Goal: Task Accomplishment & Management: Use online tool/utility

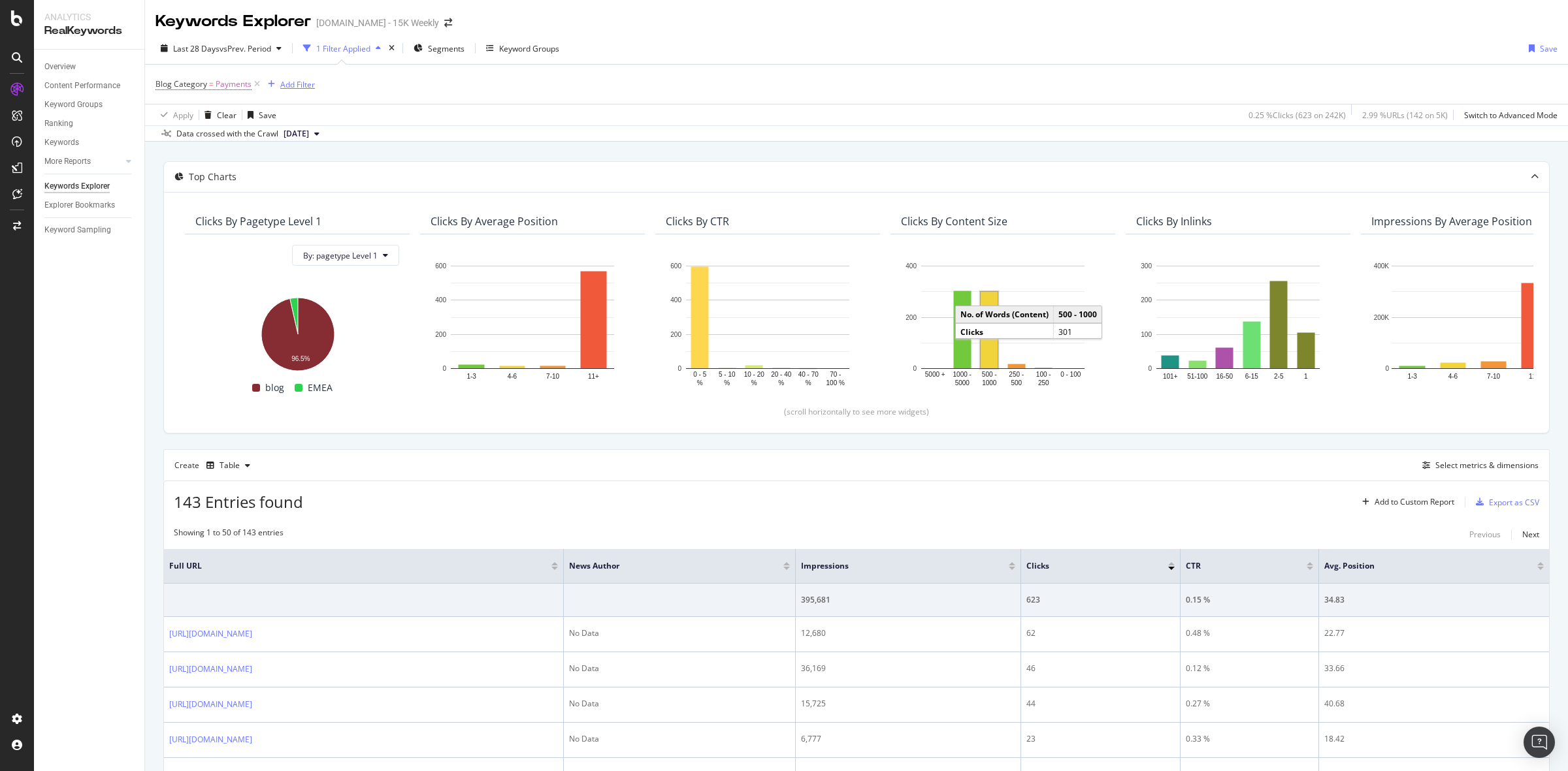
click at [302, 82] on div "Add Filter" at bounding box center [297, 84] width 35 height 11
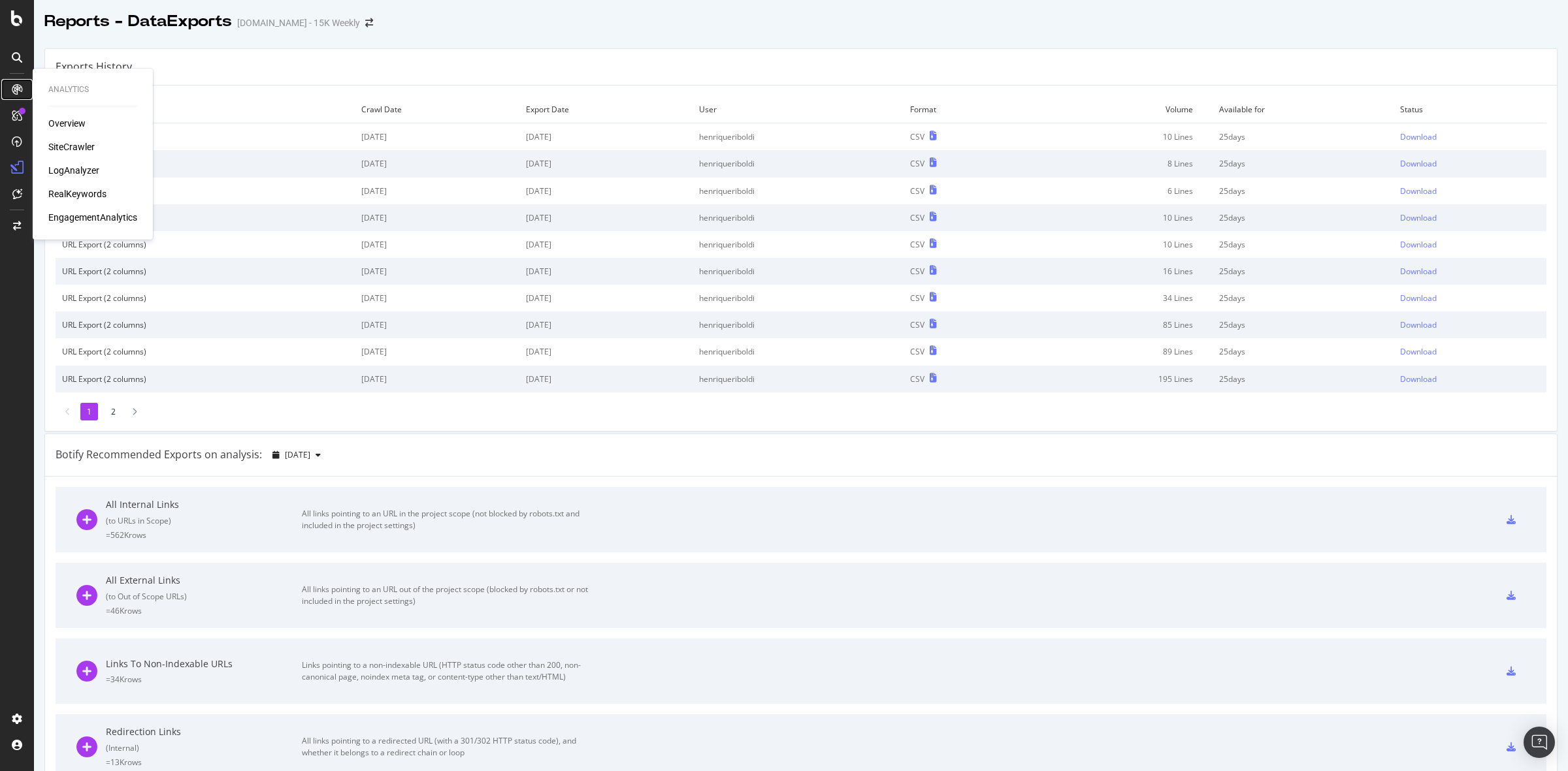
click at [17, 86] on icon at bounding box center [17, 89] width 10 height 10
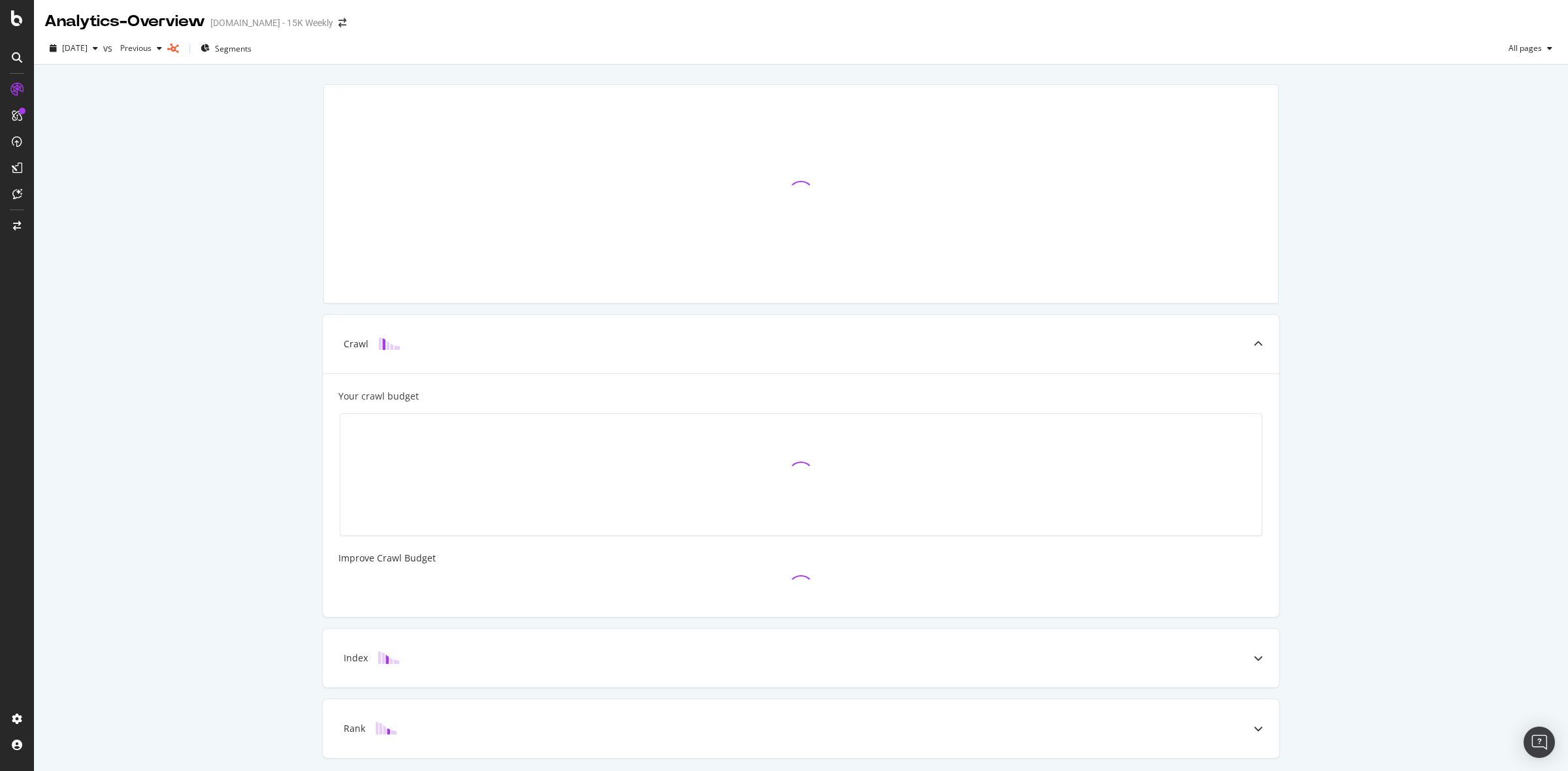
click at [23, 48] on div at bounding box center [17, 57] width 21 height 21
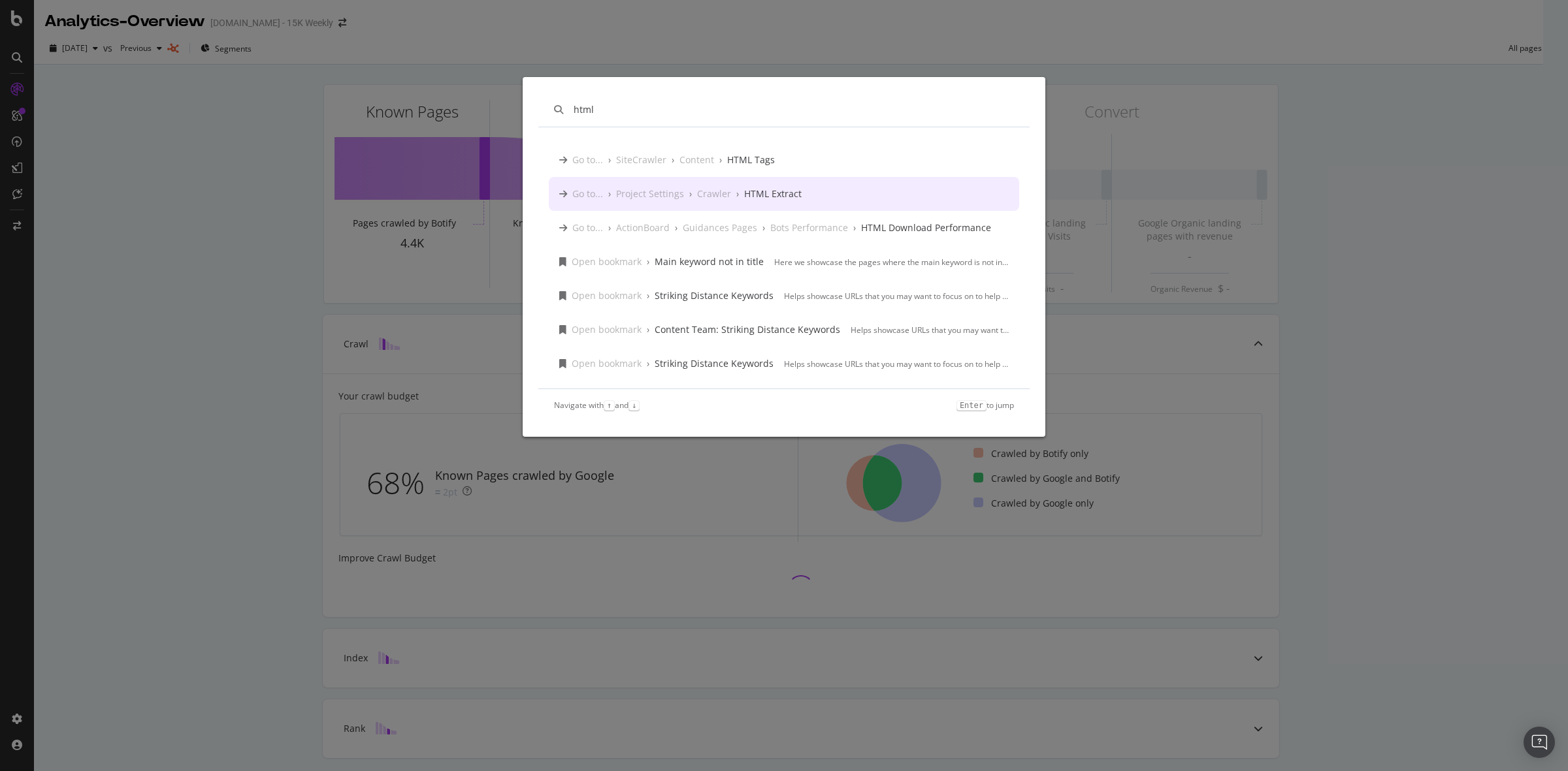
type input "html"
click at [736, 188] on div "›" at bounding box center [737, 194] width 2 height 13
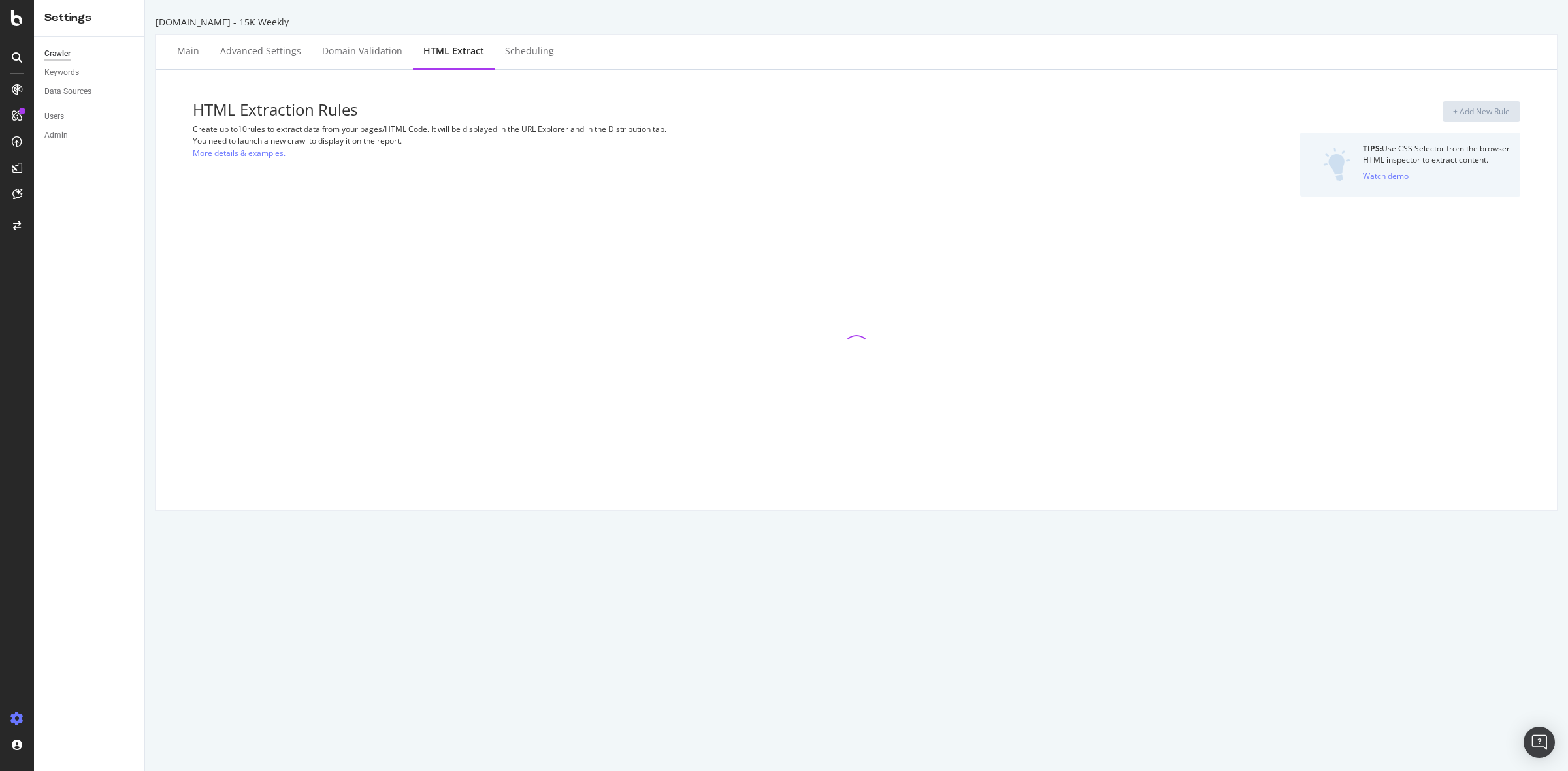
select select "exist"
select select "count"
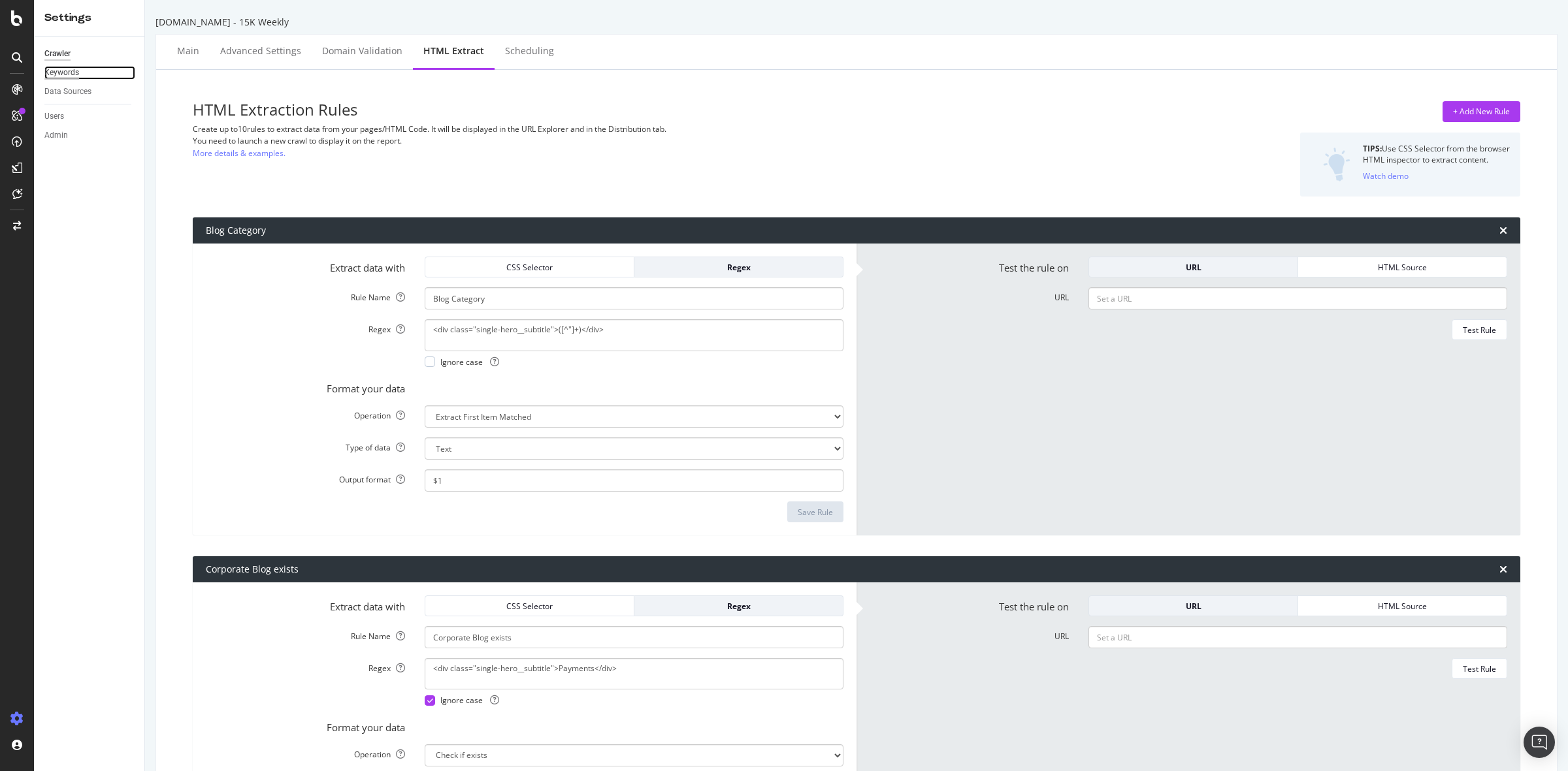
click at [70, 67] on div "Keywords" at bounding box center [62, 72] width 35 height 14
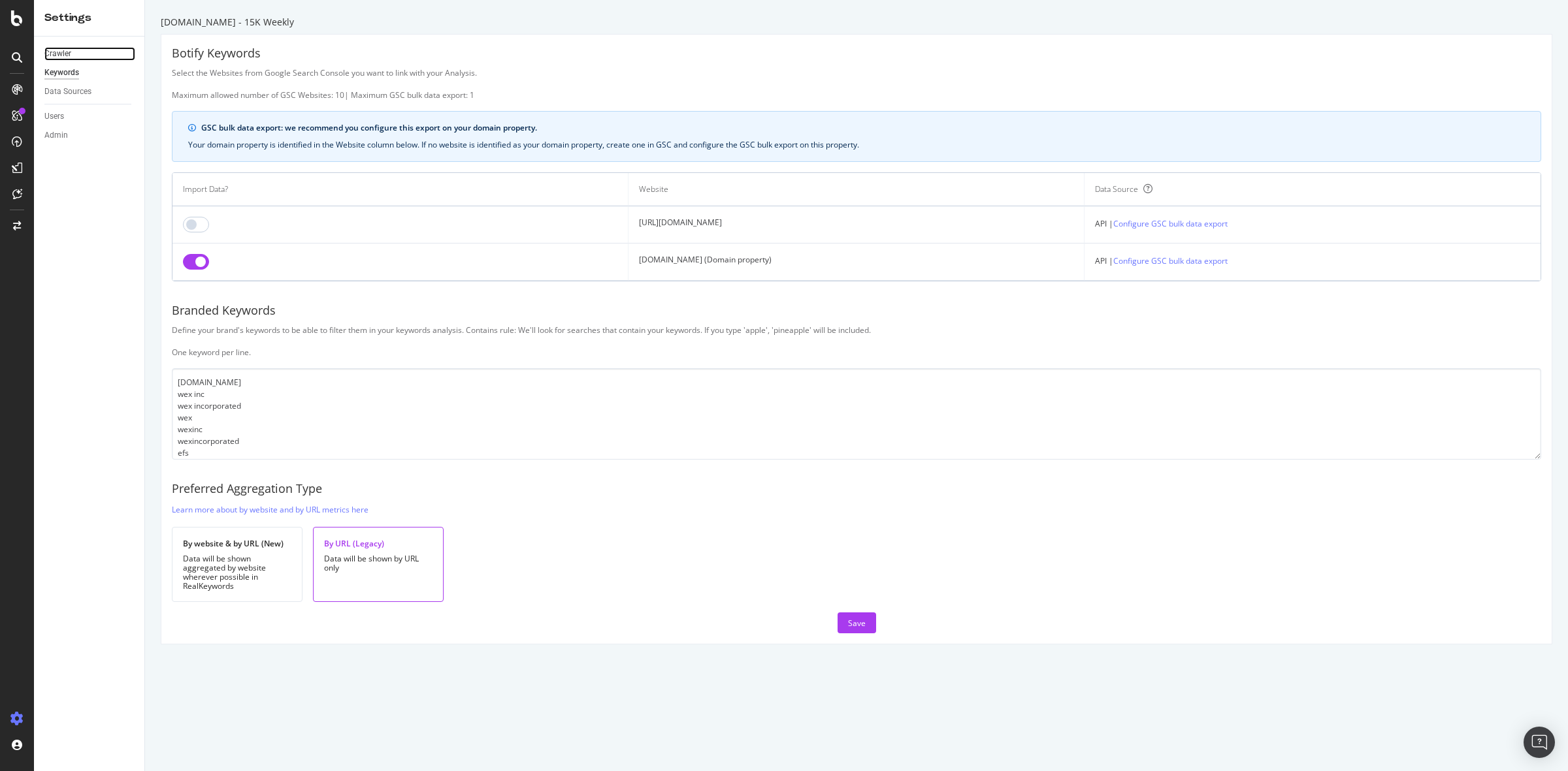
click at [72, 47] on link "Crawler" at bounding box center [90, 53] width 91 height 14
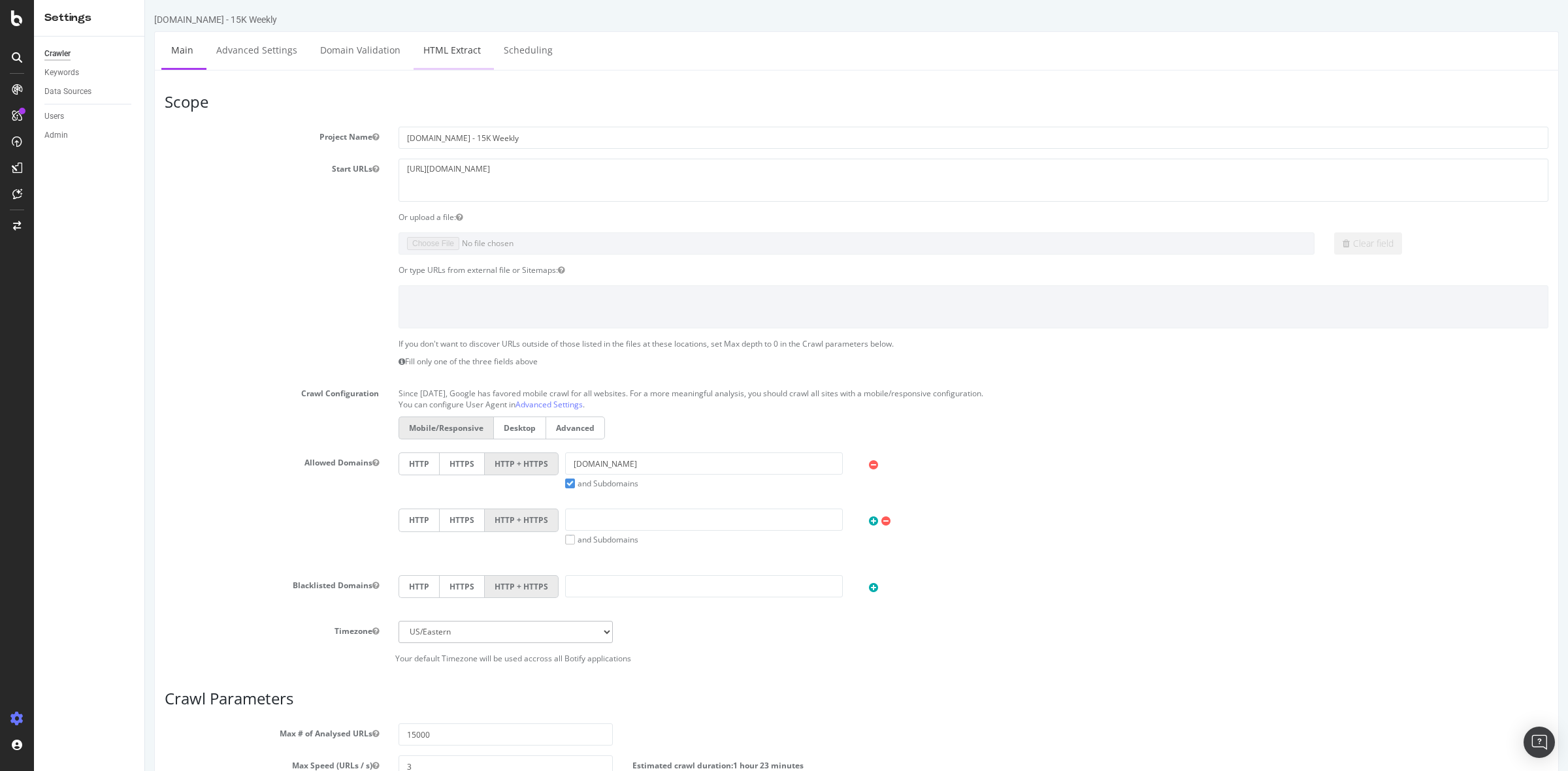
click at [458, 46] on link "HTML Extract" at bounding box center [452, 49] width 77 height 36
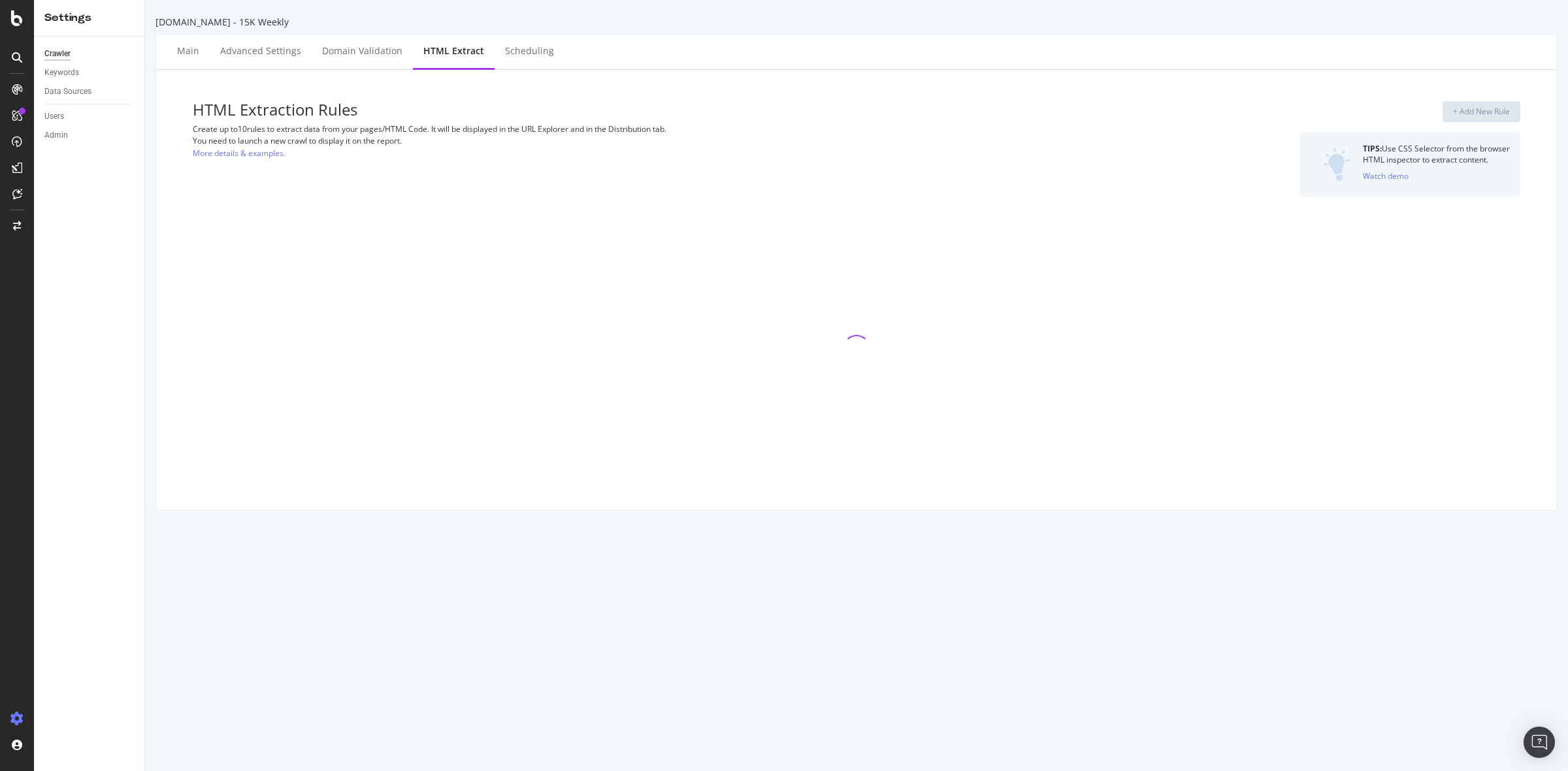
select select "exist"
select select "count"
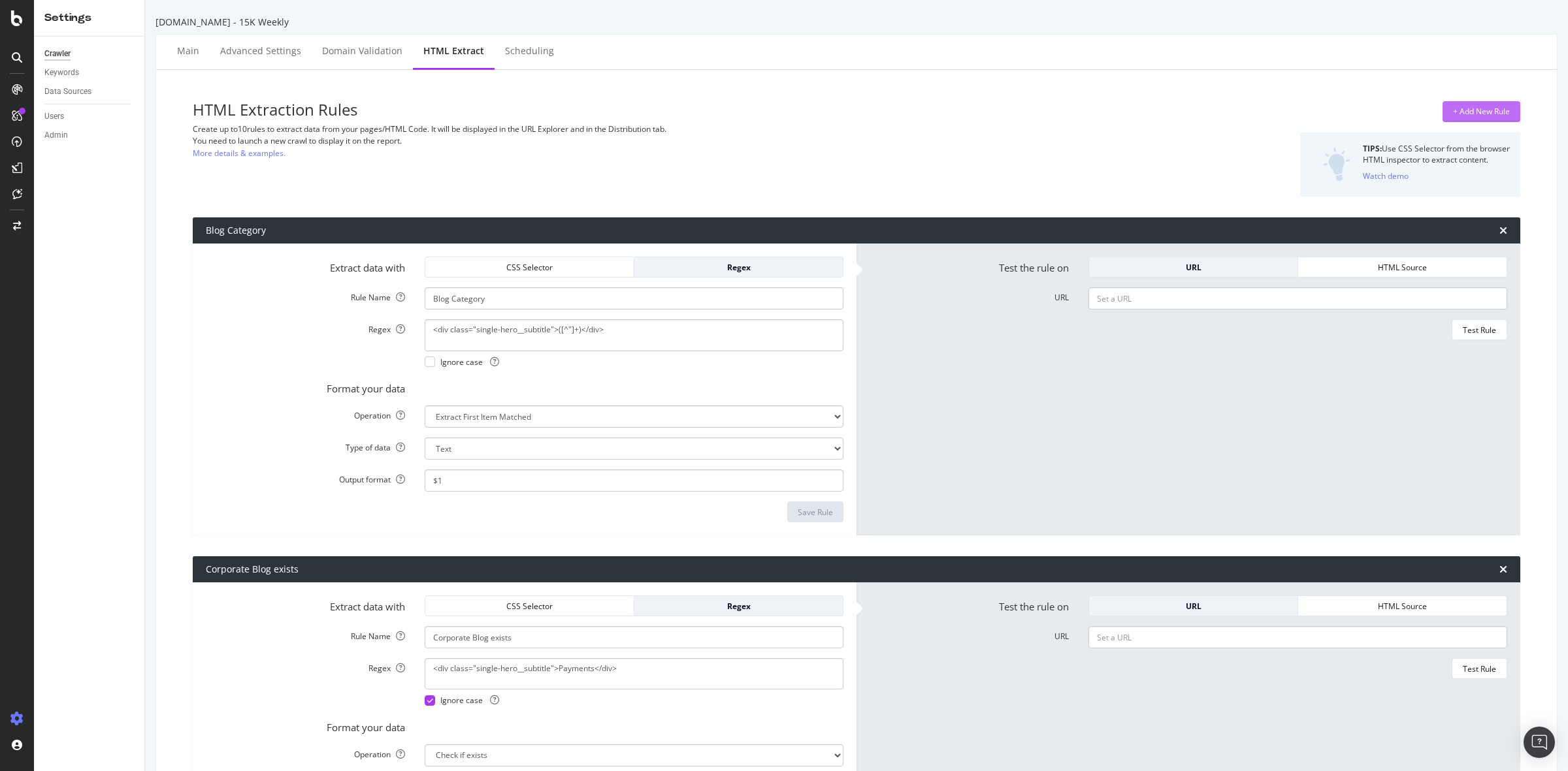
click at [1457, 107] on div "+ Add New Rule" at bounding box center [1481, 111] width 56 height 11
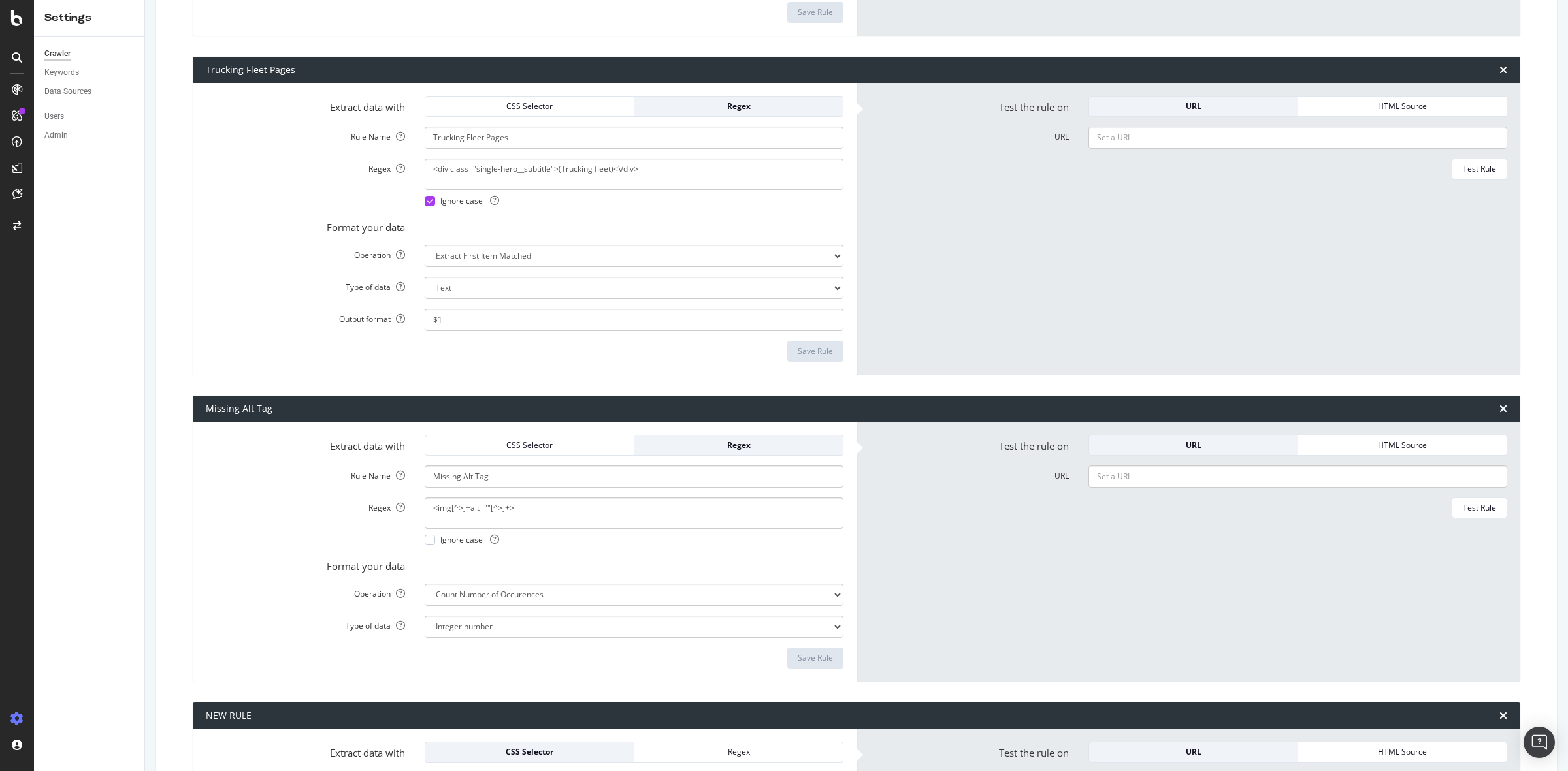
scroll to position [1126, 0]
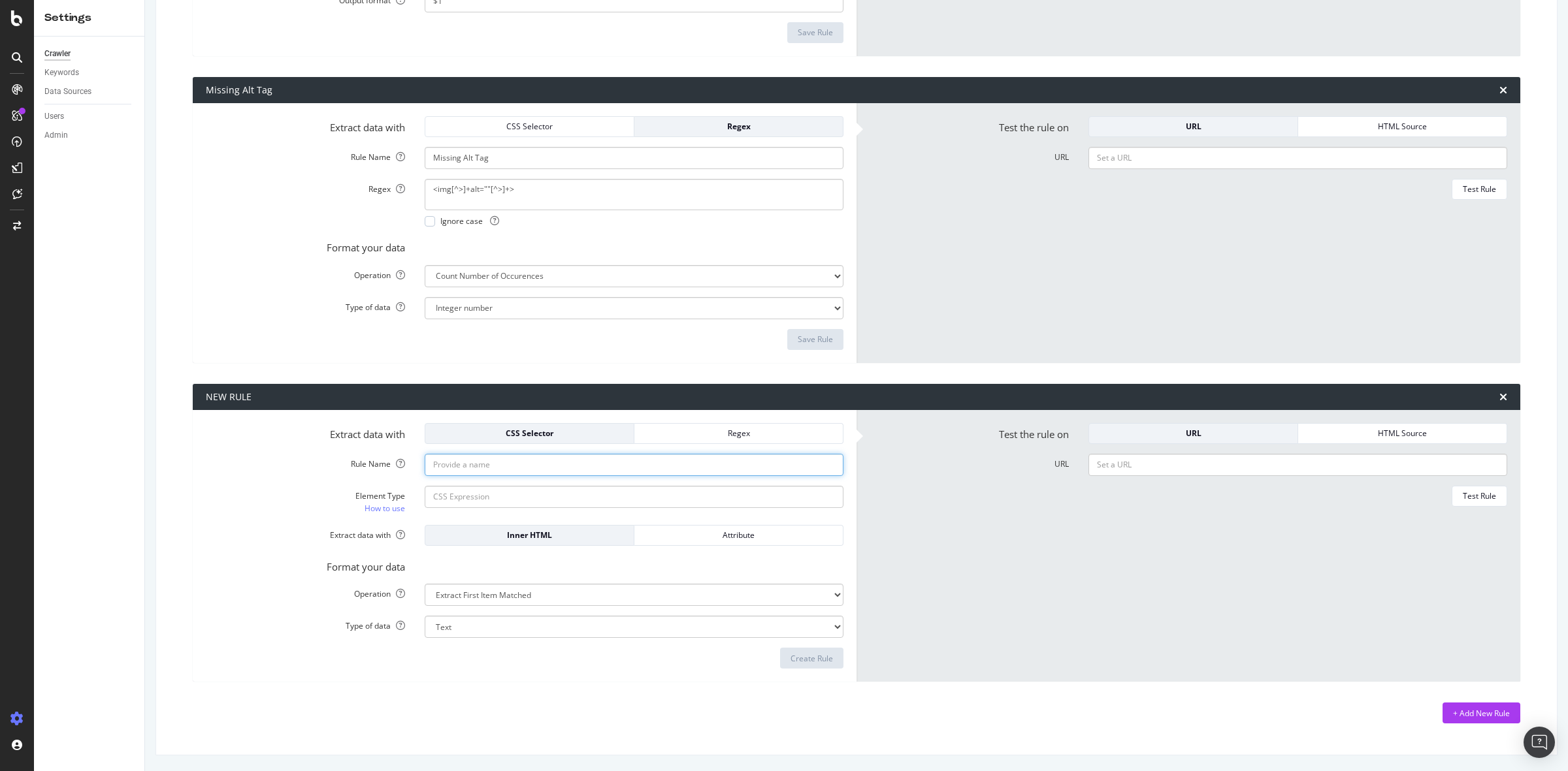
click at [465, 469] on input "Rule Name" at bounding box center [634, 465] width 419 height 22
type input "Blog Author"
click at [510, 492] on input "Element Type How to use" at bounding box center [634, 497] width 419 height 22
click at [761, 433] on div "Regex" at bounding box center [739, 433] width 188 height 11
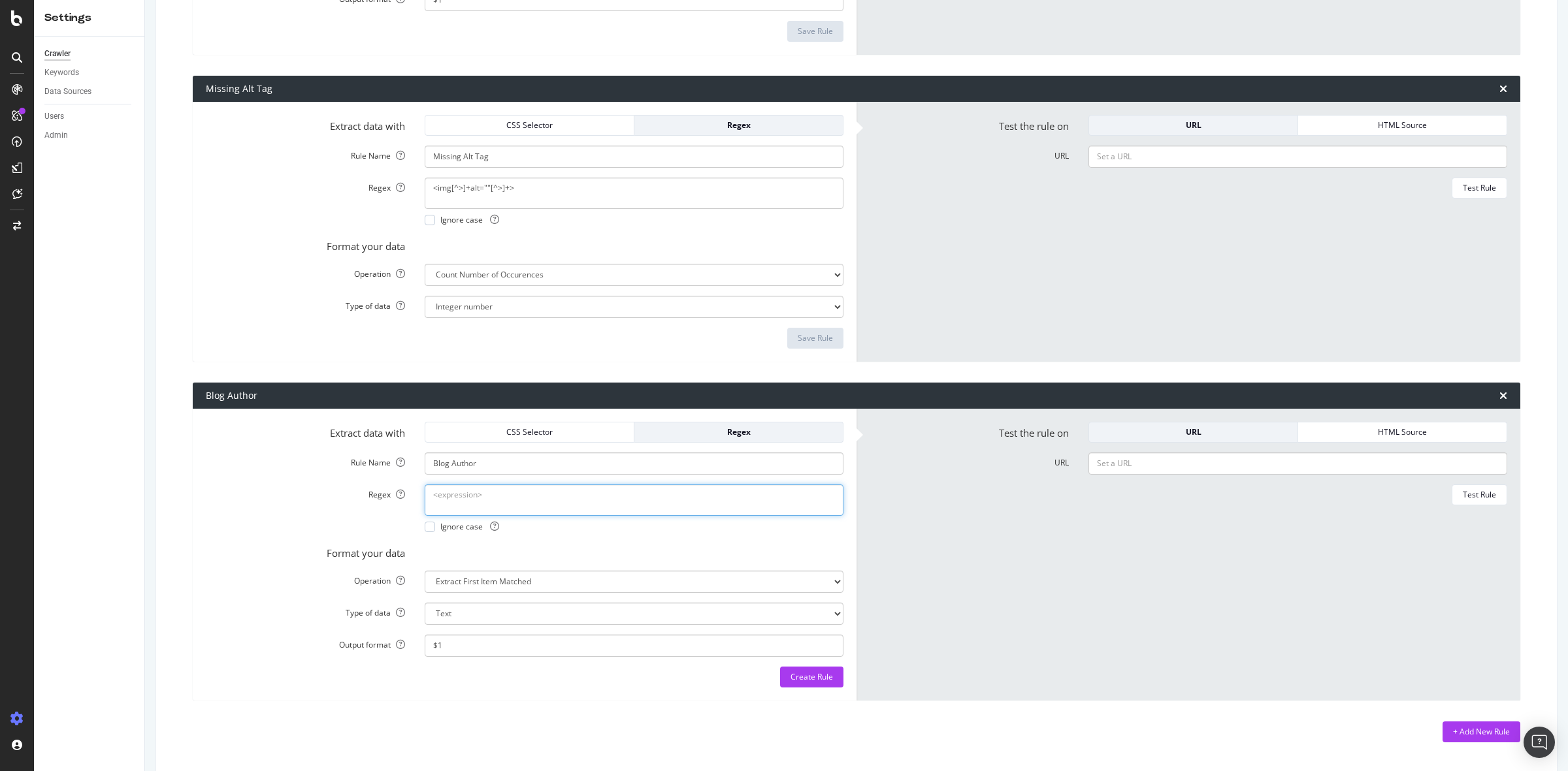
click at [485, 503] on textarea "Regex" at bounding box center [634, 500] width 419 height 31
paste textarea "<div class="single-hero__author">by <a href="https://www.wexinc.com/resources/b…"
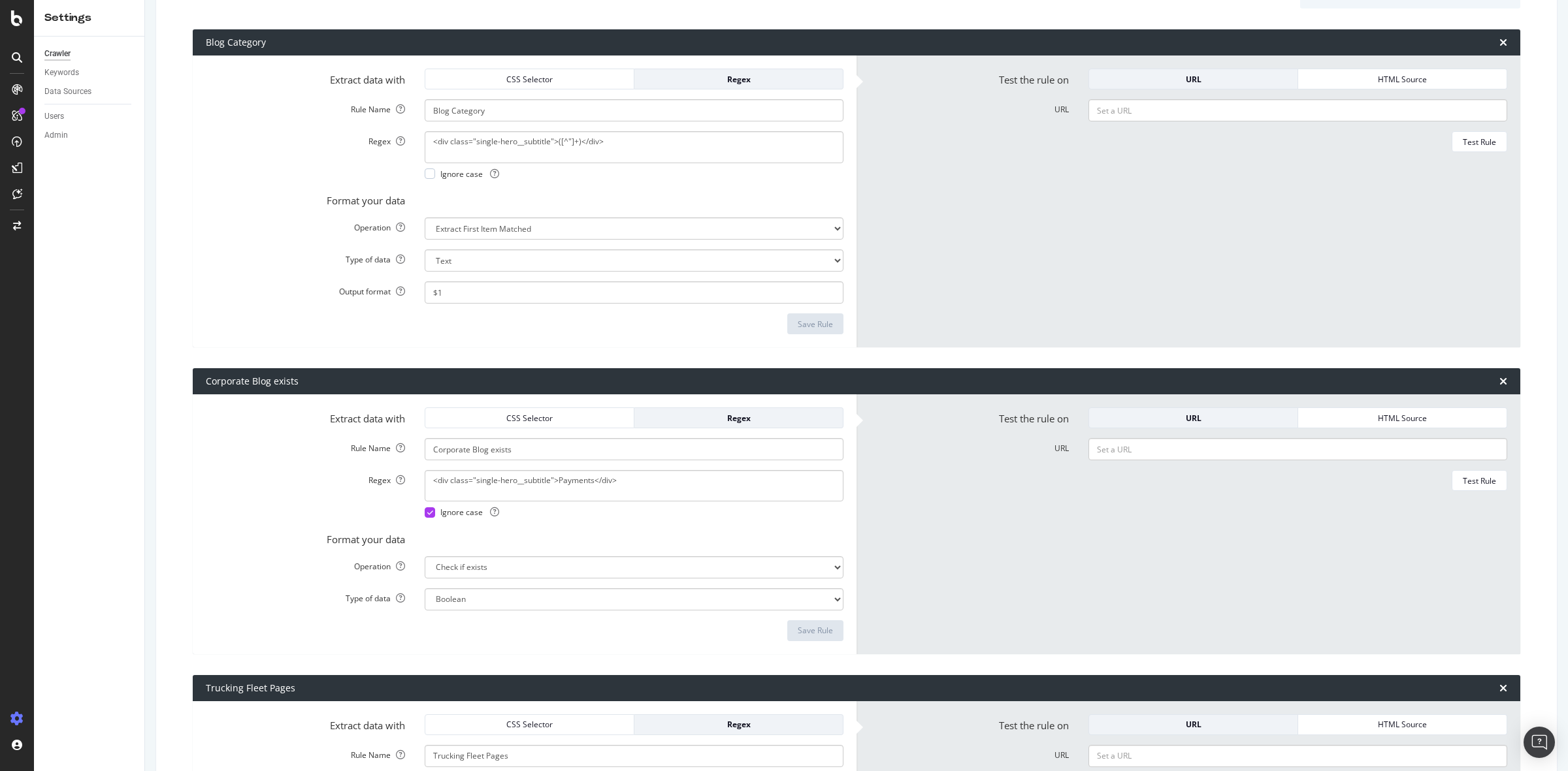
scroll to position [0, 0]
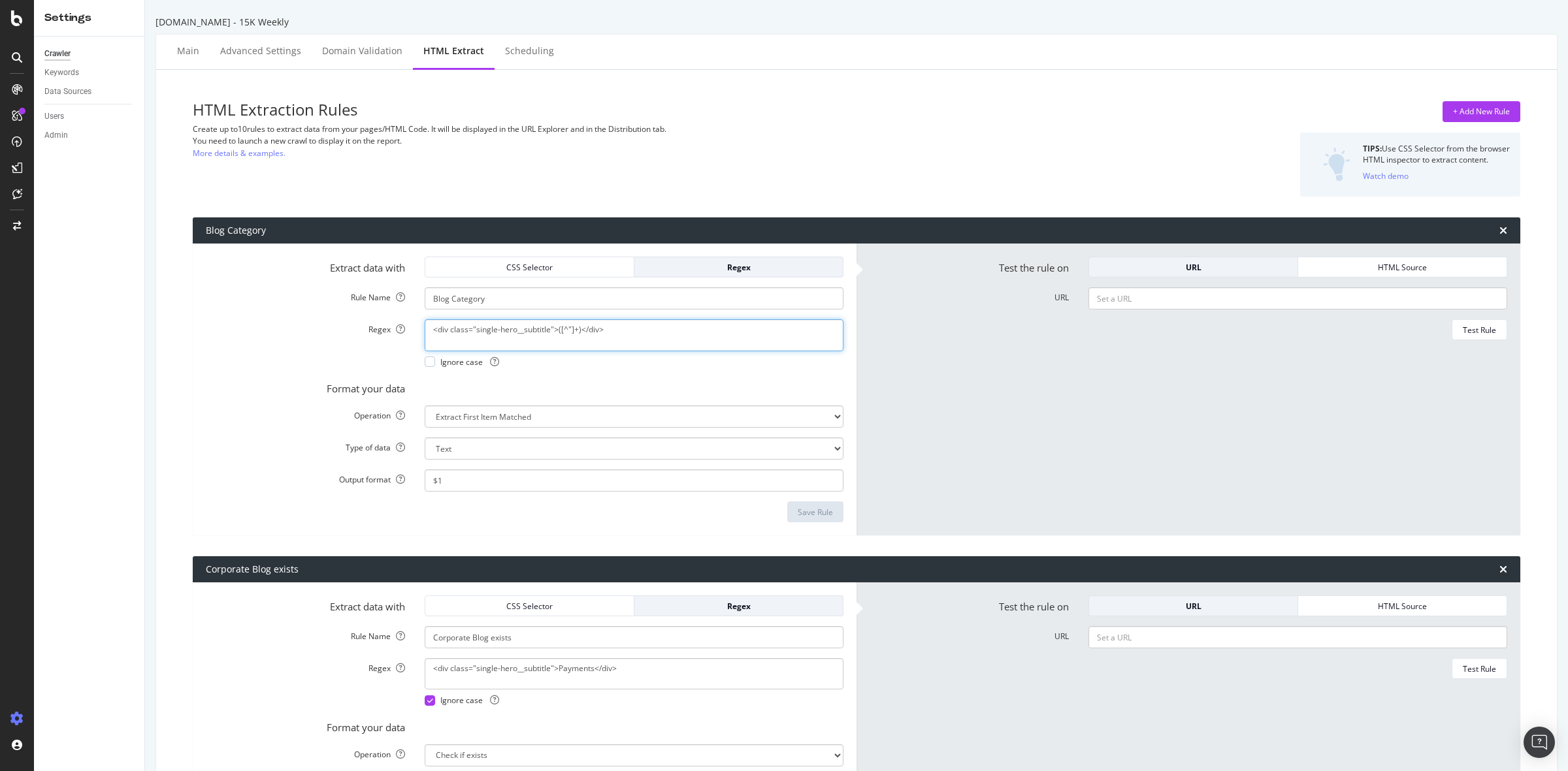
drag, startPoint x: 620, startPoint y: 327, endPoint x: 553, endPoint y: 340, distance: 68.2
click at [553, 340] on textarea "<div class="single-hero__subtitle">([^"]+)</div>" at bounding box center [634, 335] width 419 height 31
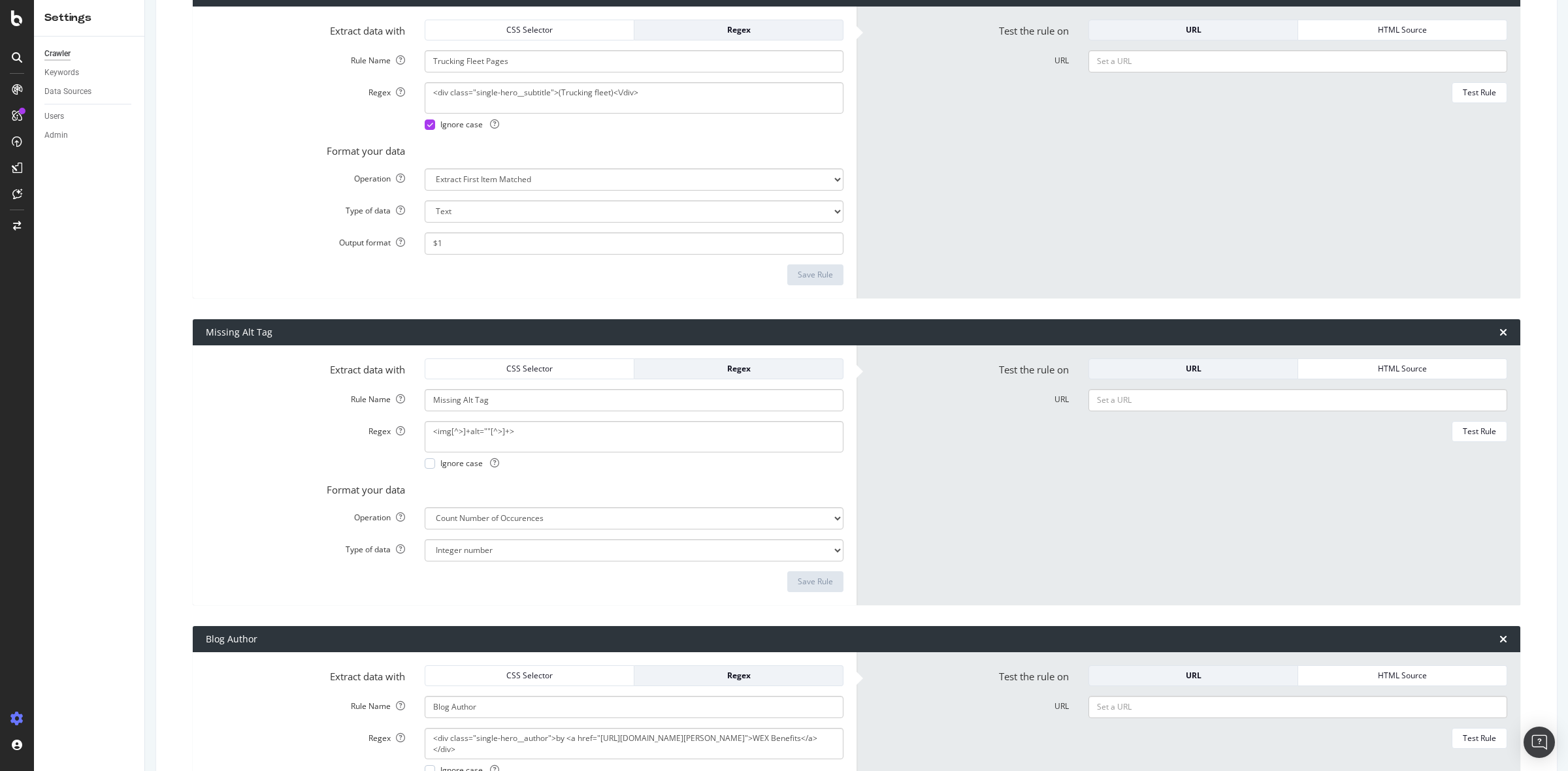
scroll to position [1143, 0]
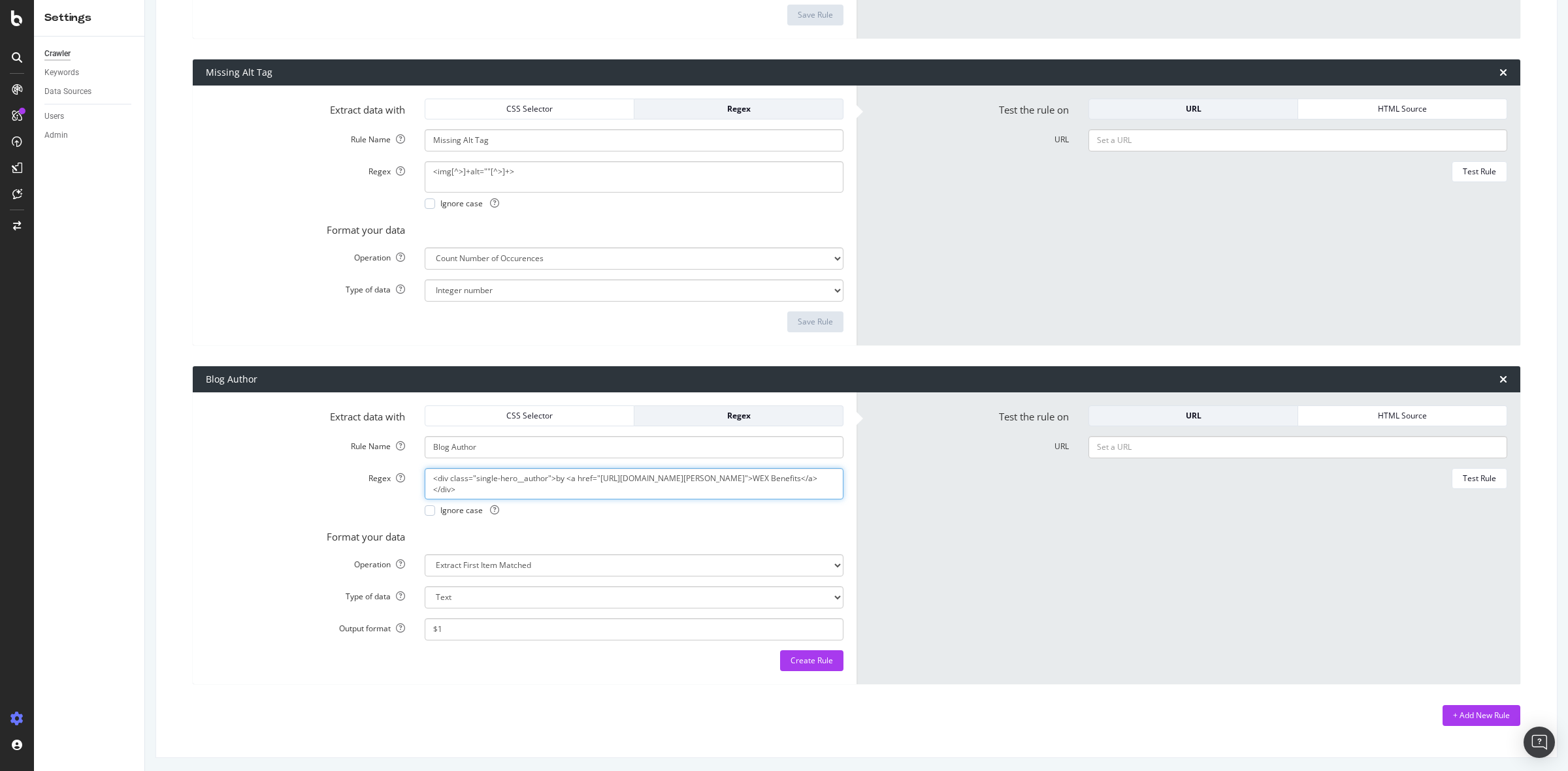
drag, startPoint x: 576, startPoint y: 491, endPoint x: 549, endPoint y: 480, distance: 29.2
click at [549, 480] on textarea "<div class="single-hero__author">by <a href="https://www.wexinc.com/resources/b…" at bounding box center [634, 483] width 419 height 31
paste textarea "([^"]+)"
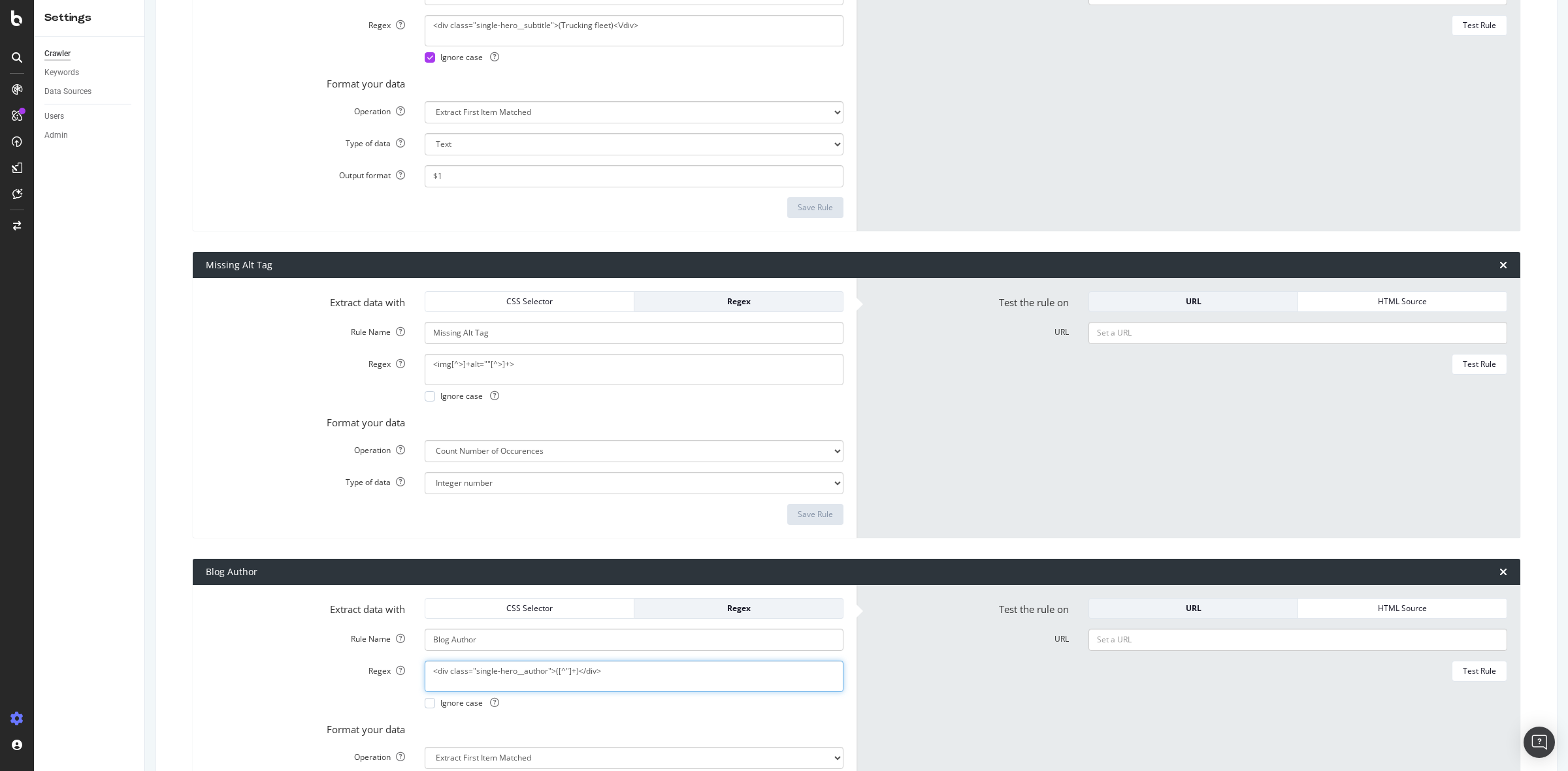
scroll to position [1146, 0]
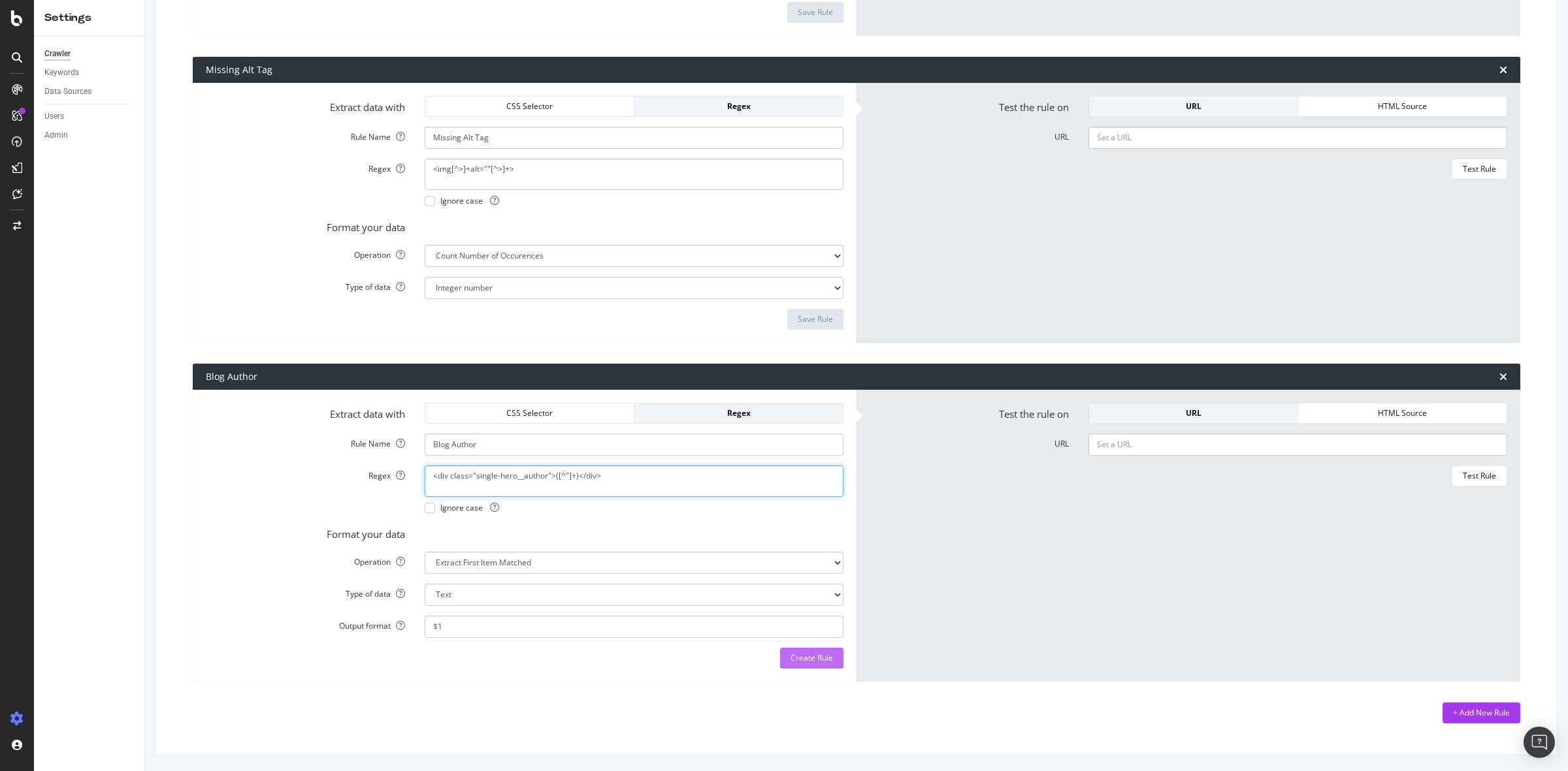
type textarea "<div class="single-hero__author">([^"]+)</div>"
click at [807, 661] on div "Create Rule" at bounding box center [811, 658] width 42 height 11
click at [644, 474] on textarea "<div class="single-hero__author">([^"]+)</div>" at bounding box center [634, 481] width 419 height 31
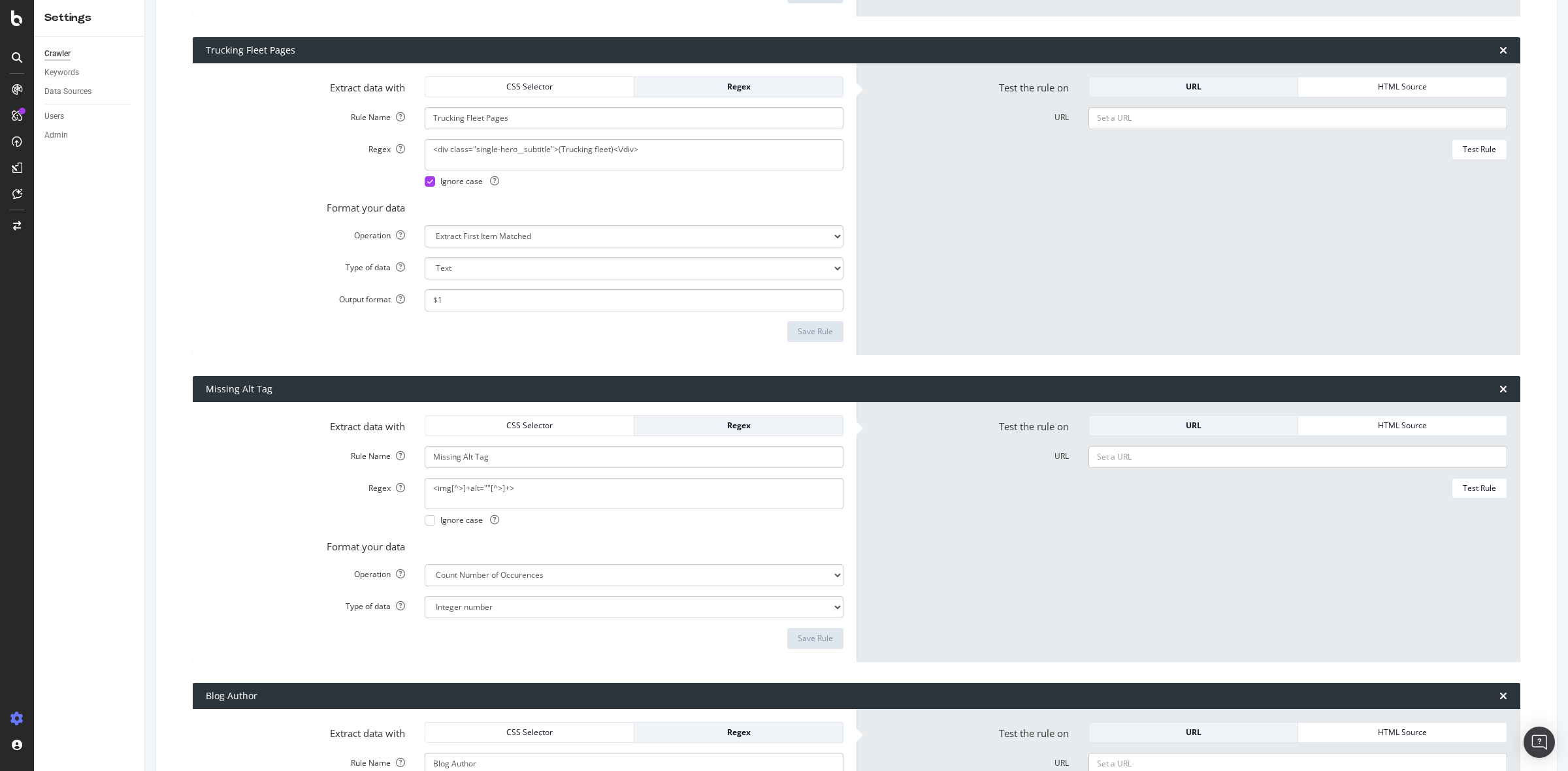
scroll to position [819, 0]
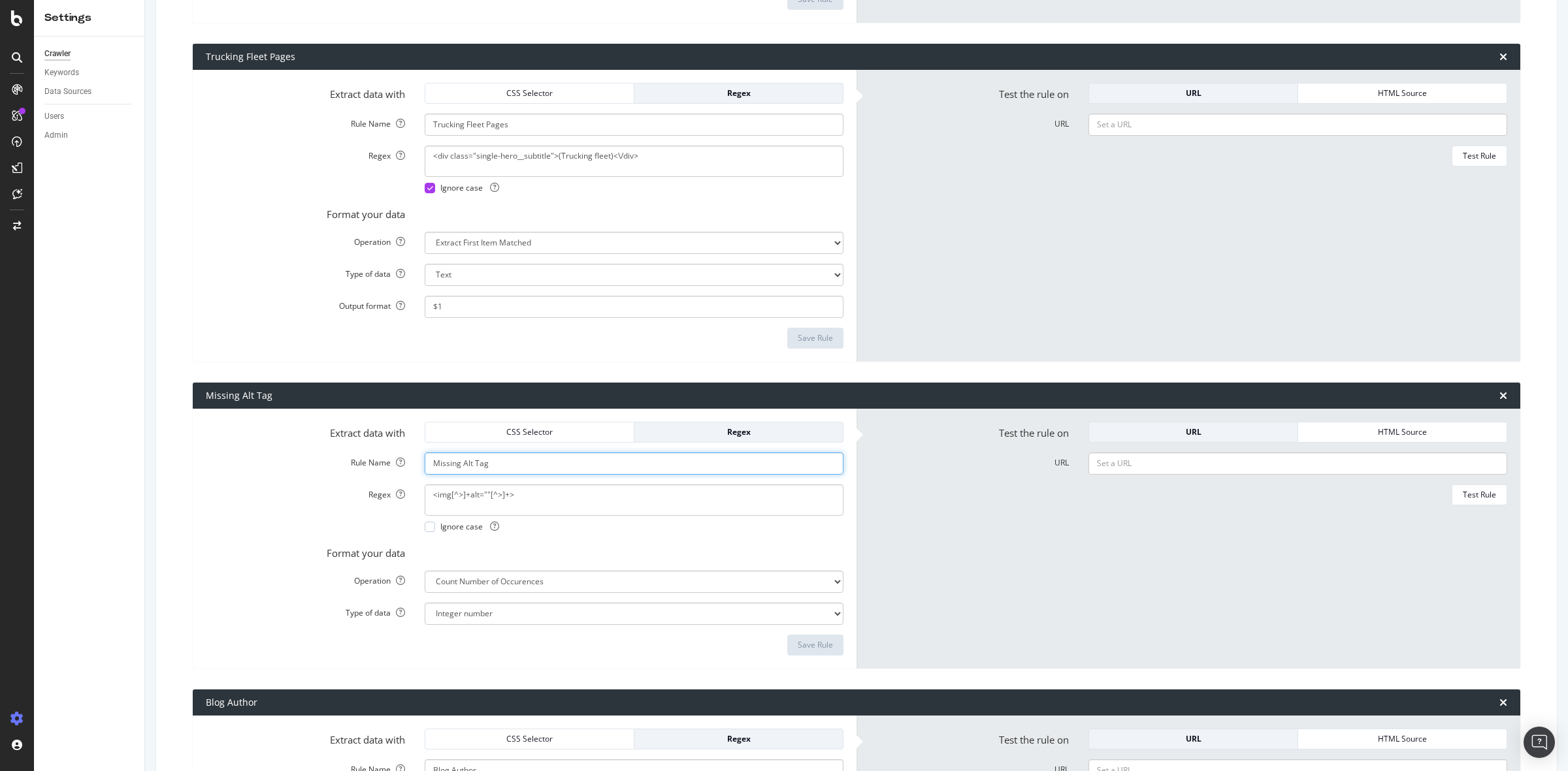
click at [704, 474] on input "Missing Alt Tag" at bounding box center [634, 463] width 419 height 22
click at [21, 86] on icon at bounding box center [17, 89] width 10 height 10
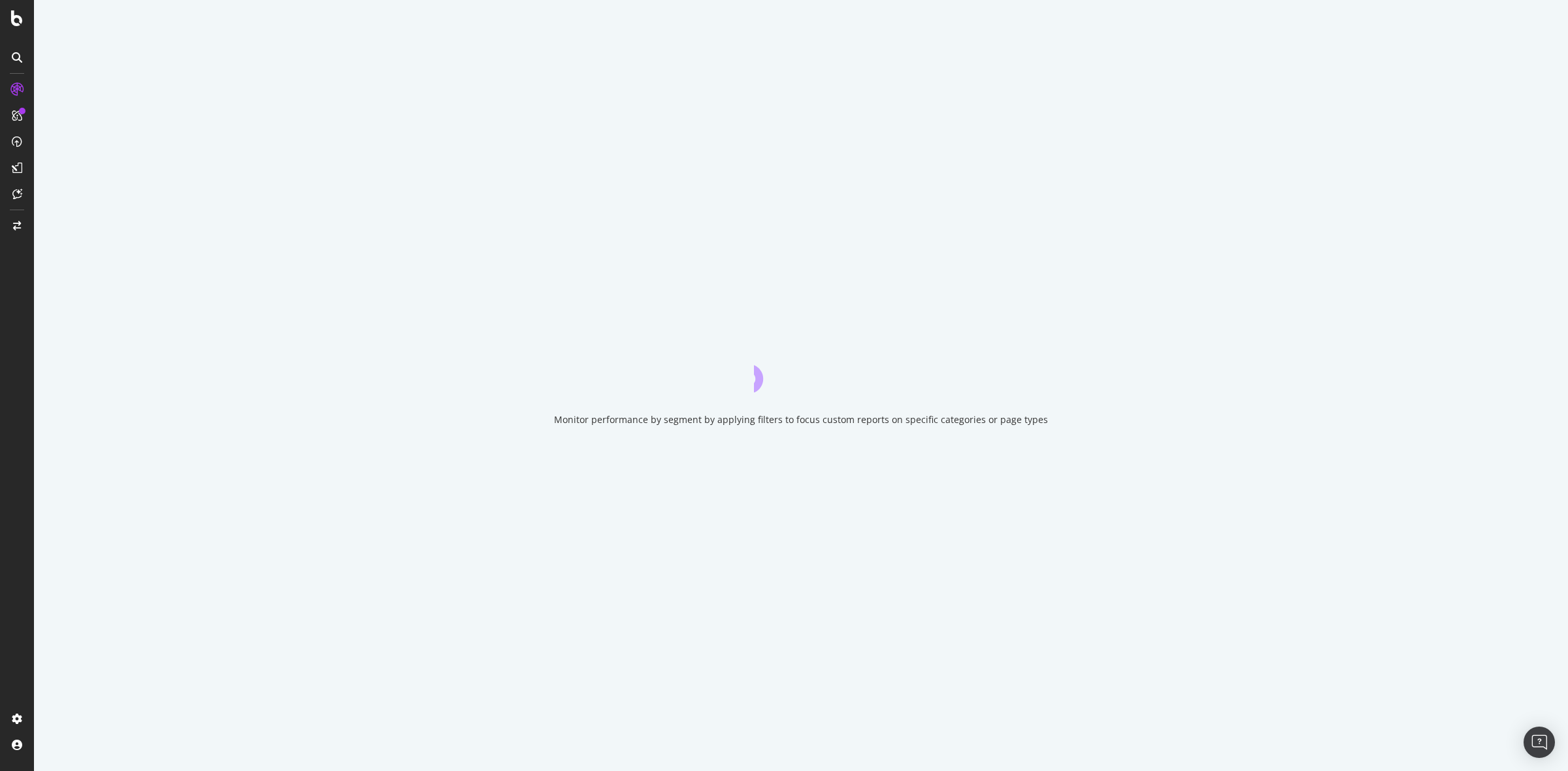
click at [14, 44] on div at bounding box center [17, 386] width 34 height 771
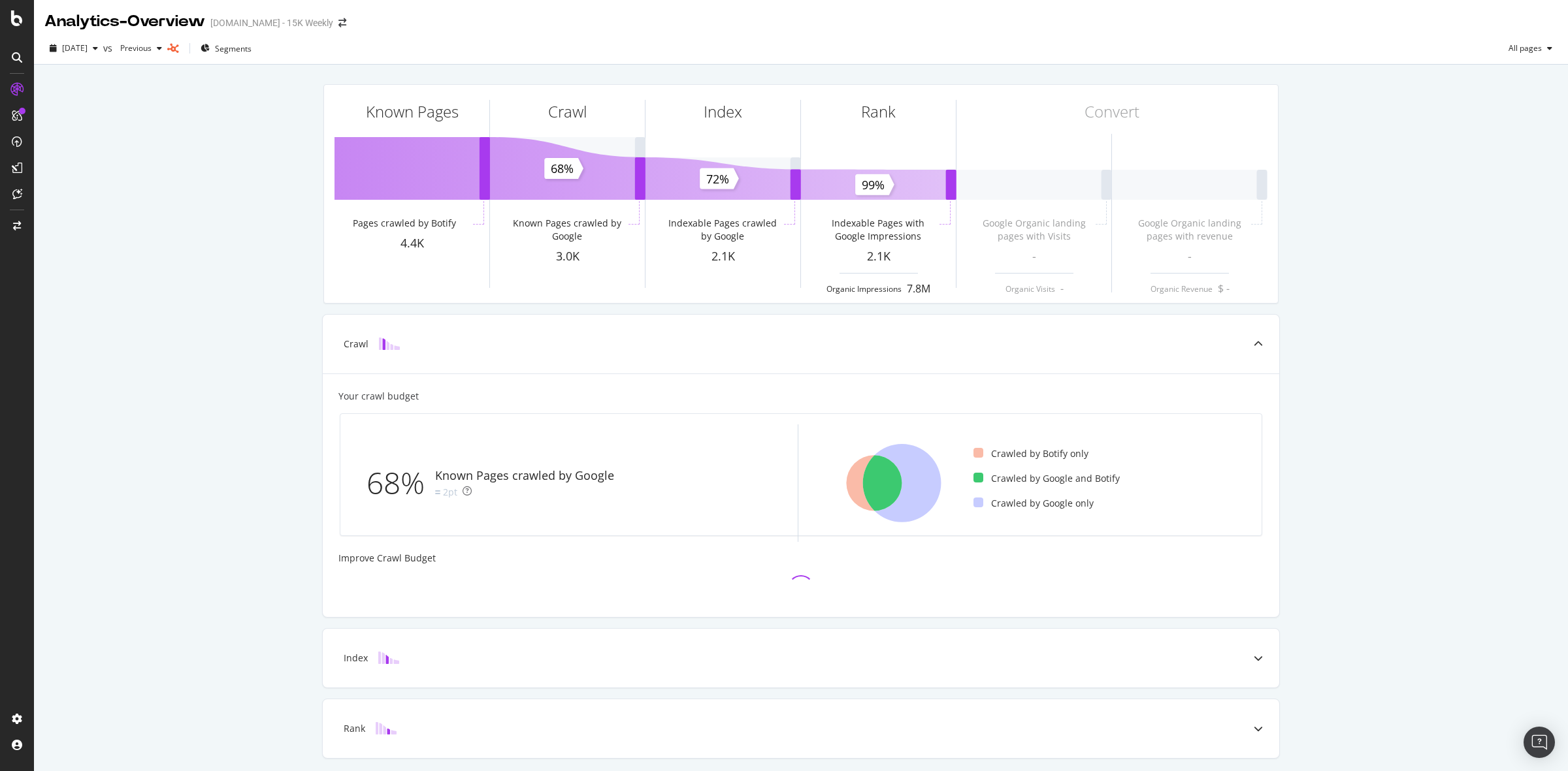
click at [21, 52] on icon at bounding box center [17, 57] width 10 height 10
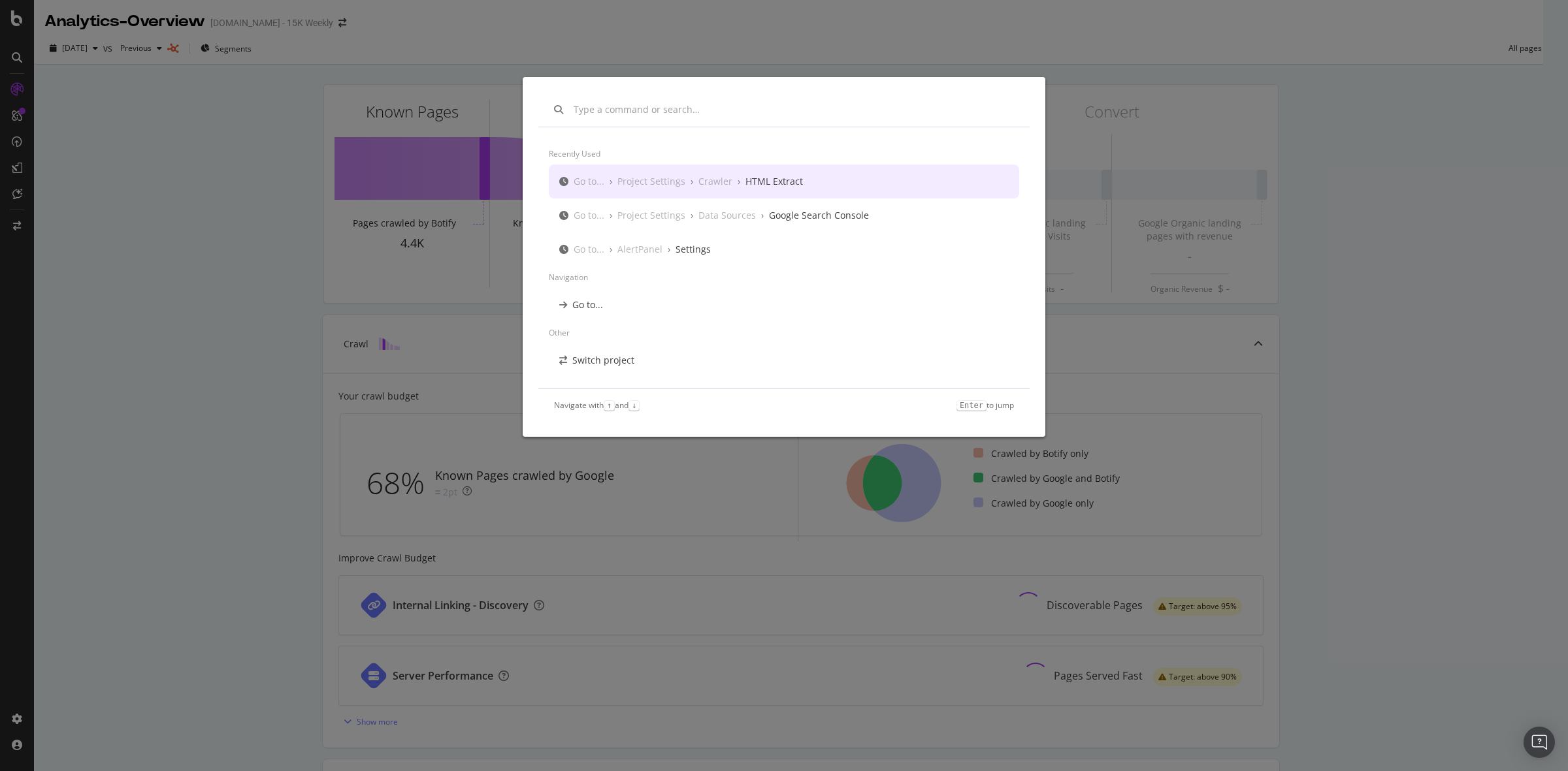
click at [803, 187] on div "Go to... › Project Settings › Crawler › HTML Extract" at bounding box center [783, 181] width 470 height 34
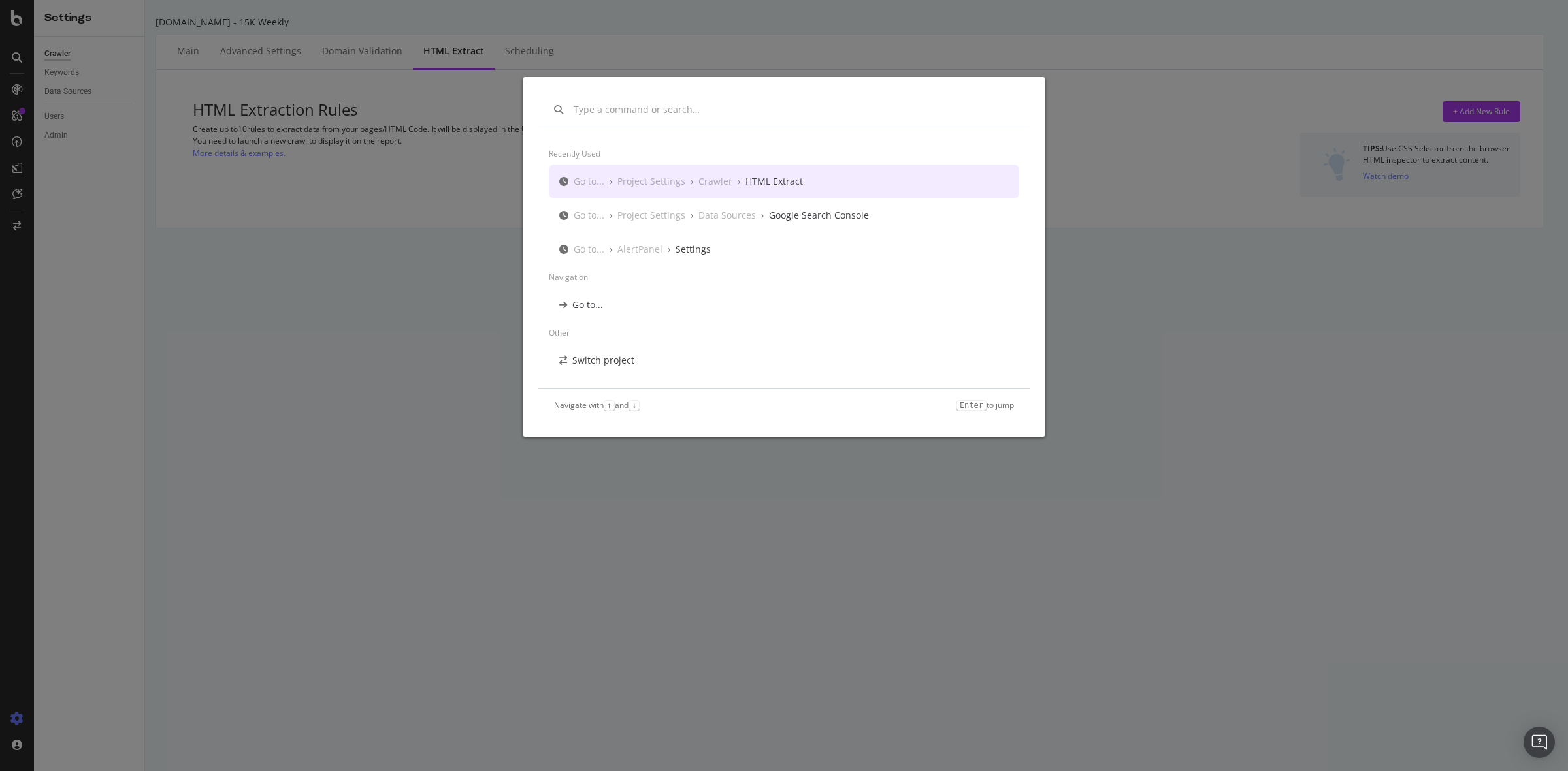
select select "exist"
select select "count"
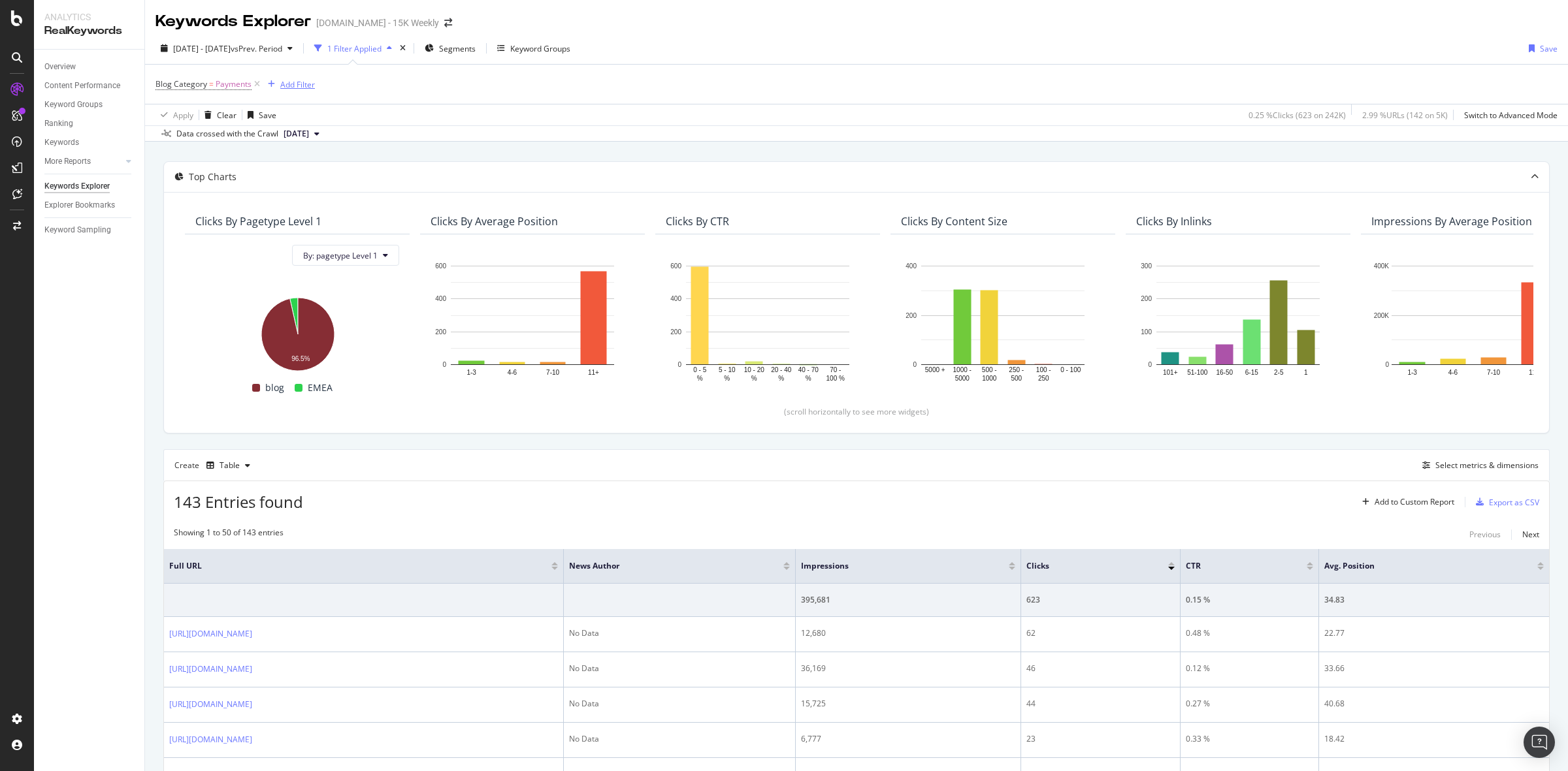
click at [298, 83] on div "Add Filter" at bounding box center [297, 84] width 35 height 11
type input "author"
click at [479, 86] on icon at bounding box center [478, 87] width 7 height 10
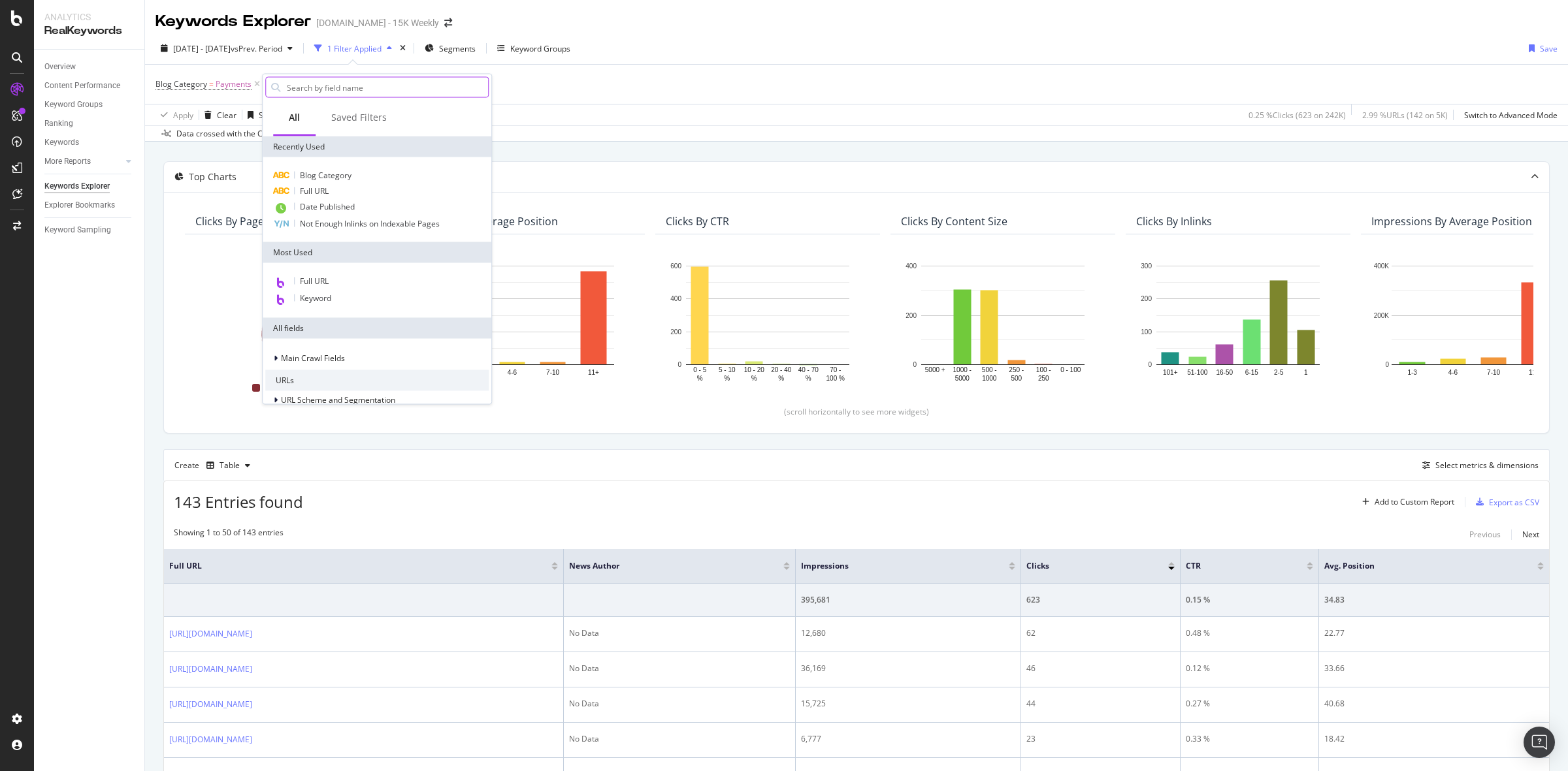
click at [360, 93] on input "text" at bounding box center [386, 87] width 203 height 20
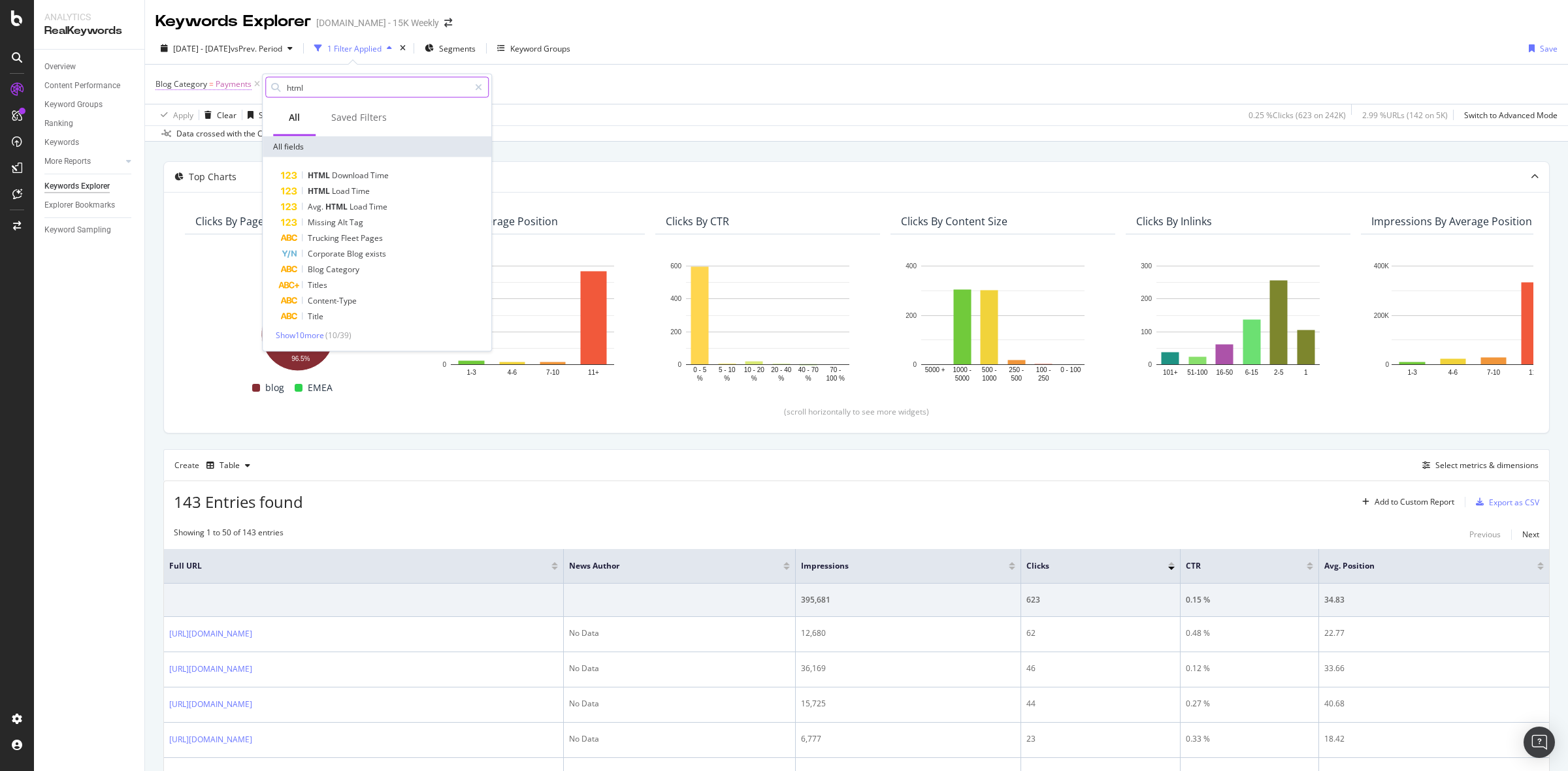
drag, startPoint x: 328, startPoint y: 79, endPoint x: 220, endPoint y: 91, distance: 108.7
click at [220, 91] on body "Analytics RealKeywords Overview Content Performance Keyword Groups Ranking Keyw…" at bounding box center [784, 386] width 1568 height 771
drag, startPoint x: 355, startPoint y: 82, endPoint x: 243, endPoint y: 82, distance: 112.0
click at [243, 82] on body "Analytics RealKeywords Overview Content Performance Keyword Groups Ranking Keyw…" at bounding box center [784, 386] width 1568 height 771
type input "h"
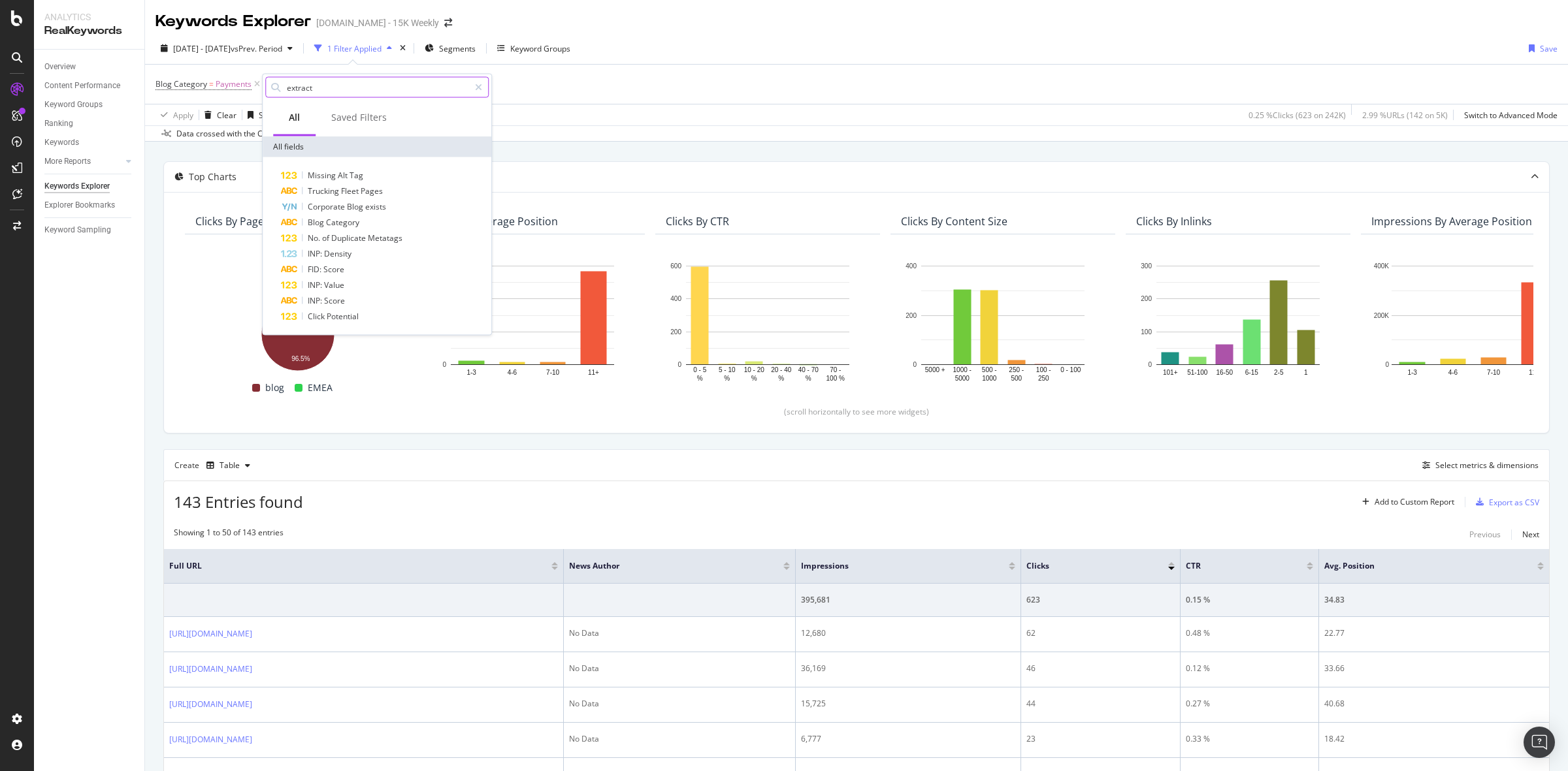
drag, startPoint x: 320, startPoint y: 83, endPoint x: 222, endPoint y: 69, distance: 99.0
click at [223, 75] on body "Analytics RealKeywords Overview Content Performance Keyword Groups Ranking Keyw…" at bounding box center [784, 386] width 1568 height 771
type input "e"
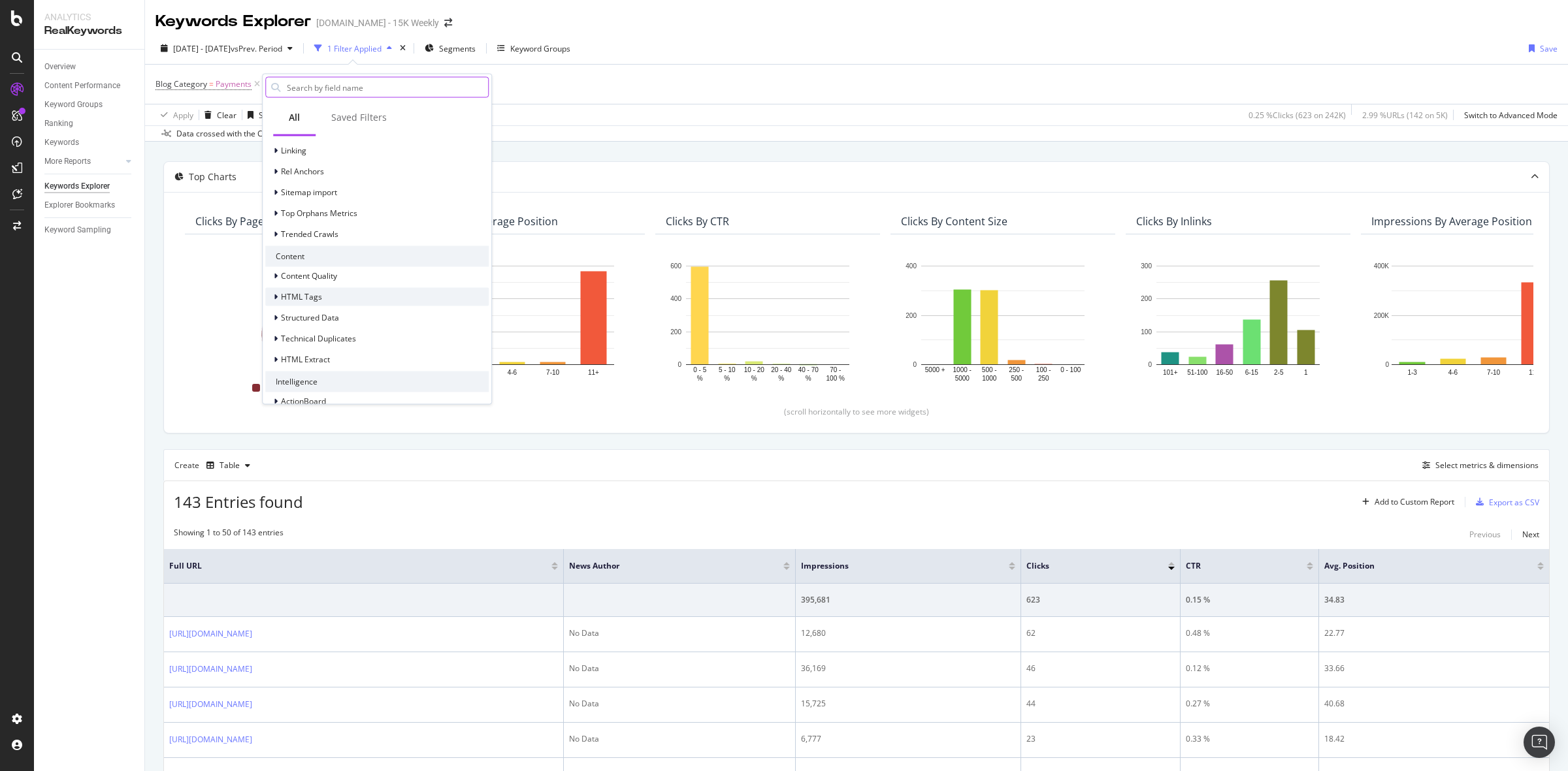
scroll to position [432, 0]
click at [335, 340] on div "HTML Extract" at bounding box center [377, 343] width 223 height 18
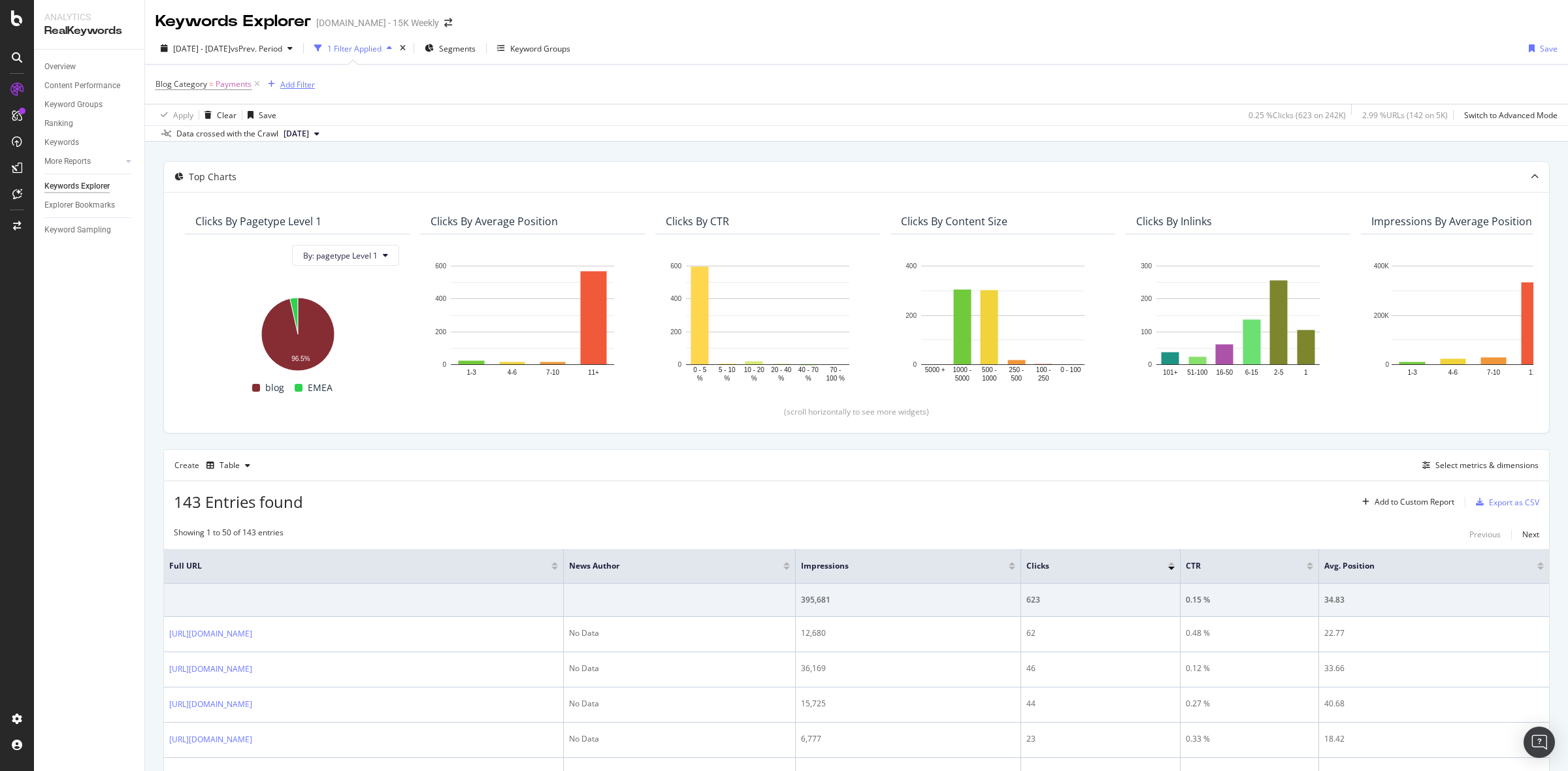
click at [295, 83] on div "Add Filter" at bounding box center [297, 84] width 35 height 11
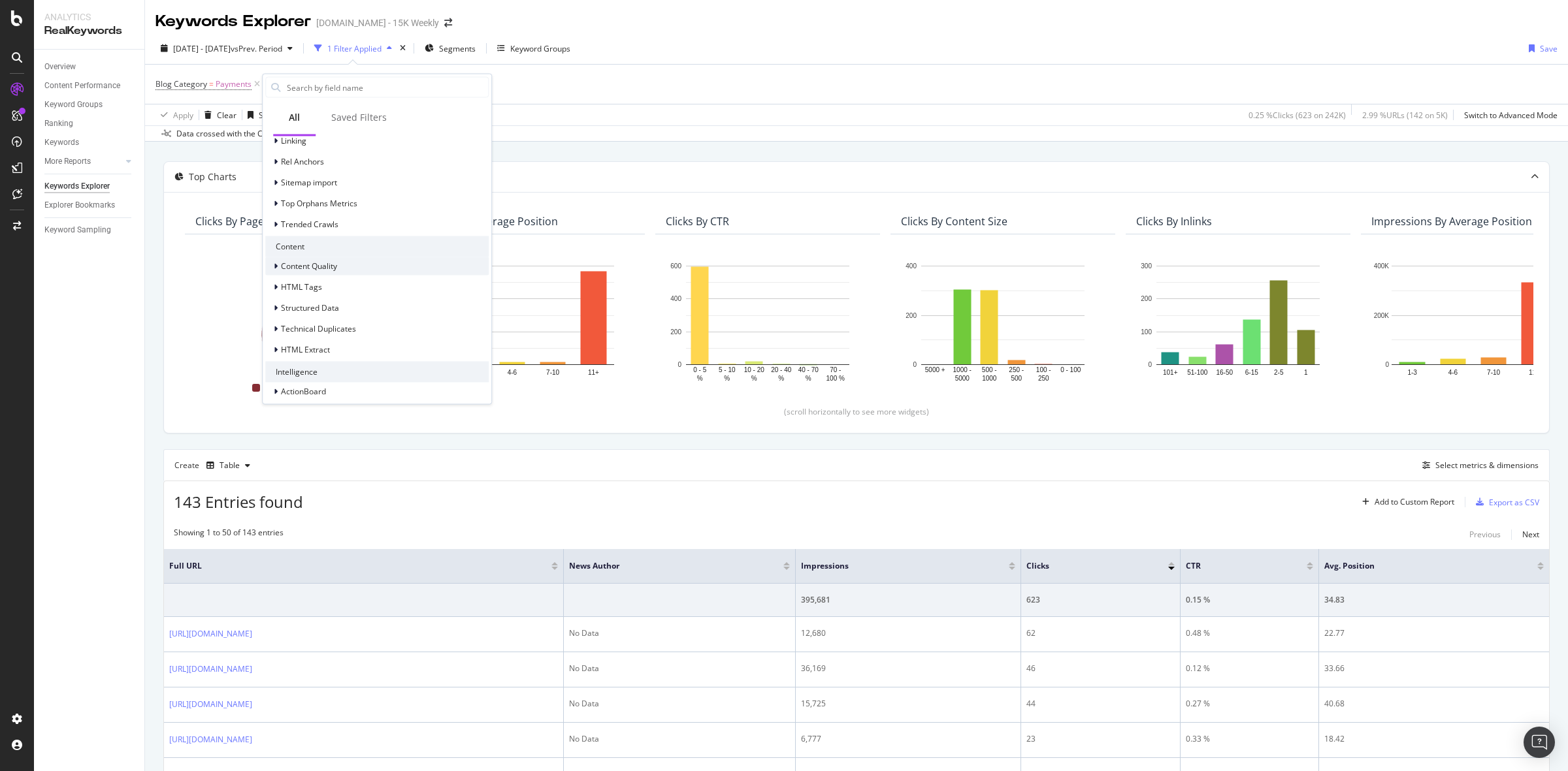
scroll to position [432, 0]
click at [332, 346] on div "HTML Extract" at bounding box center [377, 343] width 223 height 18
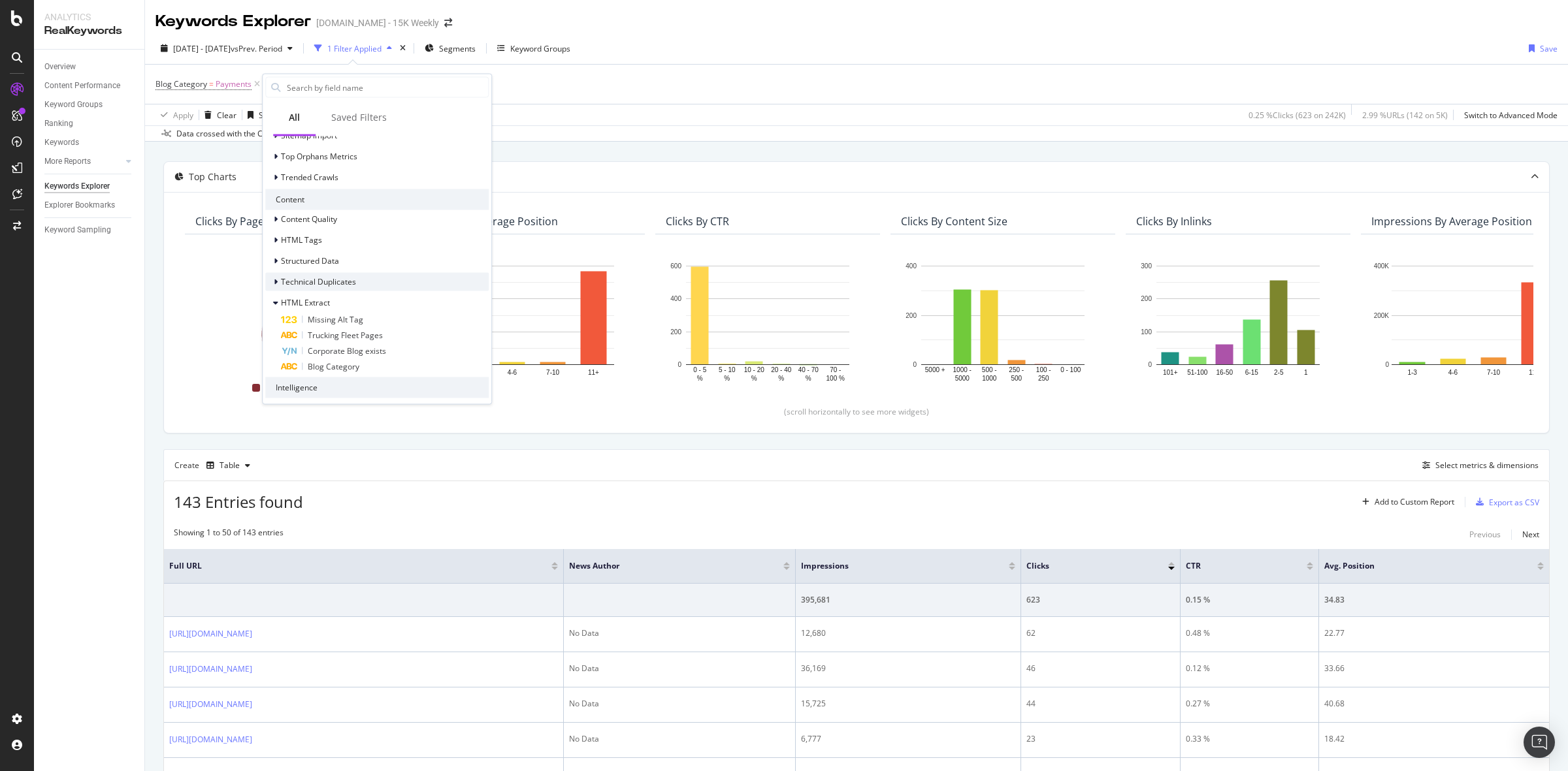
scroll to position [495, 0]
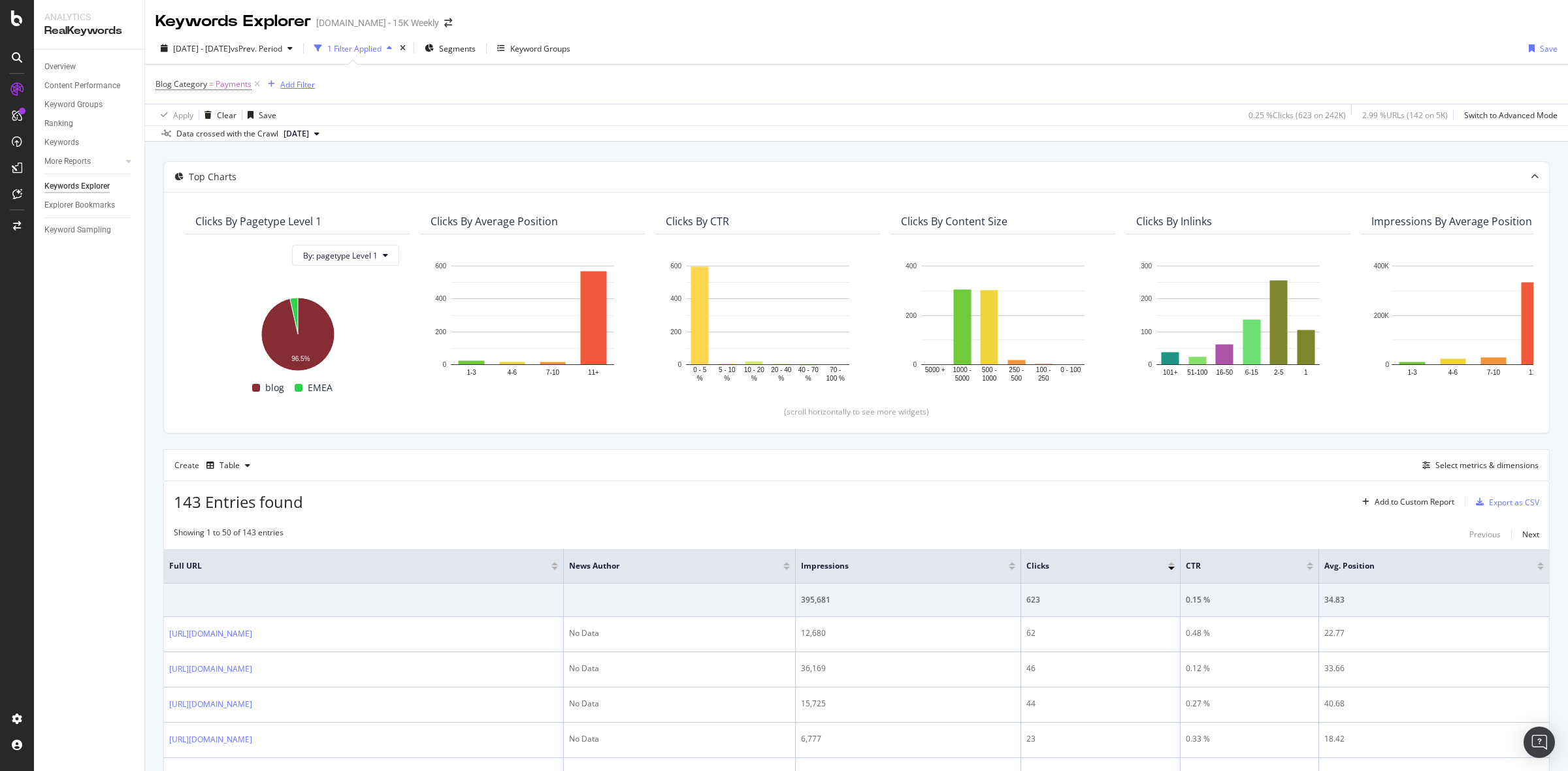
click at [299, 83] on div "Add Filter" at bounding box center [297, 84] width 35 height 11
type input "a"
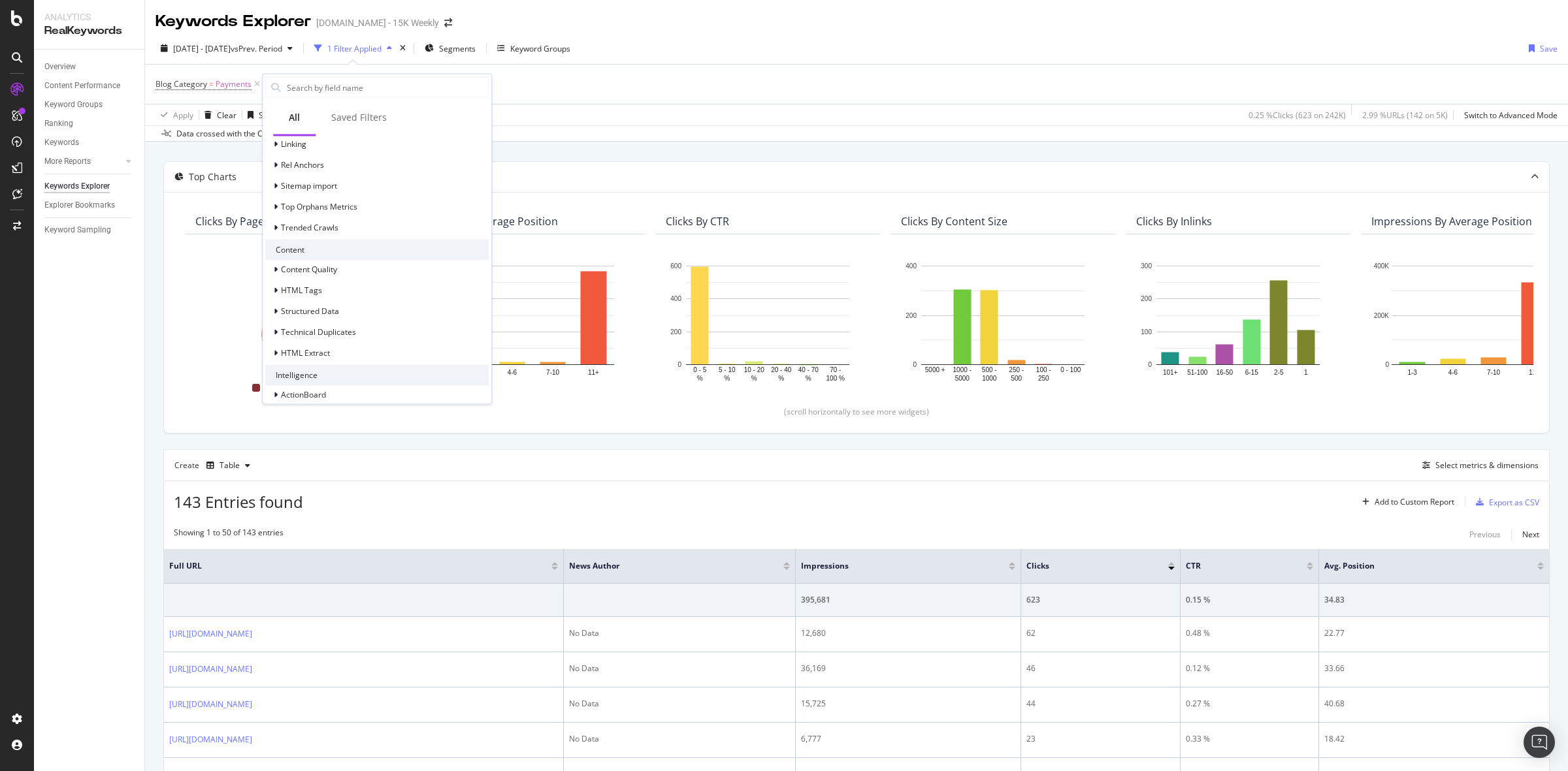
scroll to position [432, 0]
click at [310, 339] on span "HTML Extract" at bounding box center [305, 344] width 49 height 11
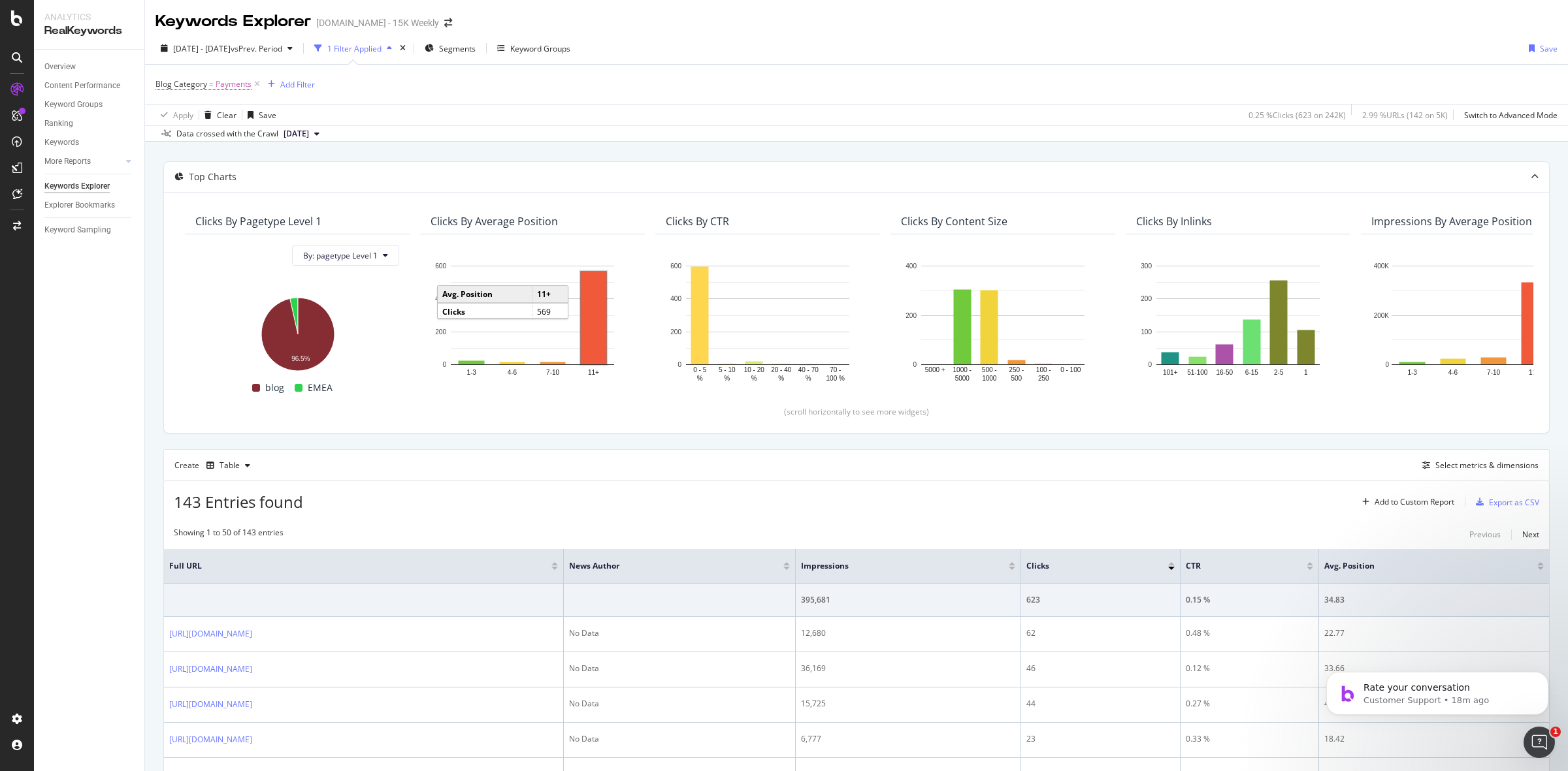
scroll to position [0, 0]
click at [75, 139] on div "SiteCrawler" at bounding box center [72, 144] width 46 height 13
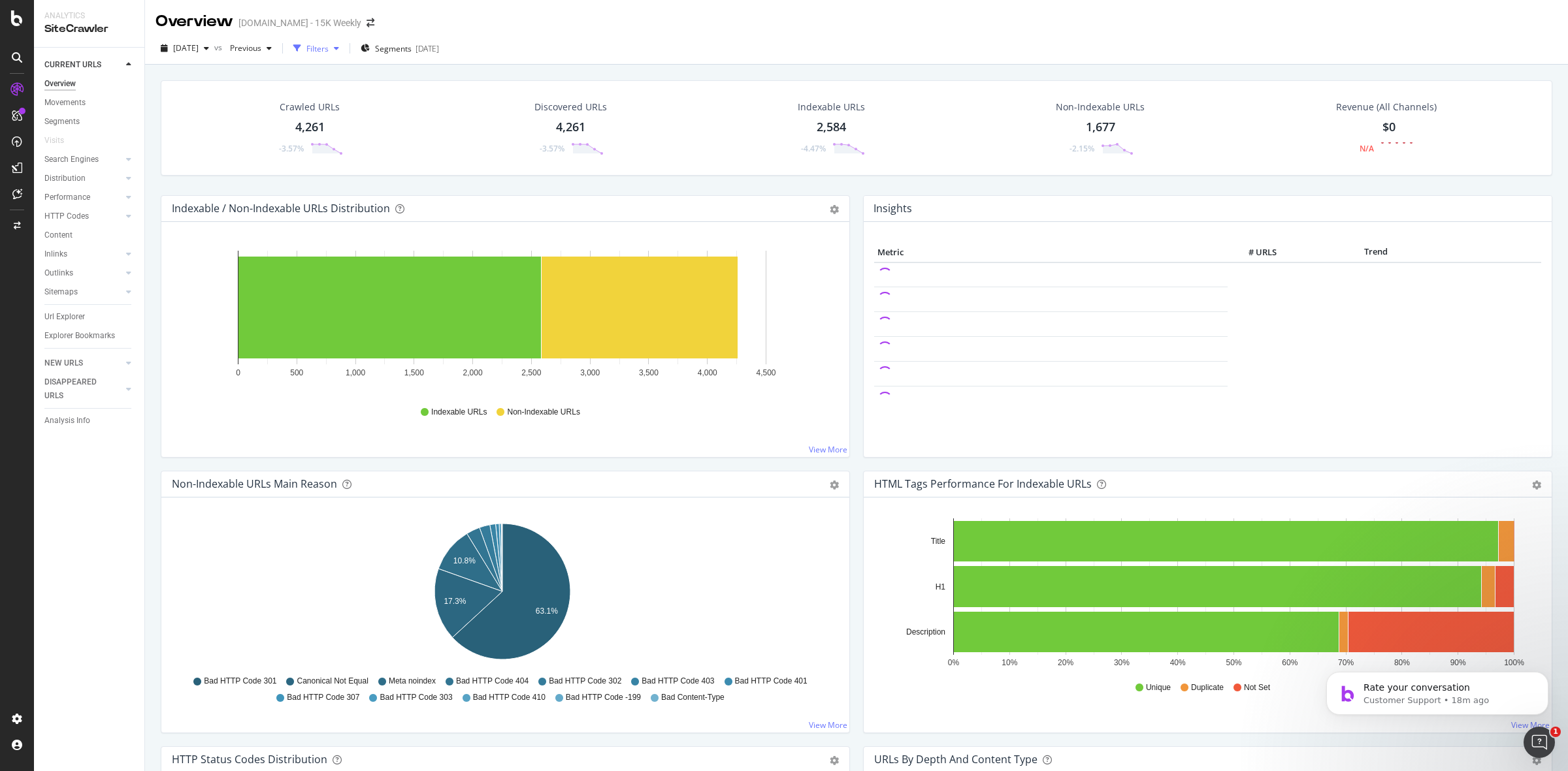
click at [328, 46] on div "Filters" at bounding box center [317, 48] width 22 height 11
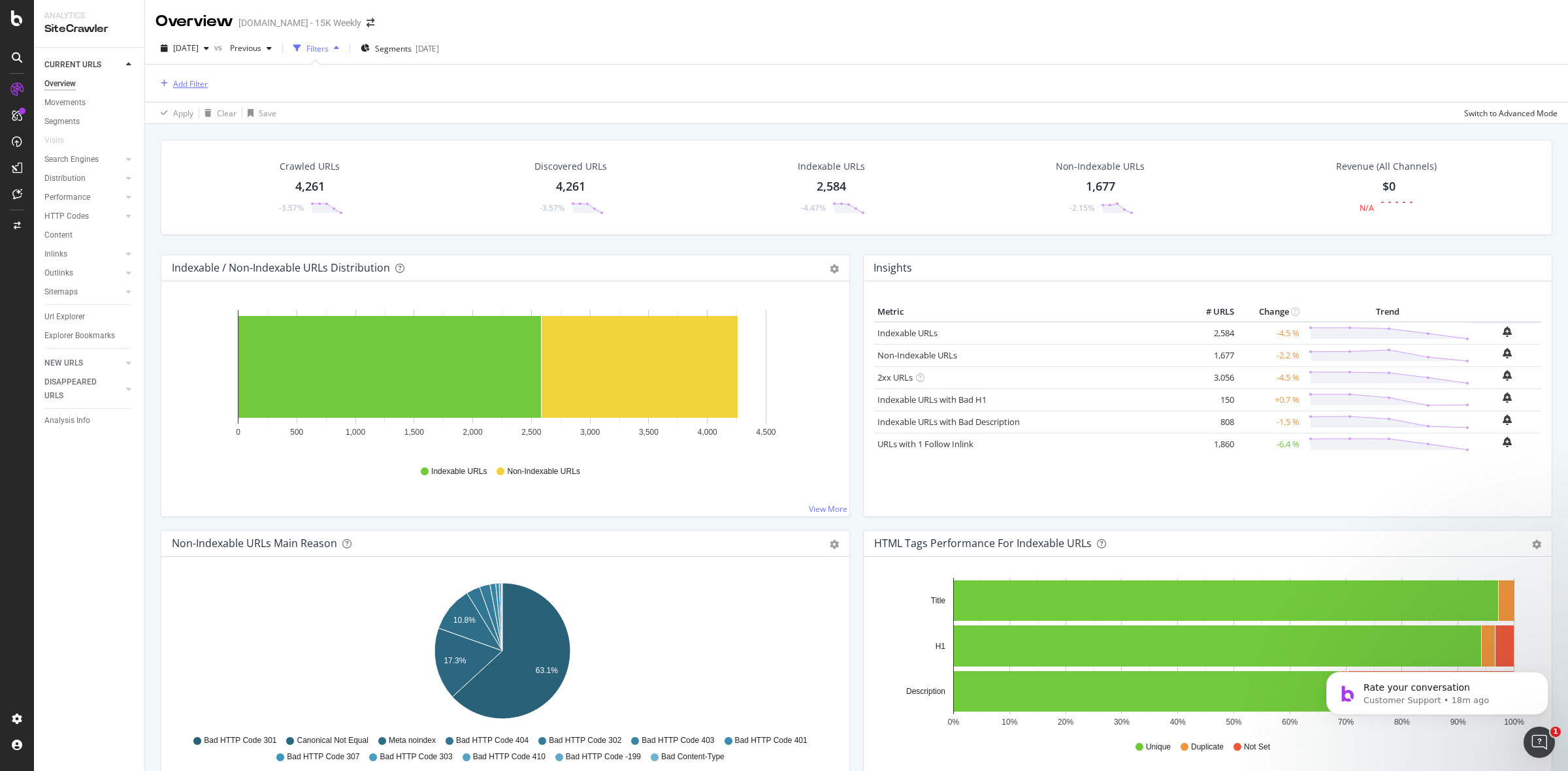
click at [195, 76] on button "Add Filter" at bounding box center [182, 83] width 52 height 16
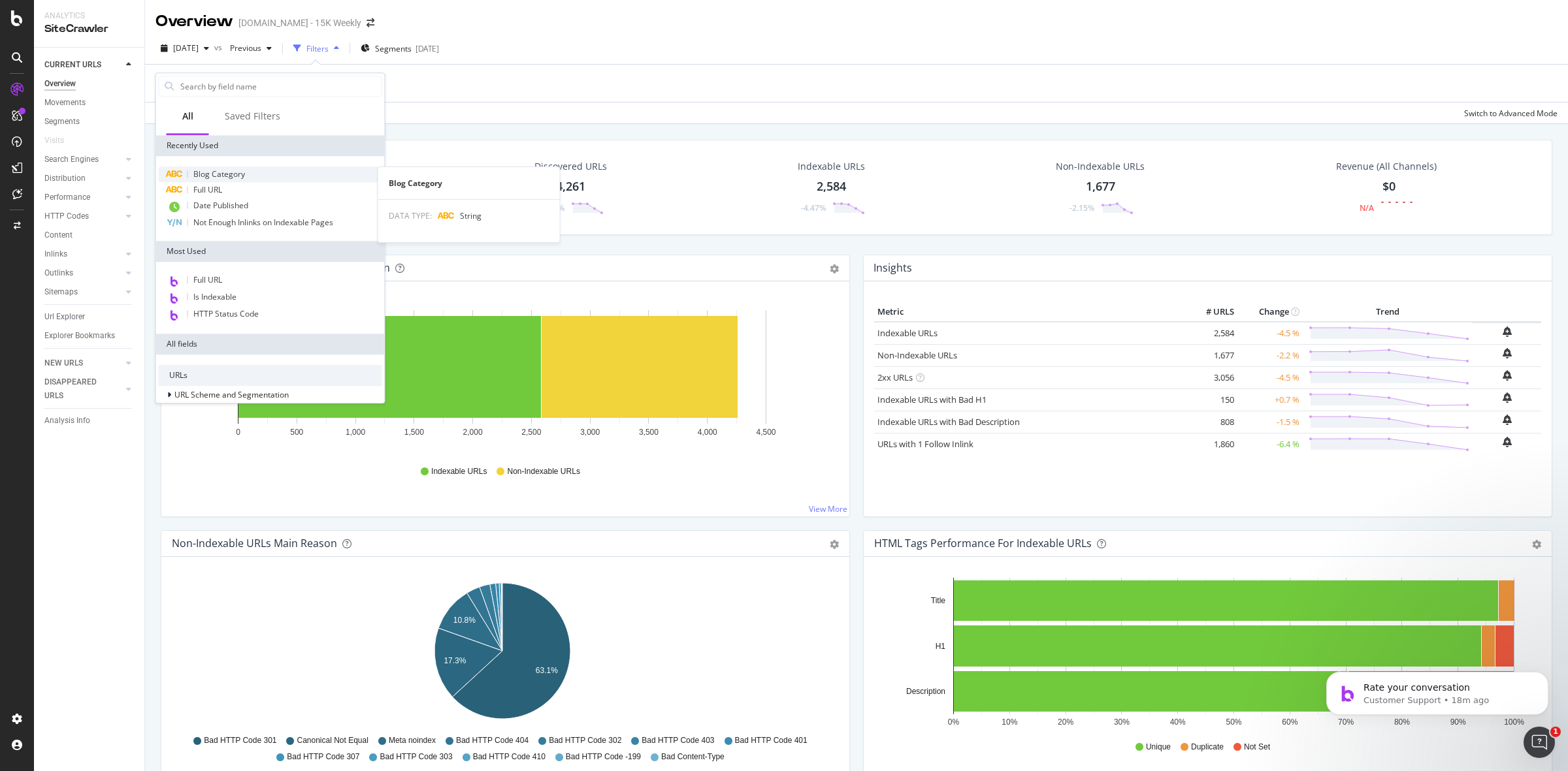
click at [250, 169] on div "Blog Category" at bounding box center [270, 174] width 223 height 16
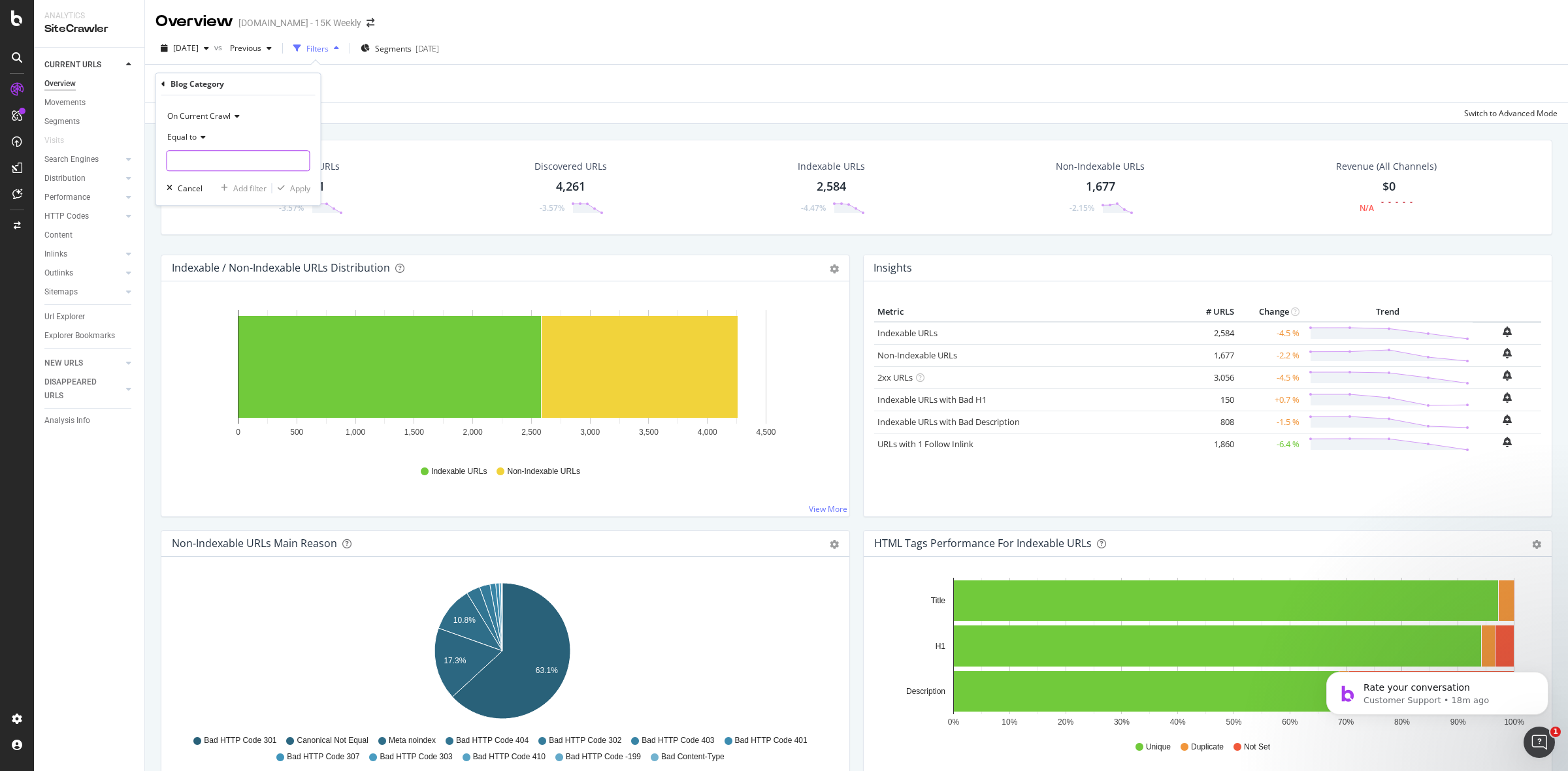
click at [242, 161] on input "text" at bounding box center [238, 161] width 142 height 21
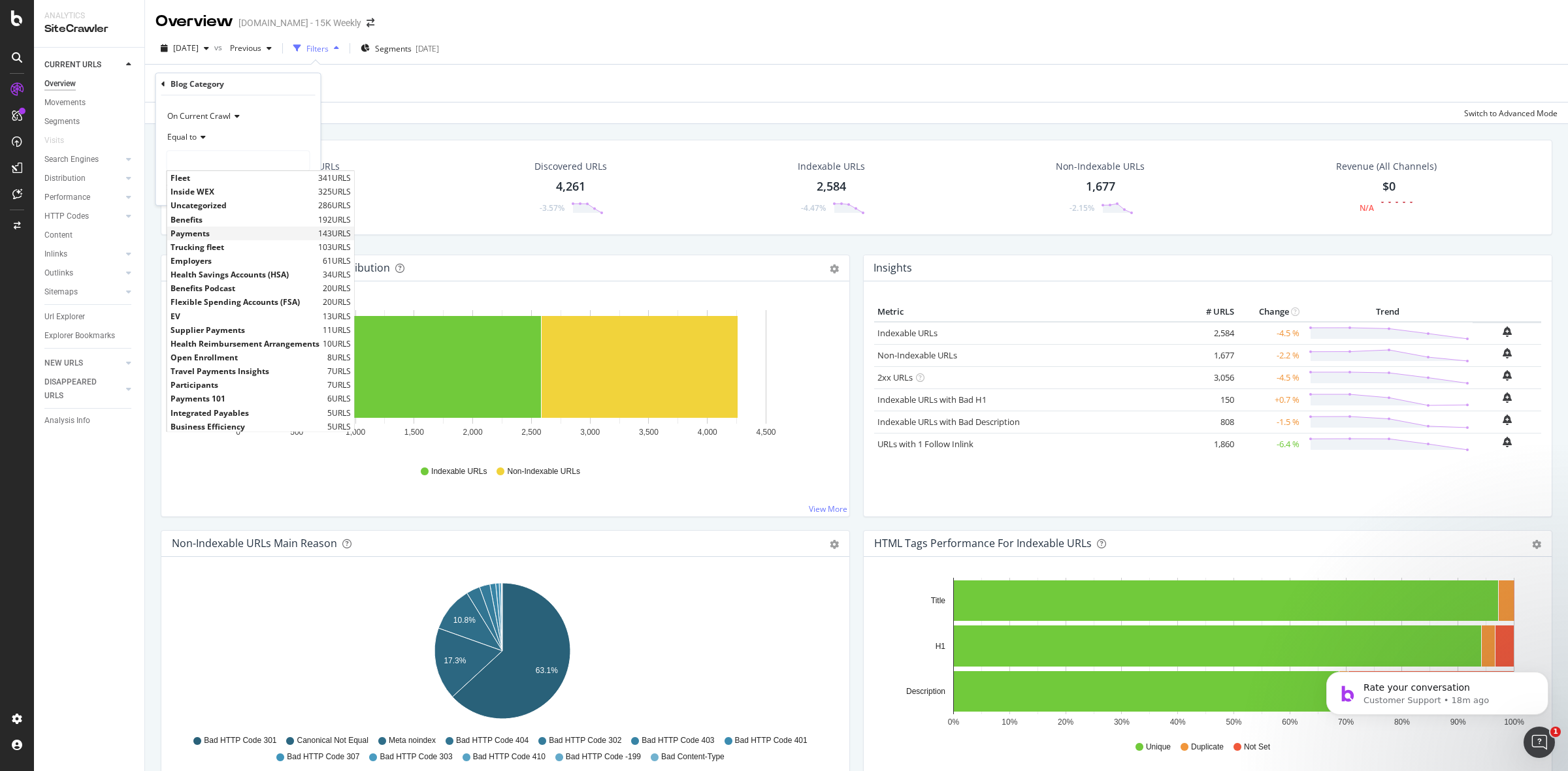
click at [214, 239] on span "Payments" at bounding box center [243, 234] width 145 height 11
type input "Payments"
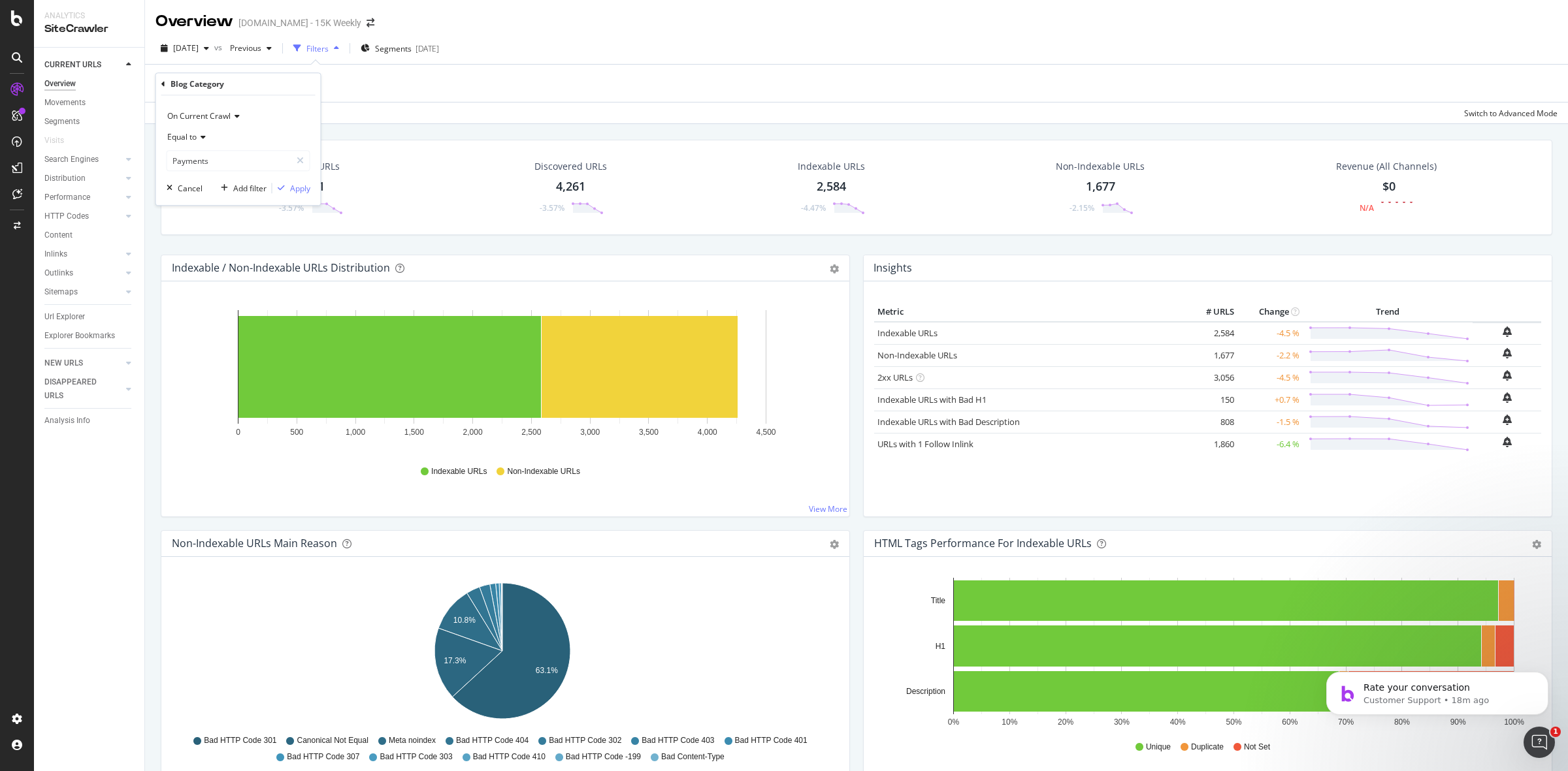
click at [304, 180] on div "On Current Crawl Equal to Payments Payments Cancel Add filter Apply" at bounding box center [238, 150] width 165 height 110
click at [298, 184] on div "Apply" at bounding box center [300, 188] width 20 height 11
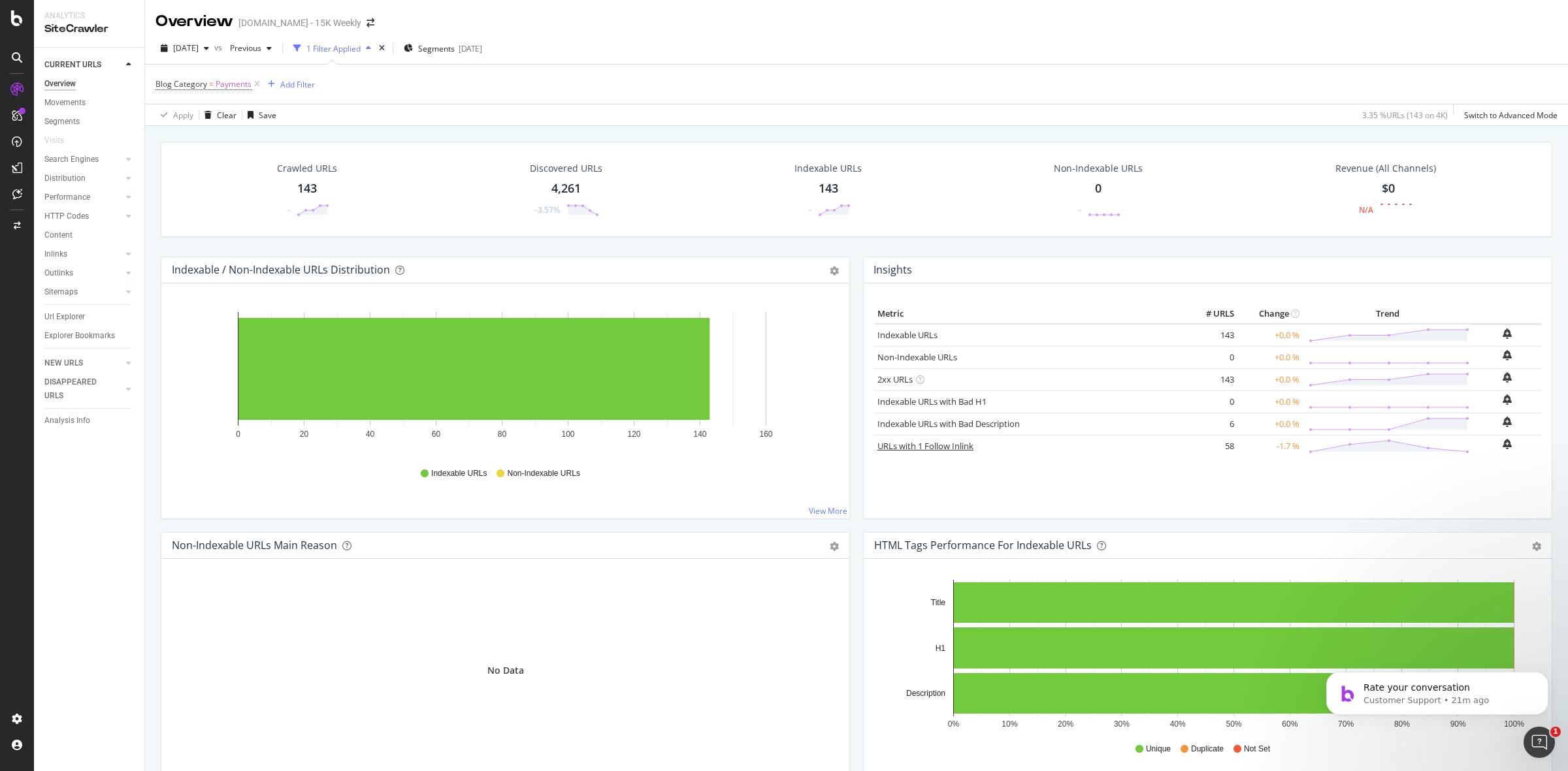
click at [949, 448] on link "URLs with 1 Follow Inlink" at bounding box center [925, 446] width 96 height 12
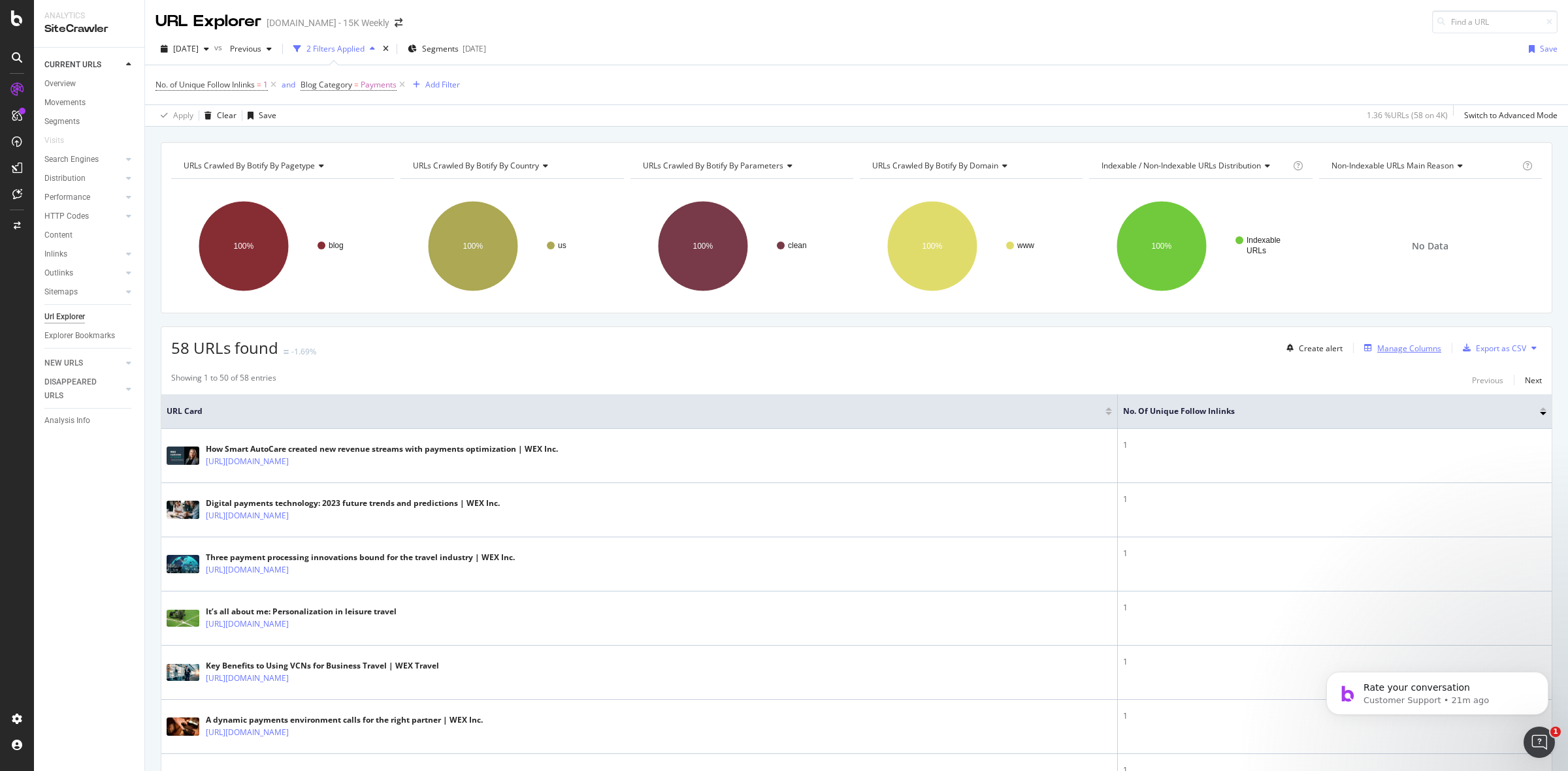
click at [1400, 354] on div "Manage Columns" at bounding box center [1409, 348] width 64 height 11
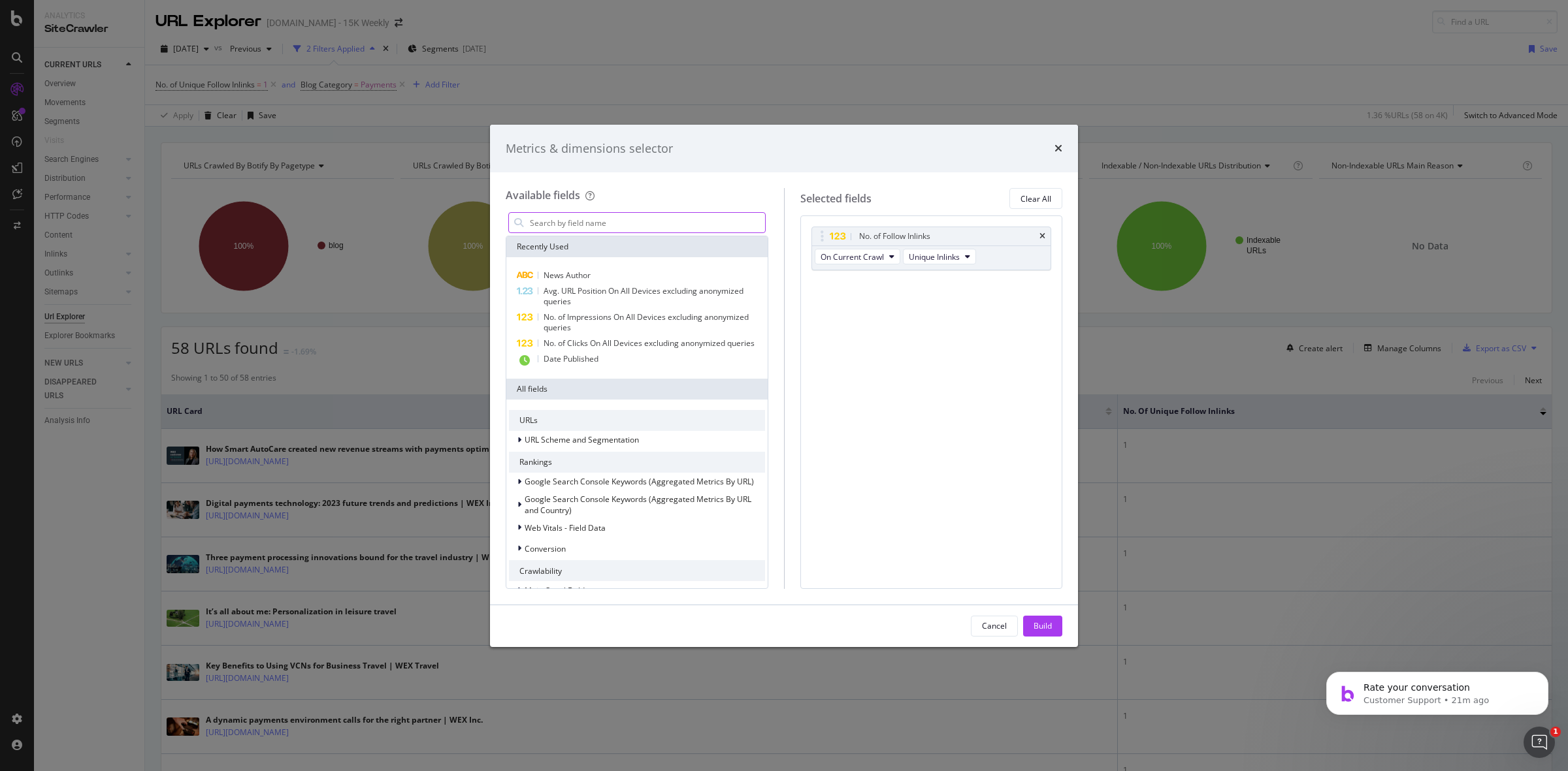
click at [632, 217] on input "modal" at bounding box center [646, 223] width 236 height 20
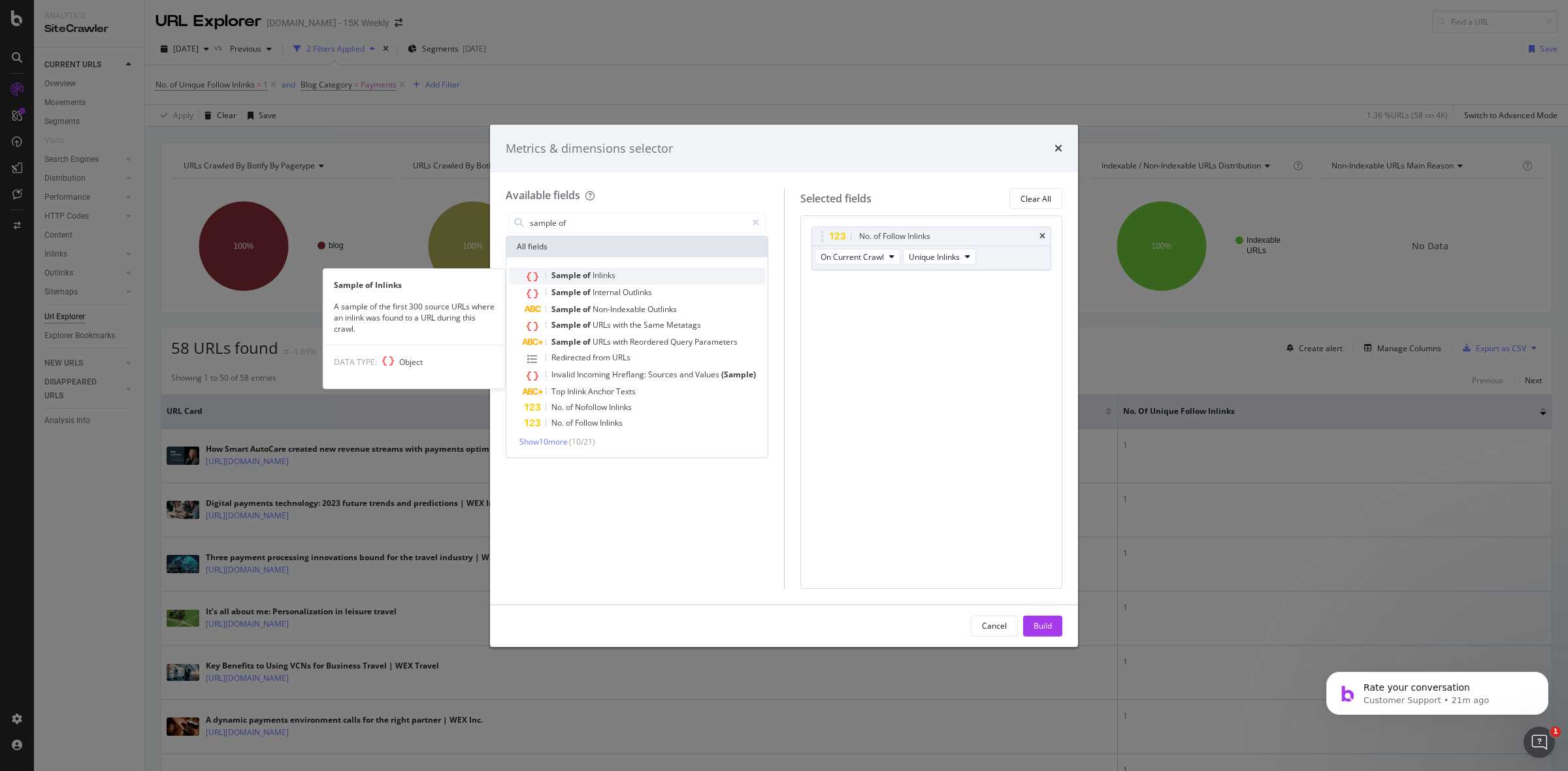
type input "sample of"
click at [661, 276] on div "Sample of Inlinks" at bounding box center [645, 276] width 240 height 17
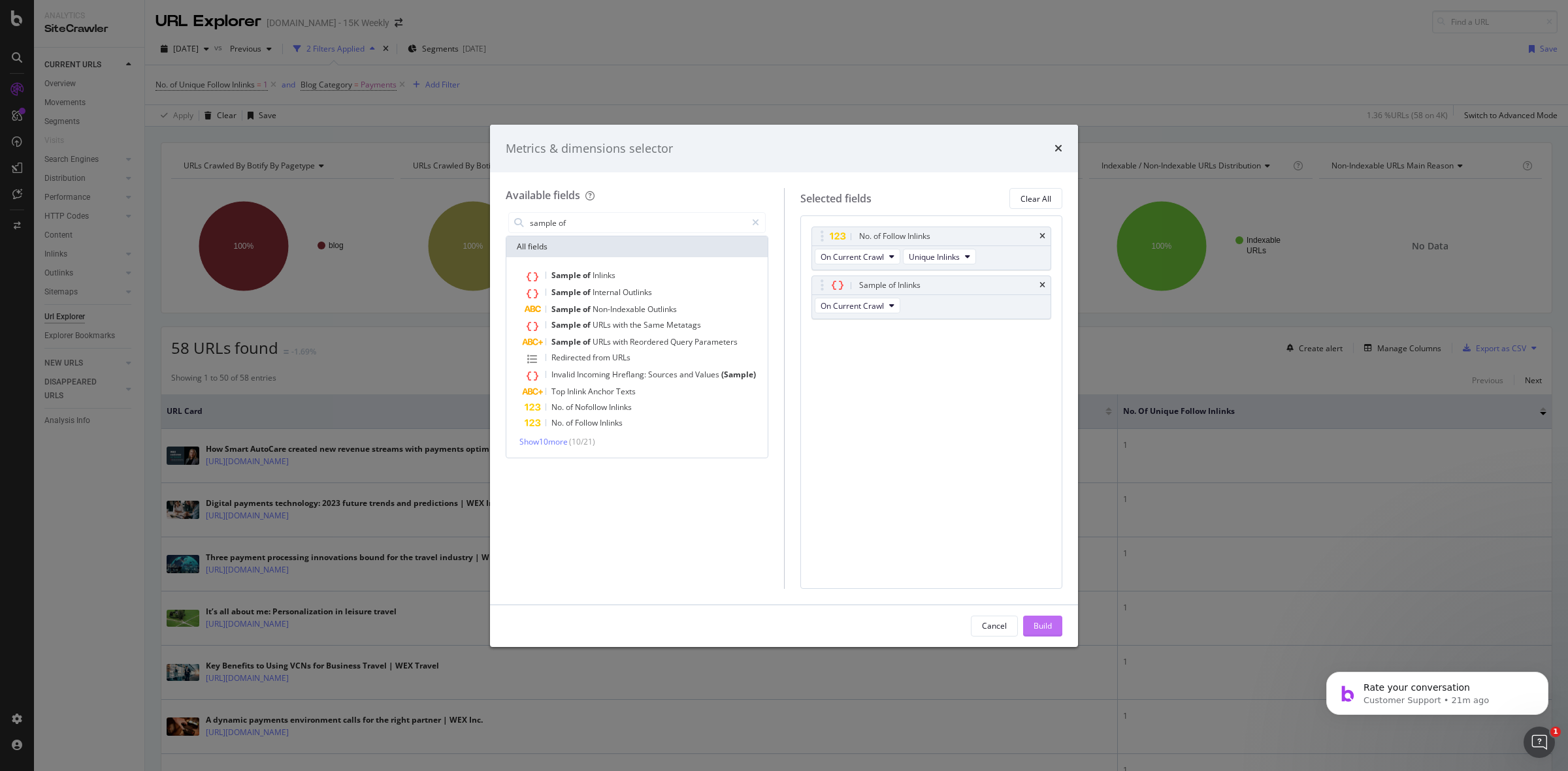
click at [1041, 635] on div "Build" at bounding box center [1042, 626] width 18 height 20
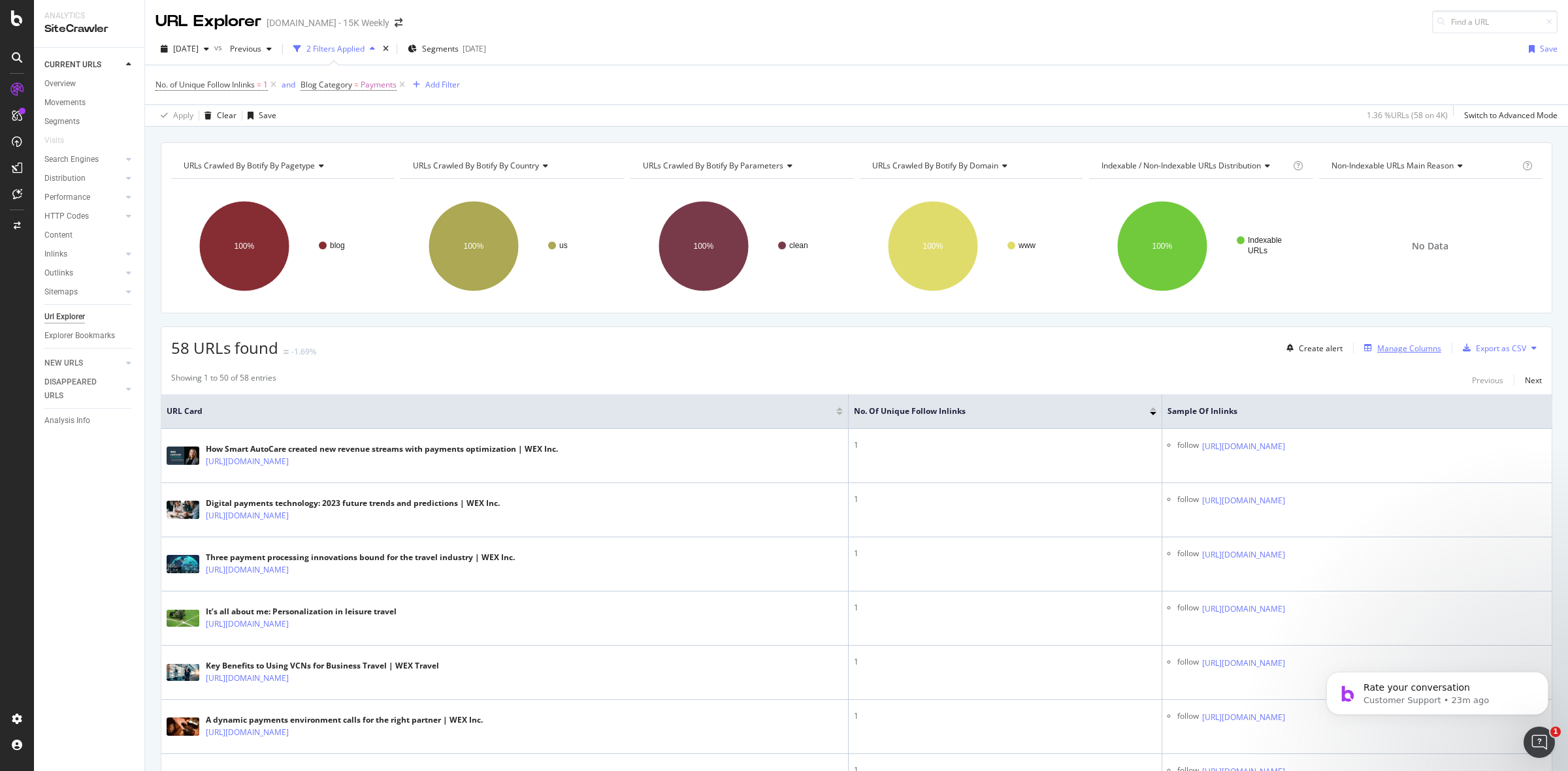
click at [1378, 348] on div "Manage Columns" at bounding box center [1409, 348] width 64 height 11
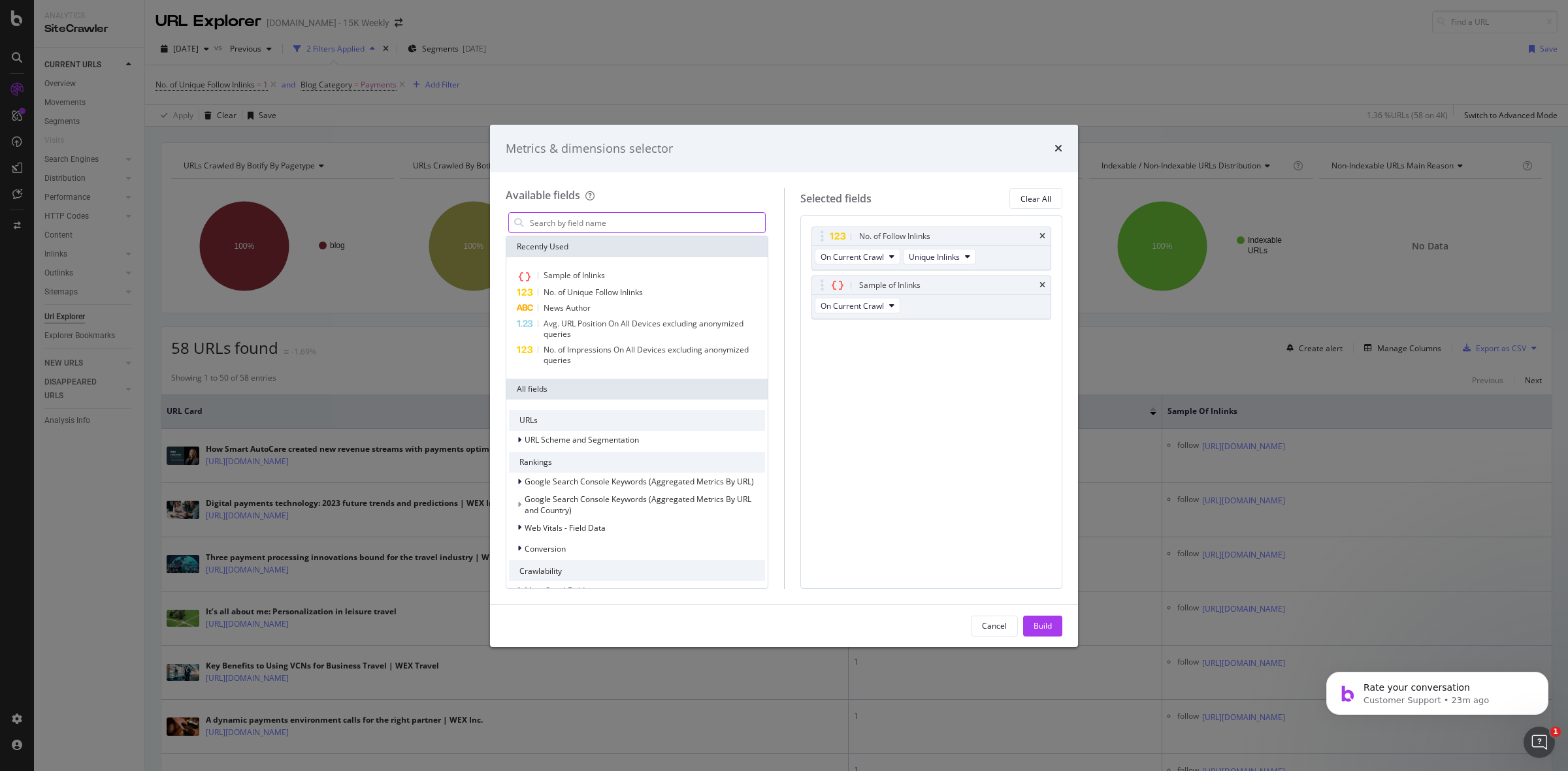
click at [555, 226] on input "modal" at bounding box center [646, 223] width 236 height 20
click at [1186, 271] on div "Metrics & dimensions selector Available fields Recently Used Sample of Inlinks …" at bounding box center [784, 386] width 1568 height 771
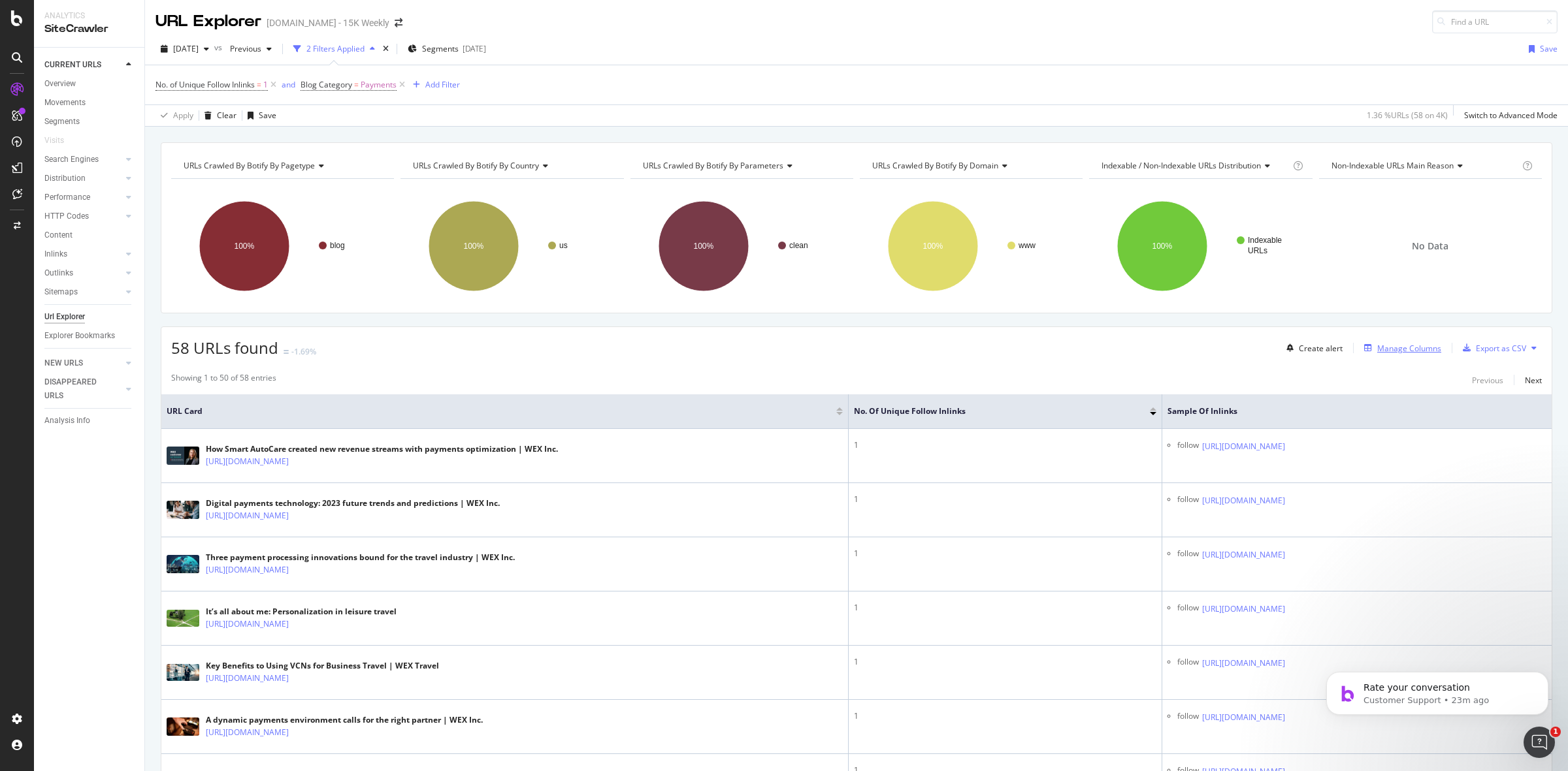
click at [1408, 348] on div "Manage Columns" at bounding box center [1409, 348] width 64 height 11
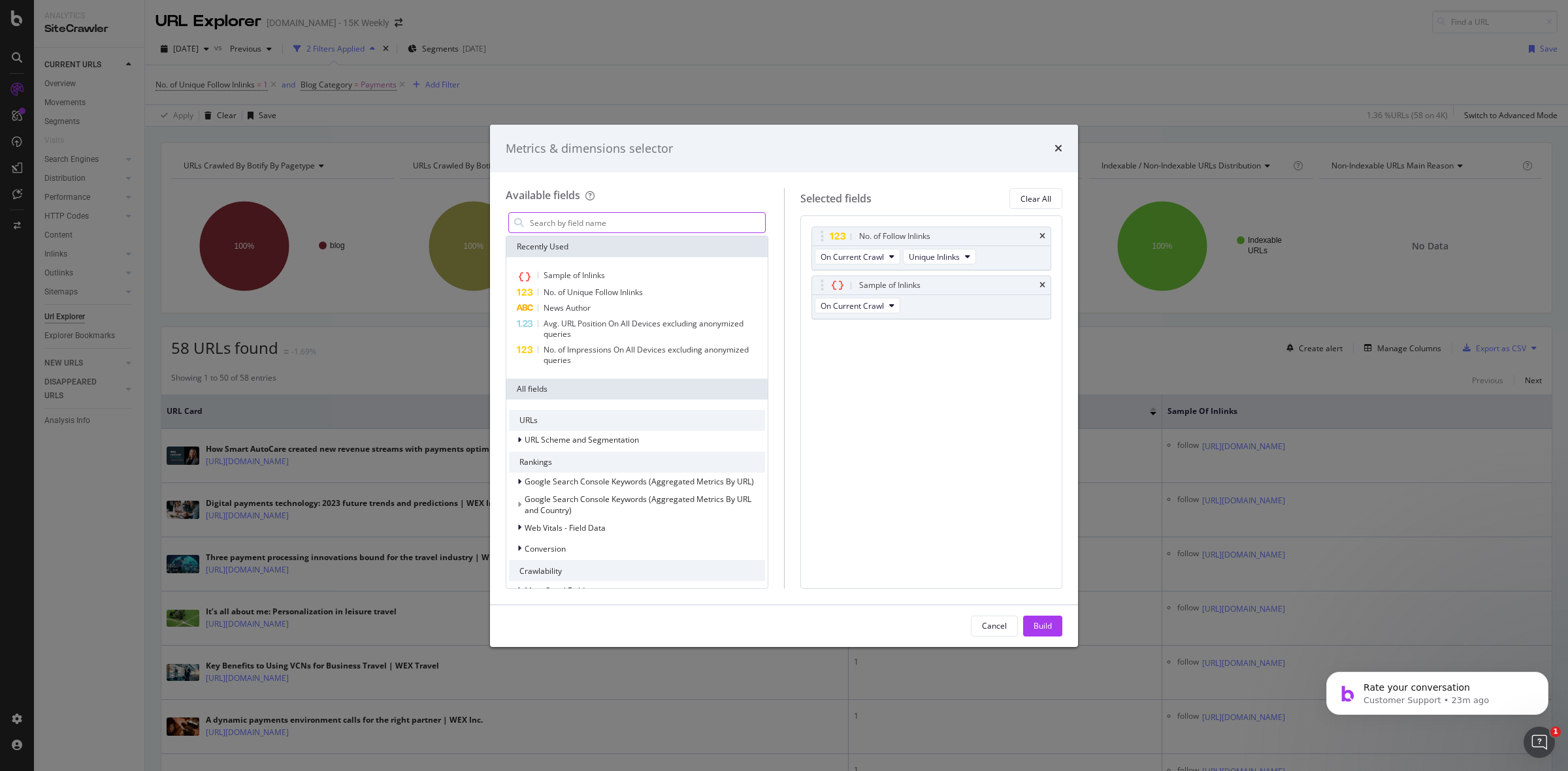
click at [648, 218] on input "modal" at bounding box center [646, 223] width 236 height 20
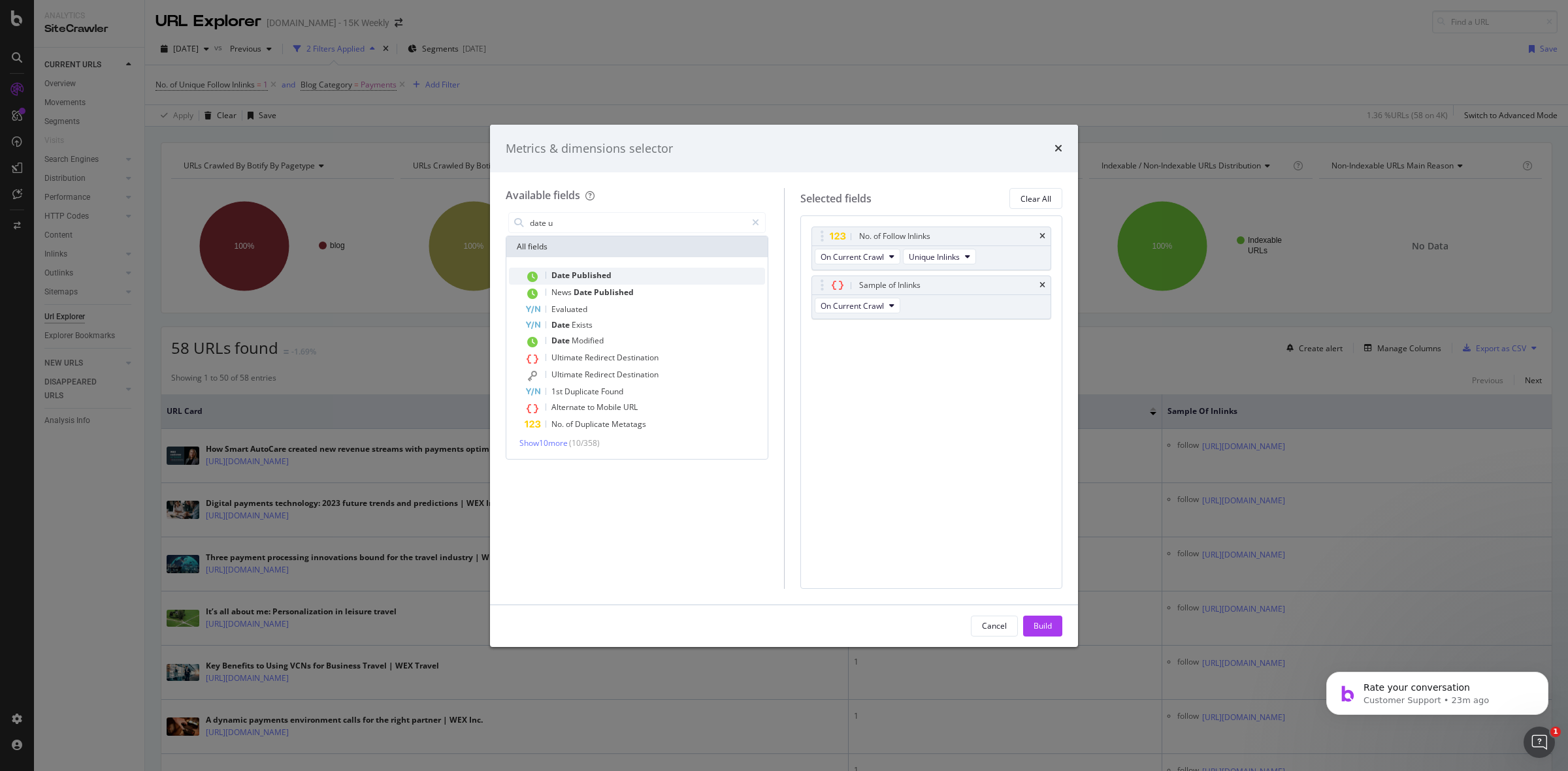
type input "date u"
drag, startPoint x: 606, startPoint y: 269, endPoint x: 727, endPoint y: 259, distance: 121.4
click at [607, 271] on span "Published" at bounding box center [592, 275] width 40 height 11
drag, startPoint x: 821, startPoint y: 328, endPoint x: 811, endPoint y: 278, distance: 51.0
click at [809, 268] on body "Analytics SiteCrawler CURRENT URLS Overview Movements Segments Visits Search En…" at bounding box center [784, 386] width 1568 height 771
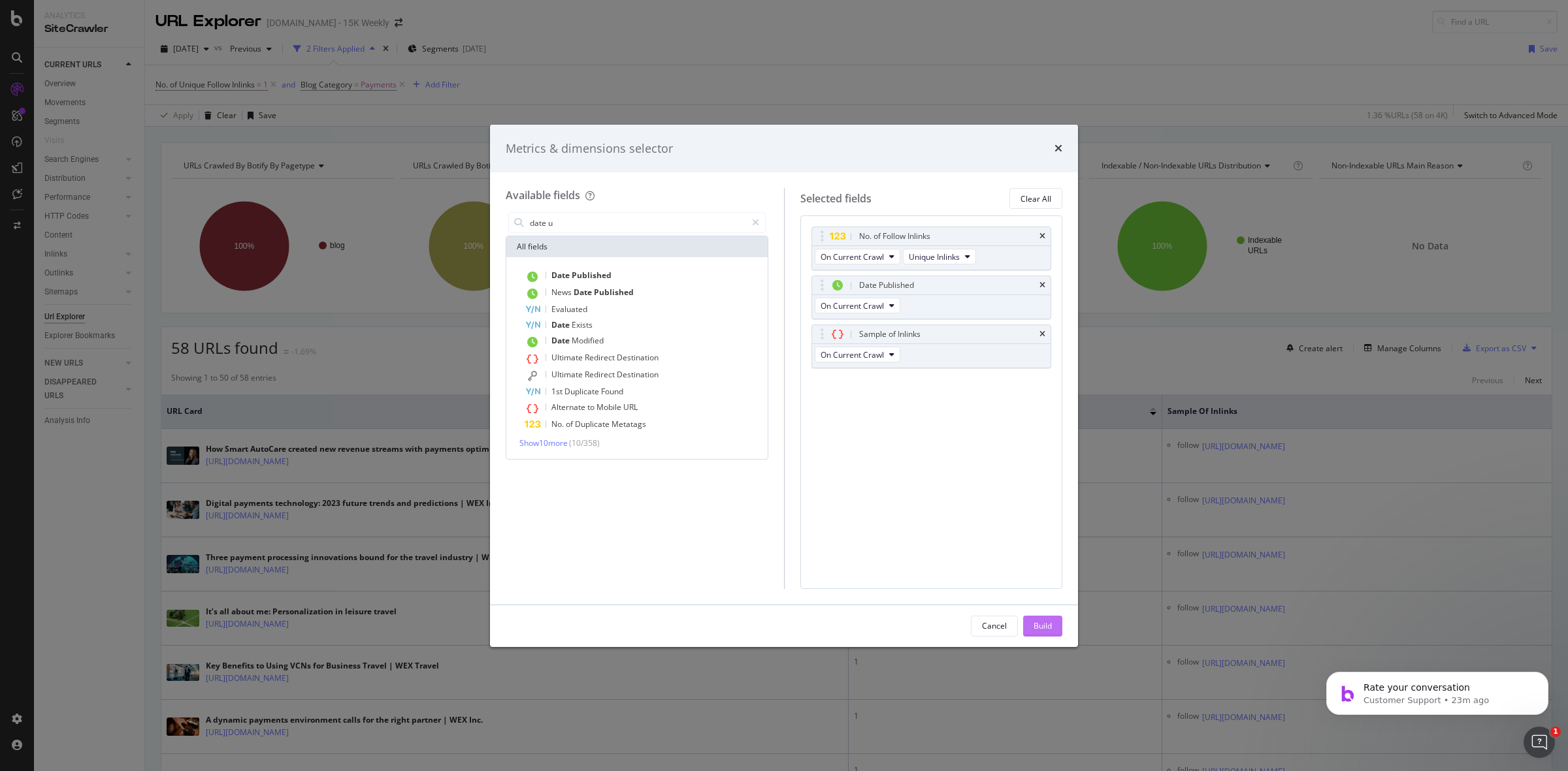
click at [1034, 627] on div "Build" at bounding box center [1042, 626] width 18 height 11
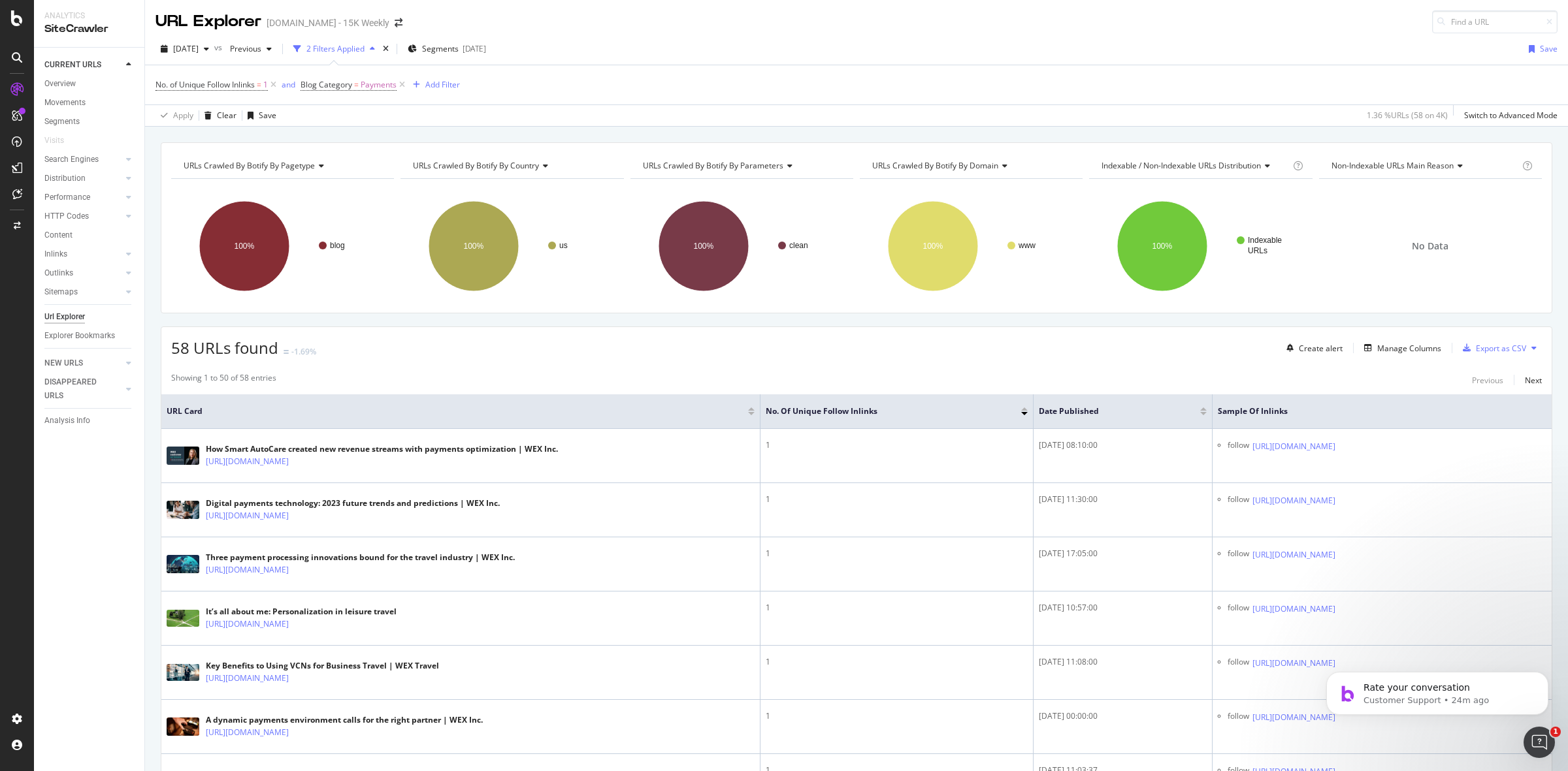
click at [1200, 411] on div at bounding box center [1203, 409] width 6 height 3
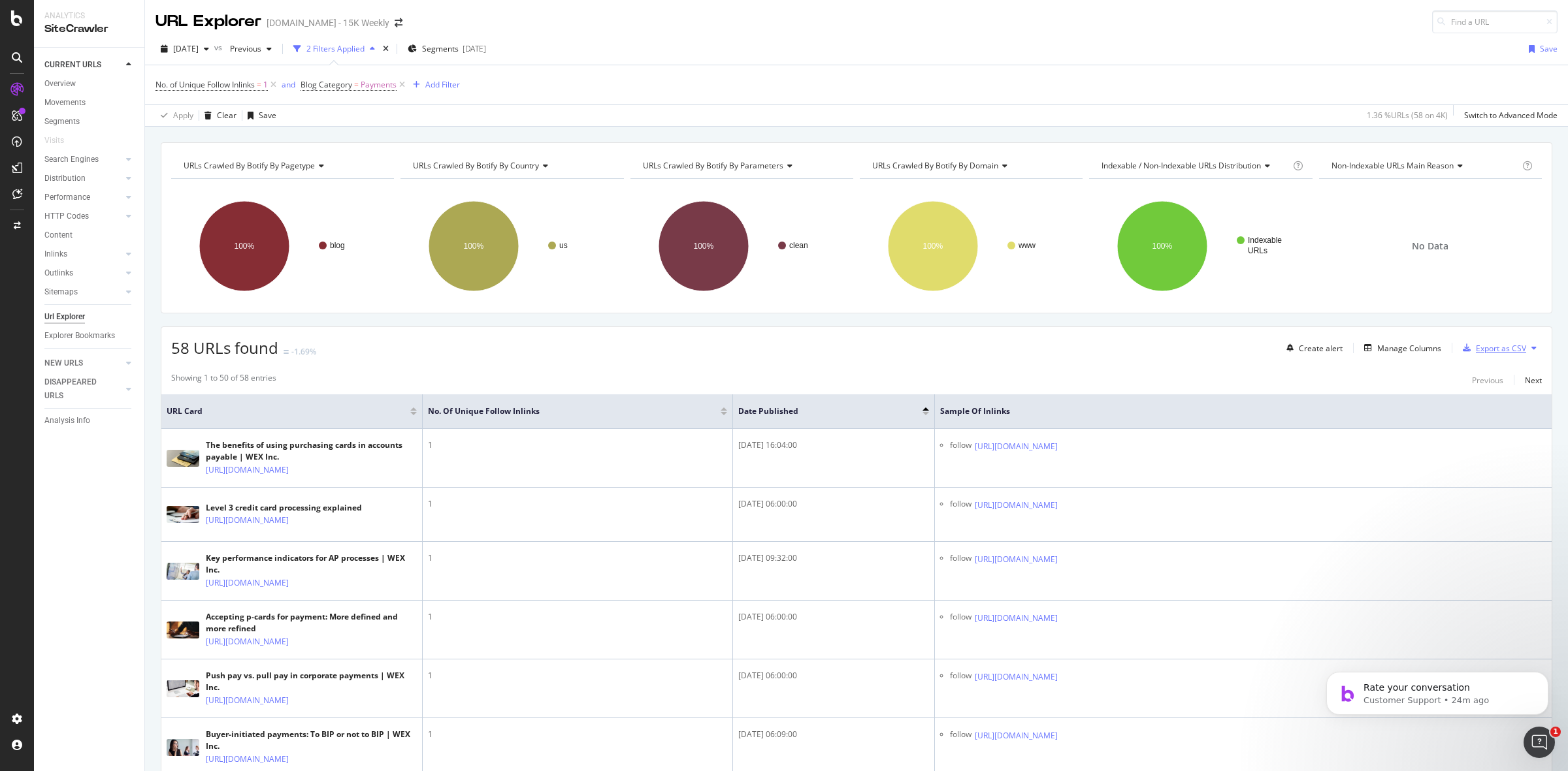
click at [1492, 351] on div "Export as CSV" at bounding box center [1500, 348] width 50 height 11
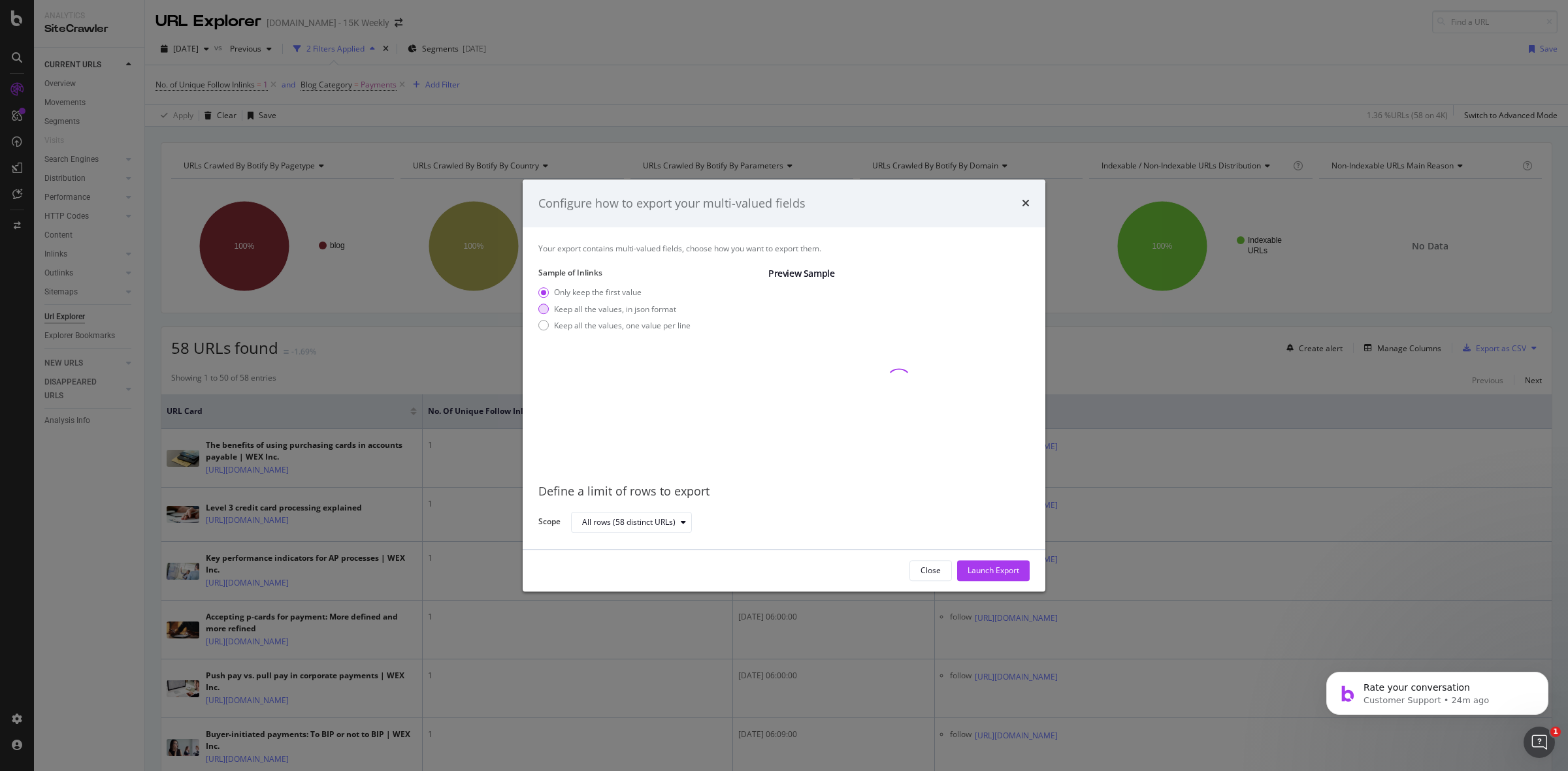
click at [583, 310] on div "Keep all the values, in json format" at bounding box center [615, 309] width 122 height 11
click at [1006, 576] on div "Launch Export" at bounding box center [993, 571] width 52 height 11
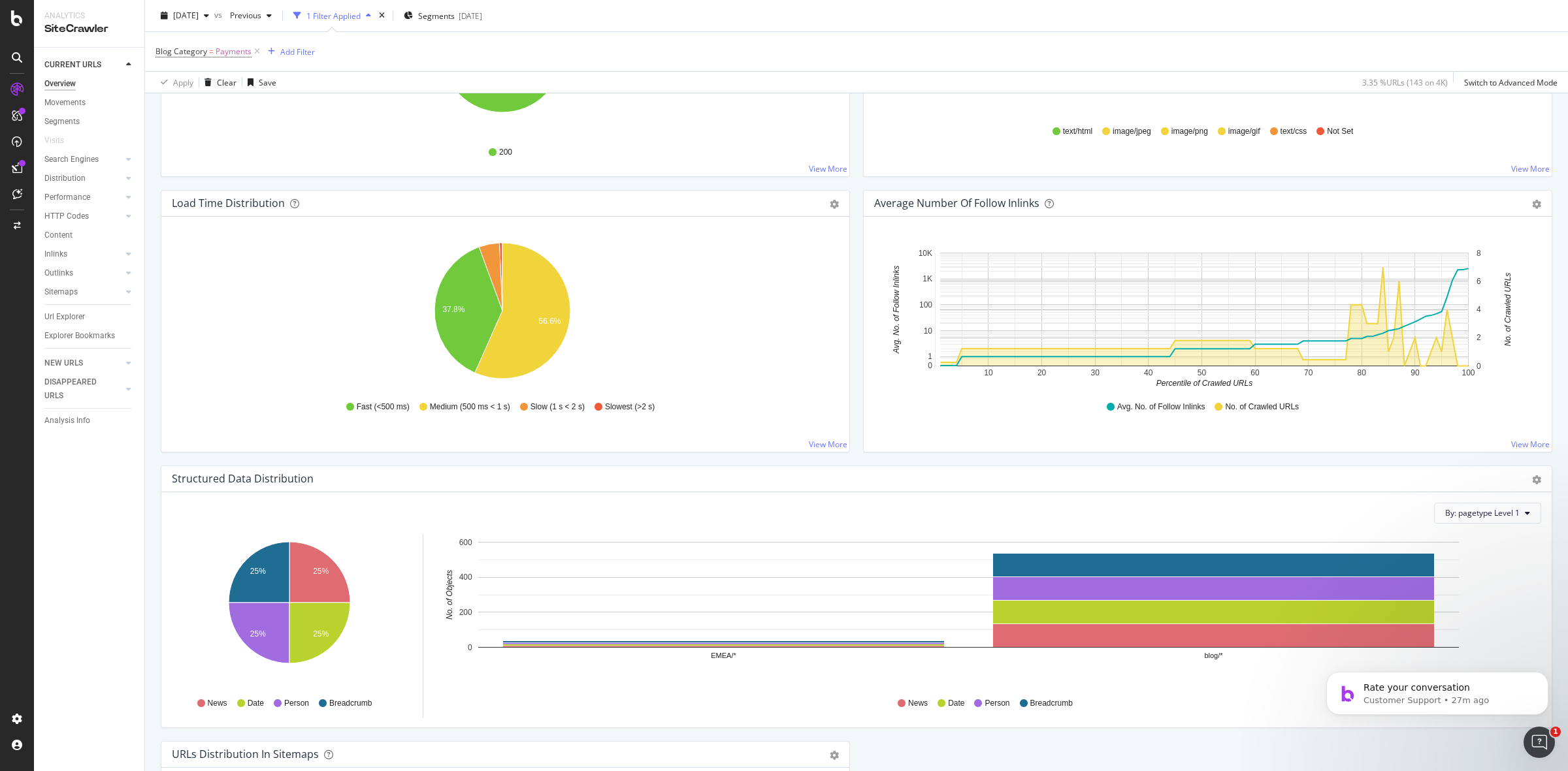
scroll to position [898, 0]
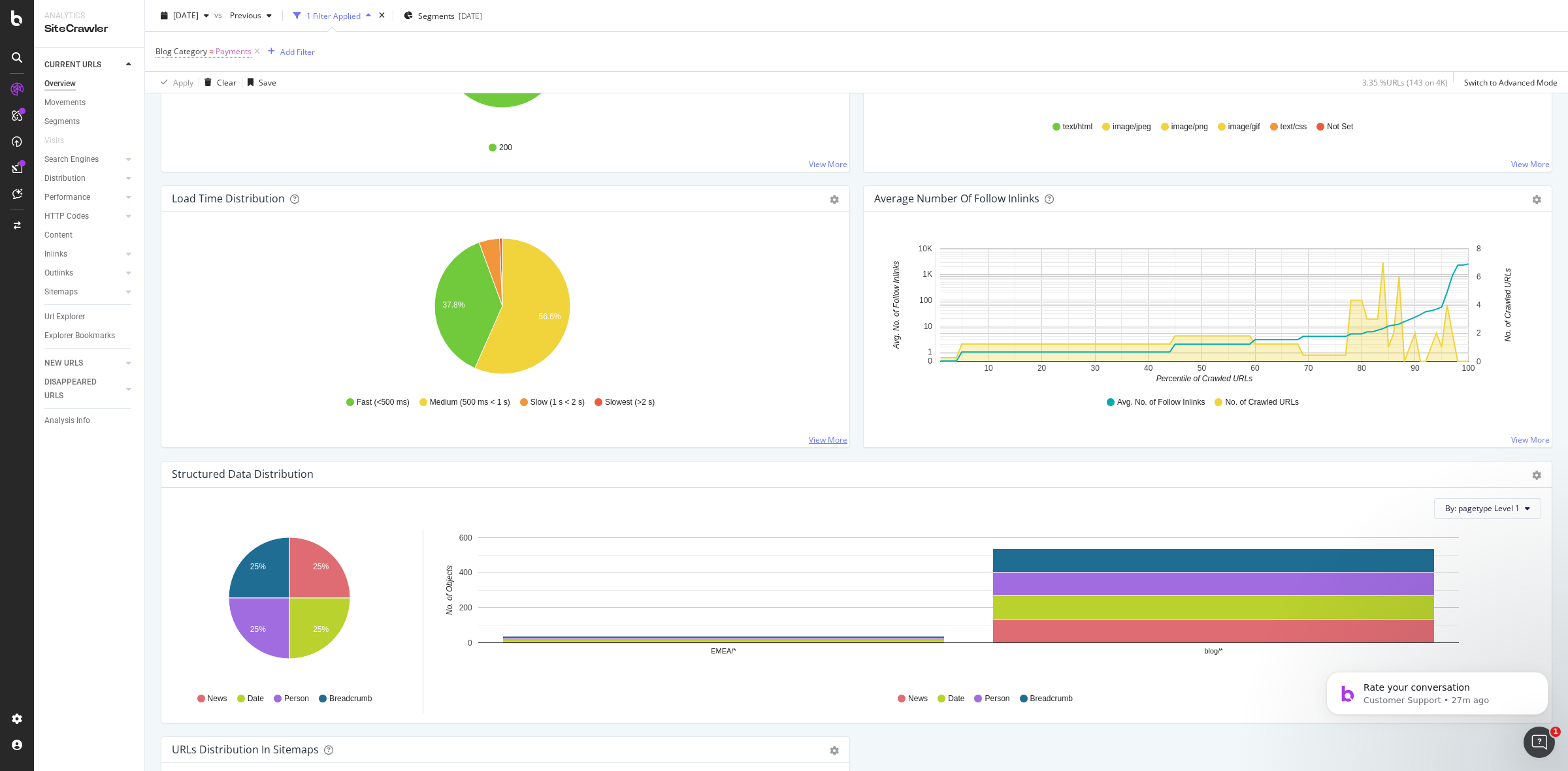
click at [817, 451] on div "Load Time Distribution Pie Table Export as CSV Add to Custom Report Hold CTRL w…" at bounding box center [505, 323] width 702 height 276
click at [817, 439] on link "View More" at bounding box center [828, 440] width 38 height 11
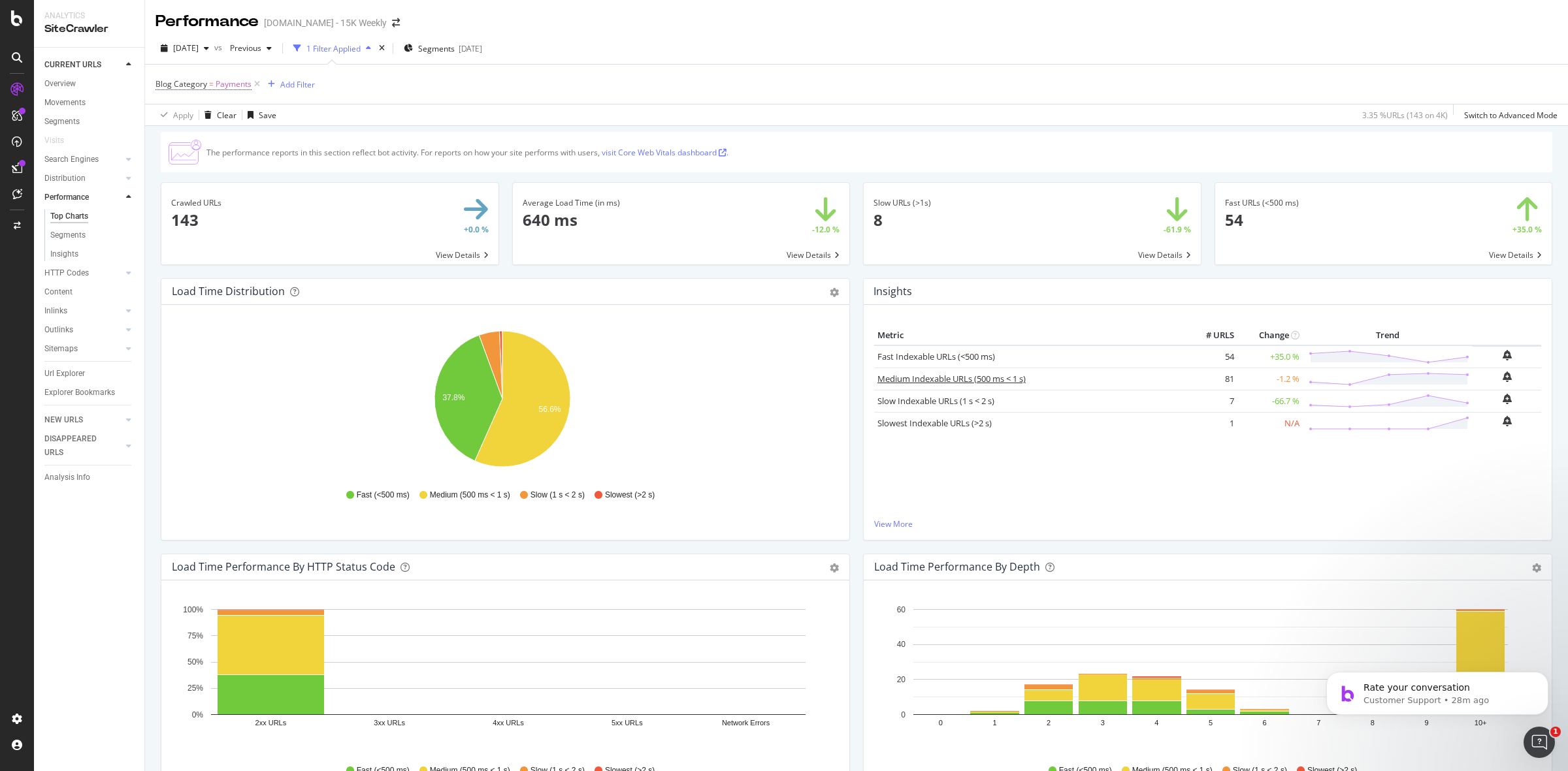
click at [981, 381] on link "Medium Indexable URLs (500 ms < 1 s)" at bounding box center [951, 378] width 148 height 12
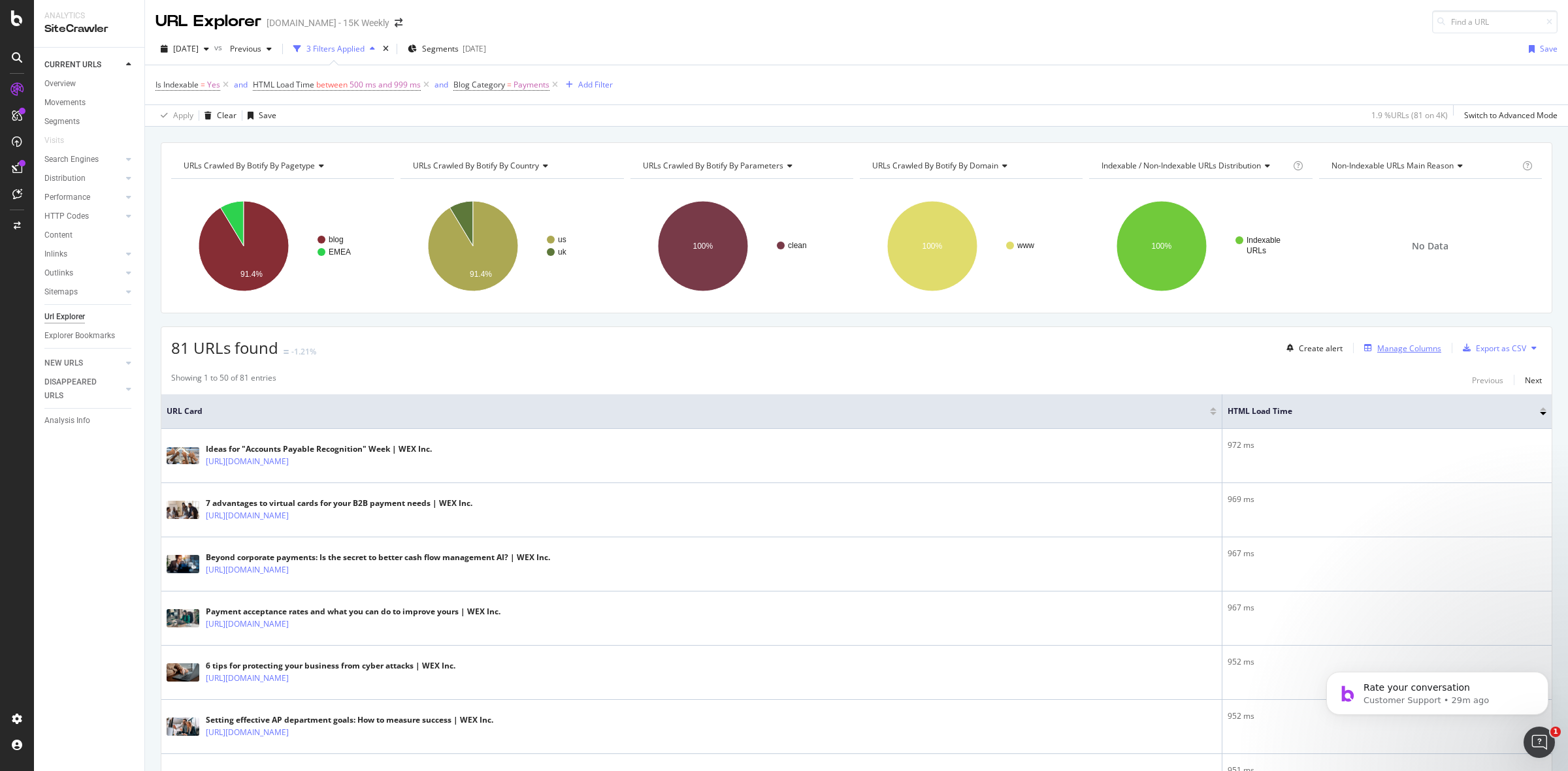
click at [1407, 351] on div "Manage Columns" at bounding box center [1409, 348] width 64 height 11
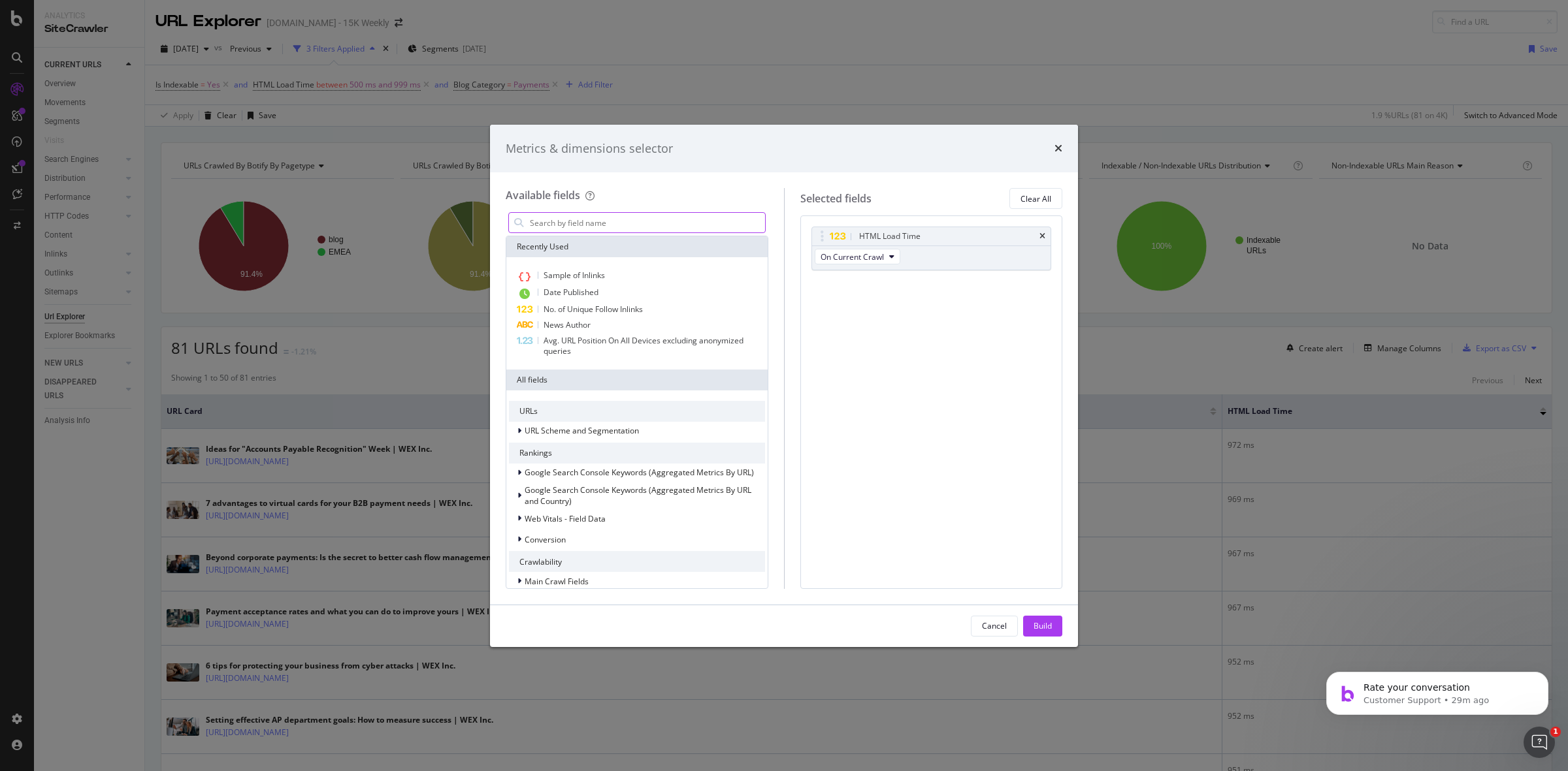
click at [635, 225] on input "modal" at bounding box center [646, 223] width 236 height 20
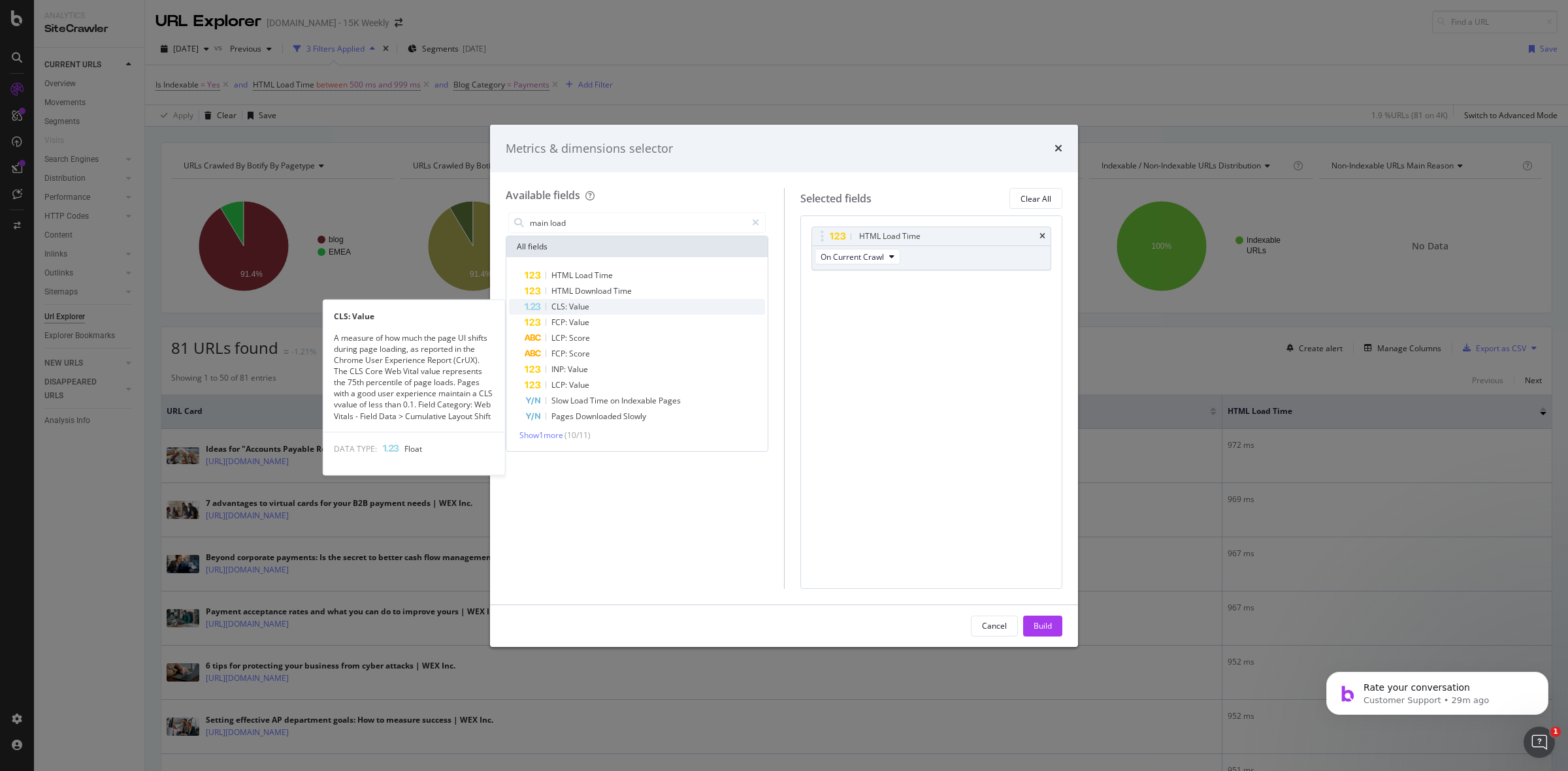
type input "main load"
click at [604, 305] on div "CLS: Value" at bounding box center [645, 307] width 240 height 16
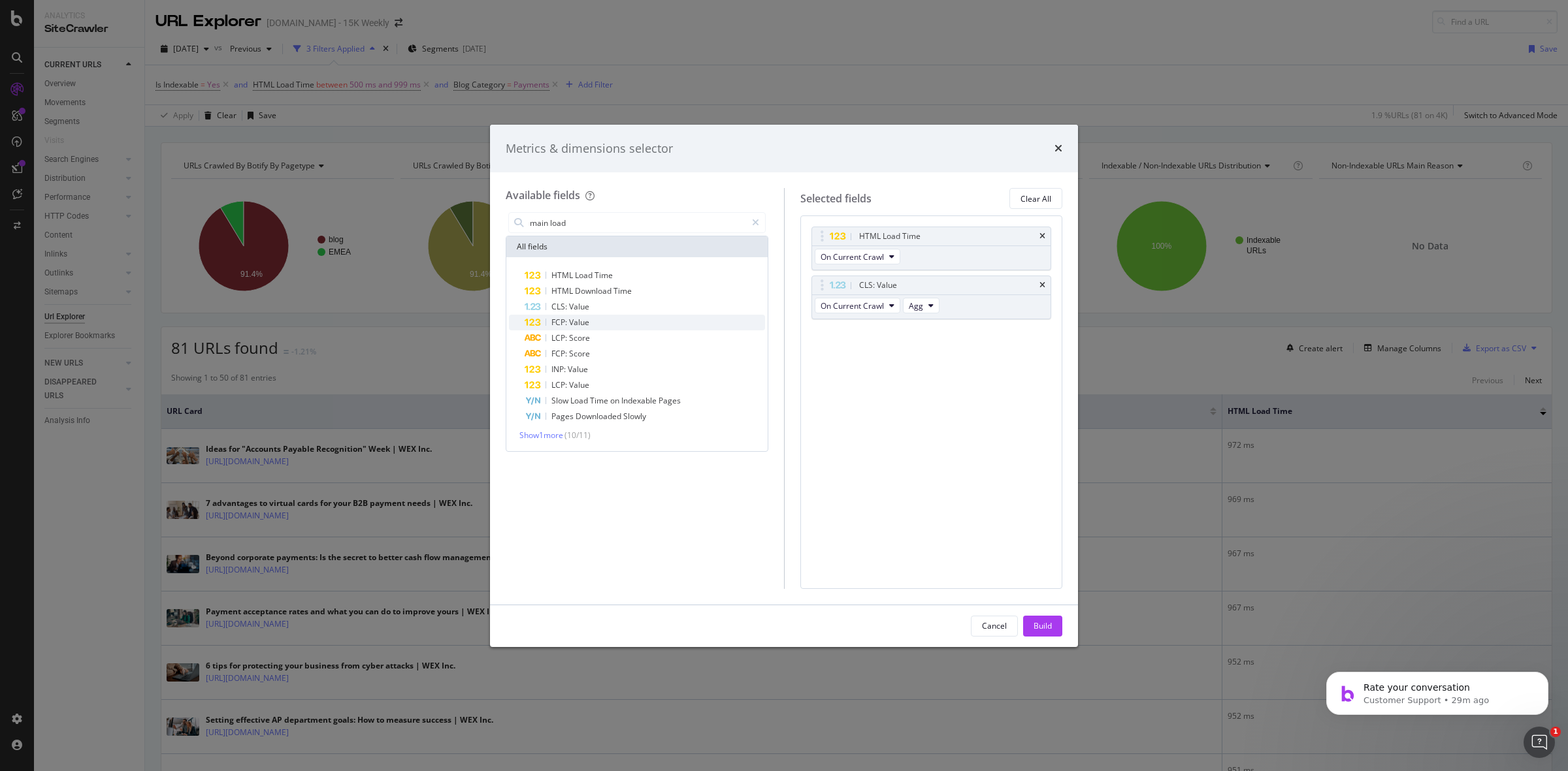
click at [602, 321] on div "FCP: Value" at bounding box center [645, 323] width 240 height 16
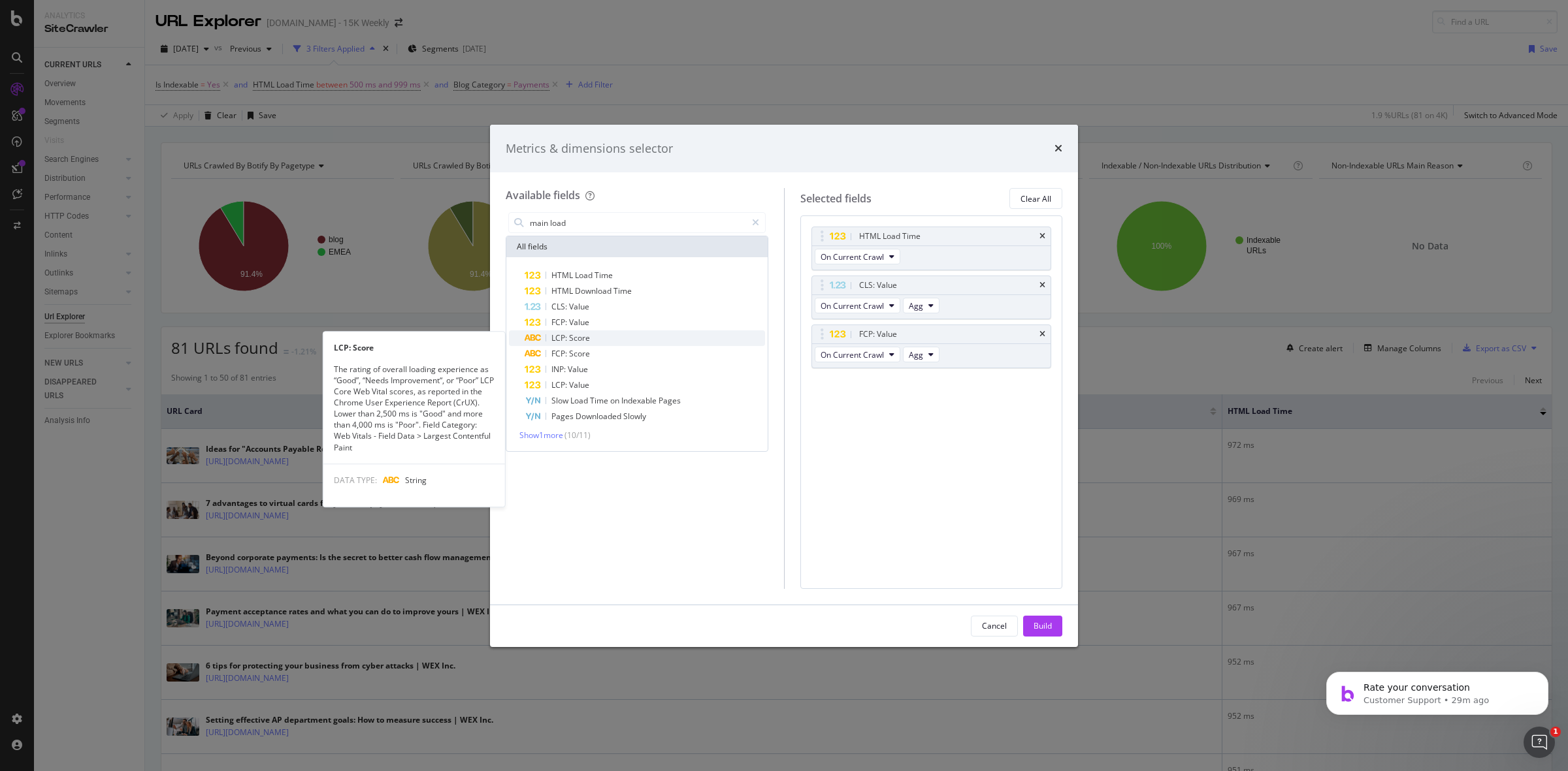
click at [607, 339] on div "LCP: Score" at bounding box center [645, 339] width 240 height 16
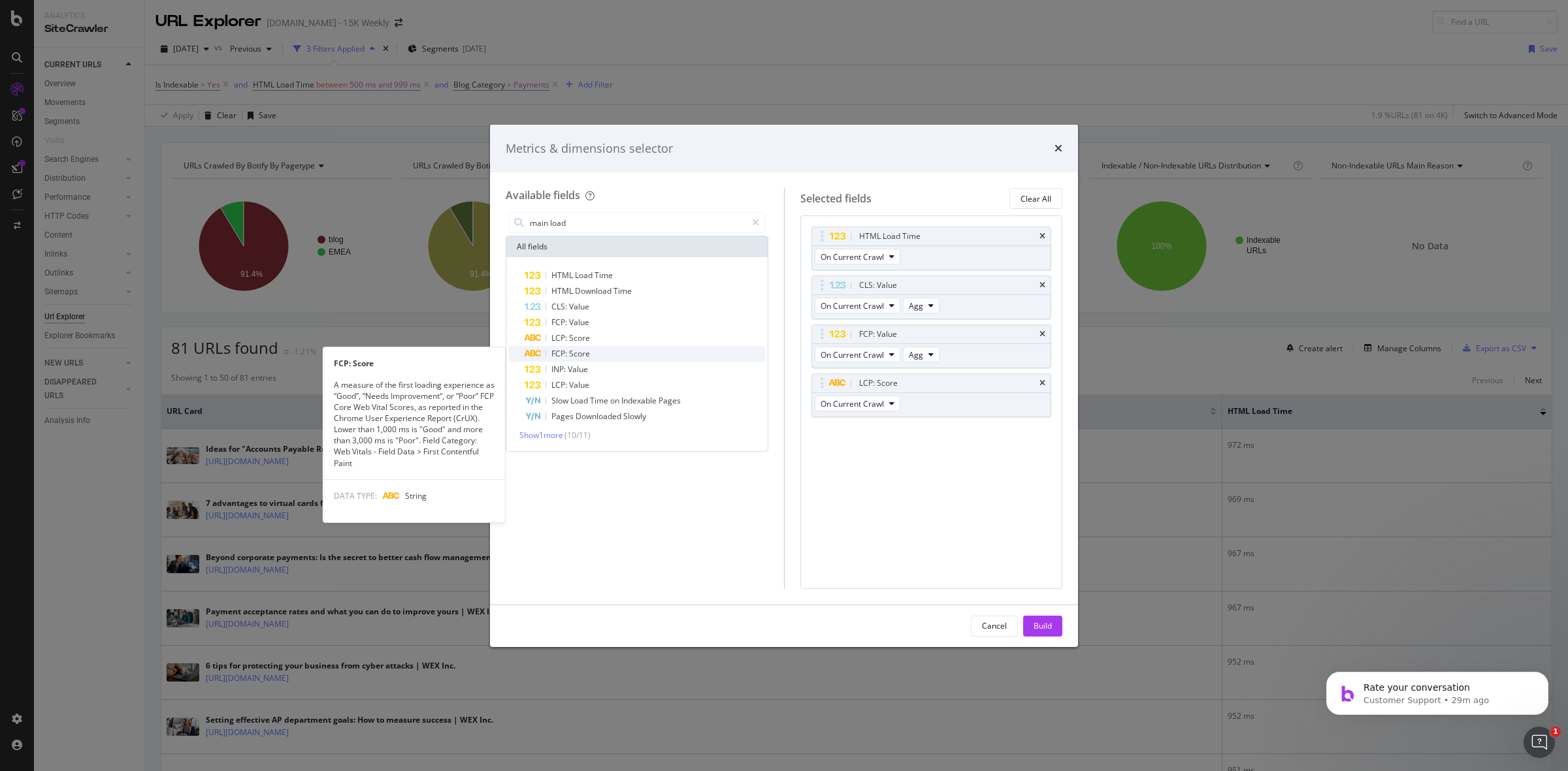
click at [611, 351] on div "FCP: Score" at bounding box center [645, 354] width 240 height 16
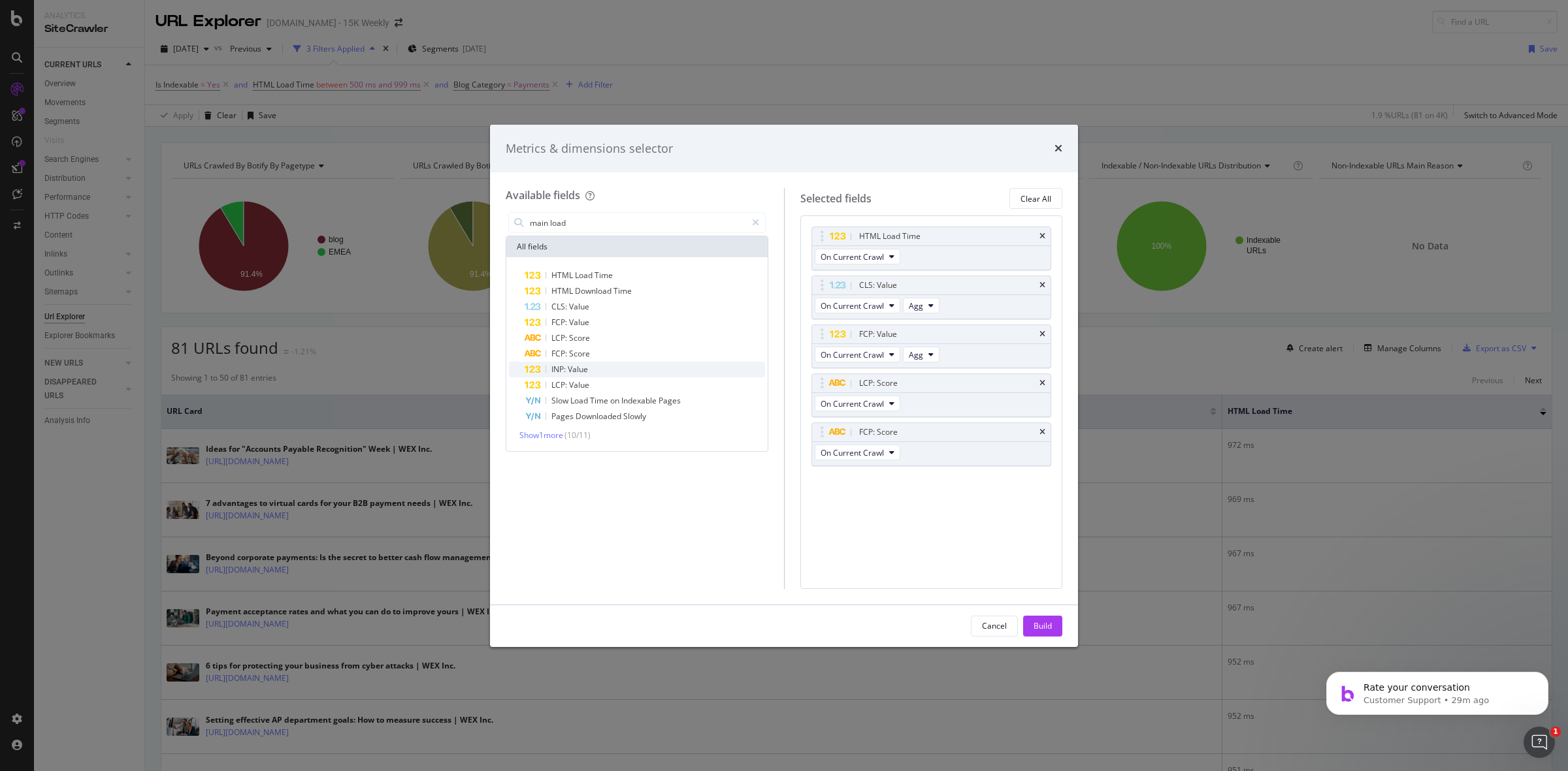
click at [611, 363] on div "INP: Value" at bounding box center [645, 370] width 240 height 16
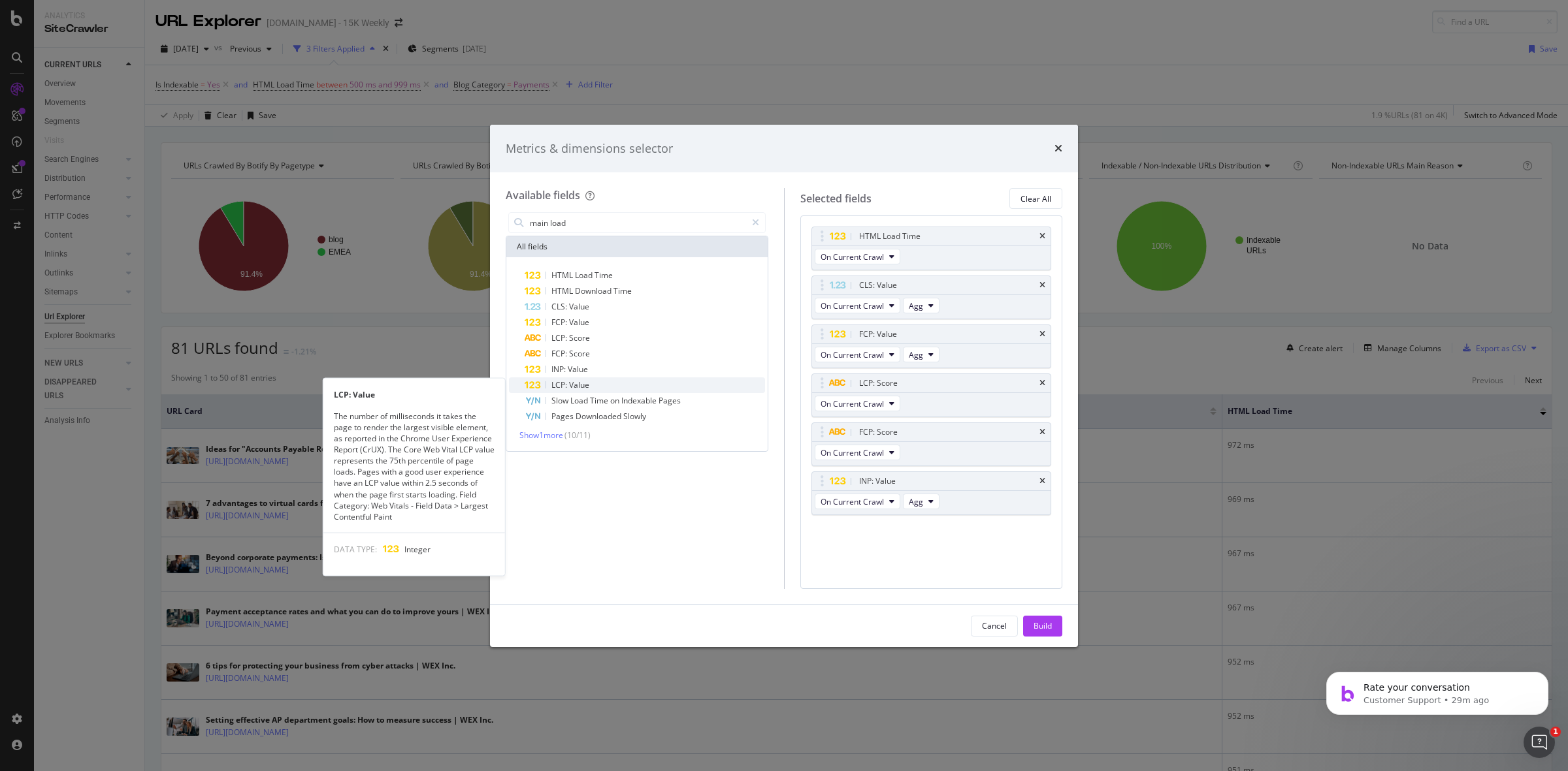
click at [611, 389] on div "LCP: Value" at bounding box center [645, 386] width 240 height 16
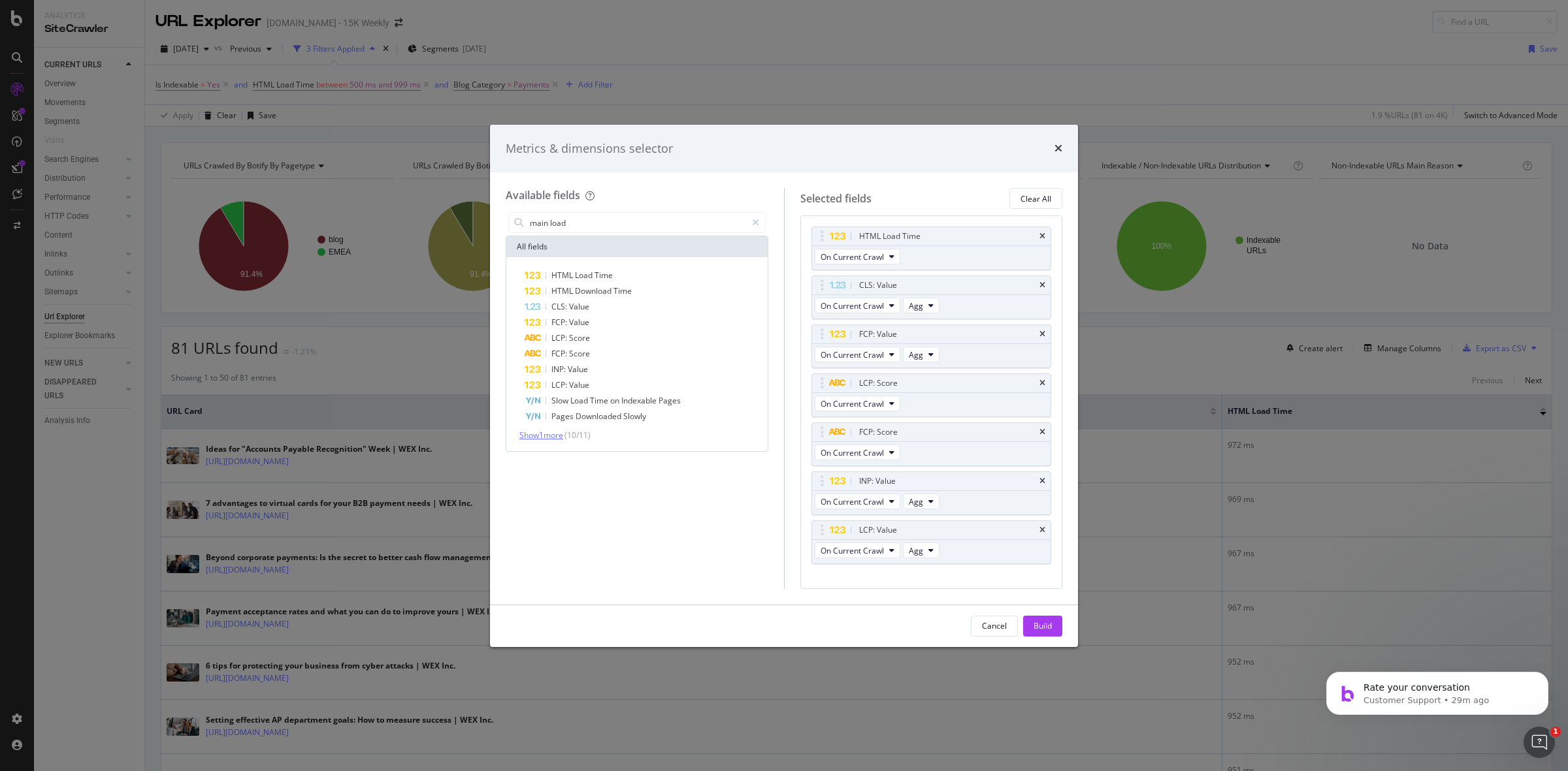
click at [560, 435] on span "Show 1 more" at bounding box center [541, 436] width 44 height 11
click at [1041, 621] on div "Build" at bounding box center [1042, 626] width 18 height 11
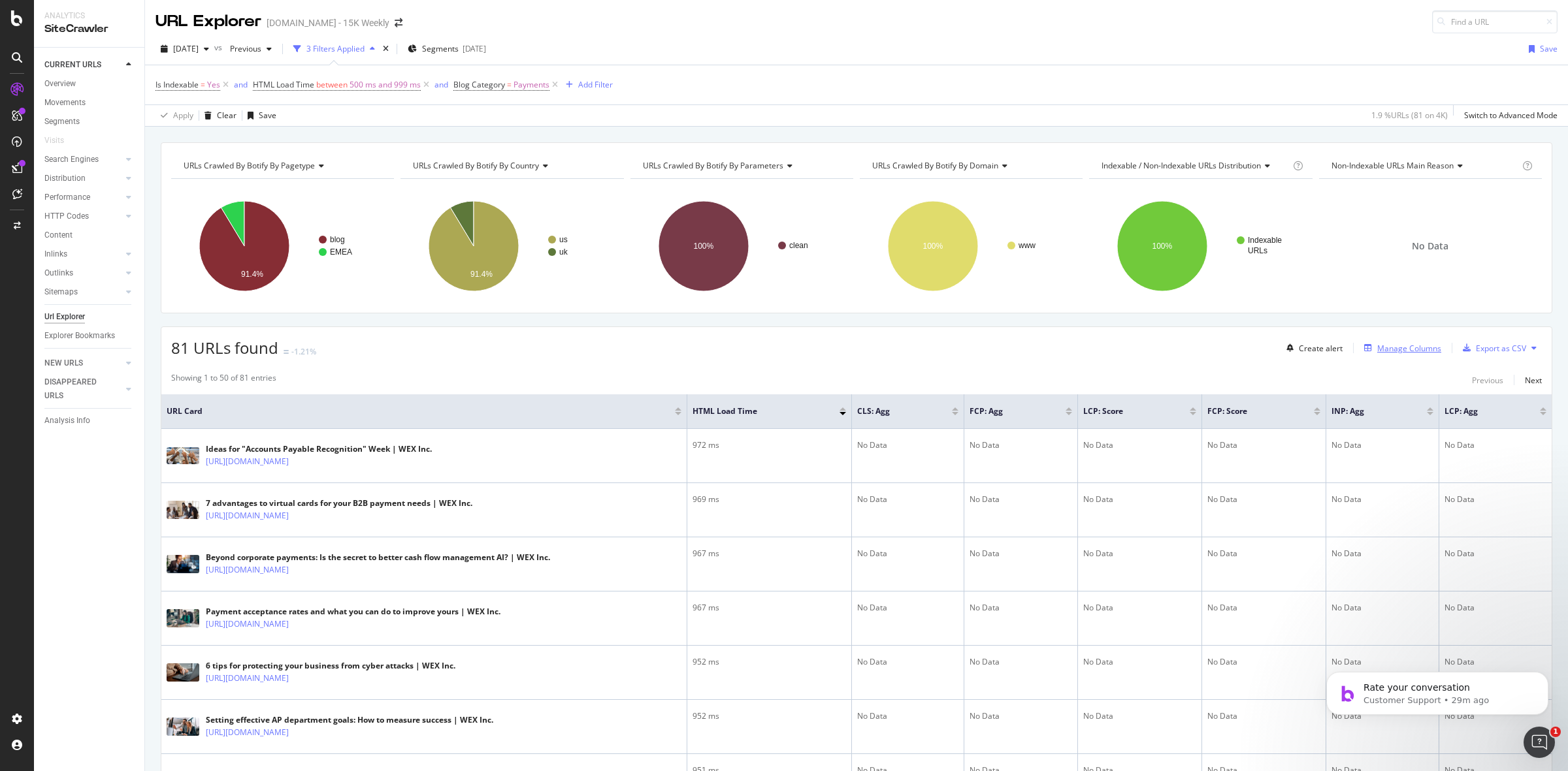
click at [1399, 344] on div "Manage Columns" at bounding box center [1409, 348] width 64 height 11
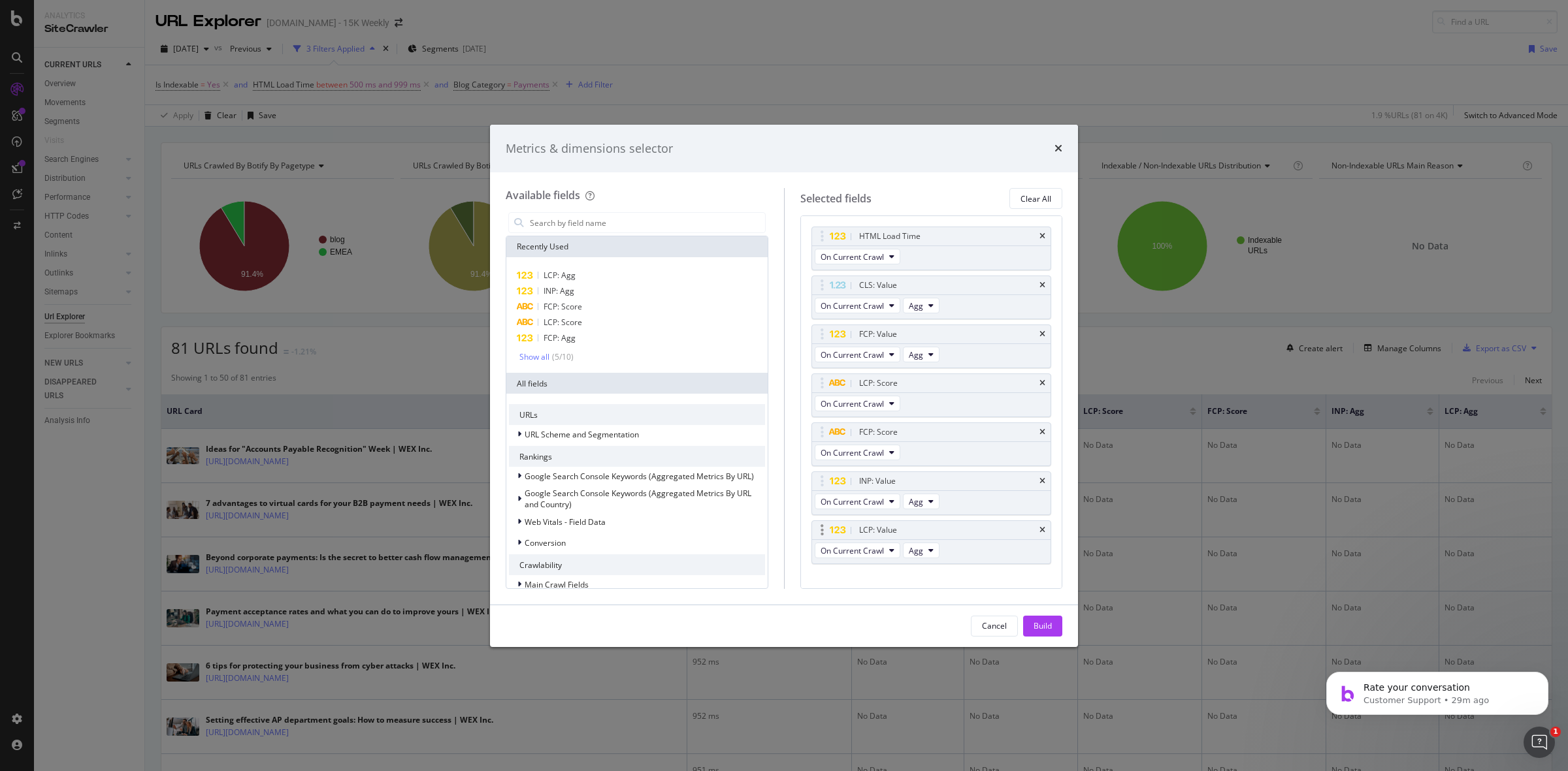
click at [1033, 529] on div "LCP: Value" at bounding box center [931, 530] width 239 height 18
click at [1039, 484] on icon "times" at bounding box center [1042, 482] width 6 height 8
click at [1039, 482] on icon "times" at bounding box center [1042, 482] width 6 height 8
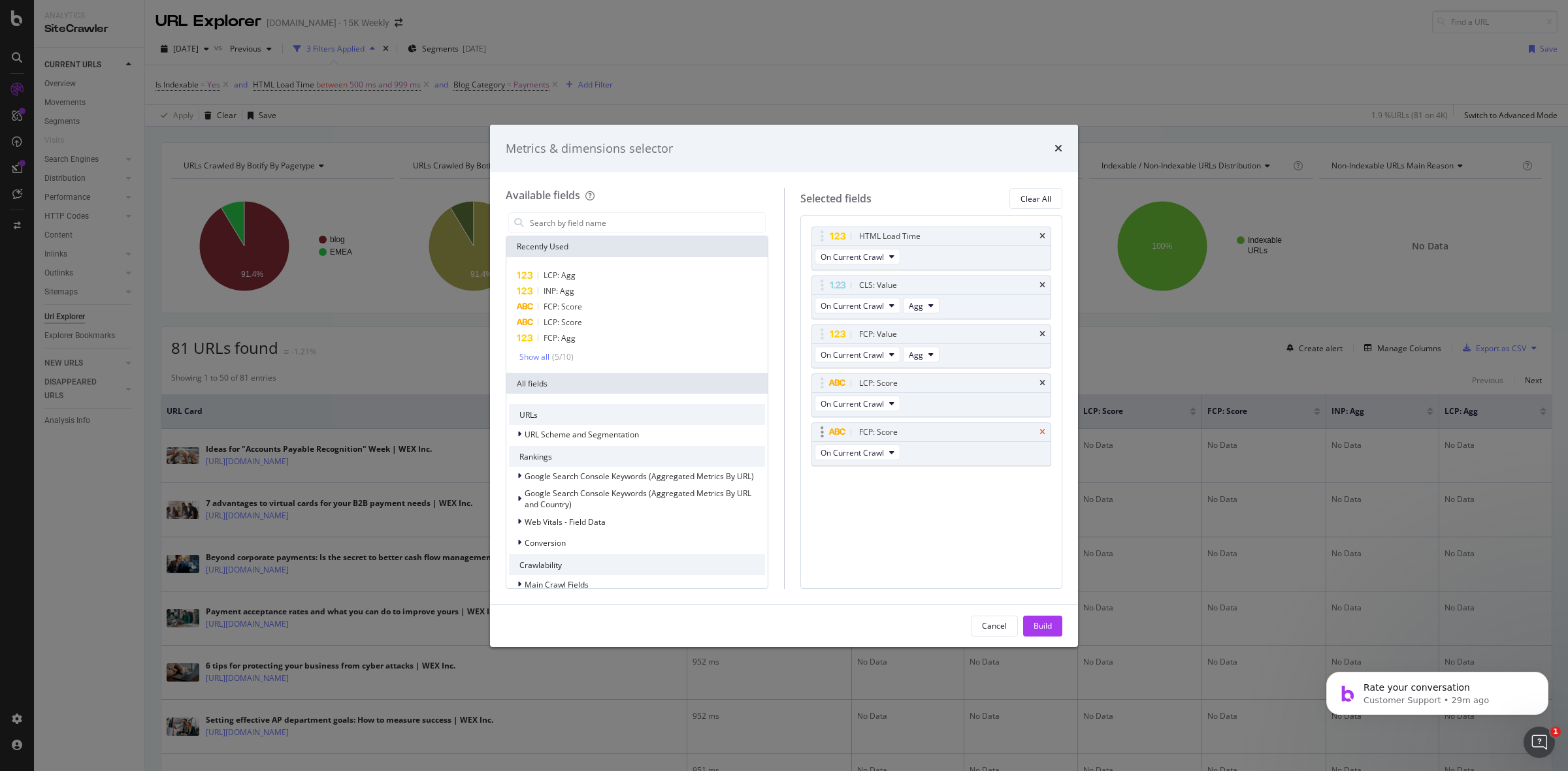
click at [1040, 434] on icon "times" at bounding box center [1042, 432] width 6 height 8
click at [1041, 386] on icon "times" at bounding box center [1042, 383] width 6 height 8
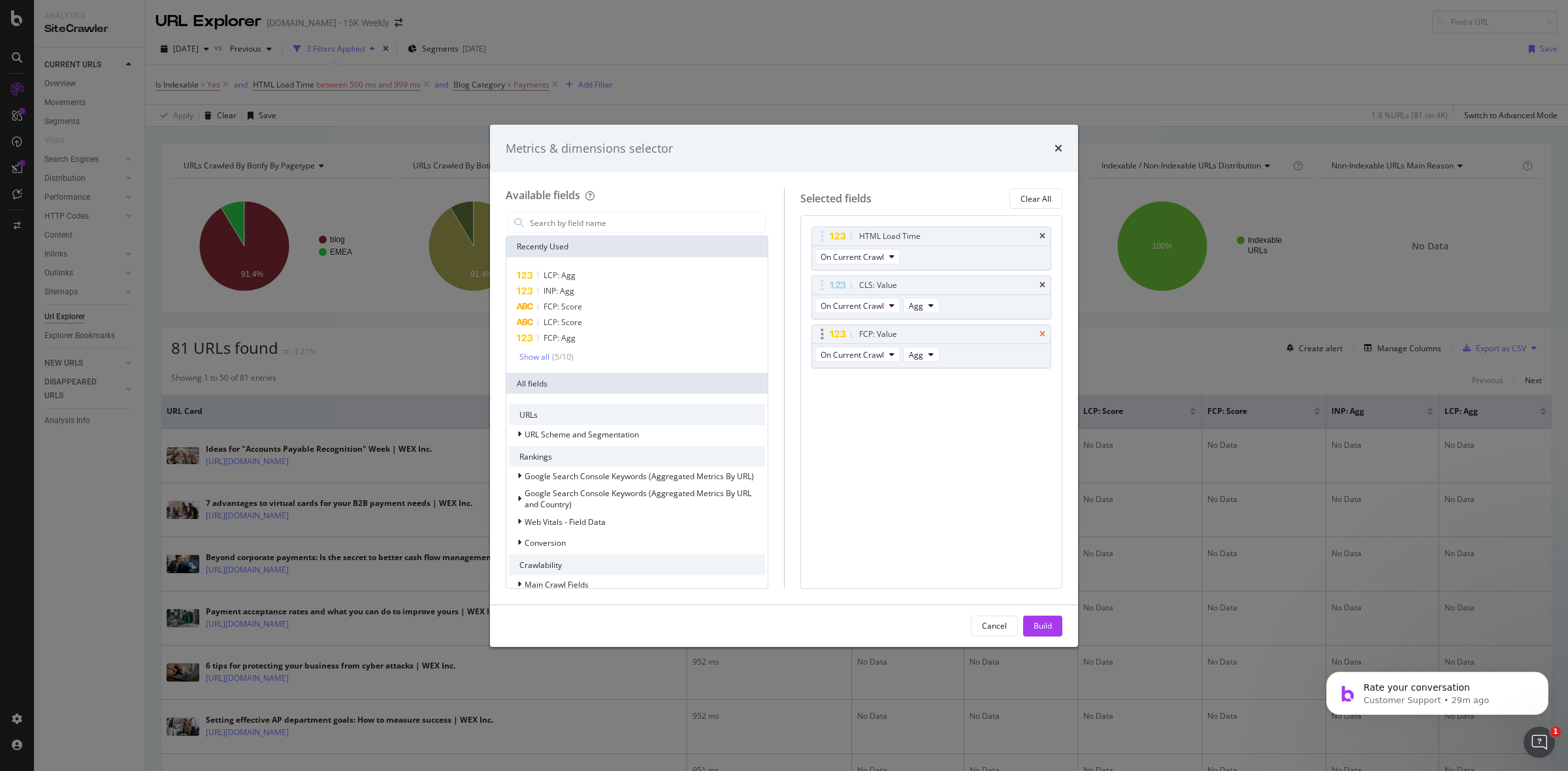
click at [1043, 335] on icon "times" at bounding box center [1042, 335] width 6 height 8
click at [1042, 281] on icon "times" at bounding box center [1042, 285] width 6 height 8
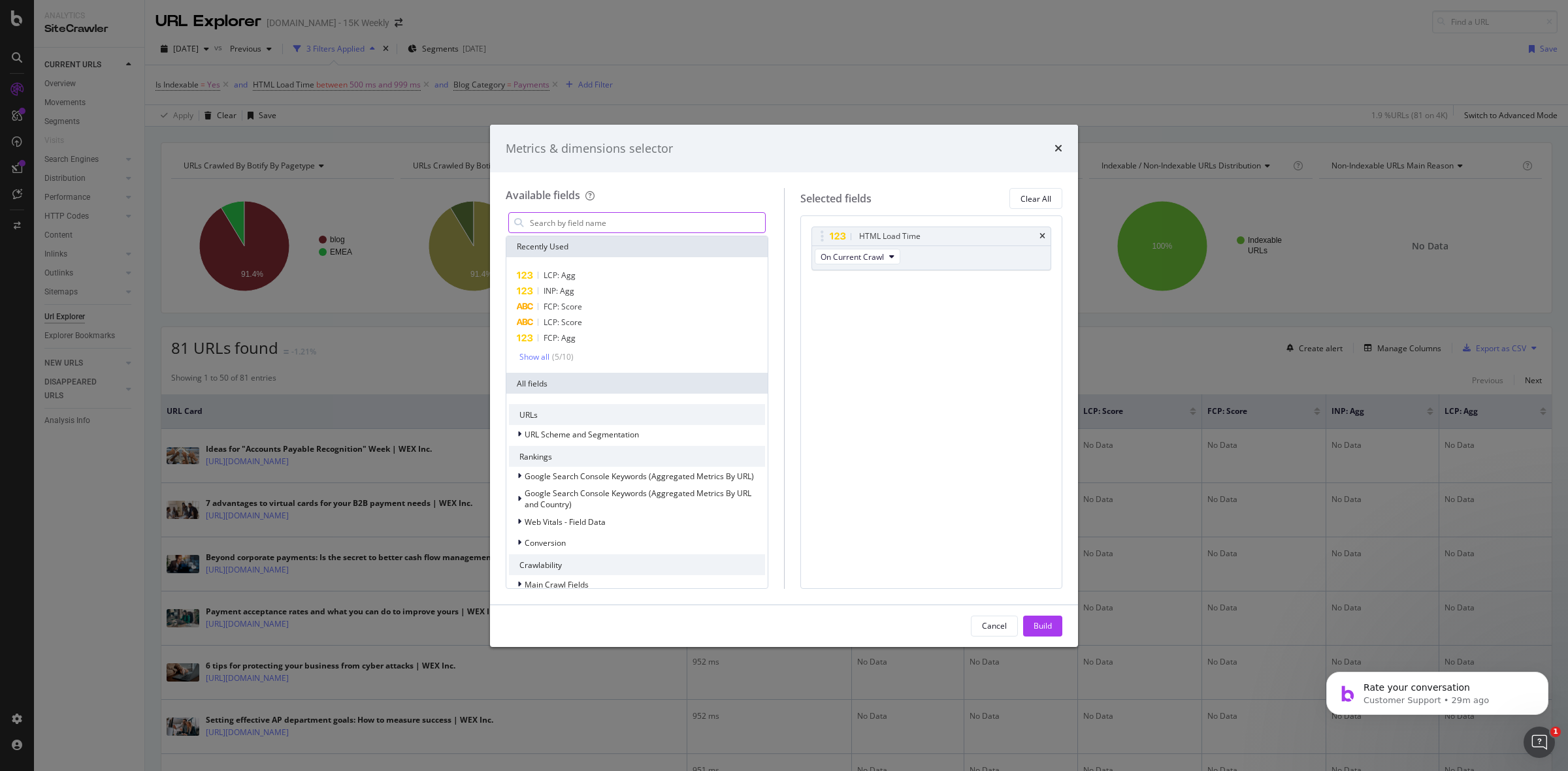
click at [589, 223] on input "modal" at bounding box center [646, 223] width 236 height 20
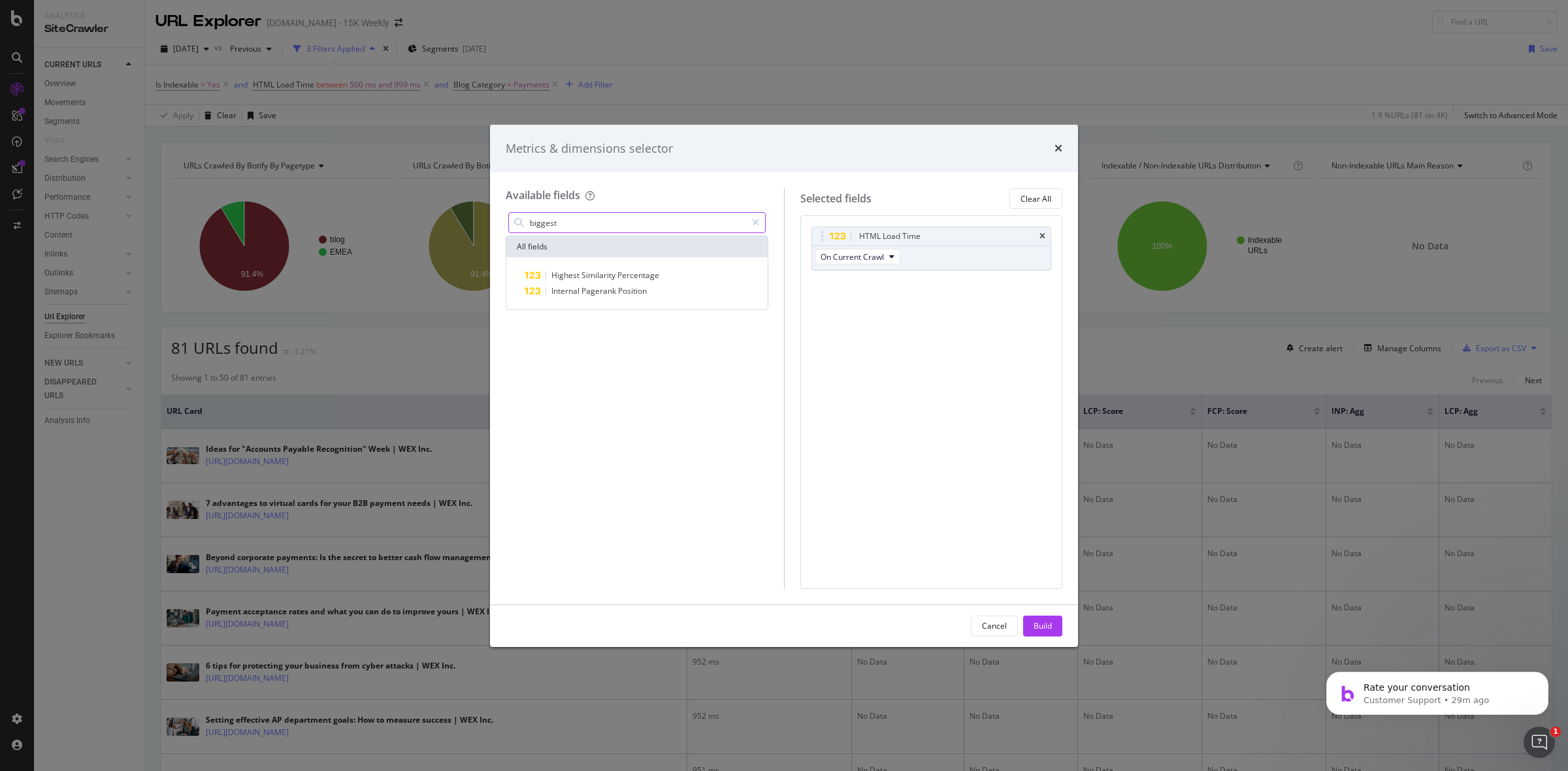
type input "biggest"
click at [1058, 141] on div "times" at bounding box center [1058, 149] width 8 height 17
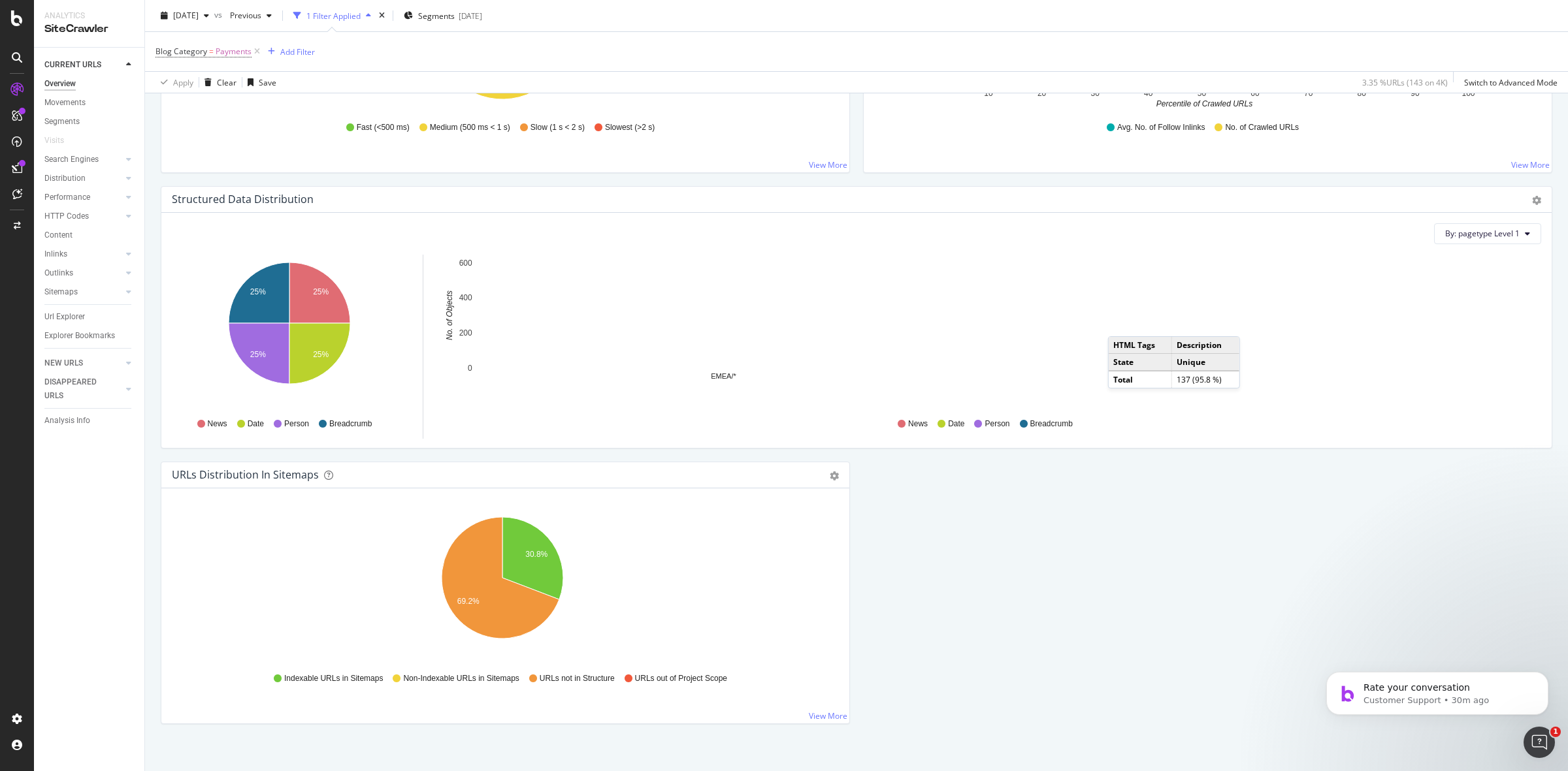
scroll to position [1187, 0]
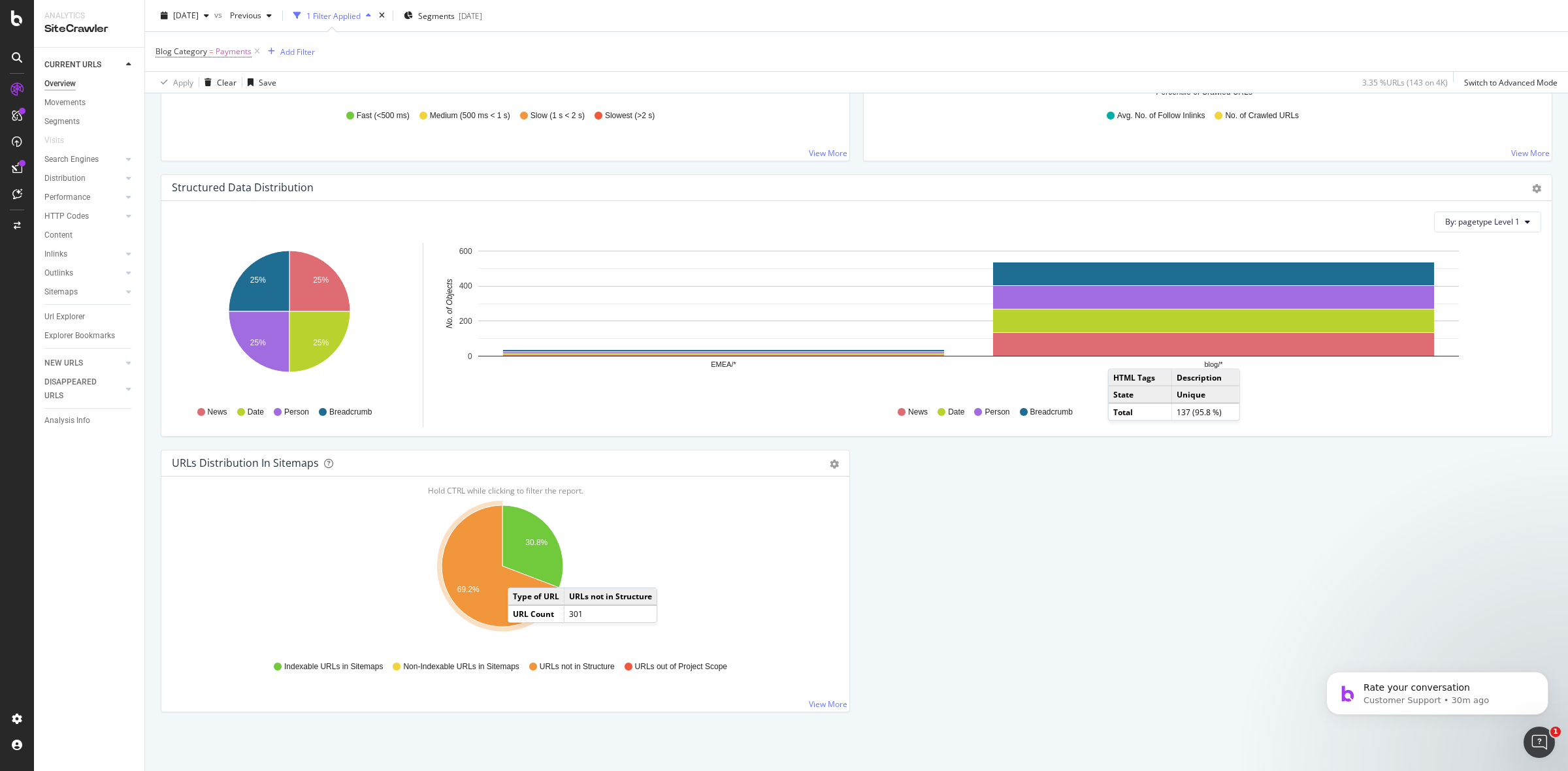
click at [521, 575] on icon "A chart." at bounding box center [500, 566] width 118 height 122
drag, startPoint x: 821, startPoint y: 706, endPoint x: 33, endPoint y: 14, distance: 1048.7
click at [820, 705] on link "View More" at bounding box center [828, 704] width 38 height 11
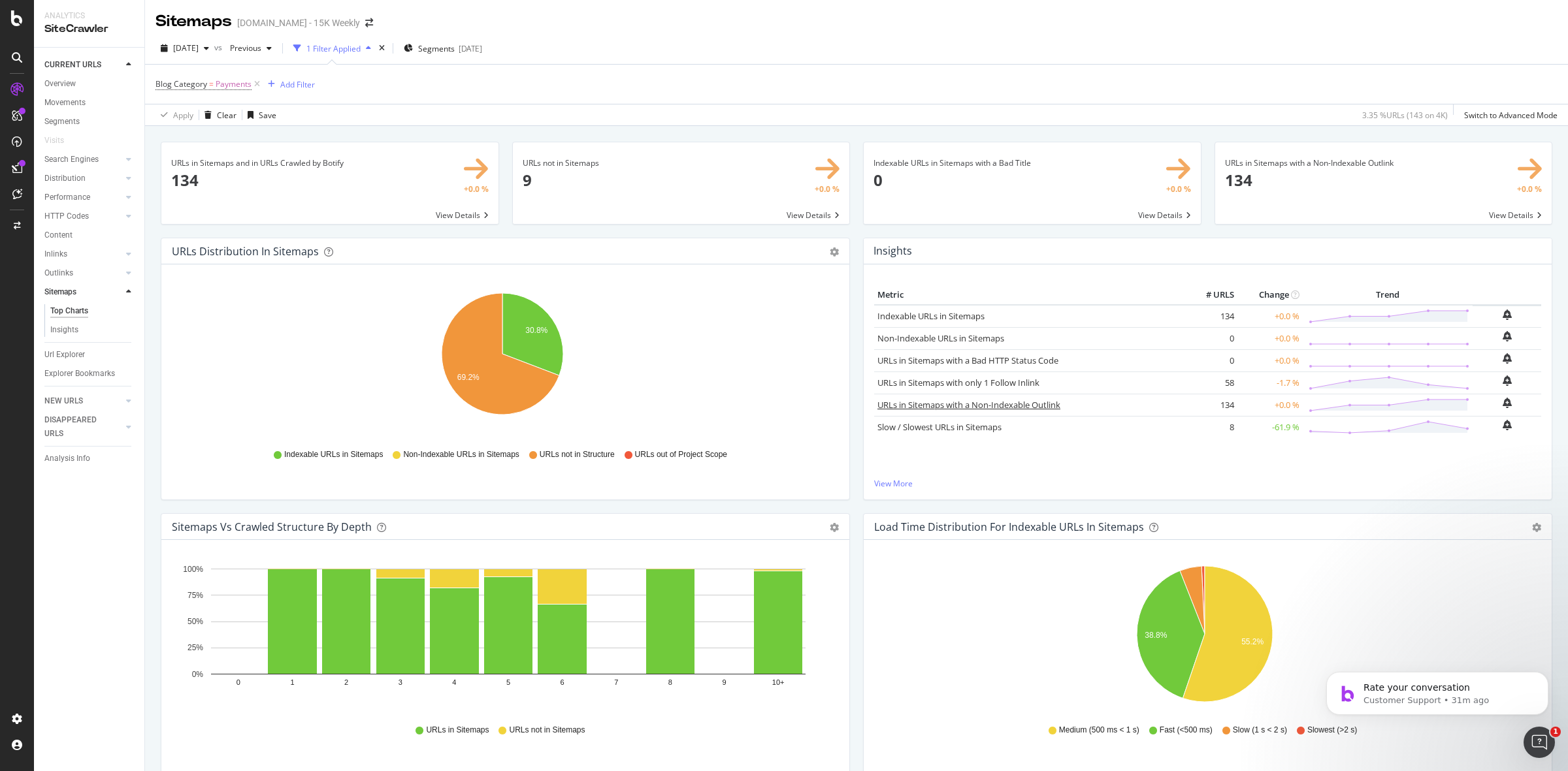
click at [959, 408] on link "URLs in Sitemaps with a Non-Indexable Outlink" at bounding box center [968, 405] width 183 height 12
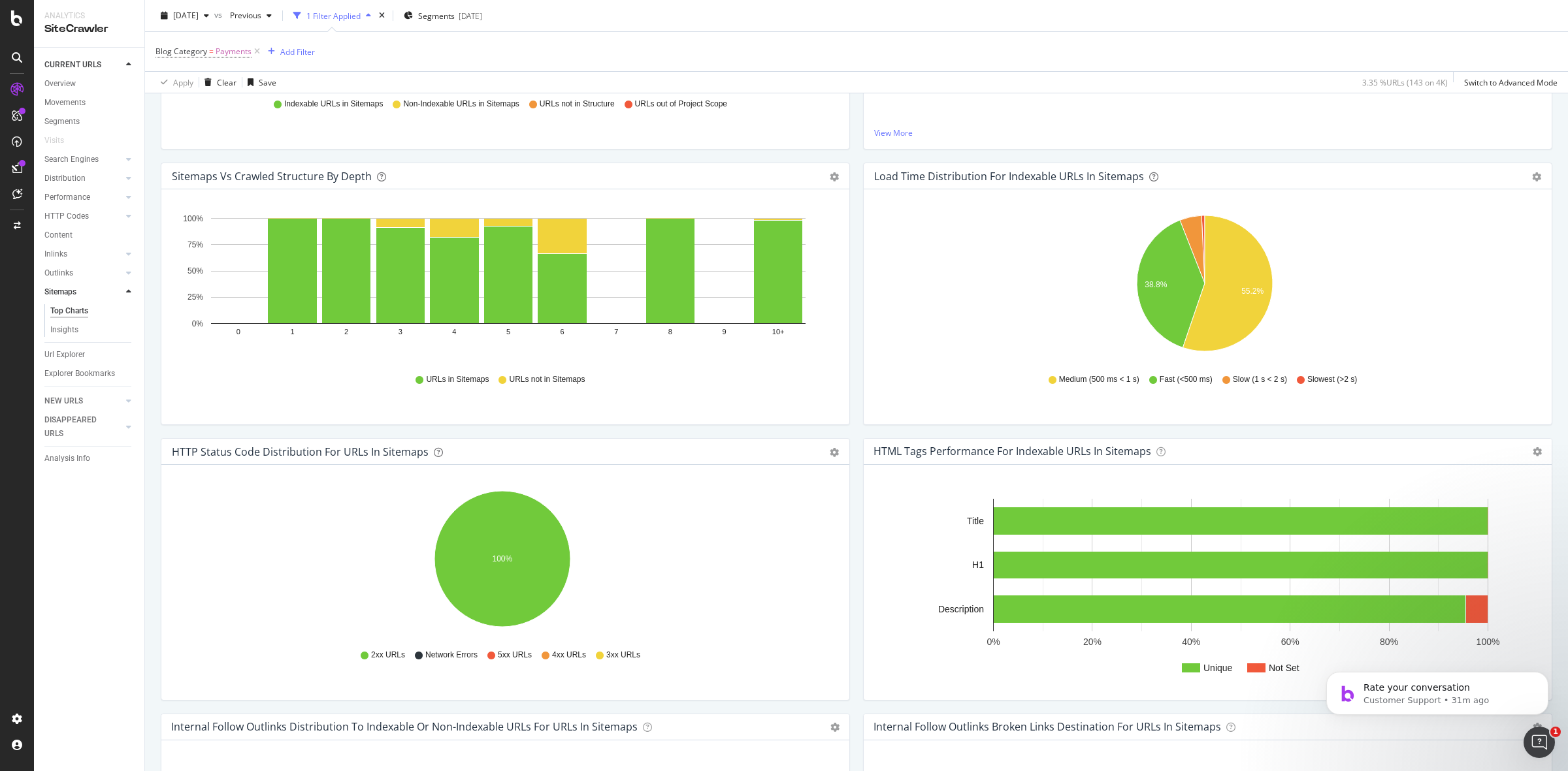
scroll to position [327, 0]
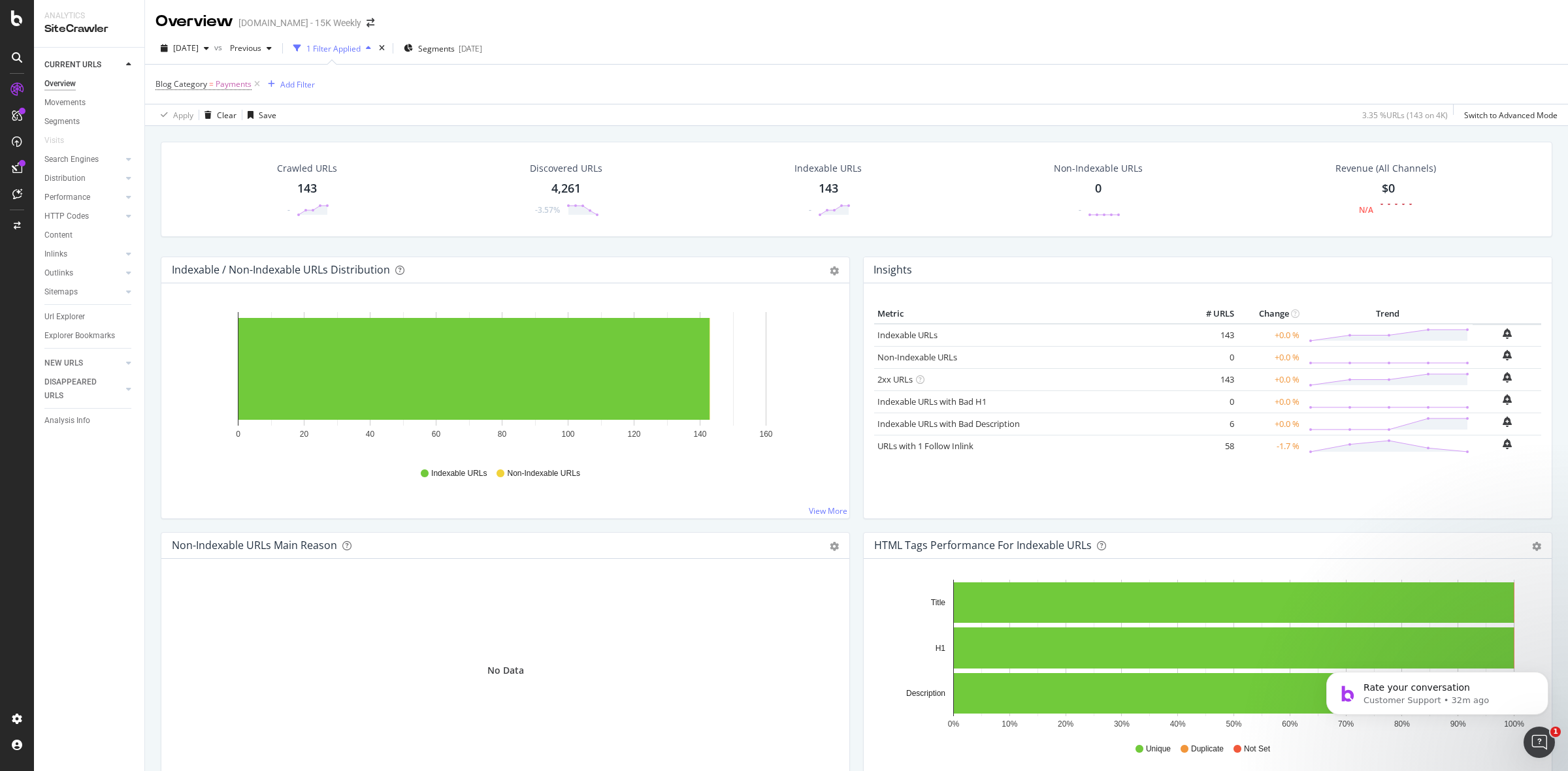
drag, startPoint x: 99, startPoint y: 157, endPoint x: 1013, endPoint y: 360, distance: 936.3
click at [99, 157] on link "Search Engines" at bounding box center [83, 159] width 78 height 14
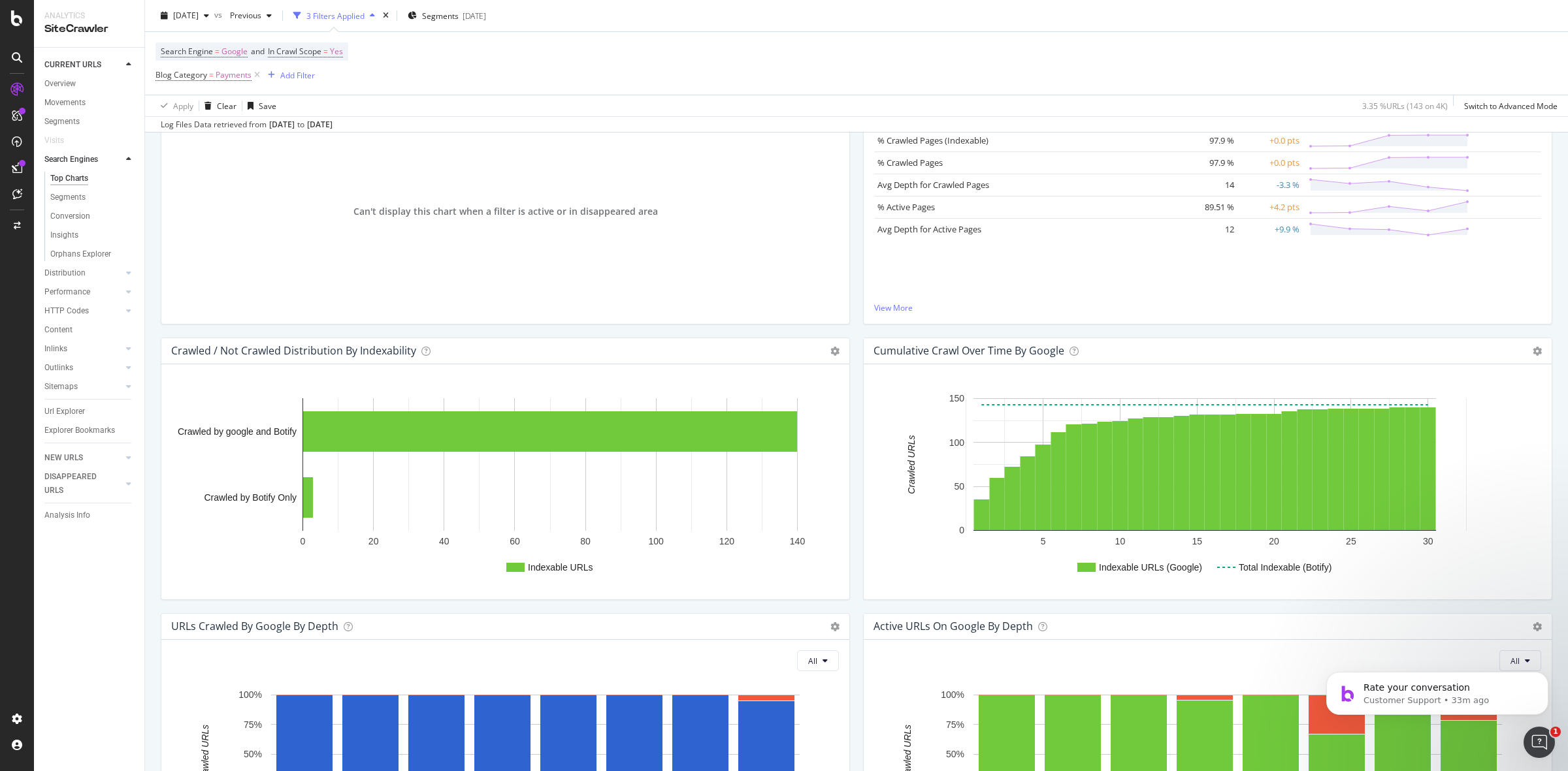
scroll to position [327, 0]
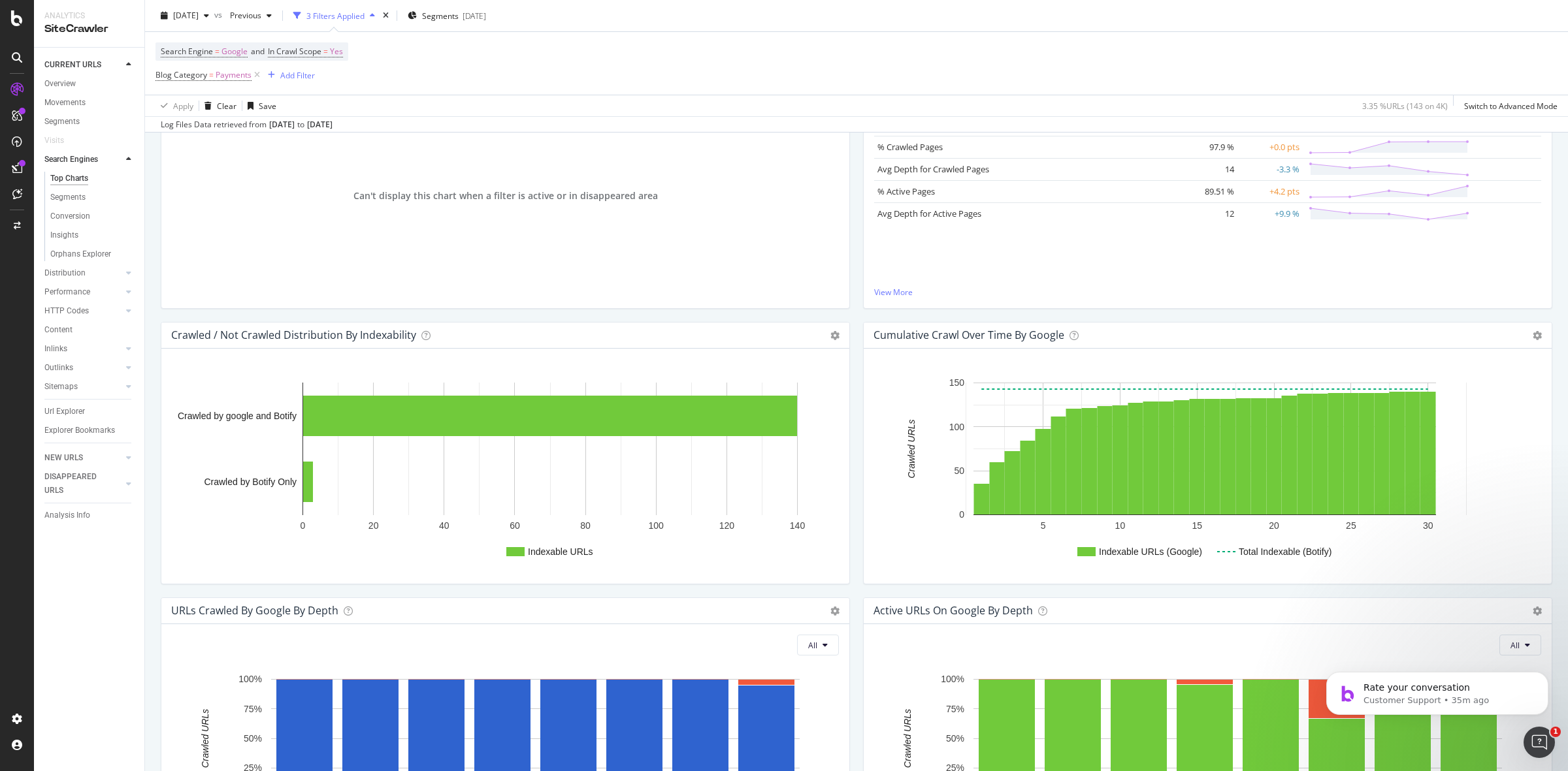
click at [856, 141] on div "Insights Metric Value Change Trend % Crawled Pages (Indexable) 97.9 % +0.0 pts …" at bounding box center [1207, 184] width 702 height 276
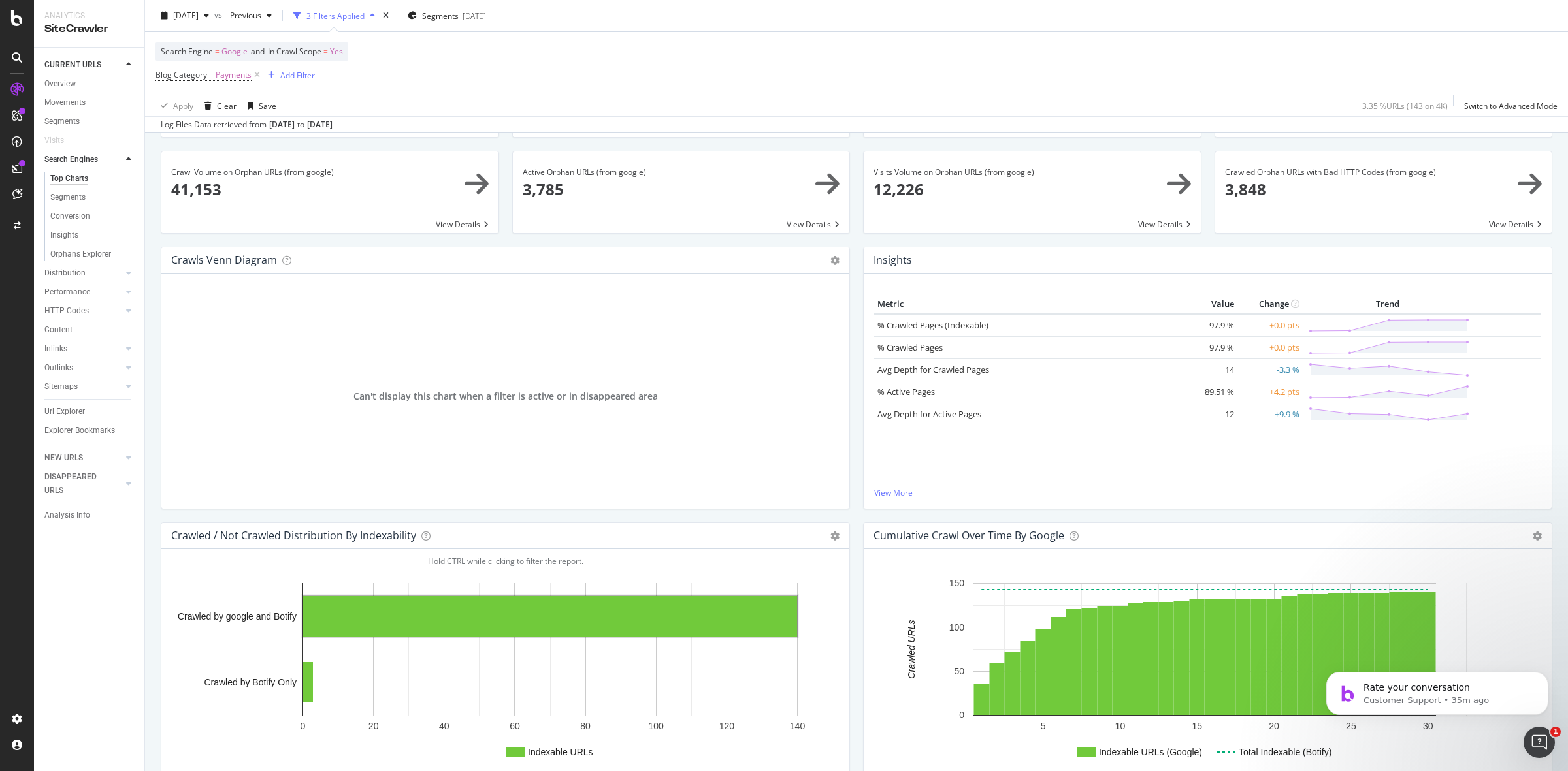
scroll to position [0, 0]
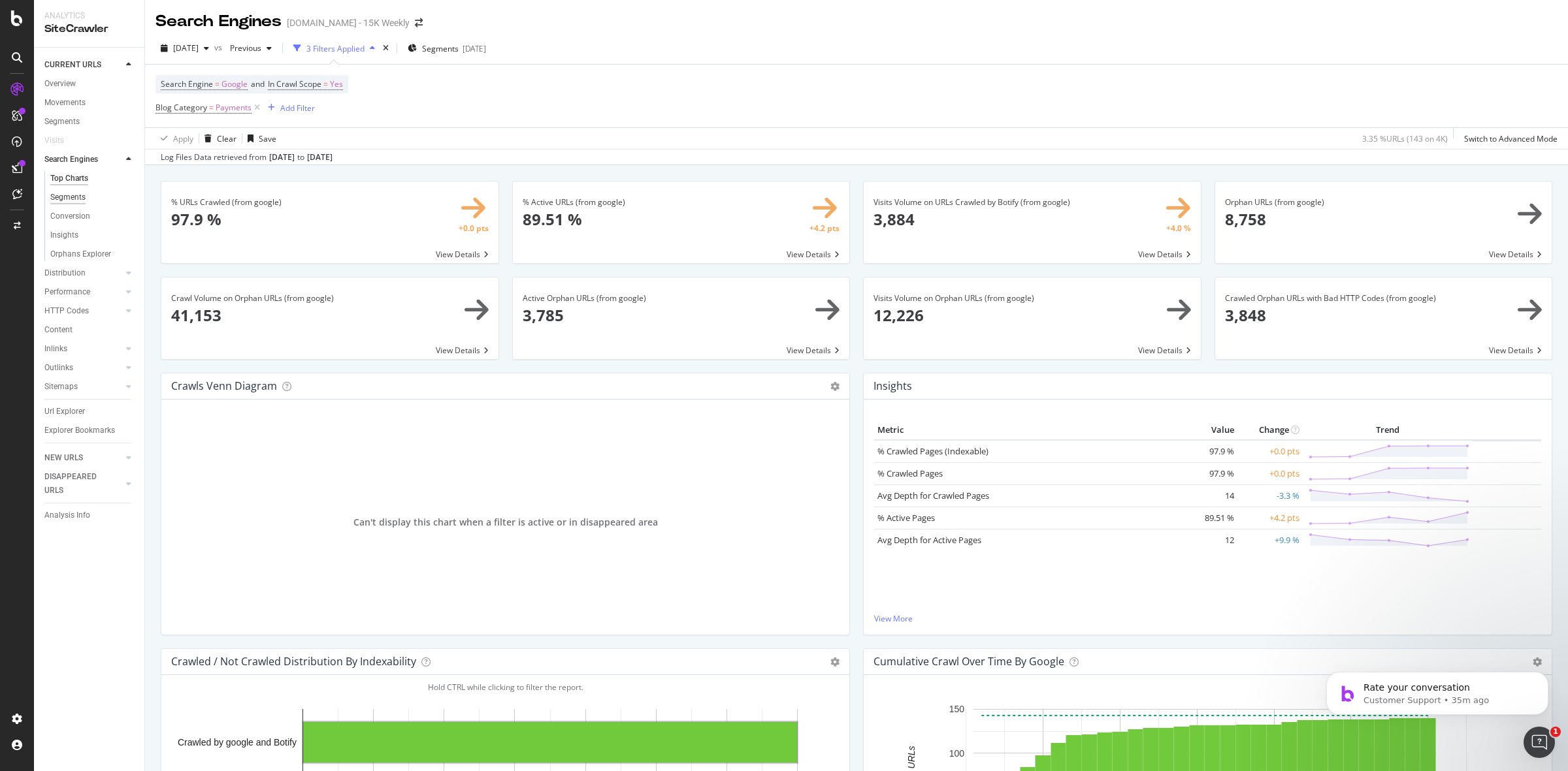
click at [71, 192] on div "Segments" at bounding box center [68, 197] width 35 height 14
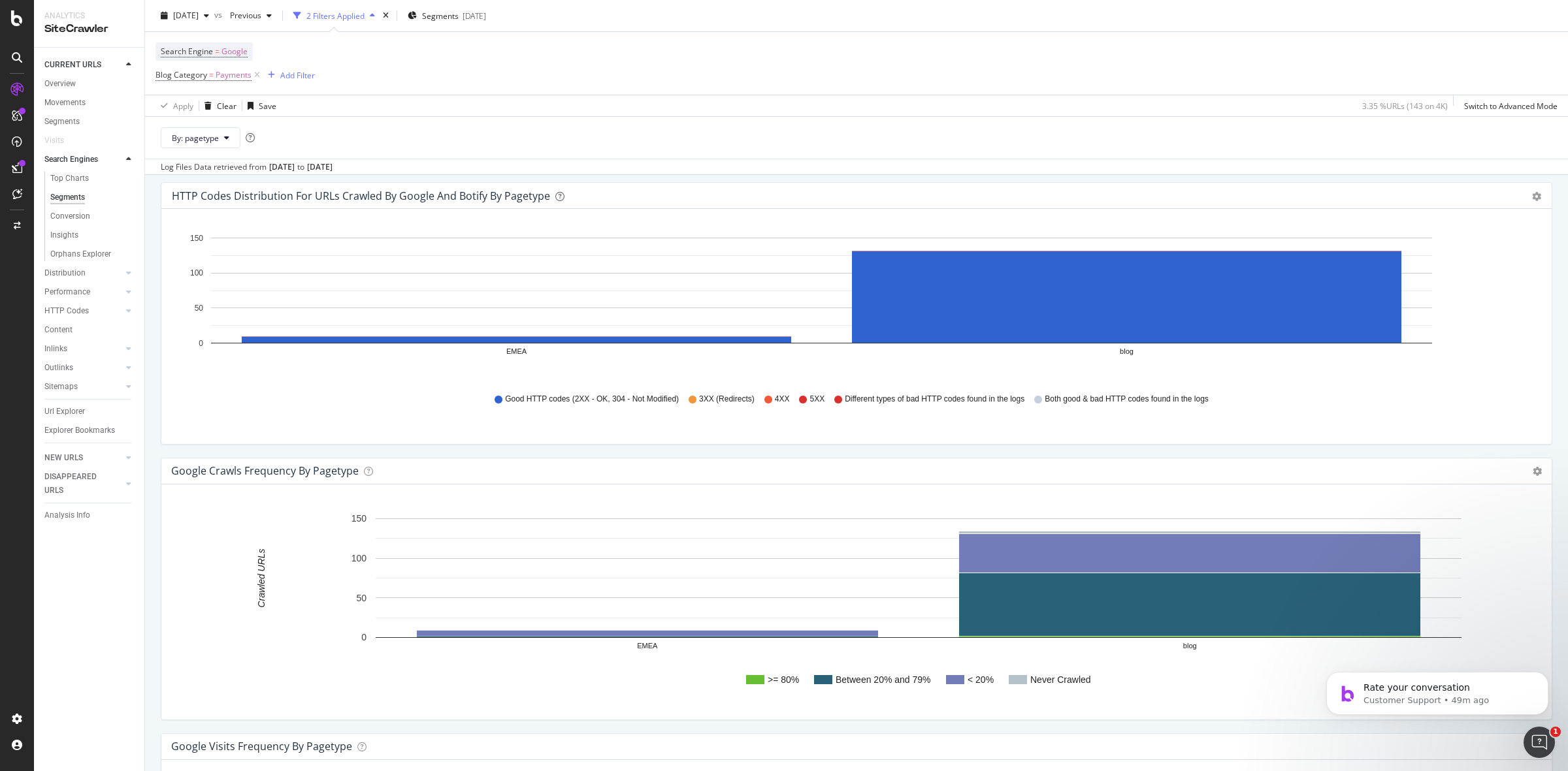
scroll to position [1297, 0]
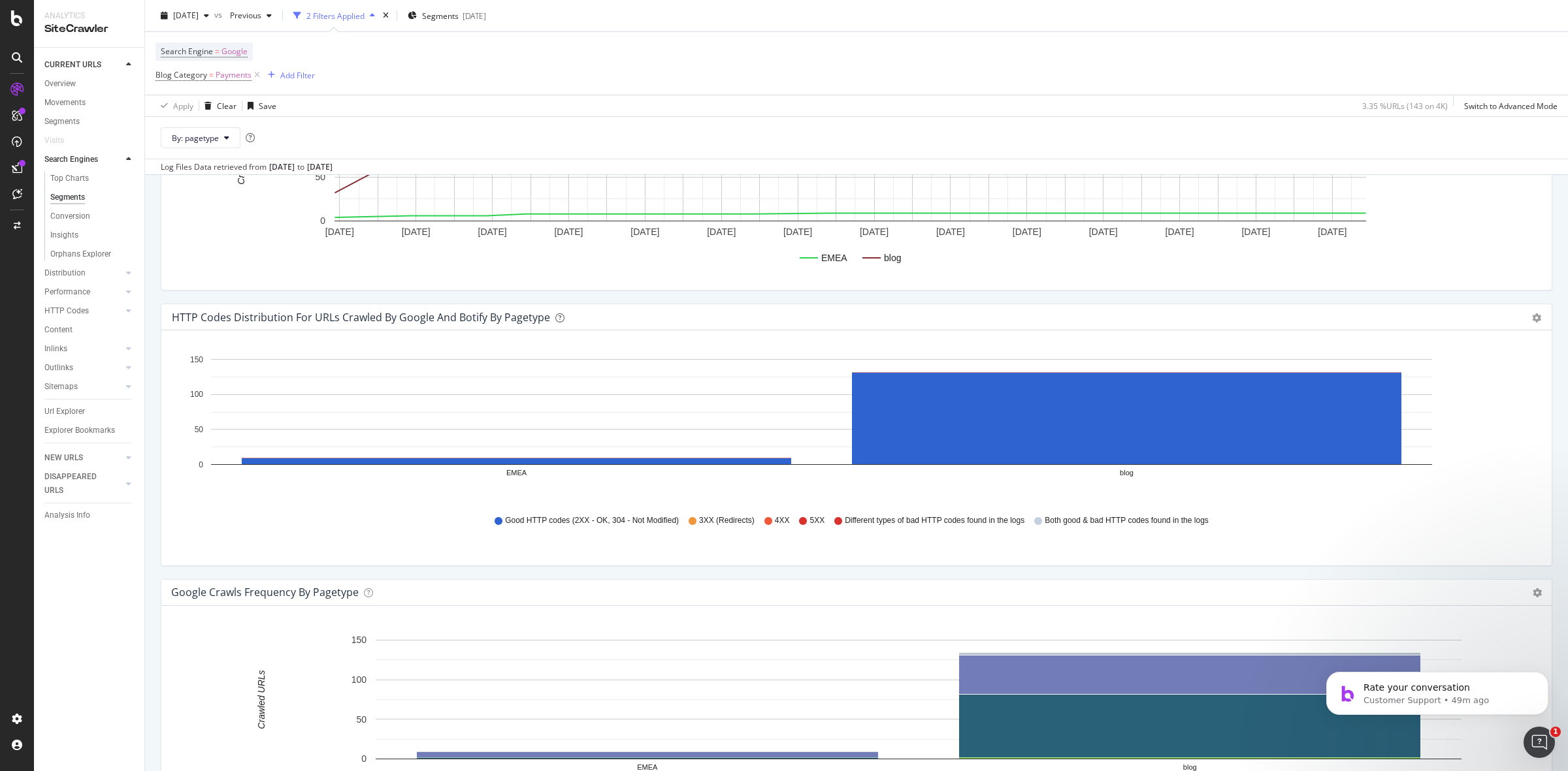
click at [72, 211] on div "Conversion" at bounding box center [70, 216] width 40 height 14
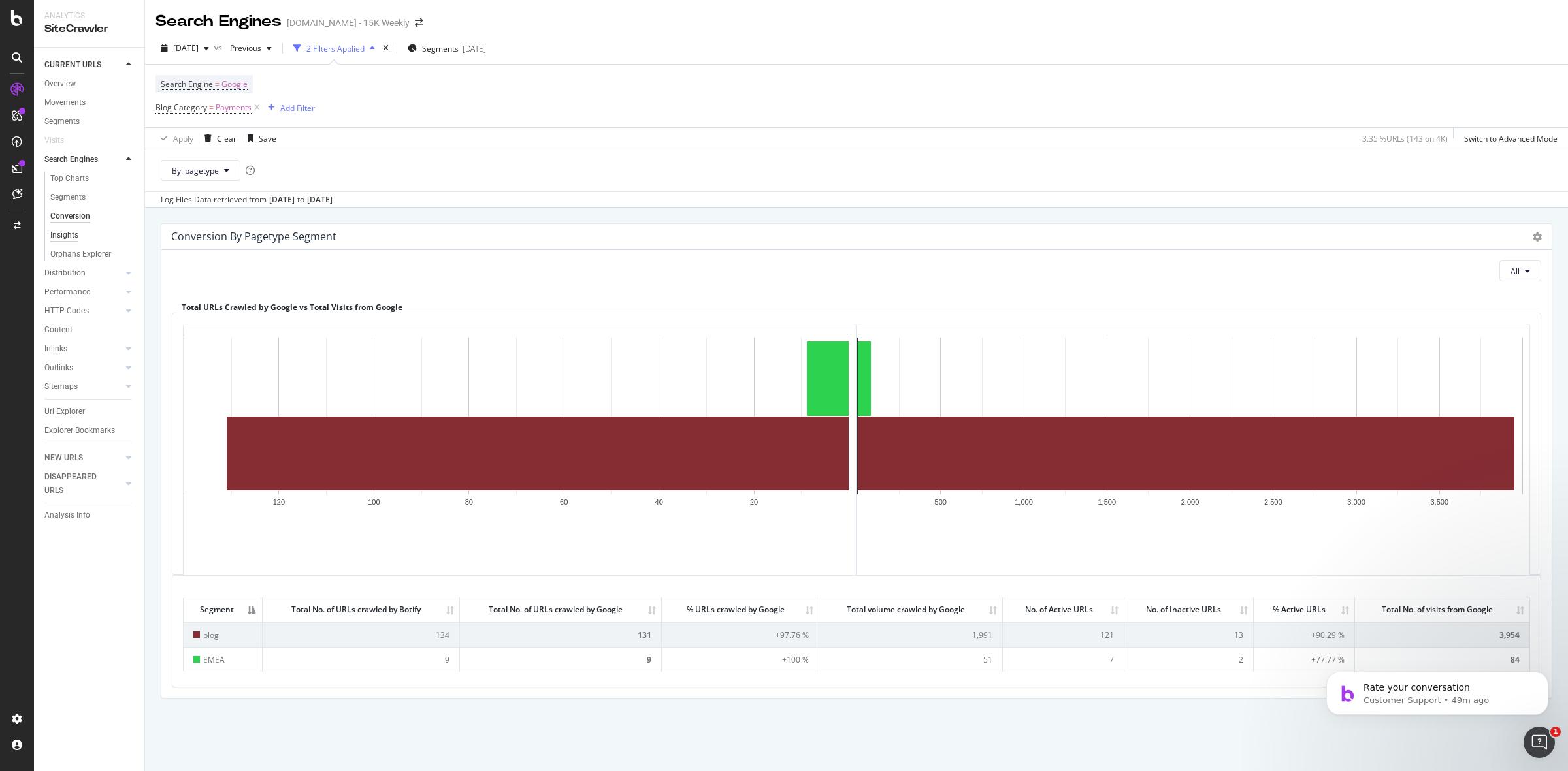
click at [73, 237] on div "Insights" at bounding box center [64, 235] width 28 height 14
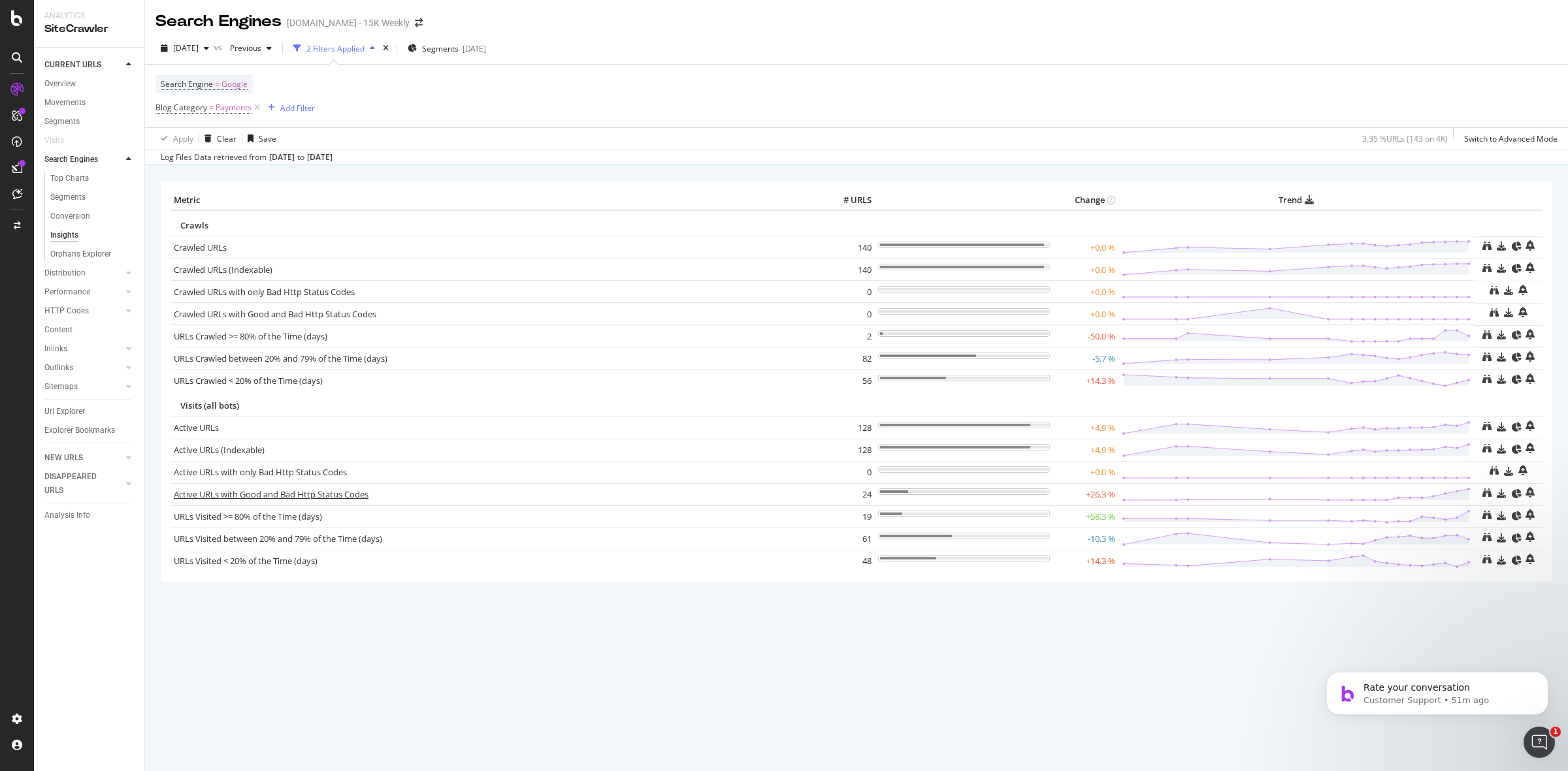
click at [294, 498] on link "Active URLs with Good and Bad Http Status Codes" at bounding box center [271, 494] width 195 height 12
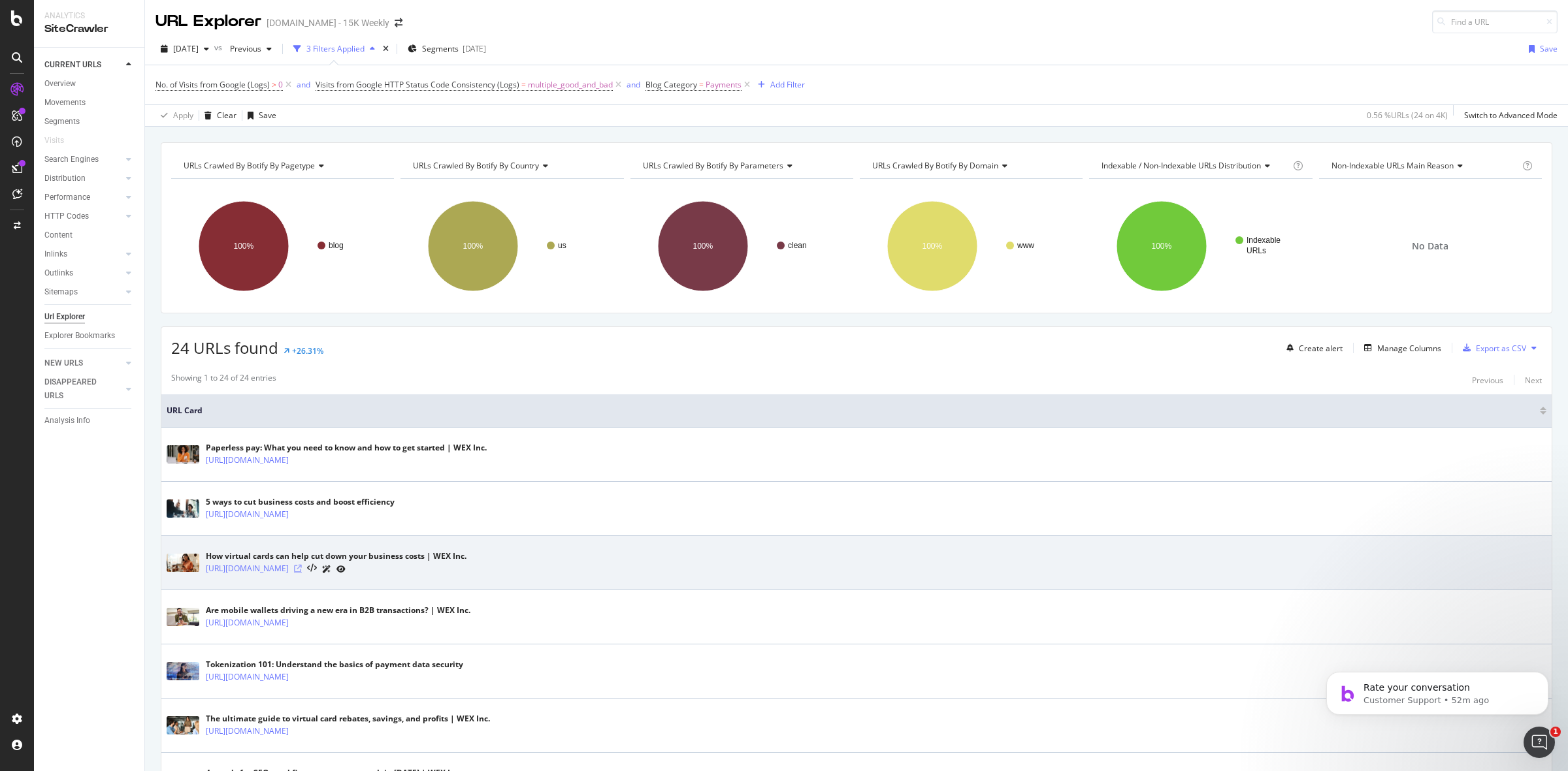
click at [302, 569] on icon at bounding box center [298, 569] width 8 height 8
click at [302, 572] on icon at bounding box center [298, 569] width 8 height 8
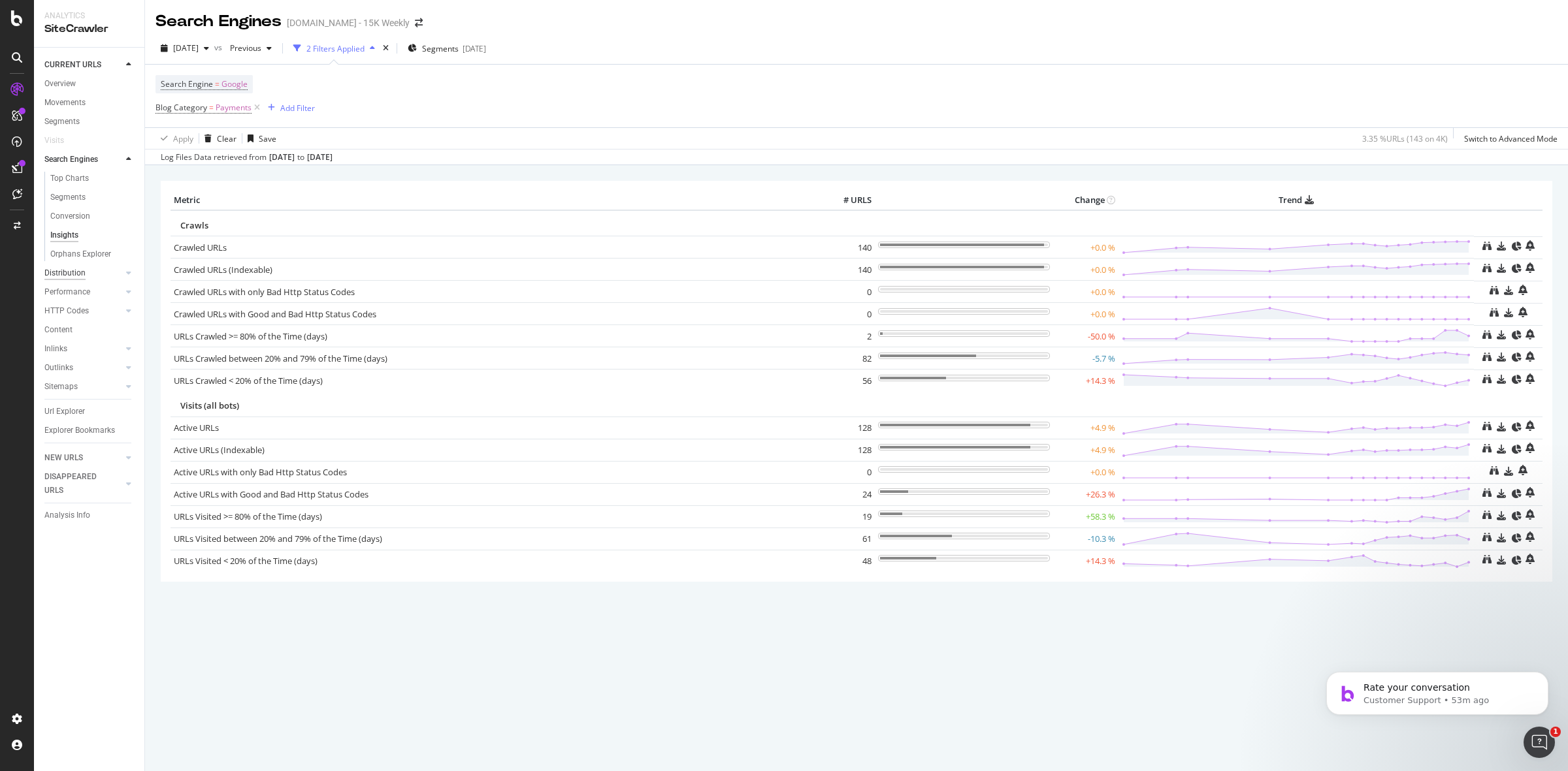
click at [77, 275] on div "Distribution" at bounding box center [65, 273] width 41 height 14
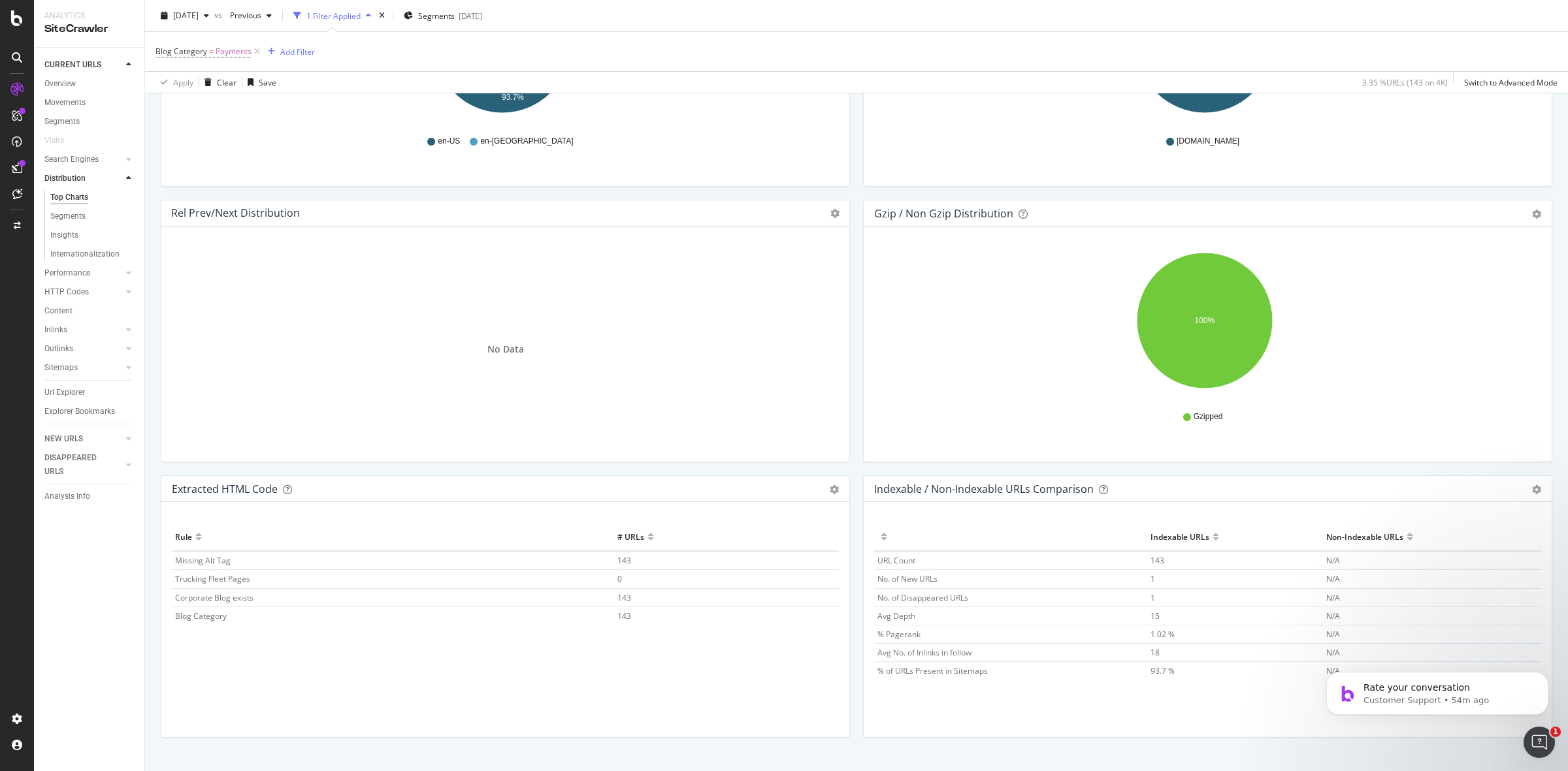
scroll to position [1719, 0]
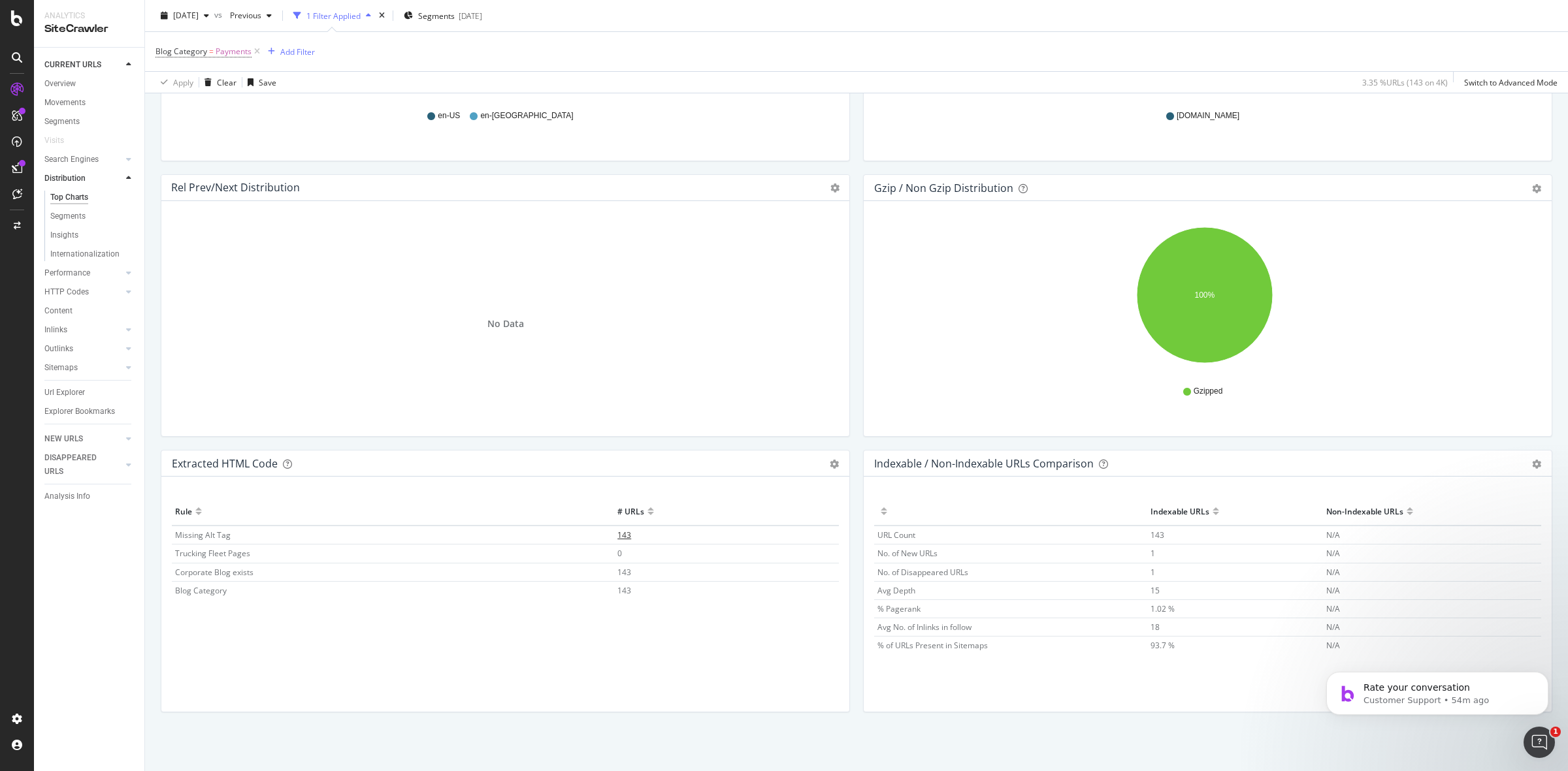
click at [627, 530] on span "143" at bounding box center [623, 535] width 14 height 11
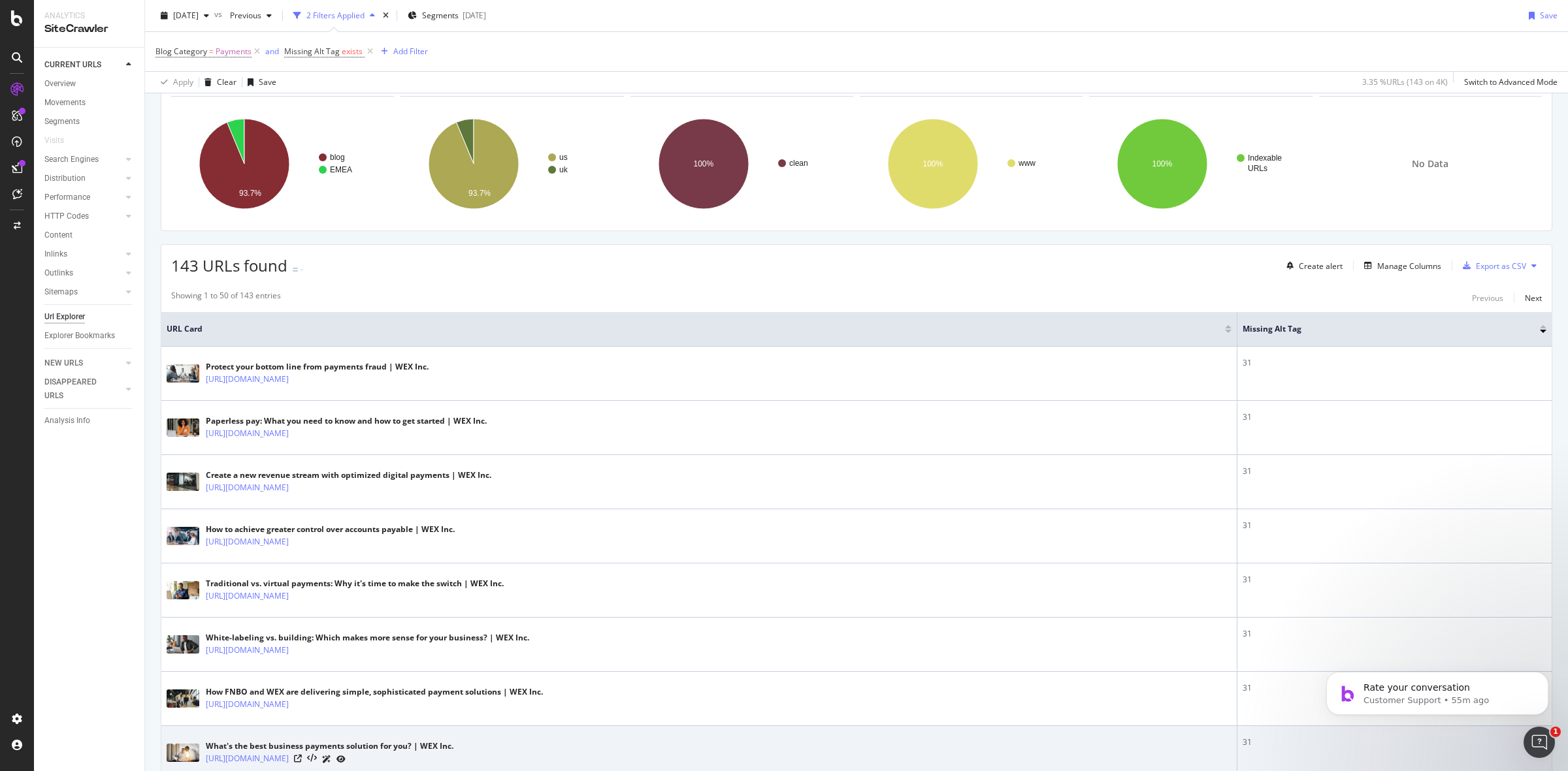
scroll to position [82, 0]
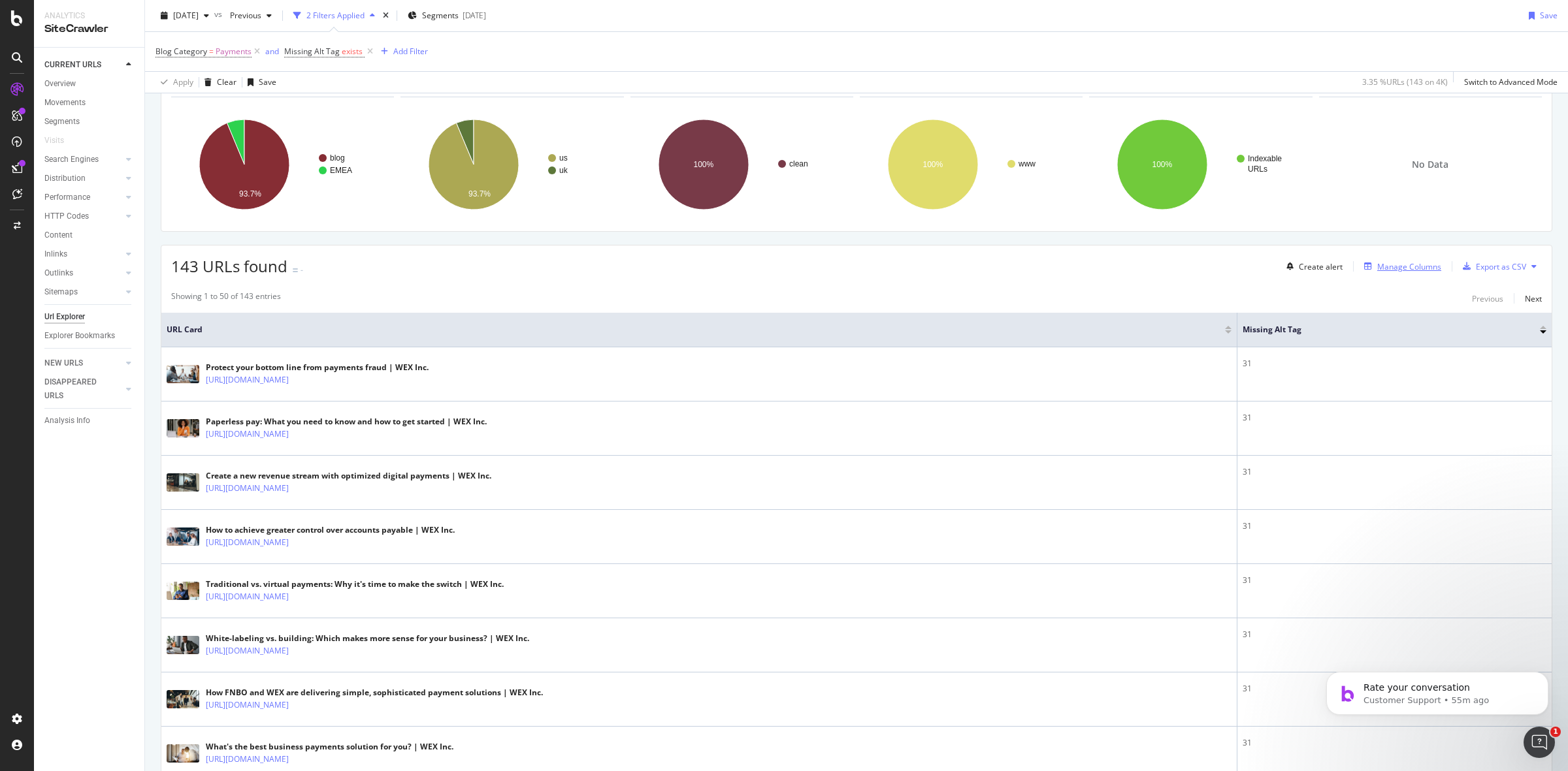
click at [1388, 269] on div "Manage Columns" at bounding box center [1409, 267] width 64 height 11
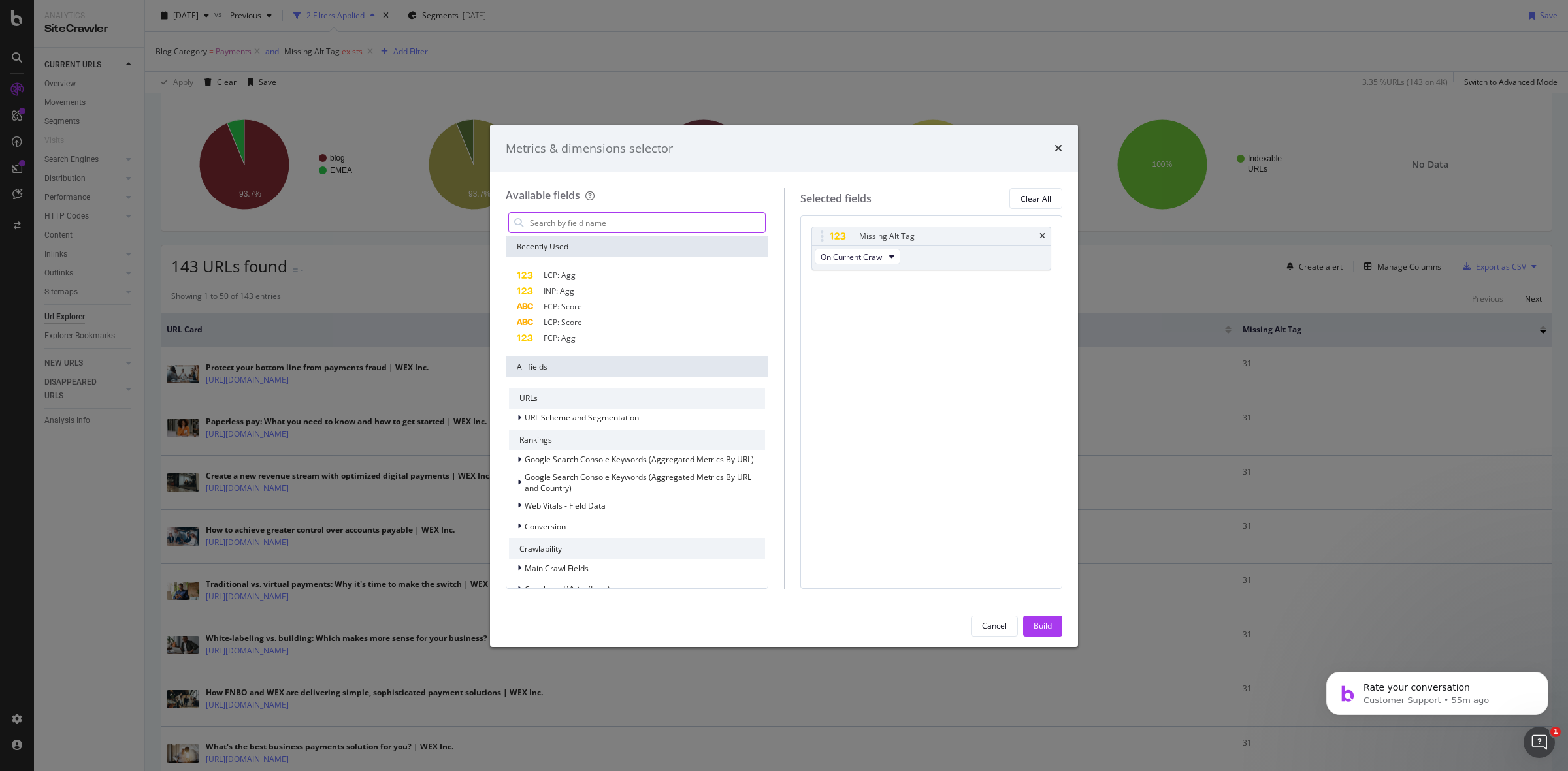
click at [638, 225] on input "modal" at bounding box center [646, 223] width 236 height 20
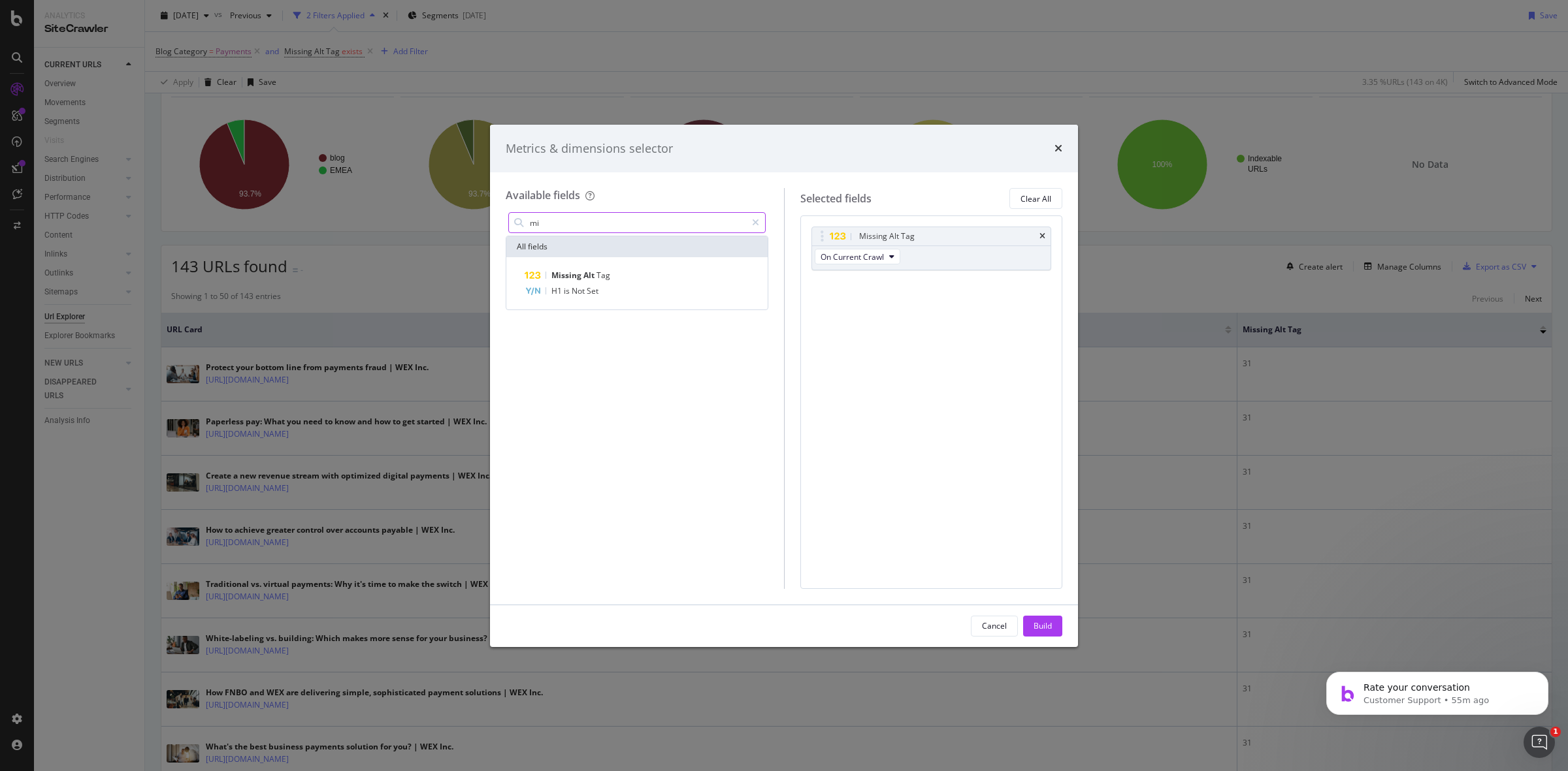
type input "m"
type input "a"
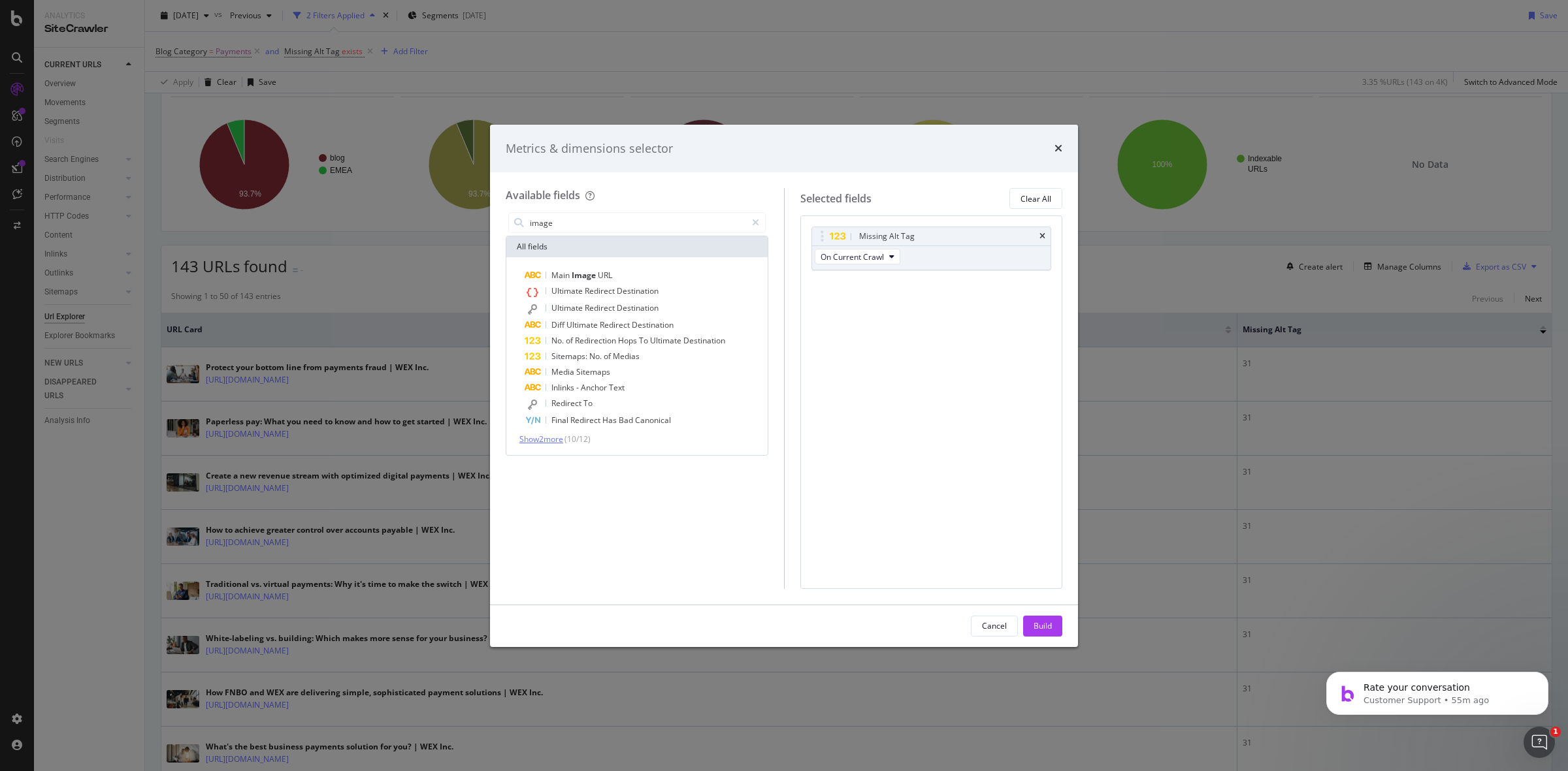
type input "image"
click at [554, 435] on span "Show 2 more" at bounding box center [541, 439] width 44 height 11
click at [1151, 672] on div "Metrics & dimensions selector Available fields image All fields Main Image URL …" at bounding box center [784, 386] width 1568 height 771
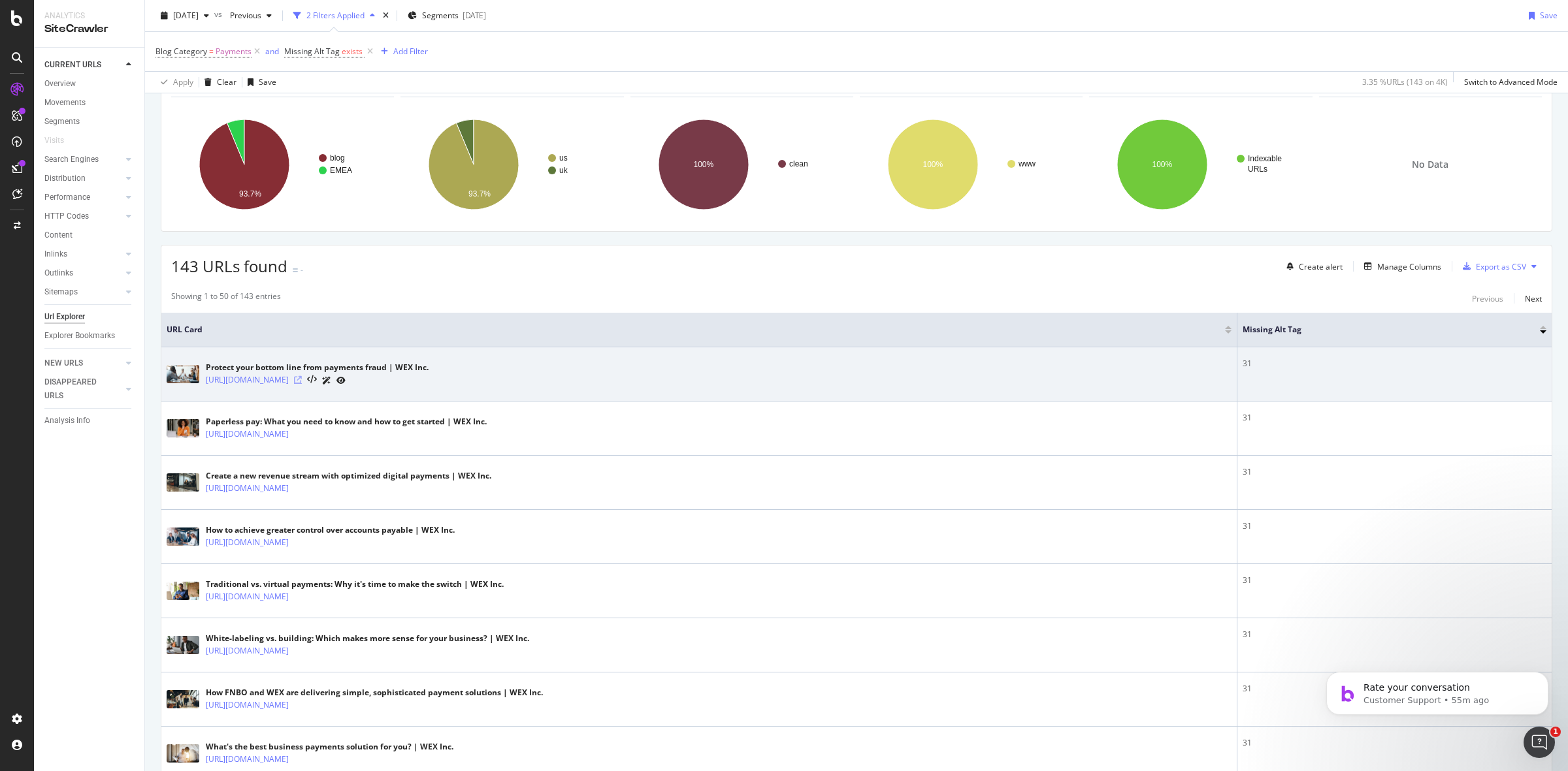
click at [302, 380] on icon at bounding box center [298, 380] width 8 height 8
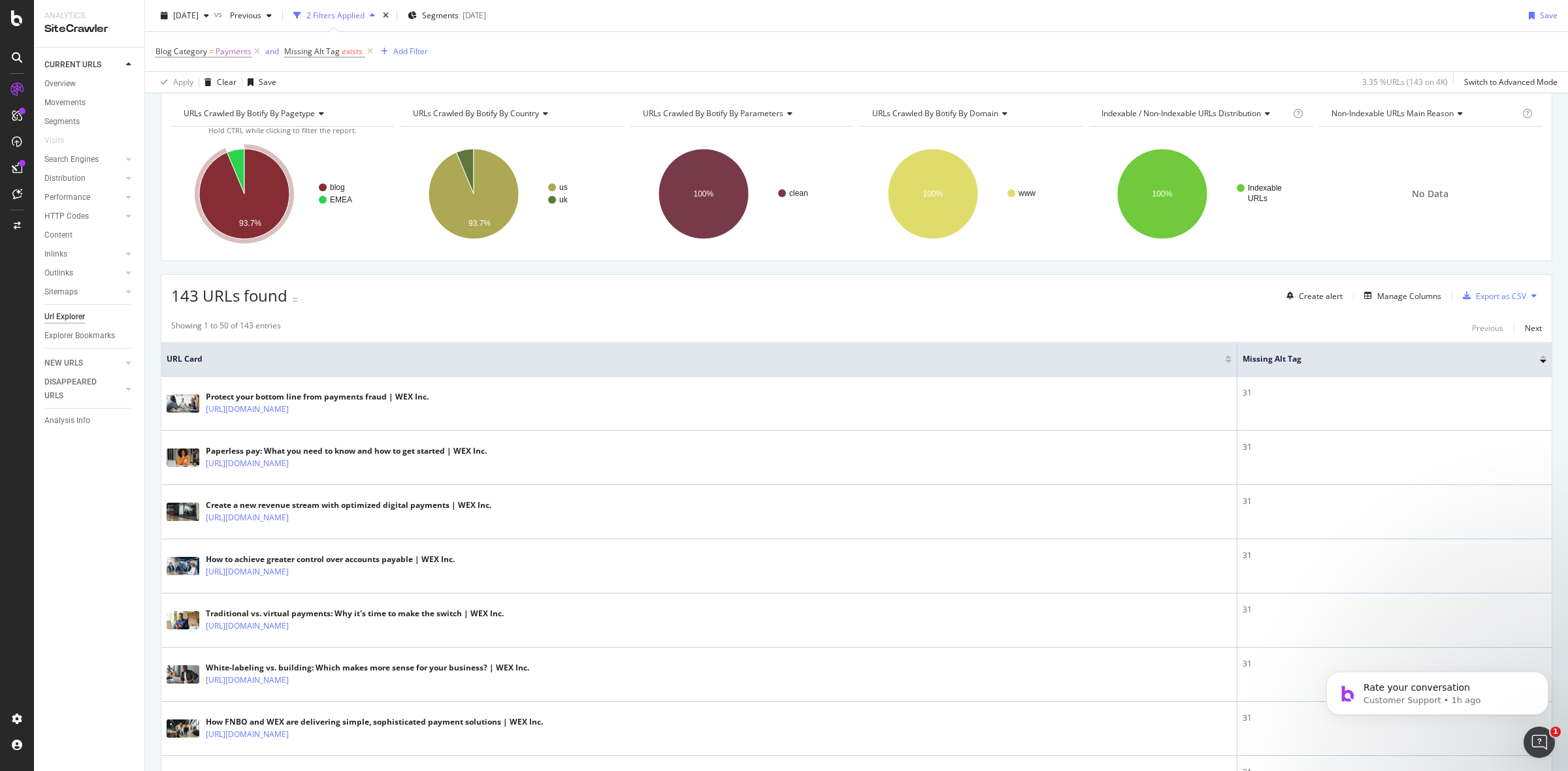
scroll to position [0, 0]
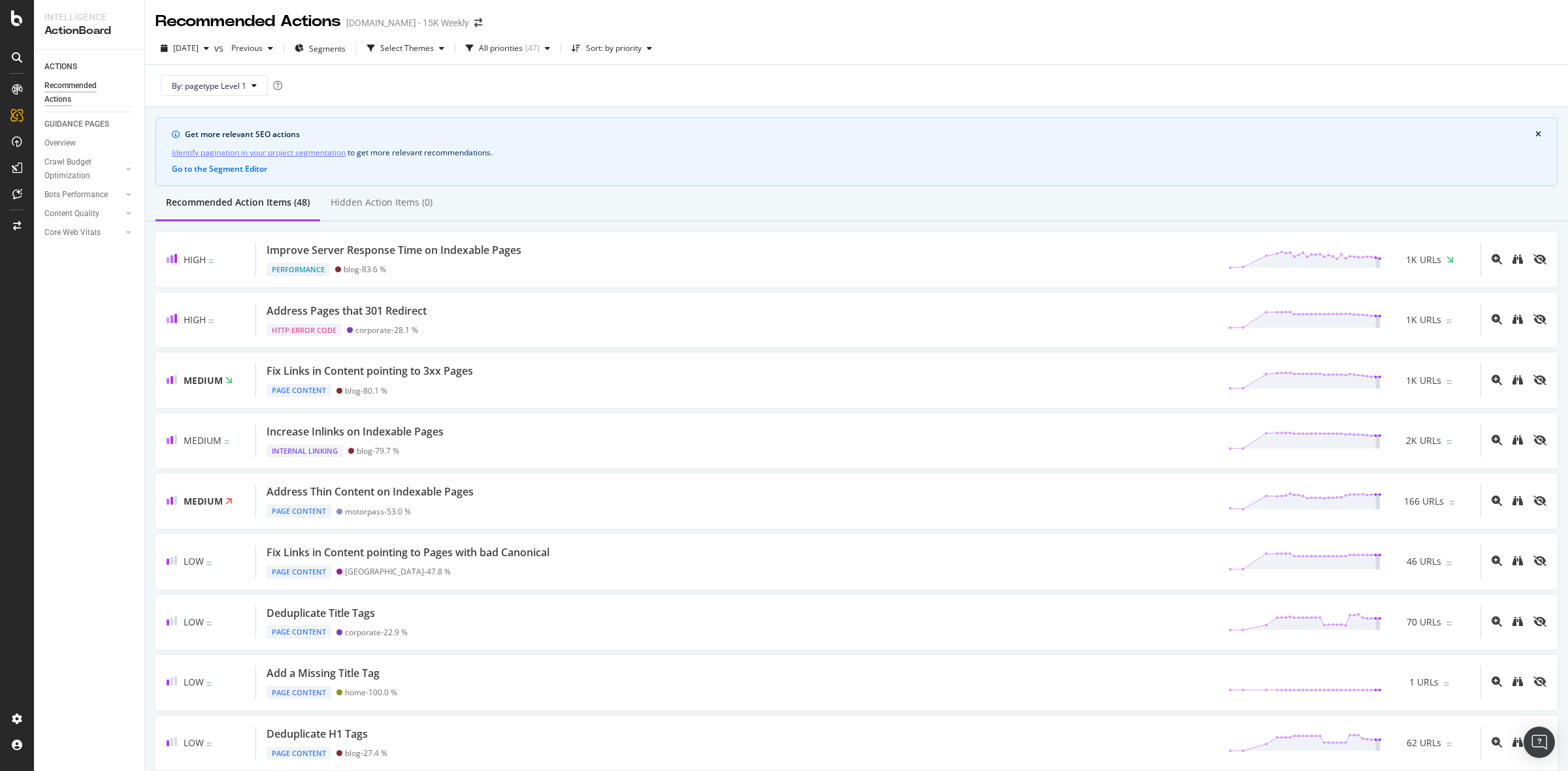
click at [18, 49] on div at bounding box center [17, 57] width 21 height 21
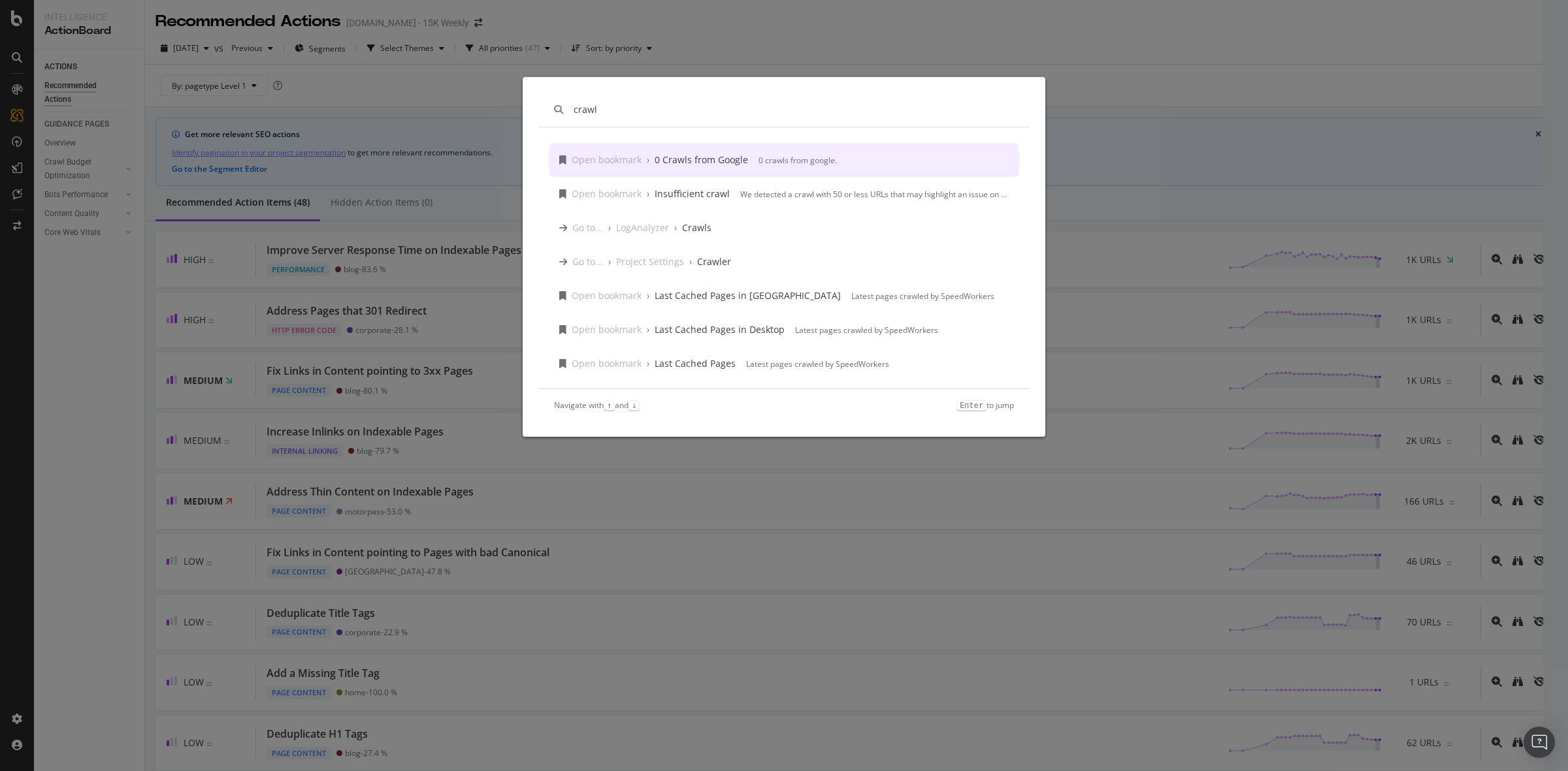
drag, startPoint x: 644, startPoint y: 103, endPoint x: 553, endPoint y: 93, distance: 91.5
click at [552, 96] on div "crawl" at bounding box center [784, 110] width 491 height 34
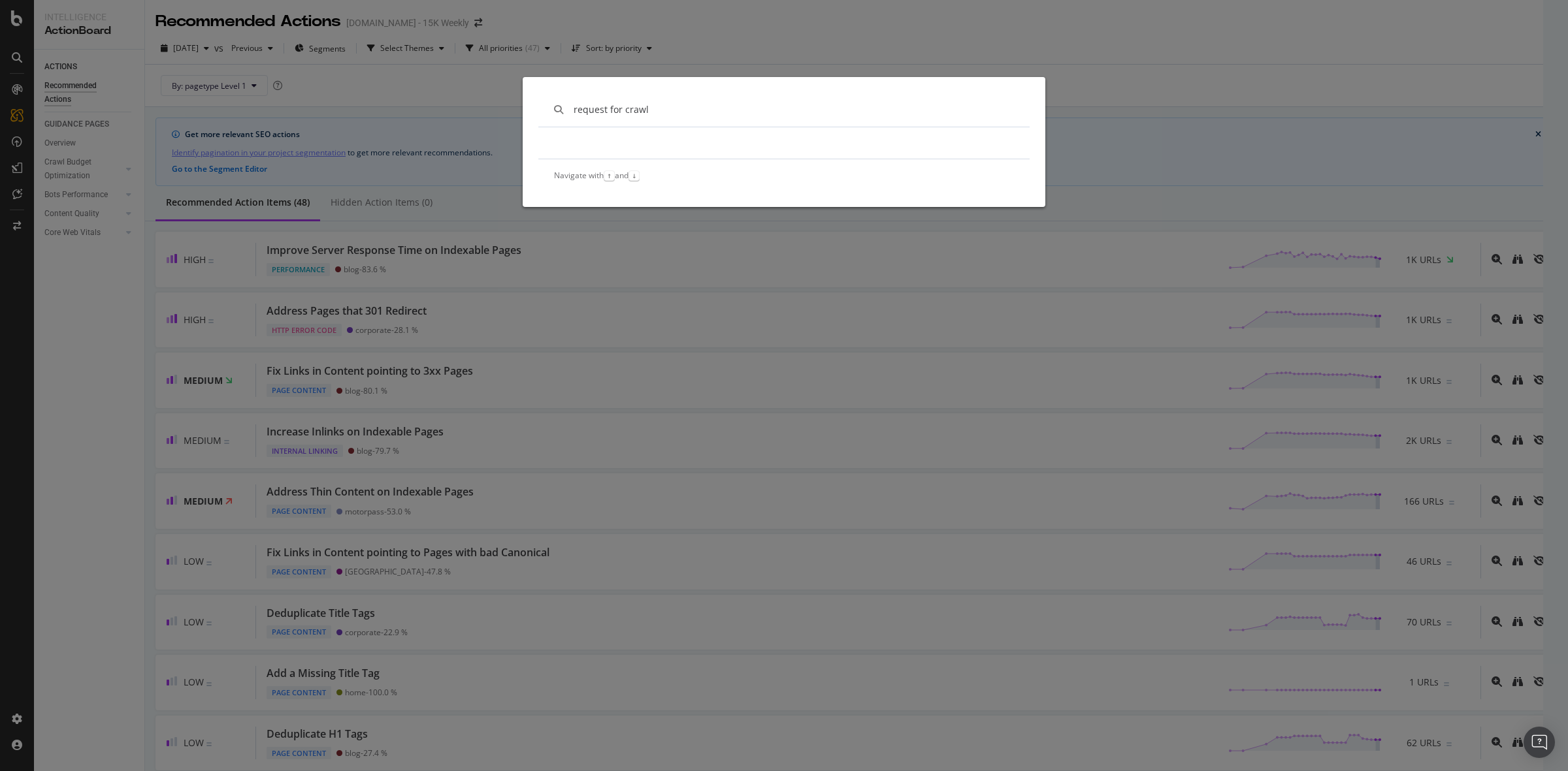
type input "request for crawl"
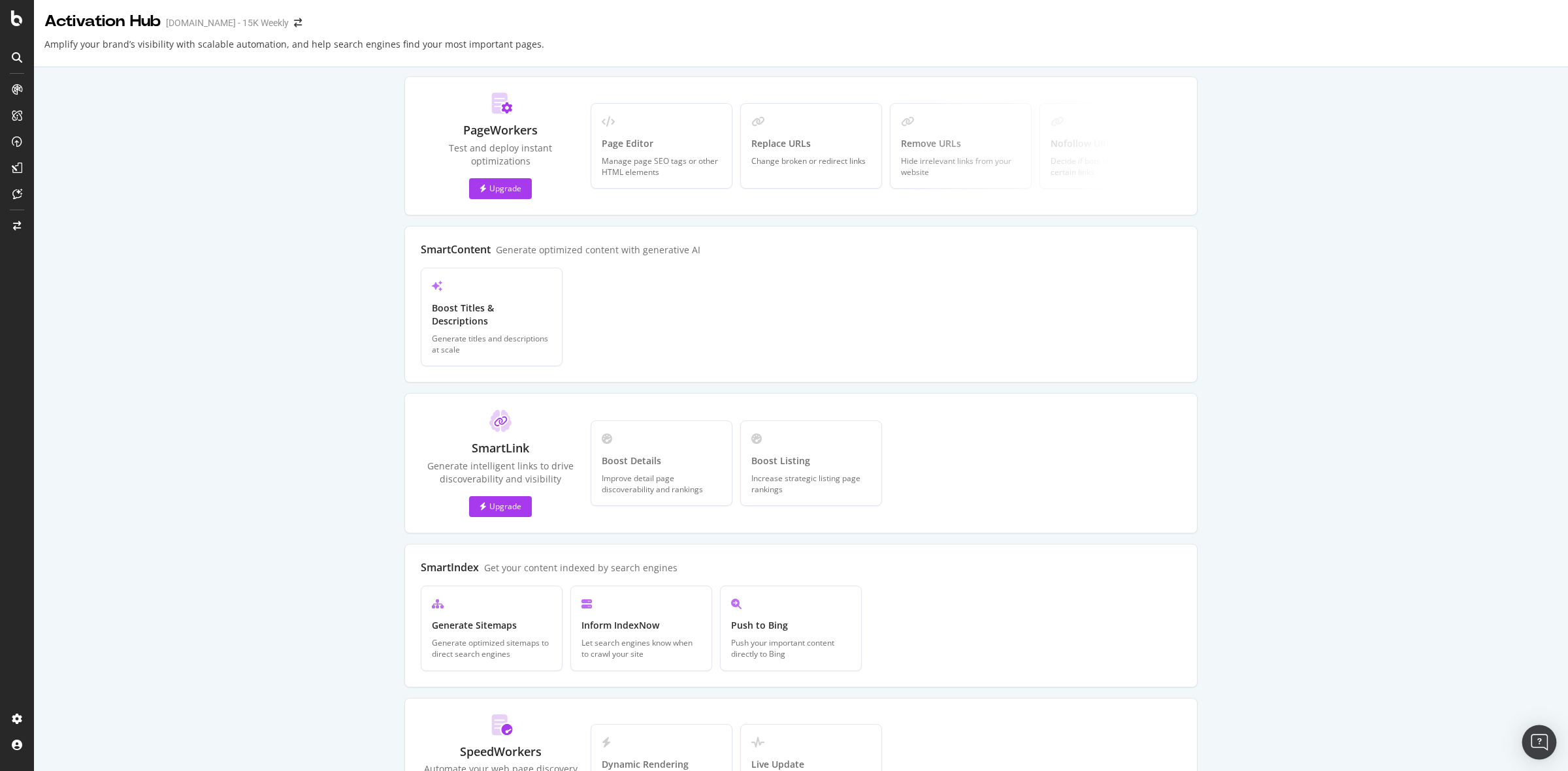
click at [1545, 738] on img "Open Intercom Messenger" at bounding box center [1539, 742] width 17 height 17
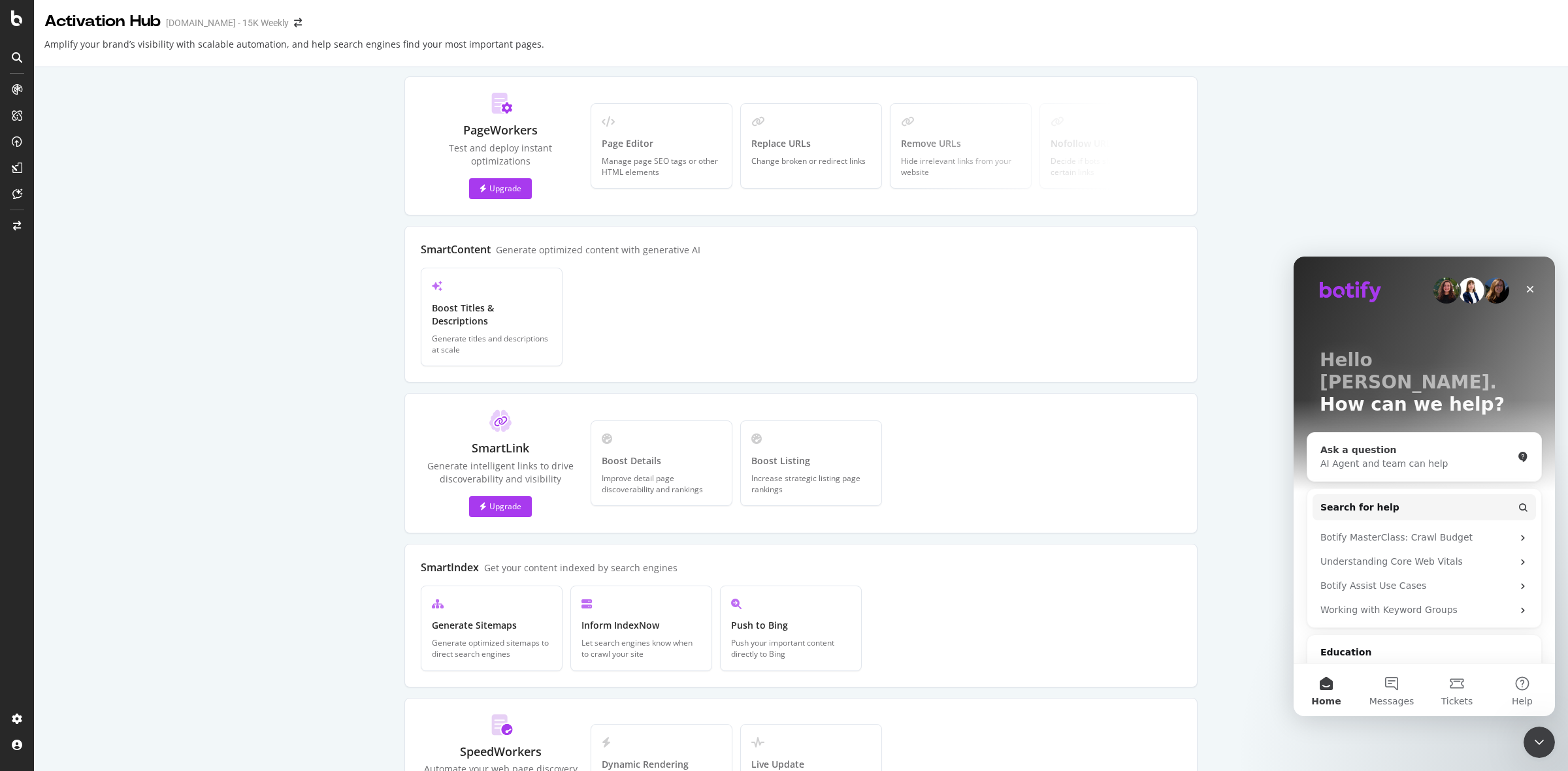
click at [1389, 457] on div "AI Agent and team can help" at bounding box center [1416, 463] width 192 height 14
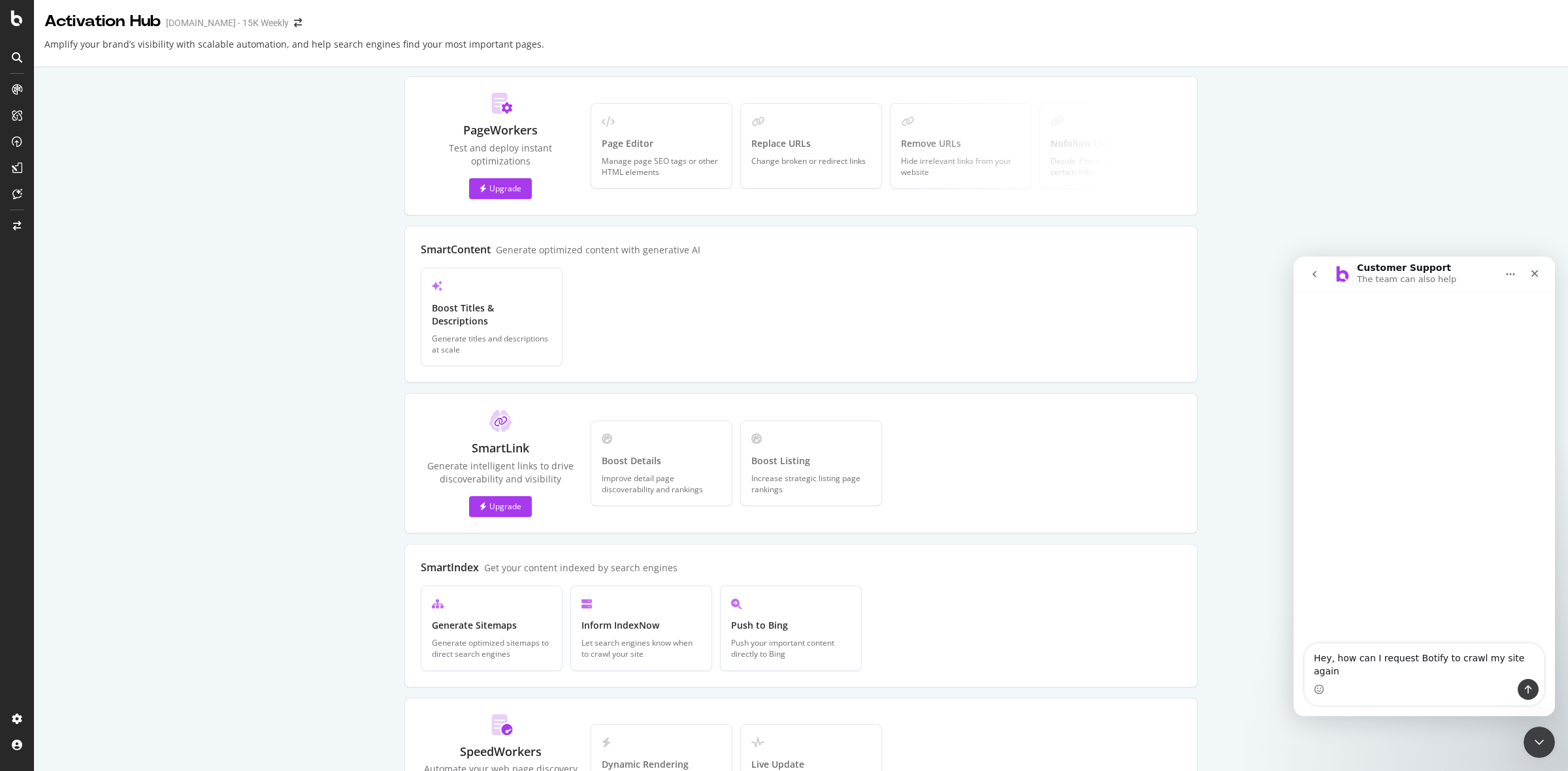
type textarea "Hey, how can I request Botify to crawl my site again?"
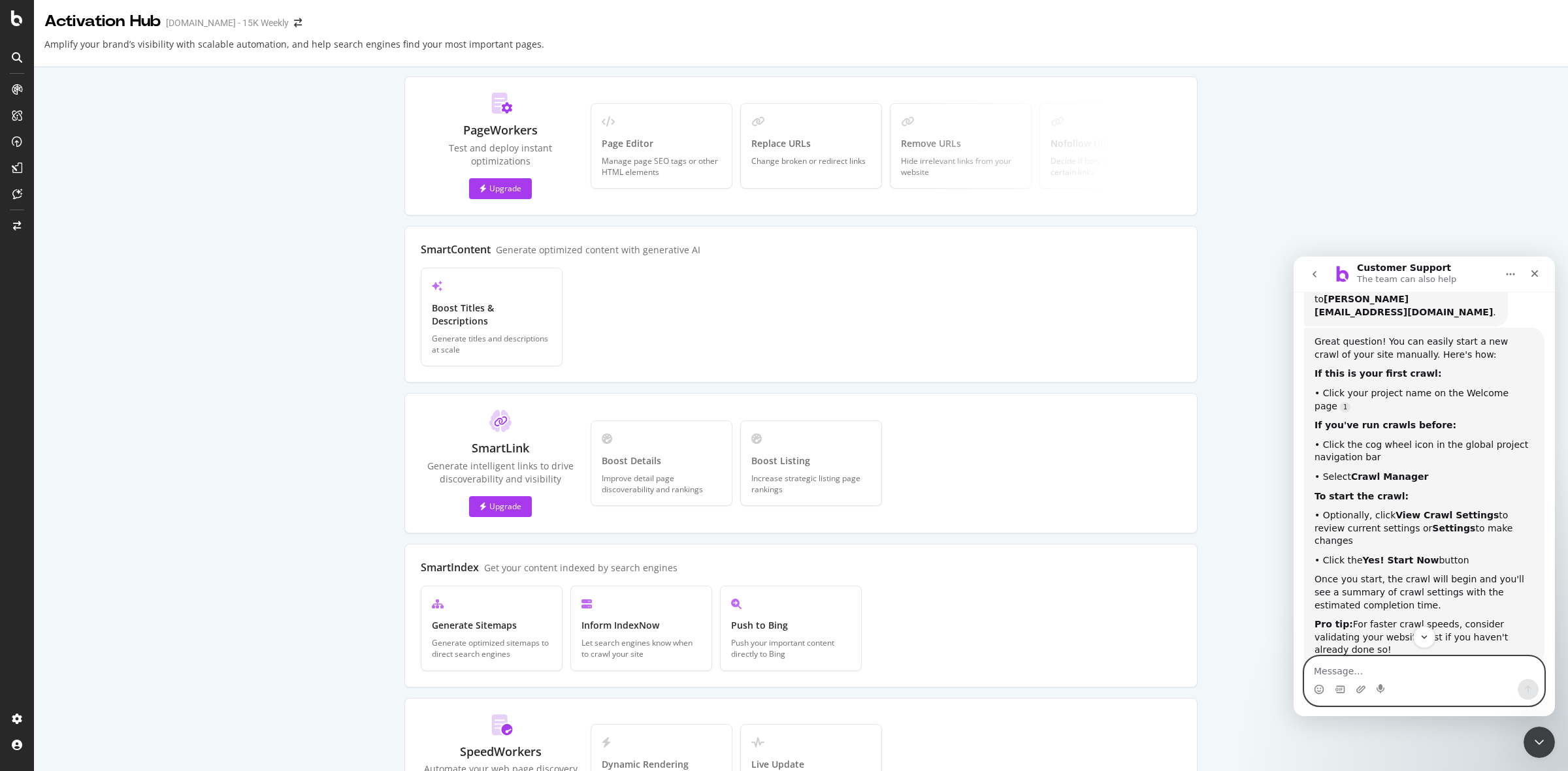
scroll to position [177, 0]
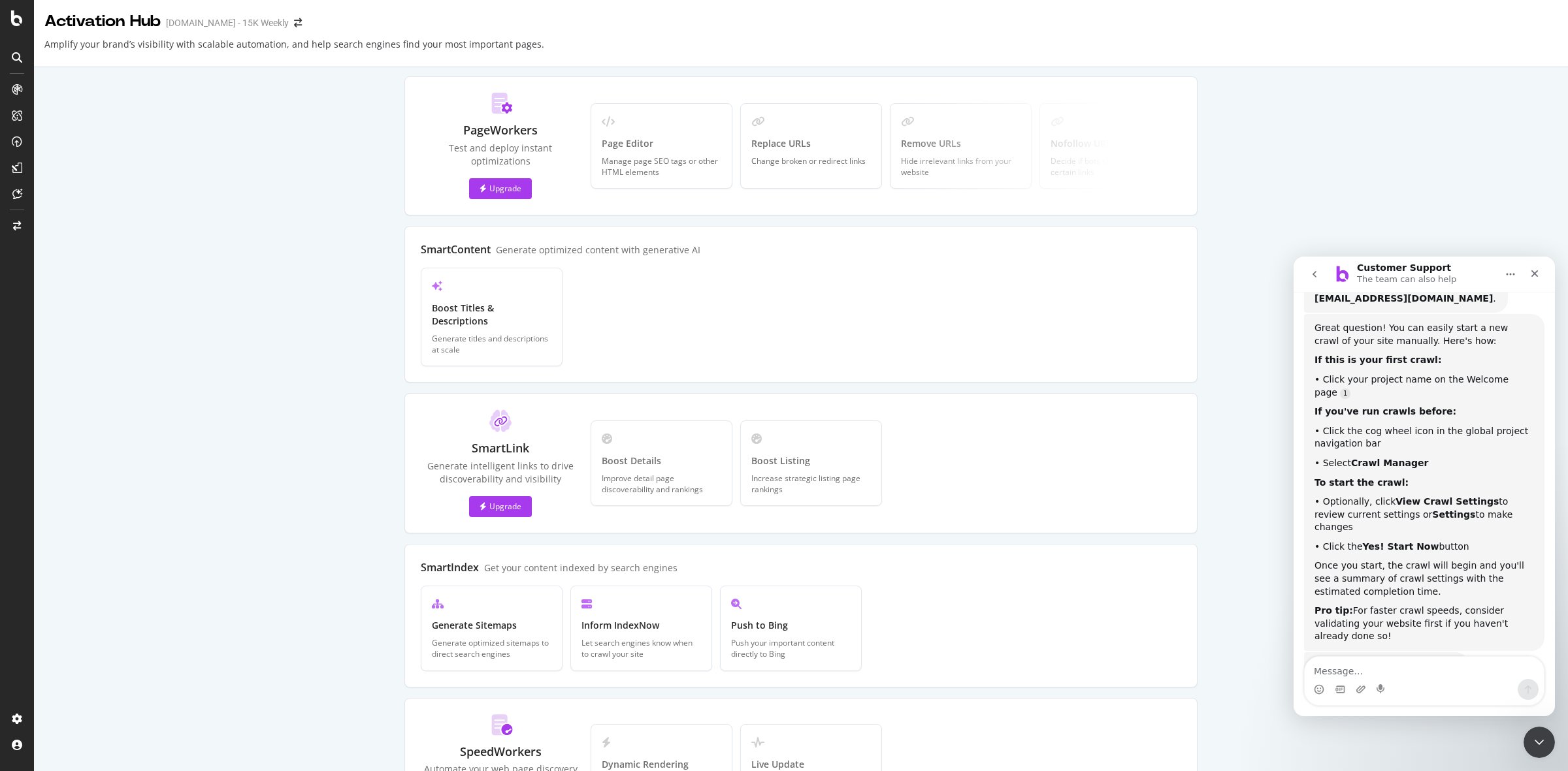
click at [10, 50] on div at bounding box center [17, 57] width 21 height 21
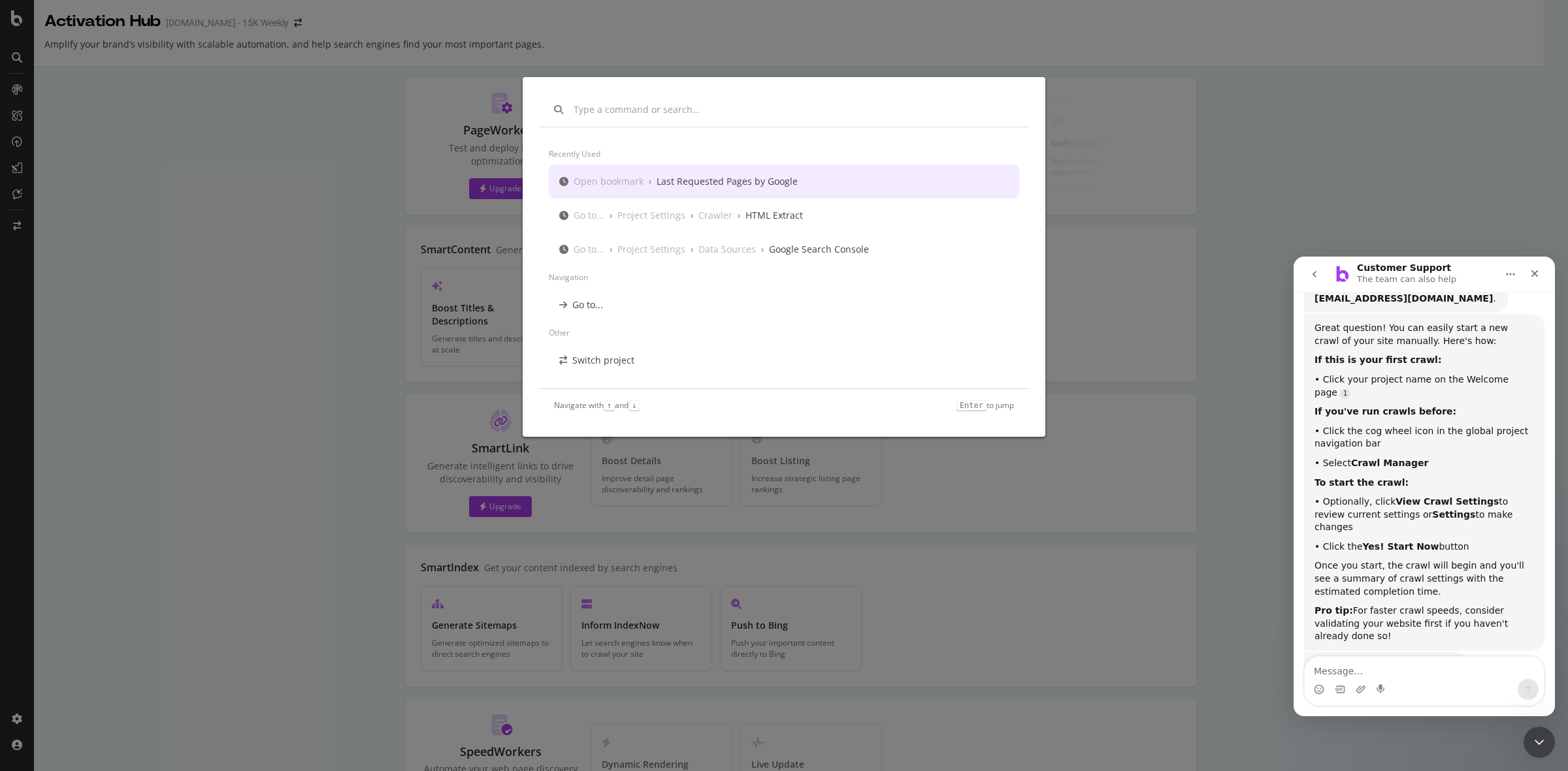
scroll to position [0, 0]
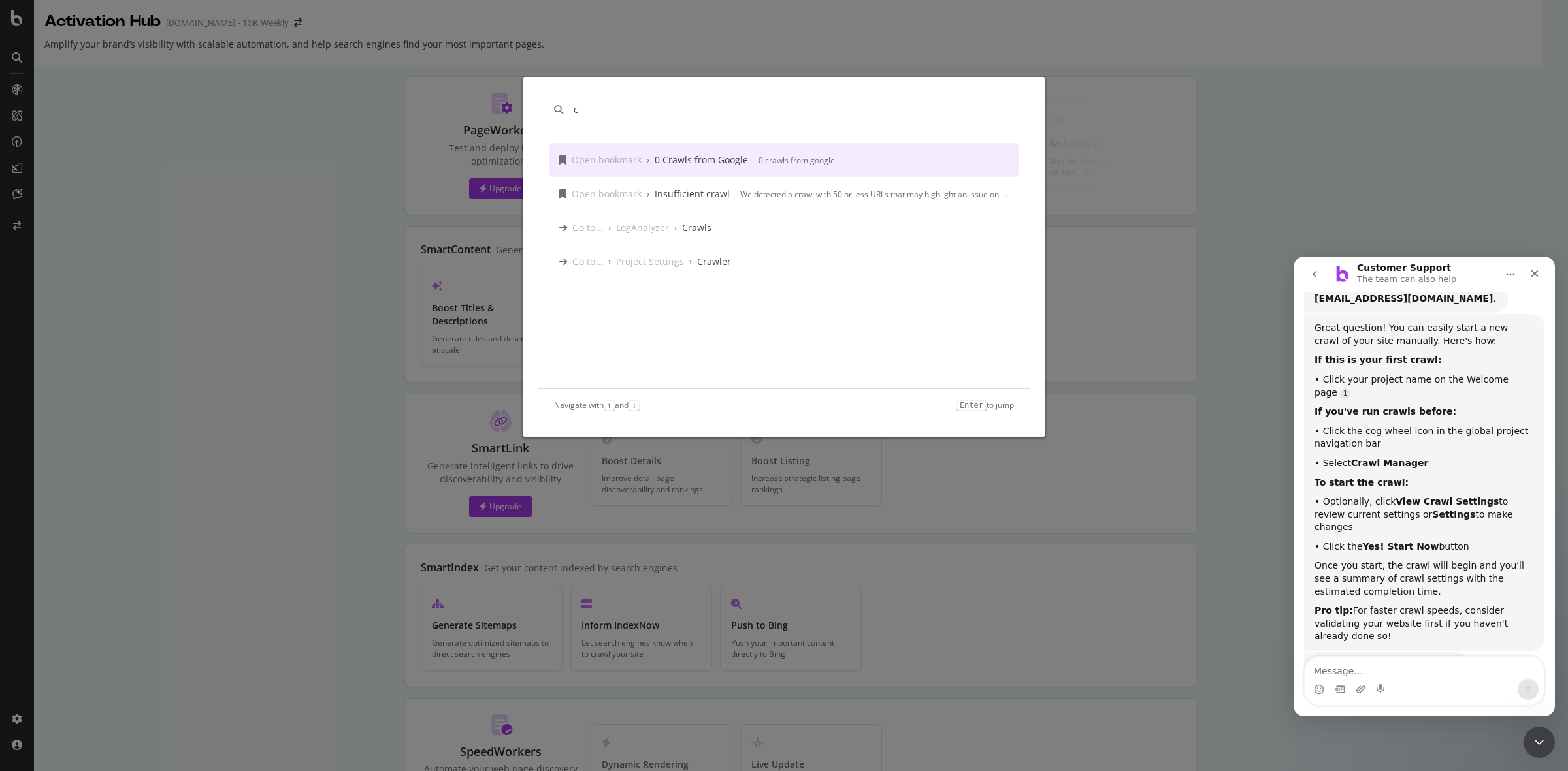
type input "c"
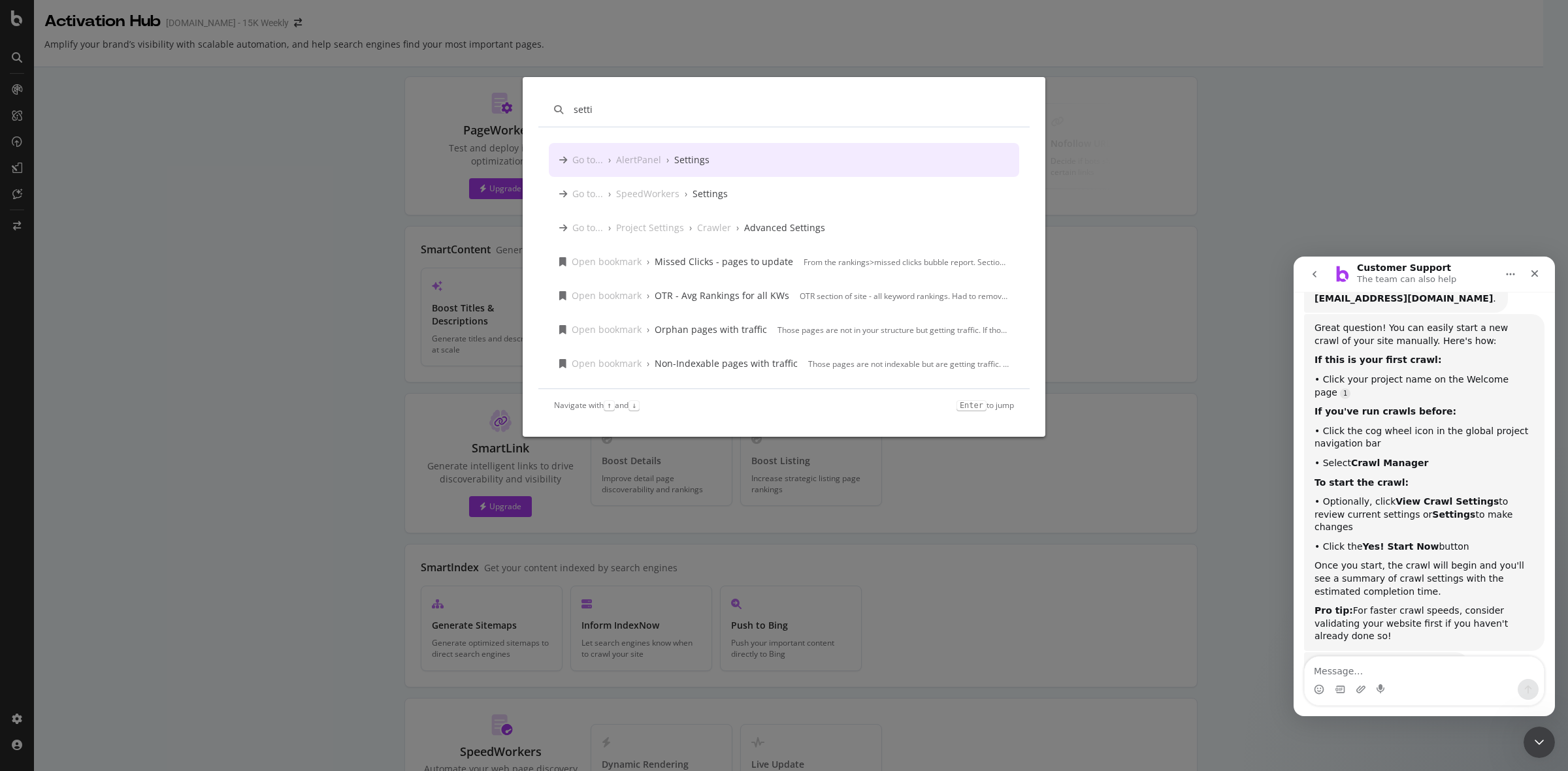
type input "setti"
click at [707, 168] on div "Go to... › AlertPanel › Settings" at bounding box center [783, 160] width 470 height 34
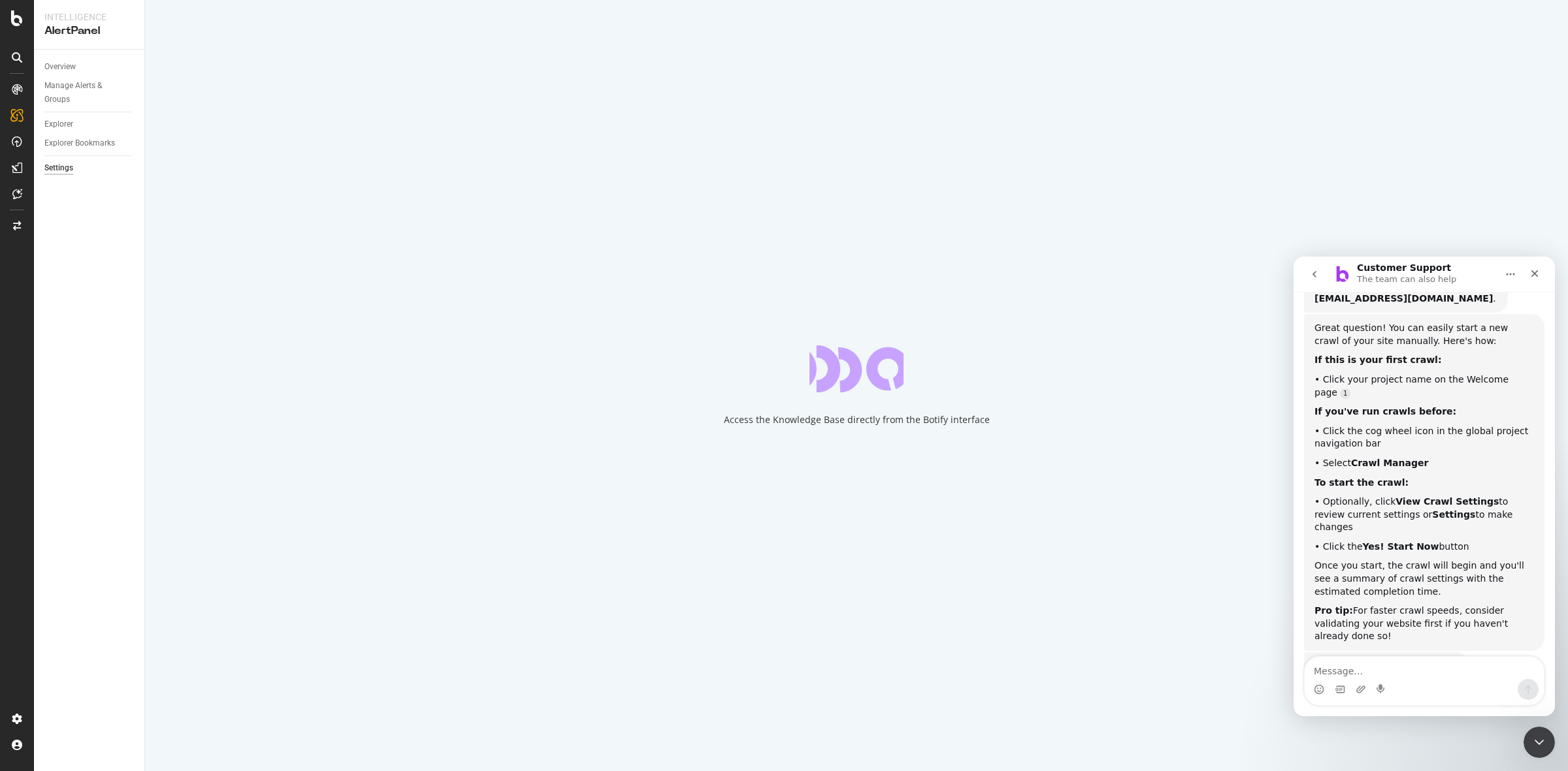
select select "03"
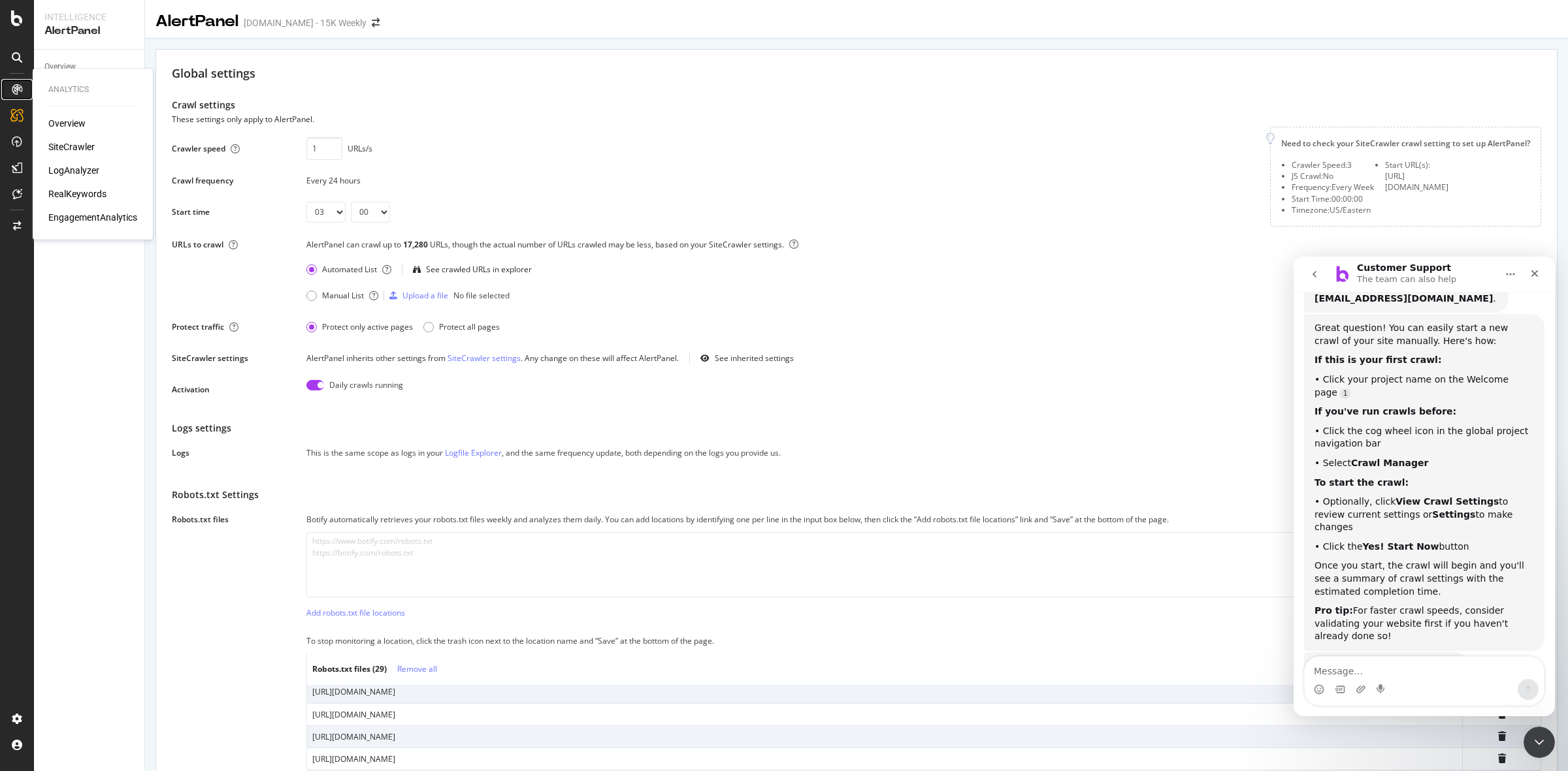
click at [17, 84] on icon at bounding box center [17, 89] width 10 height 10
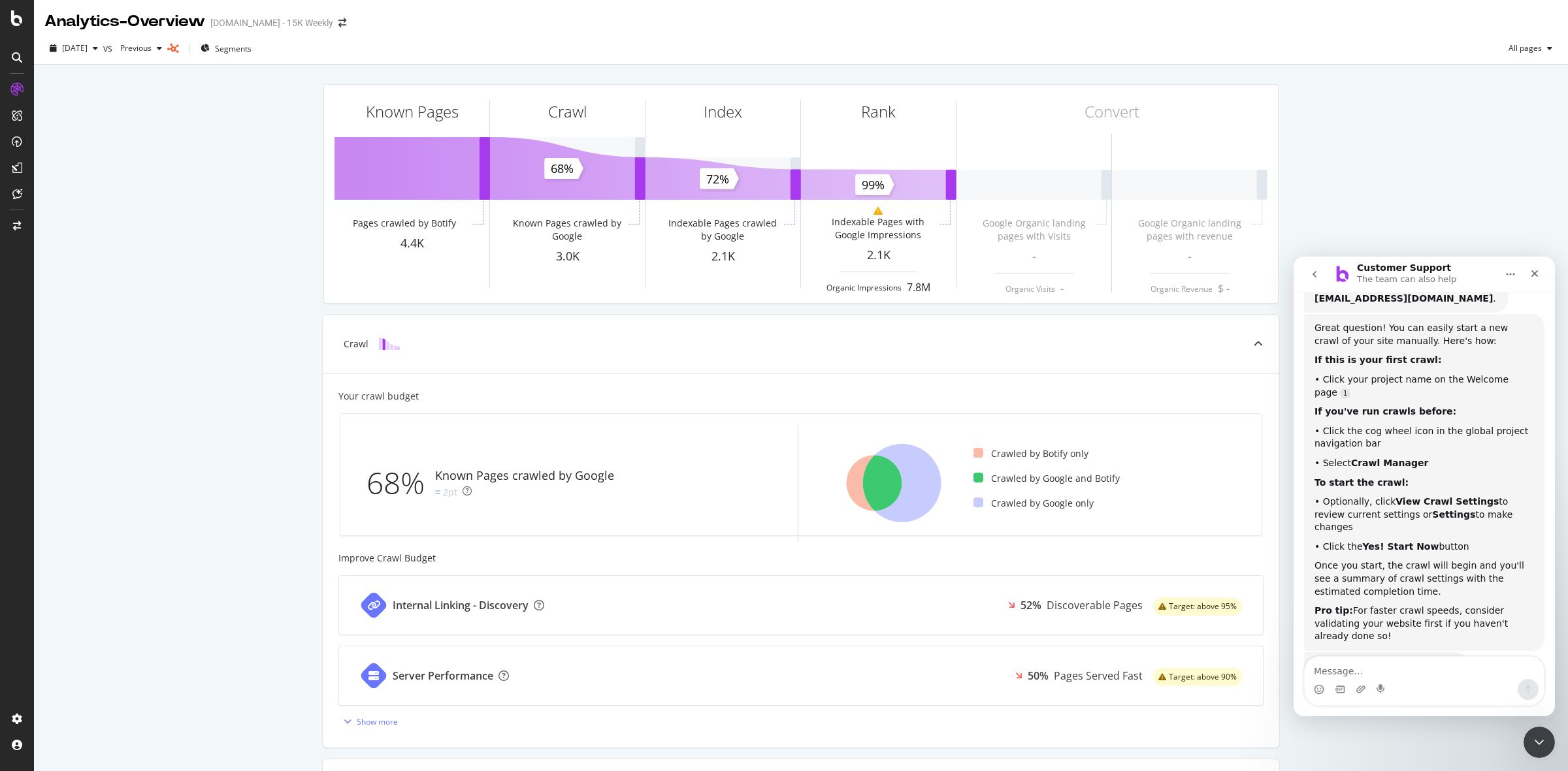
click at [20, 63] on div at bounding box center [17, 57] width 21 height 21
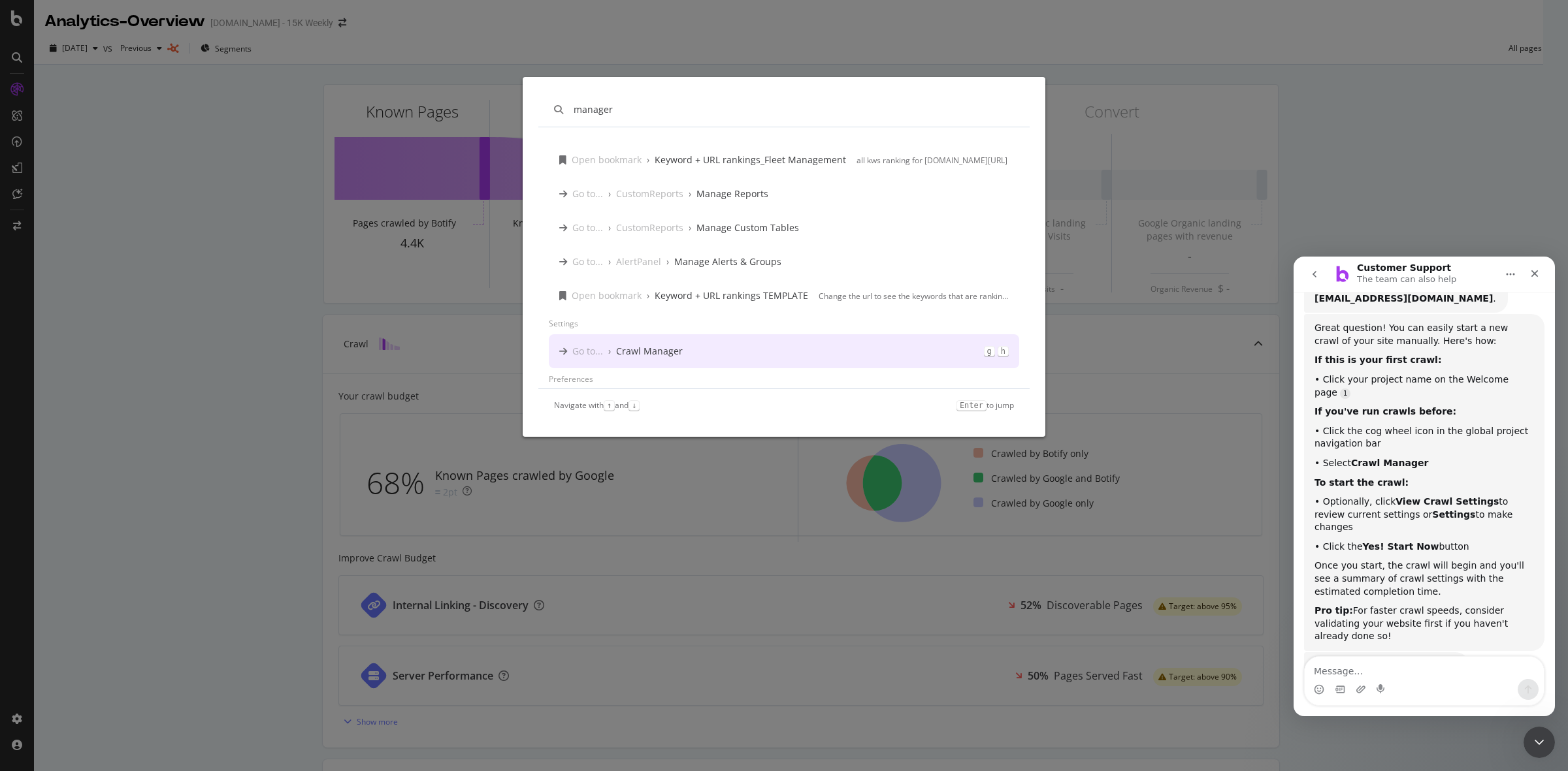
type input "manager"
click at [697, 356] on div "Go to... › Crawl Manager g h" at bounding box center [783, 351] width 470 height 34
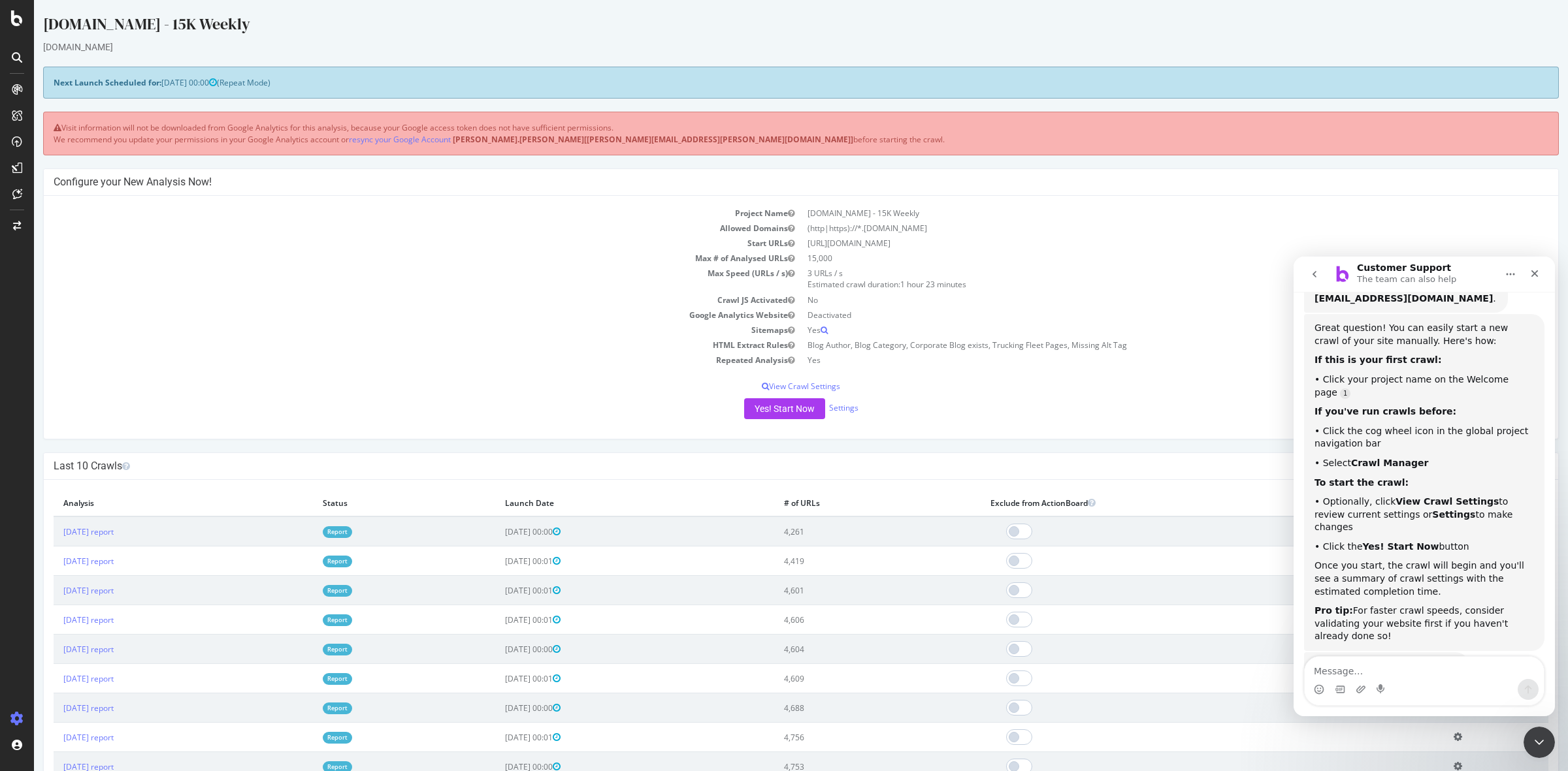
click at [779, 424] on div "Project Name Wexinc.com - 15K Weekly Allowed Domains (http|https)://*.wexinc.co…" at bounding box center [801, 317] width 1514 height 243
click at [782, 413] on button "Yes! Start Now" at bounding box center [785, 409] width 81 height 21
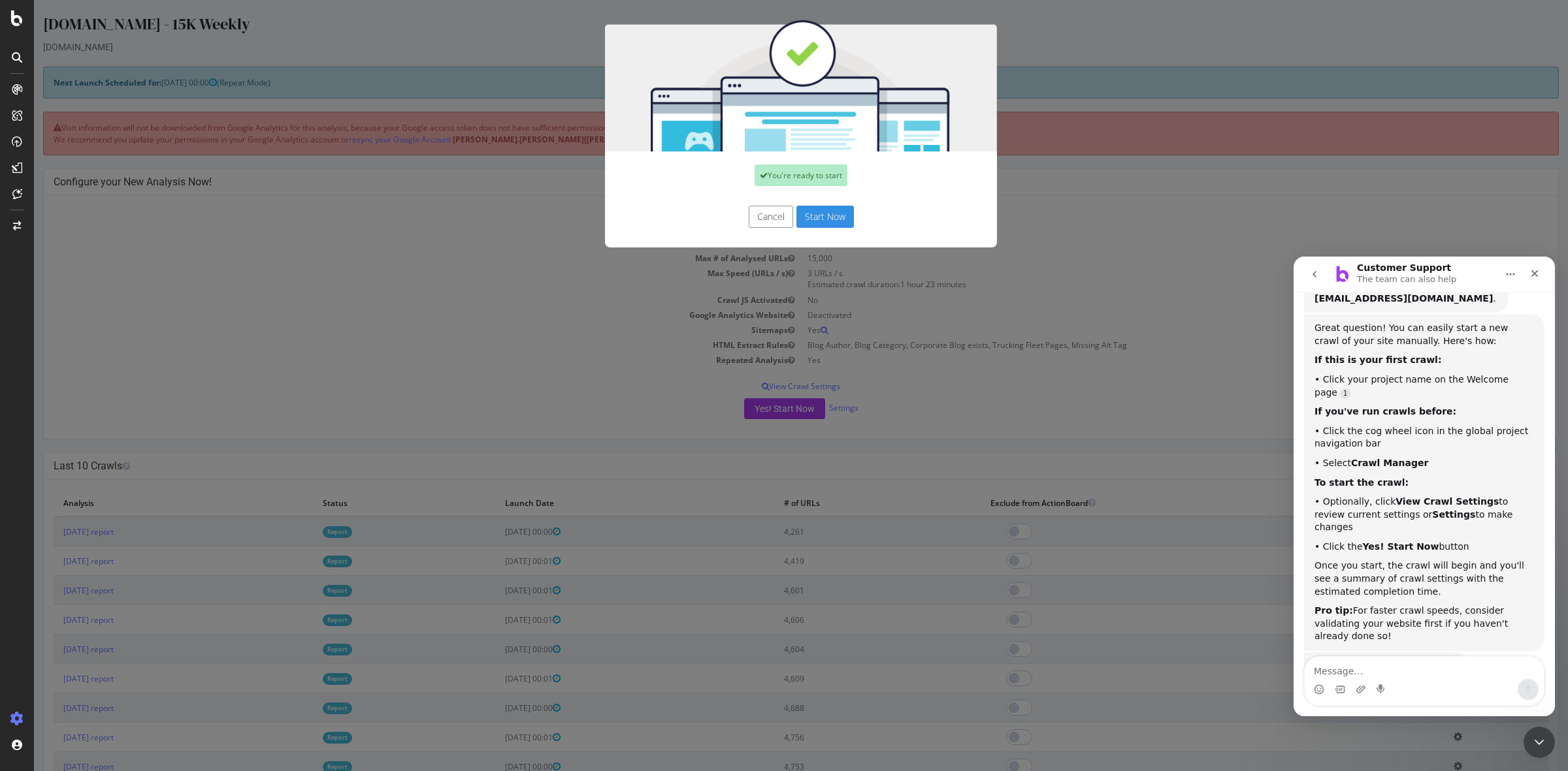
click at [833, 224] on button "Start Now" at bounding box center [825, 217] width 57 height 22
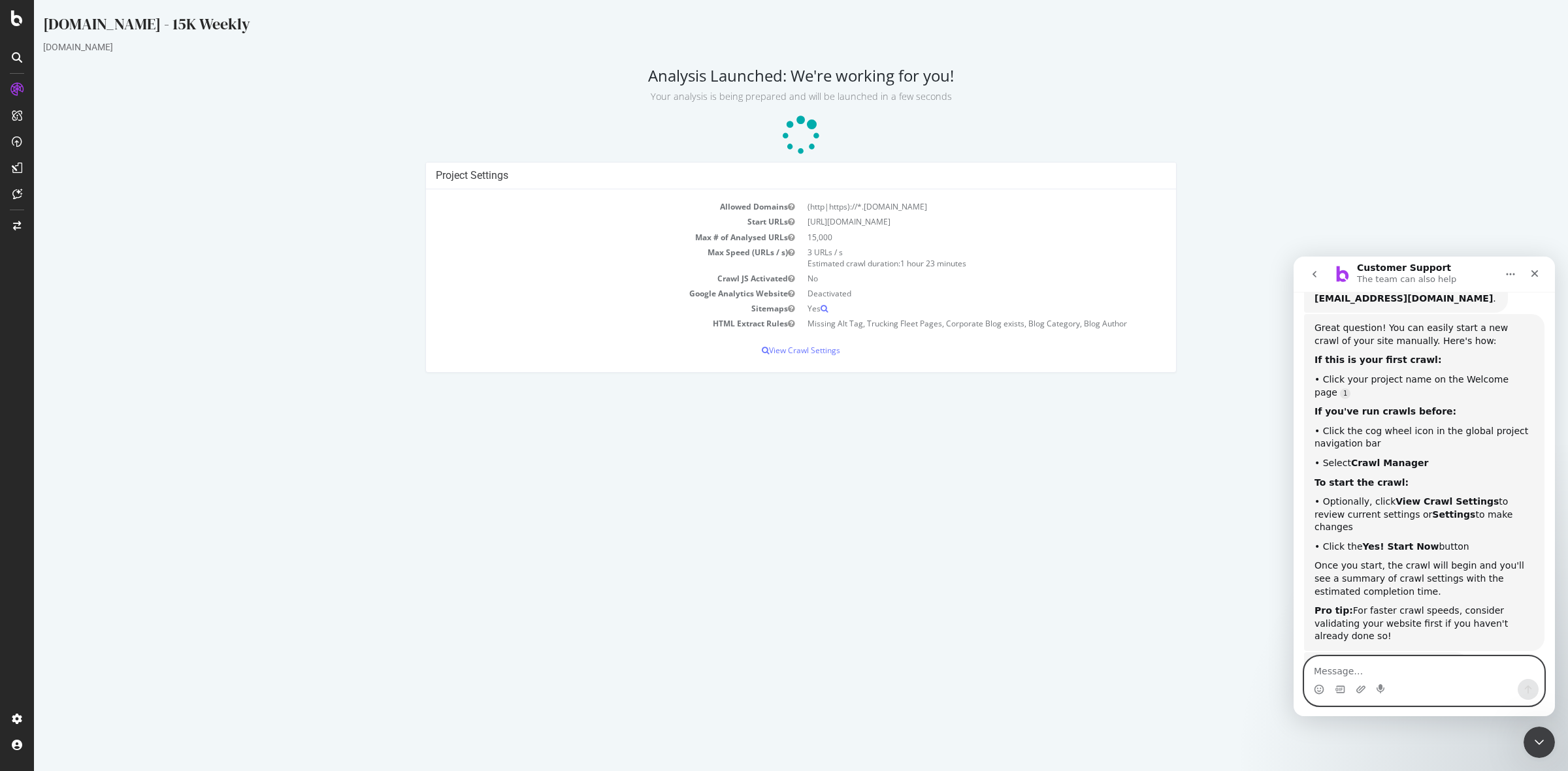
click at [1442, 672] on textarea "Message…" at bounding box center [1424, 668] width 239 height 22
type textarea "Thank you!"
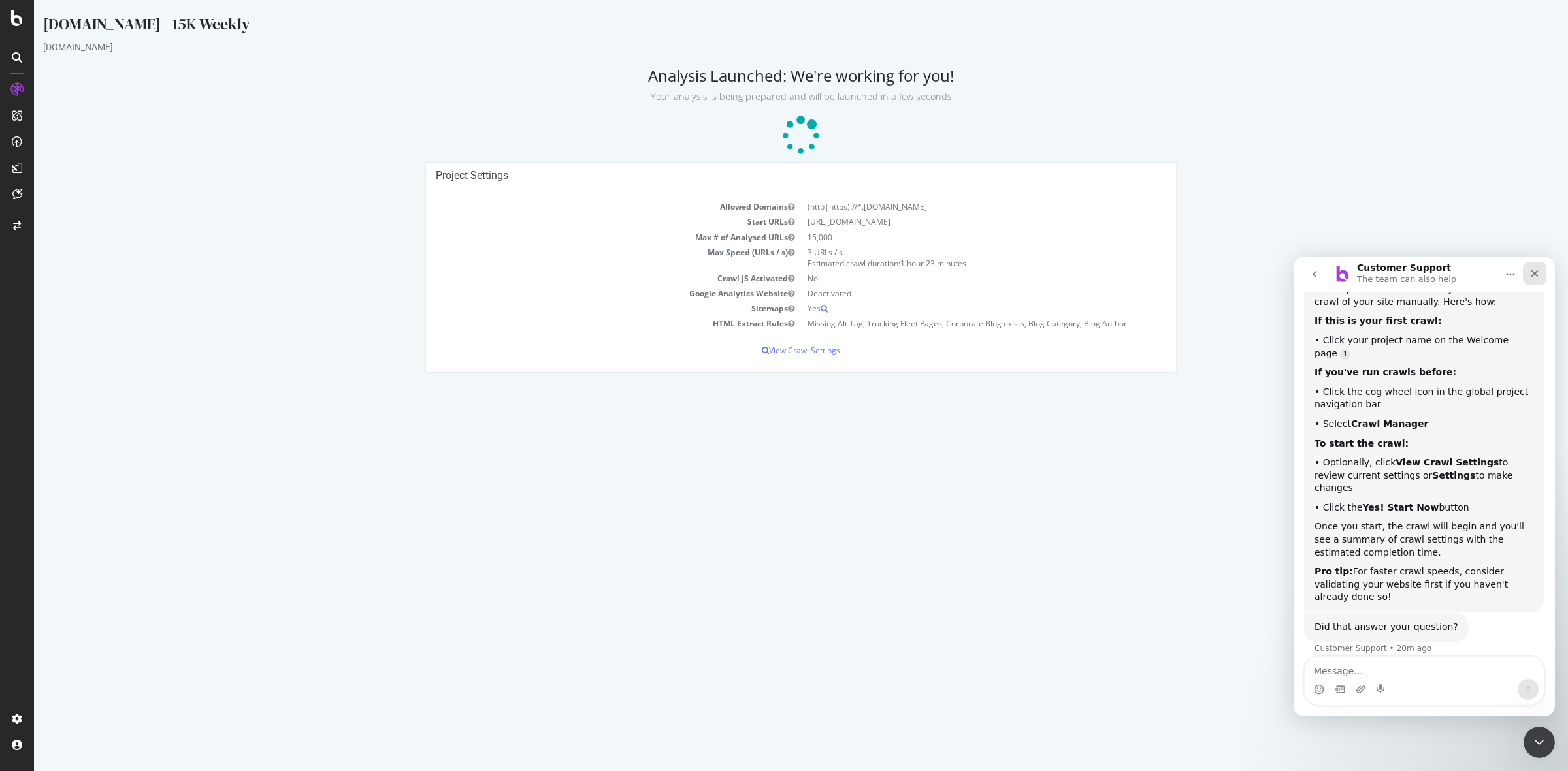
click at [1537, 269] on icon "Close" at bounding box center [1534, 273] width 10 height 10
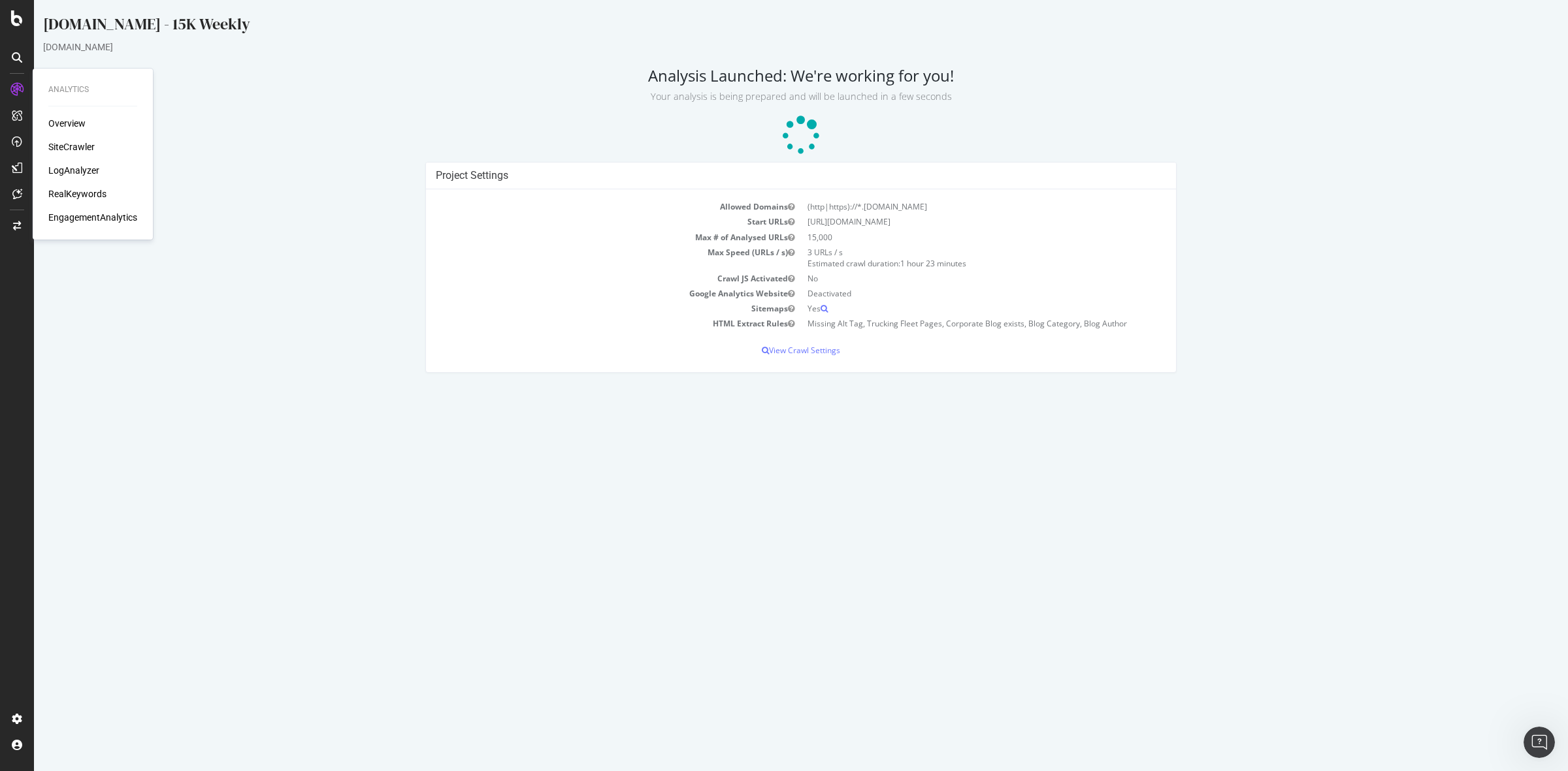
click at [318, 386] on html "Wexinc.com - 15K Weekly wexinc.com Analysis Launched: We're working for you! Yo…" at bounding box center [801, 193] width 1534 height 386
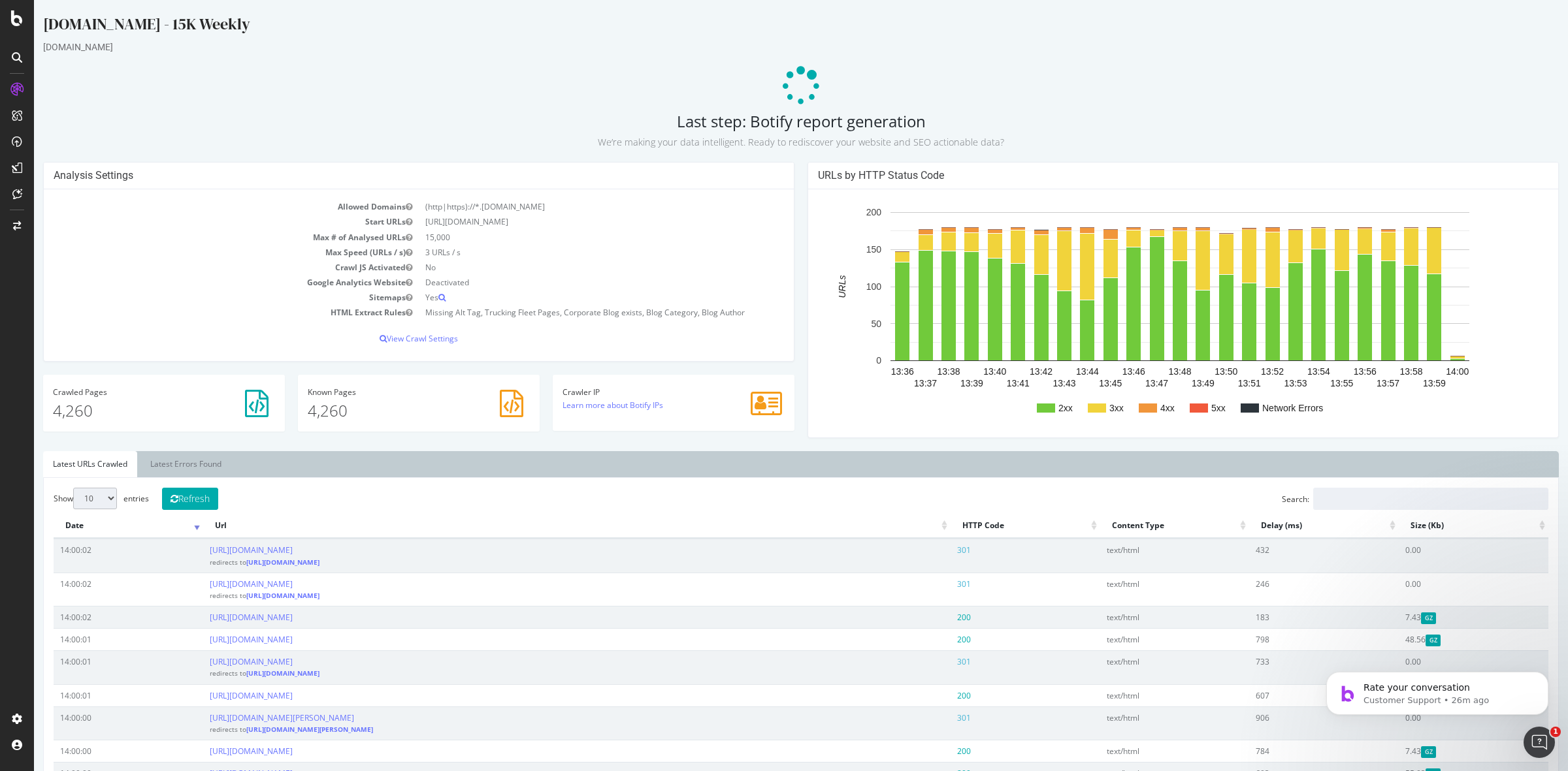
scroll to position [0, 0]
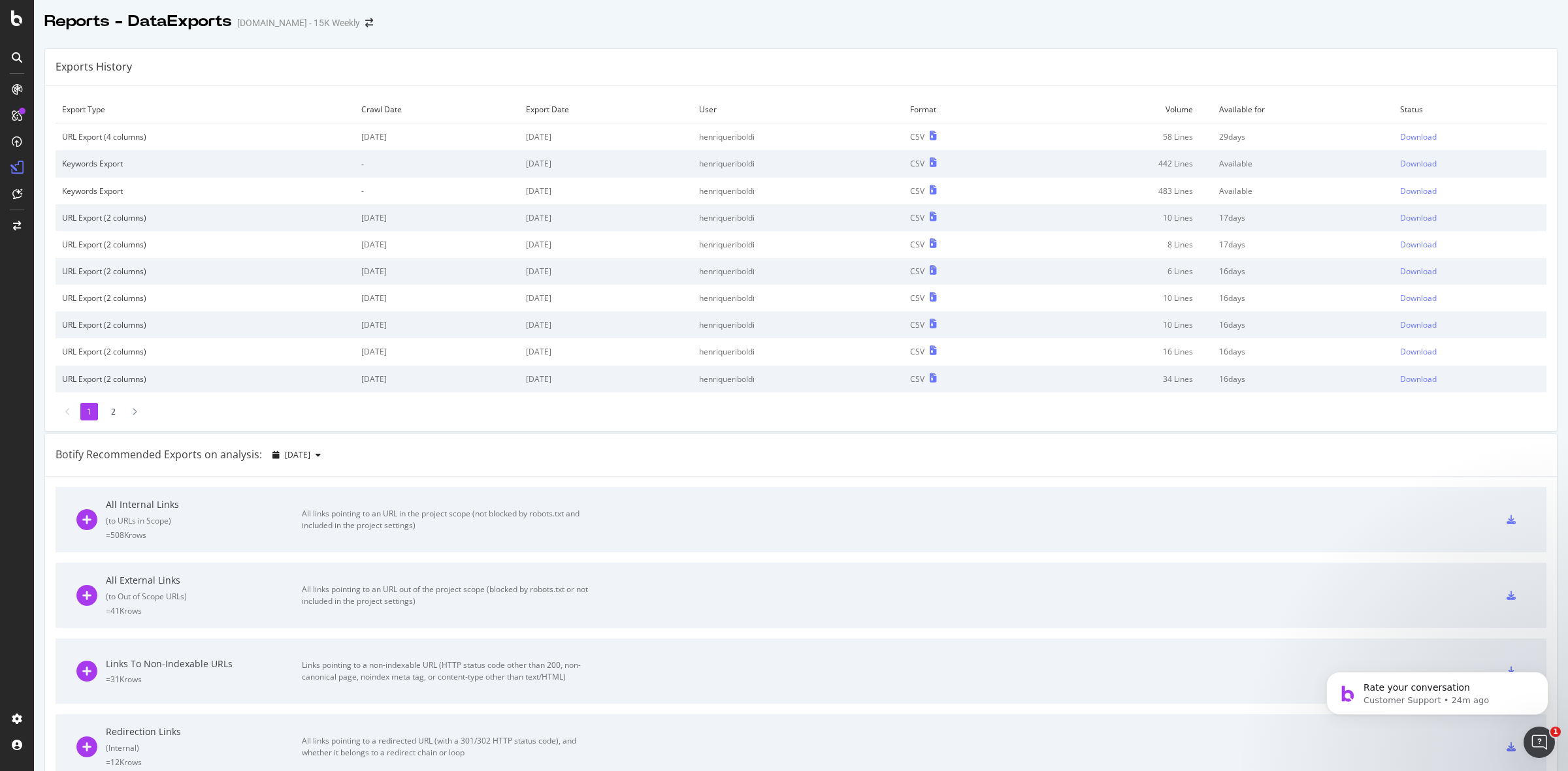
click at [1253, 127] on td "Download" at bounding box center [1469, 137] width 153 height 28
click at [1253, 136] on div "Download" at bounding box center [1419, 137] width 37 height 11
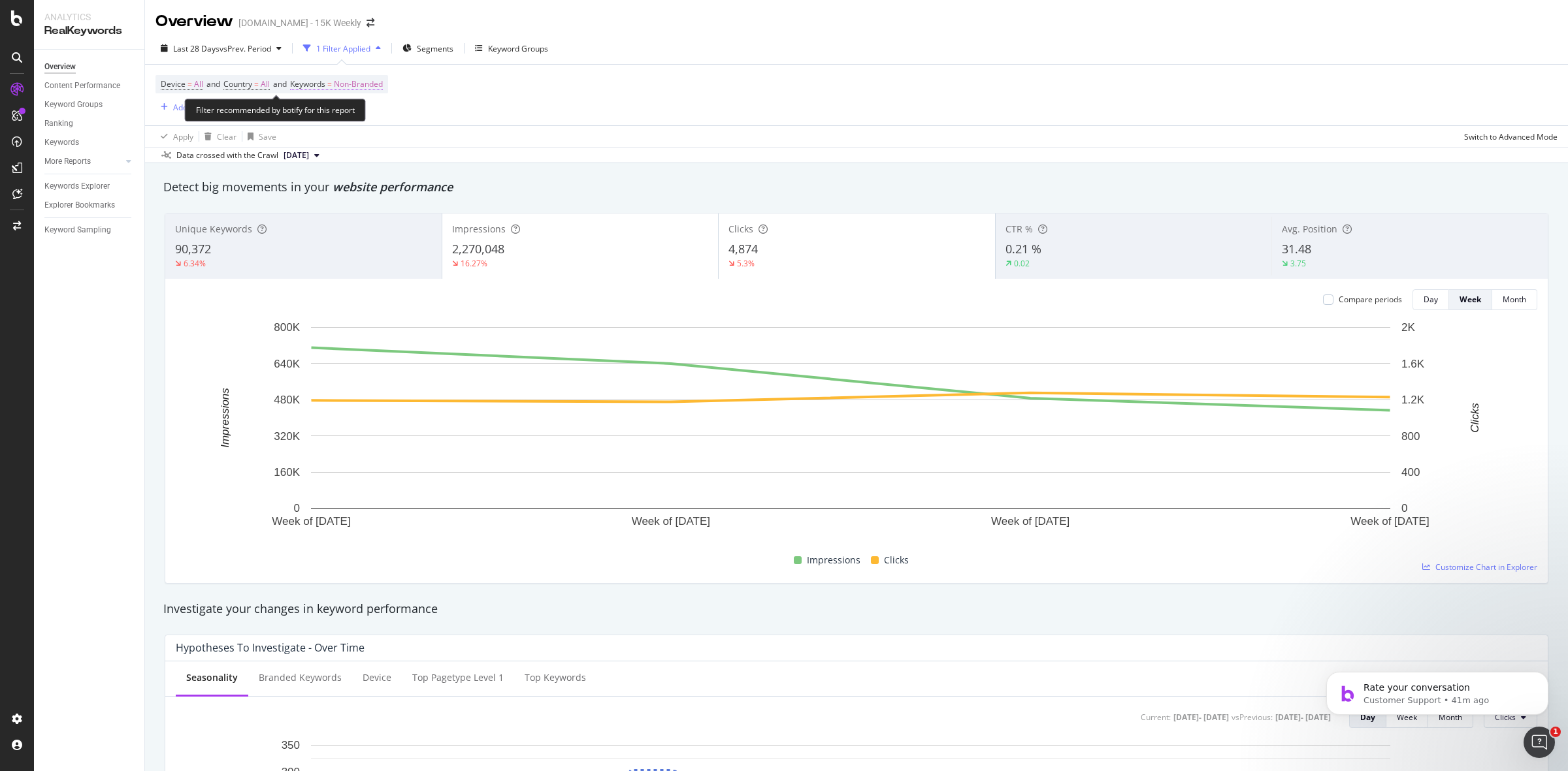
click at [351, 86] on span "Non-Branded" at bounding box center [359, 83] width 49 height 18
click at [340, 115] on span "Non-Branded" at bounding box center [336, 114] width 54 height 11
click at [331, 217] on span "All" at bounding box center [387, 216] width 134 height 12
click at [448, 141] on div "Apply" at bounding box center [442, 142] width 20 height 11
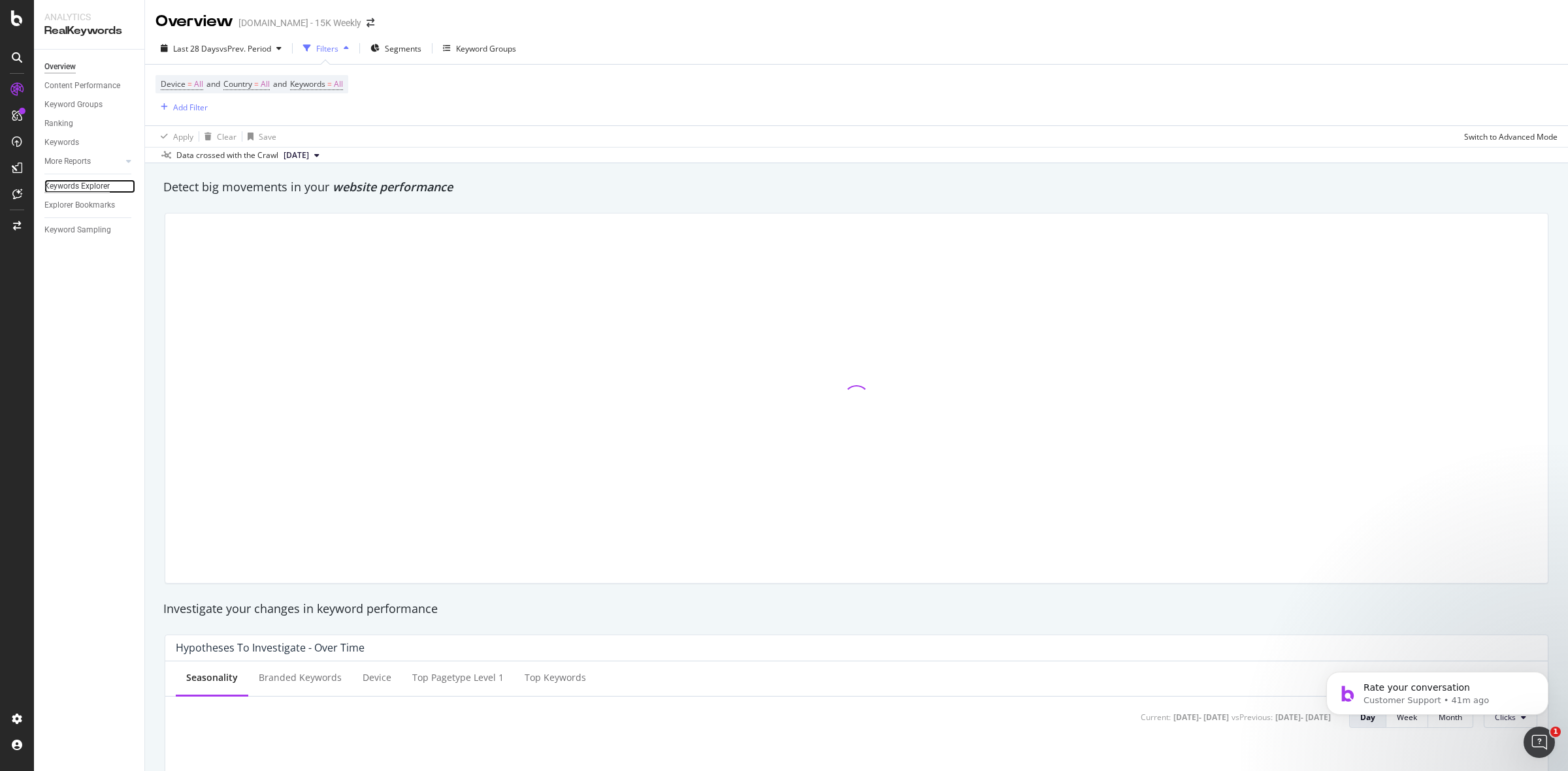
click at [97, 184] on div "Keywords Explorer" at bounding box center [77, 186] width 65 height 14
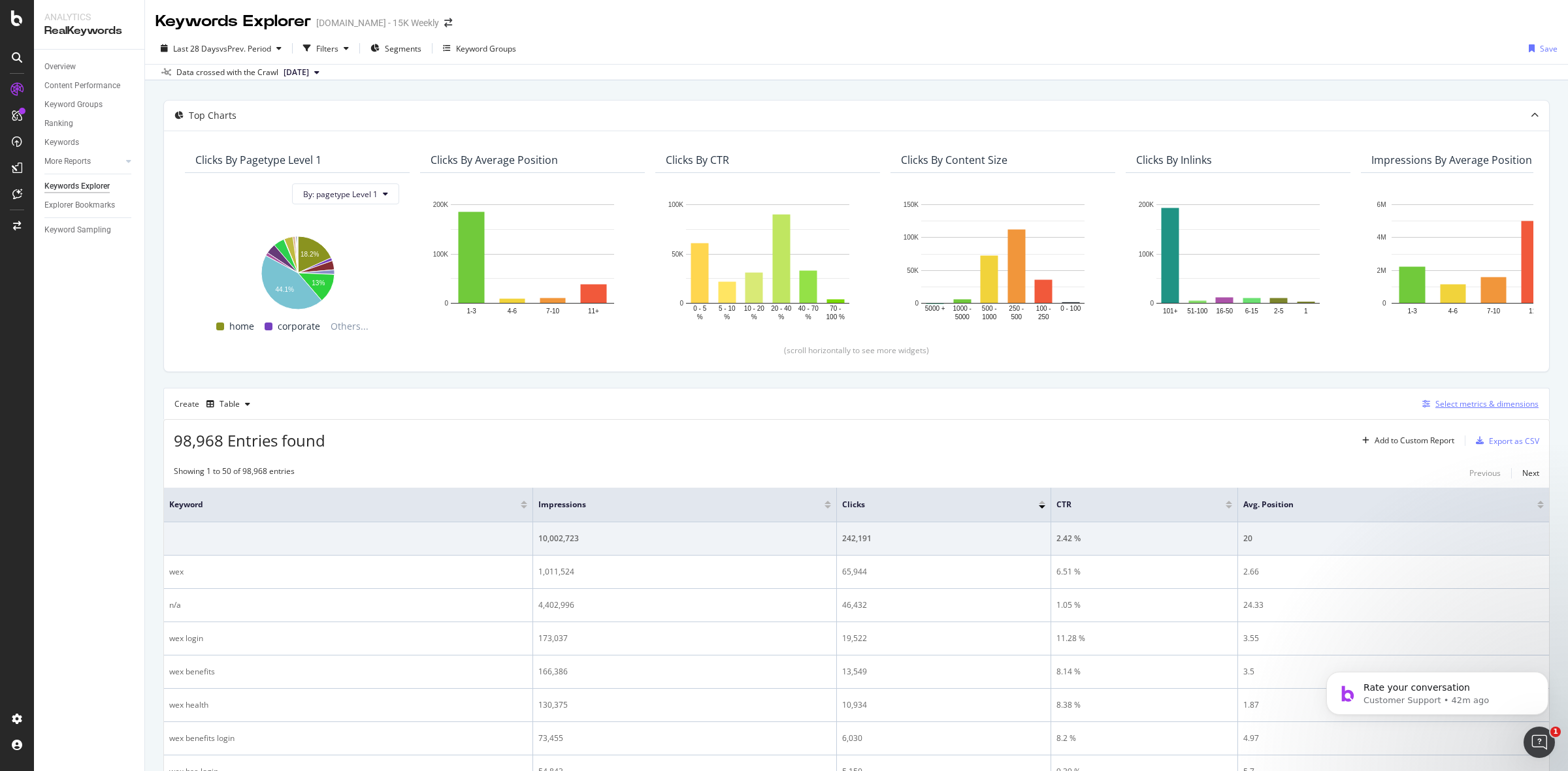
click at [1492, 409] on div "Select metrics & dimensions" at bounding box center [1487, 404] width 103 height 11
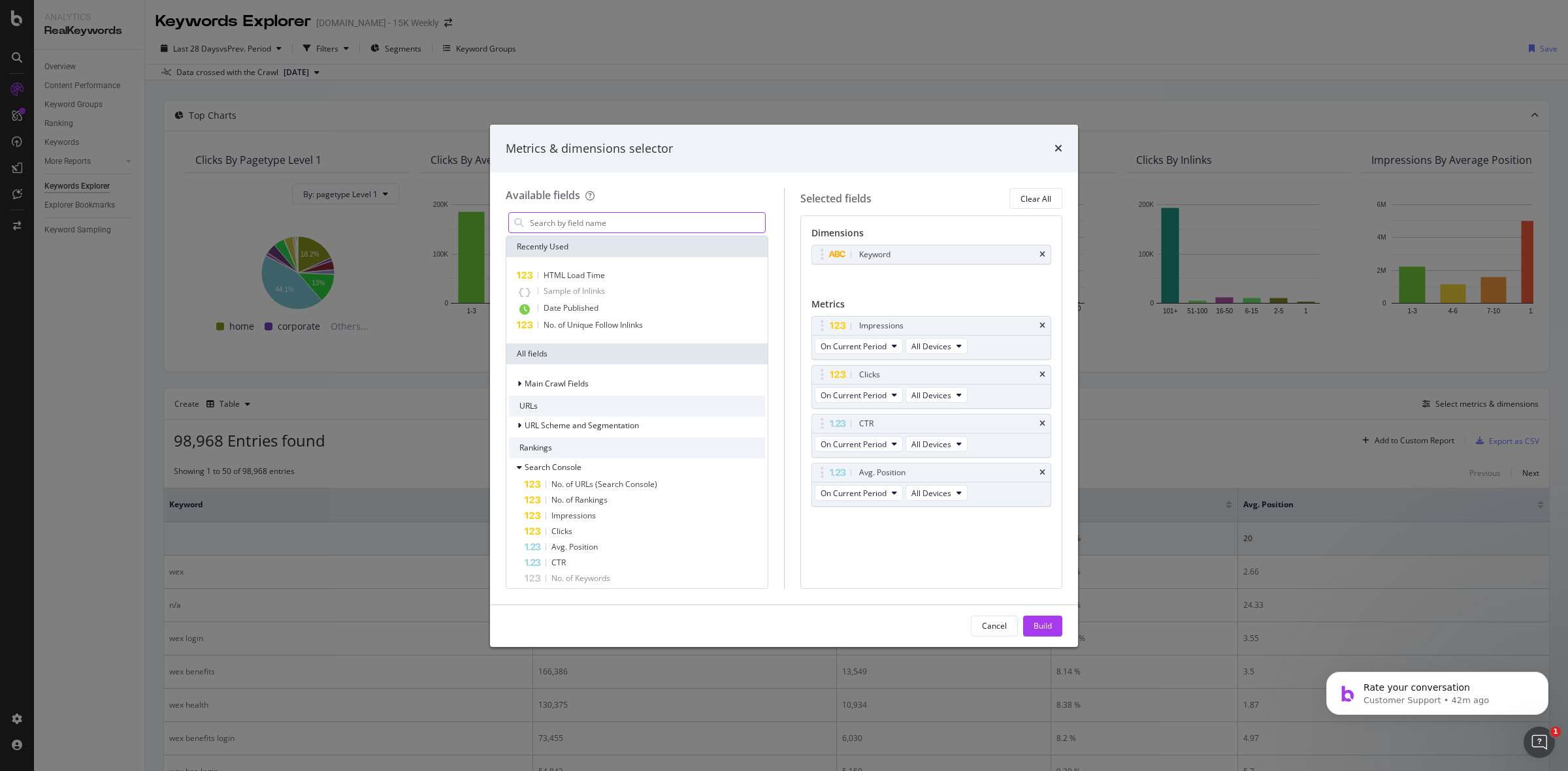
click at [611, 223] on input "modal" at bounding box center [646, 223] width 236 height 20
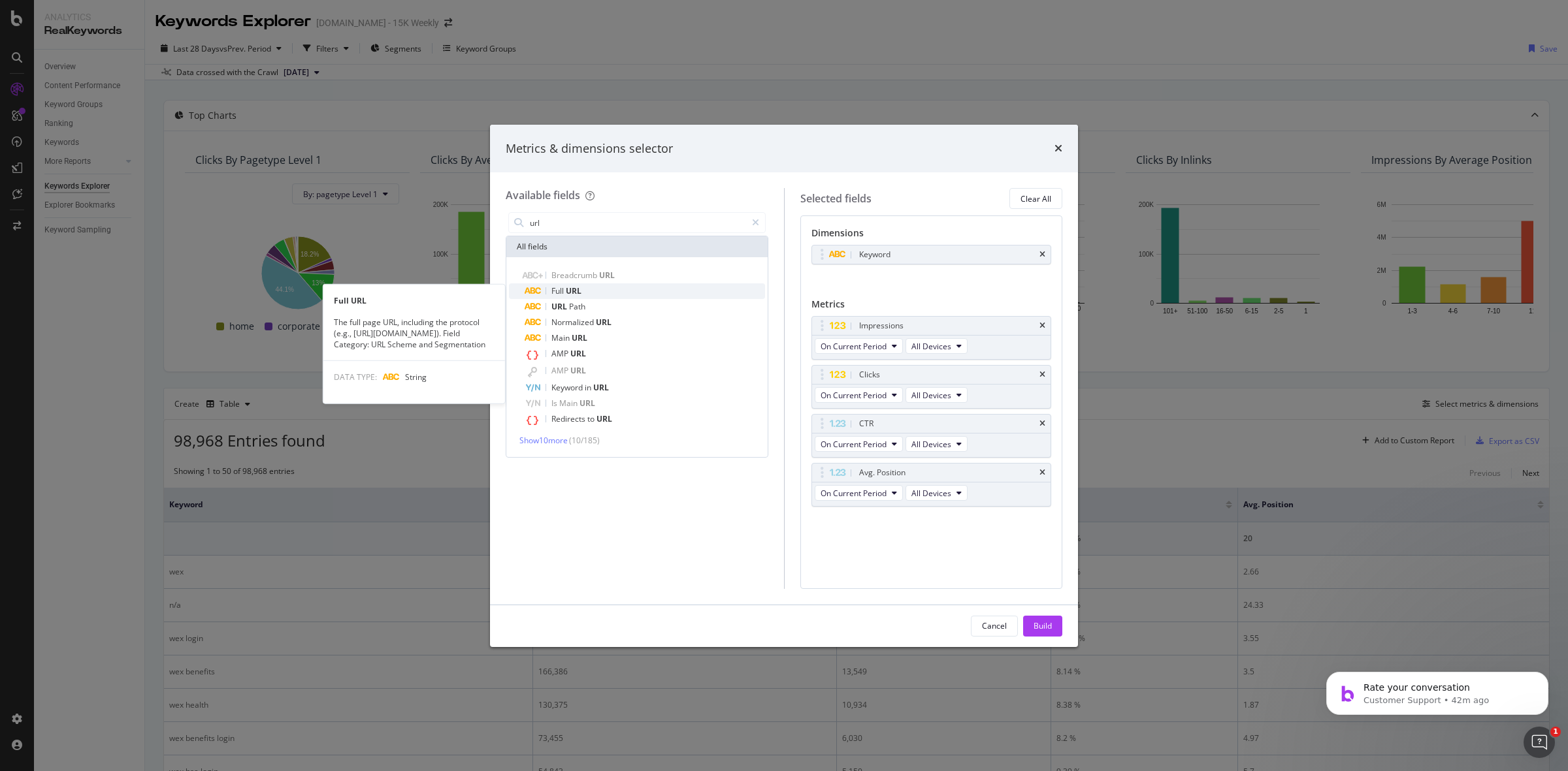
click at [691, 289] on div "Full URL" at bounding box center [645, 292] width 240 height 16
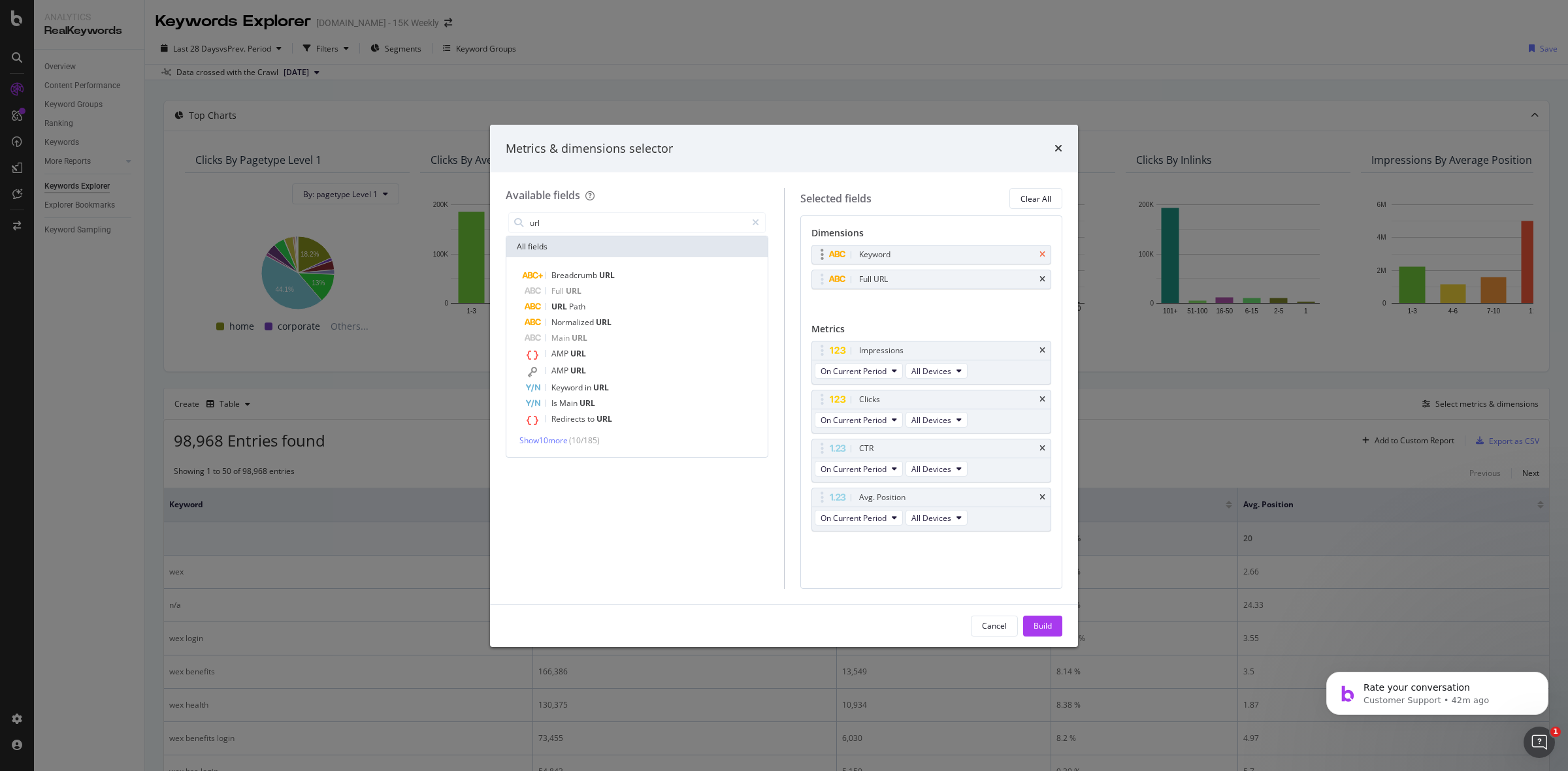
click at [1042, 254] on icon "times" at bounding box center [1042, 254] width 6 height 8
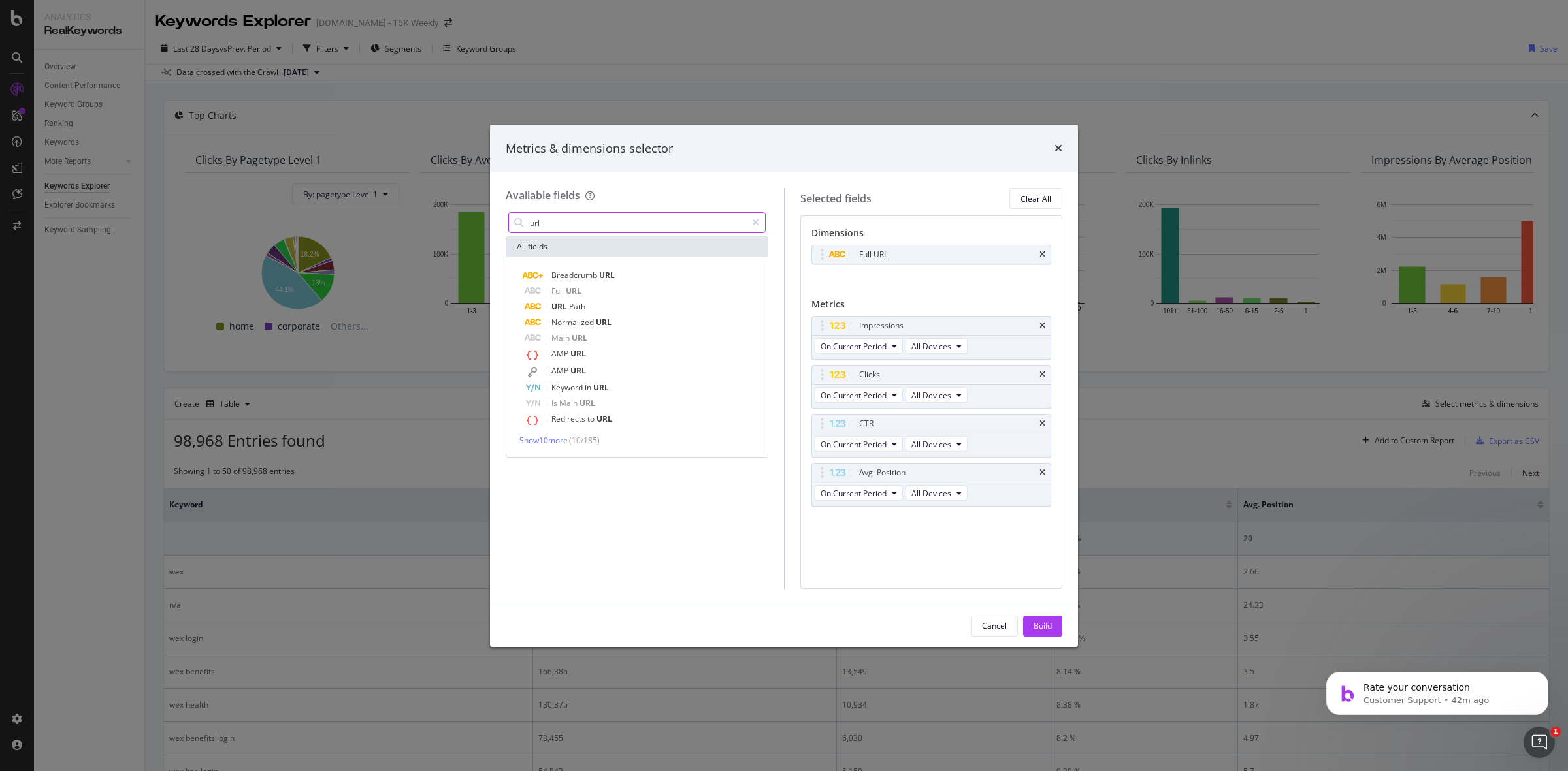
click at [637, 227] on input "url" at bounding box center [638, 223] width 218 height 20
type input "auth"
drag, startPoint x: 580, startPoint y: 214, endPoint x: 488, endPoint y: 225, distance: 92.7
click at [488, 225] on div "Metrics & dimensions selector Available fields auth All fields News Author URL …" at bounding box center [784, 386] width 1568 height 771
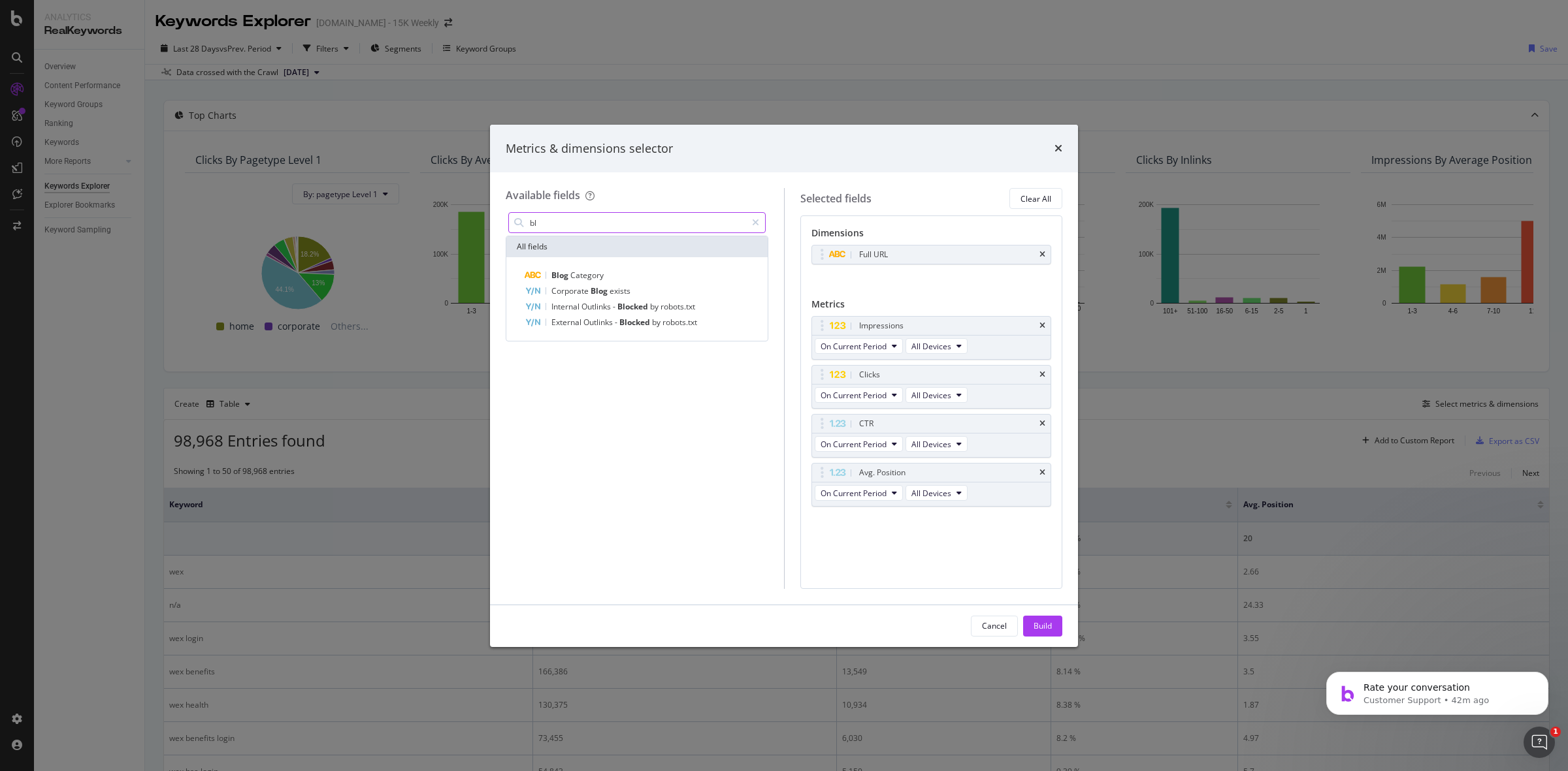
type input "b"
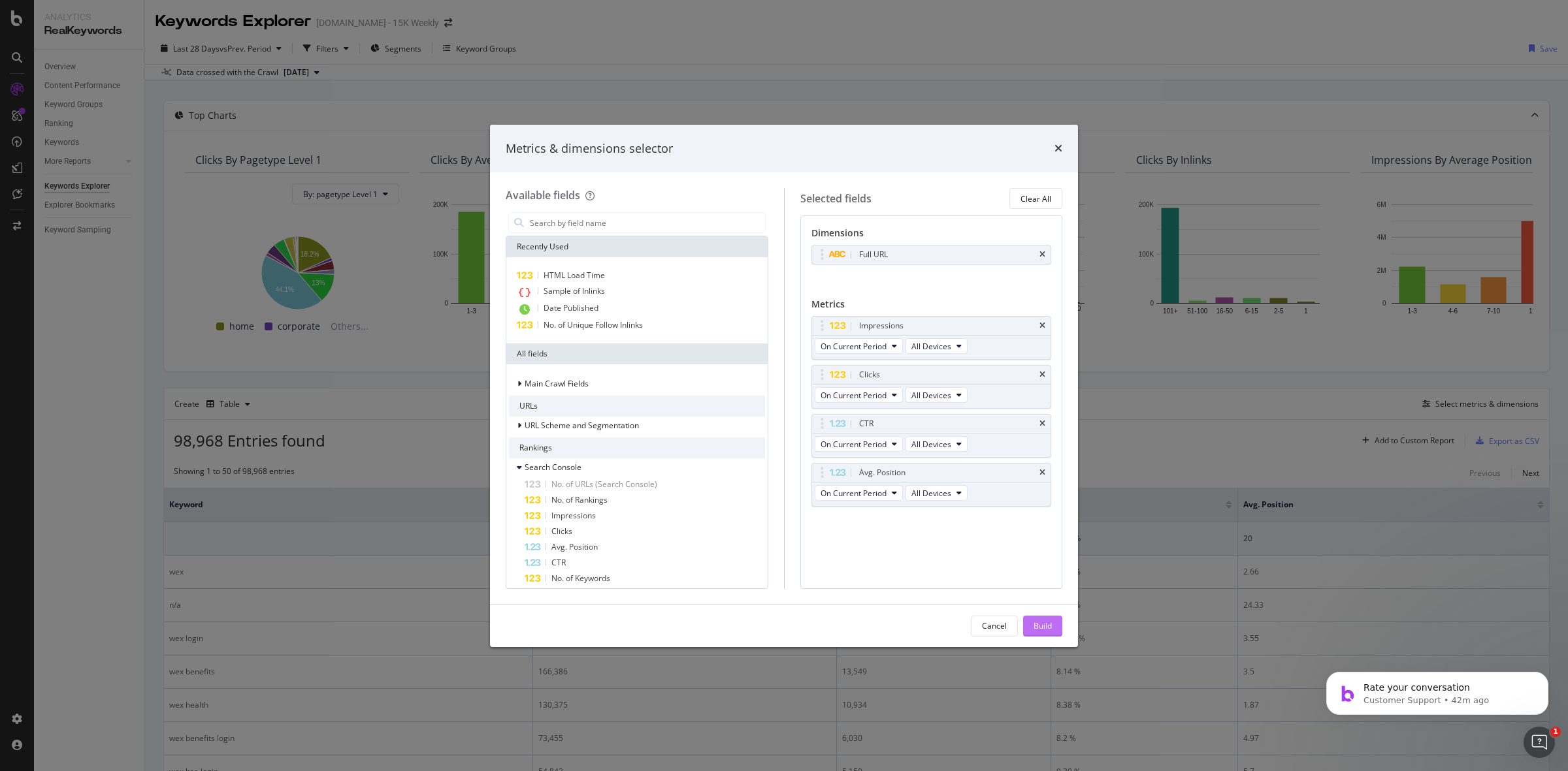
click at [1047, 621] on div "Build" at bounding box center [1042, 626] width 18 height 11
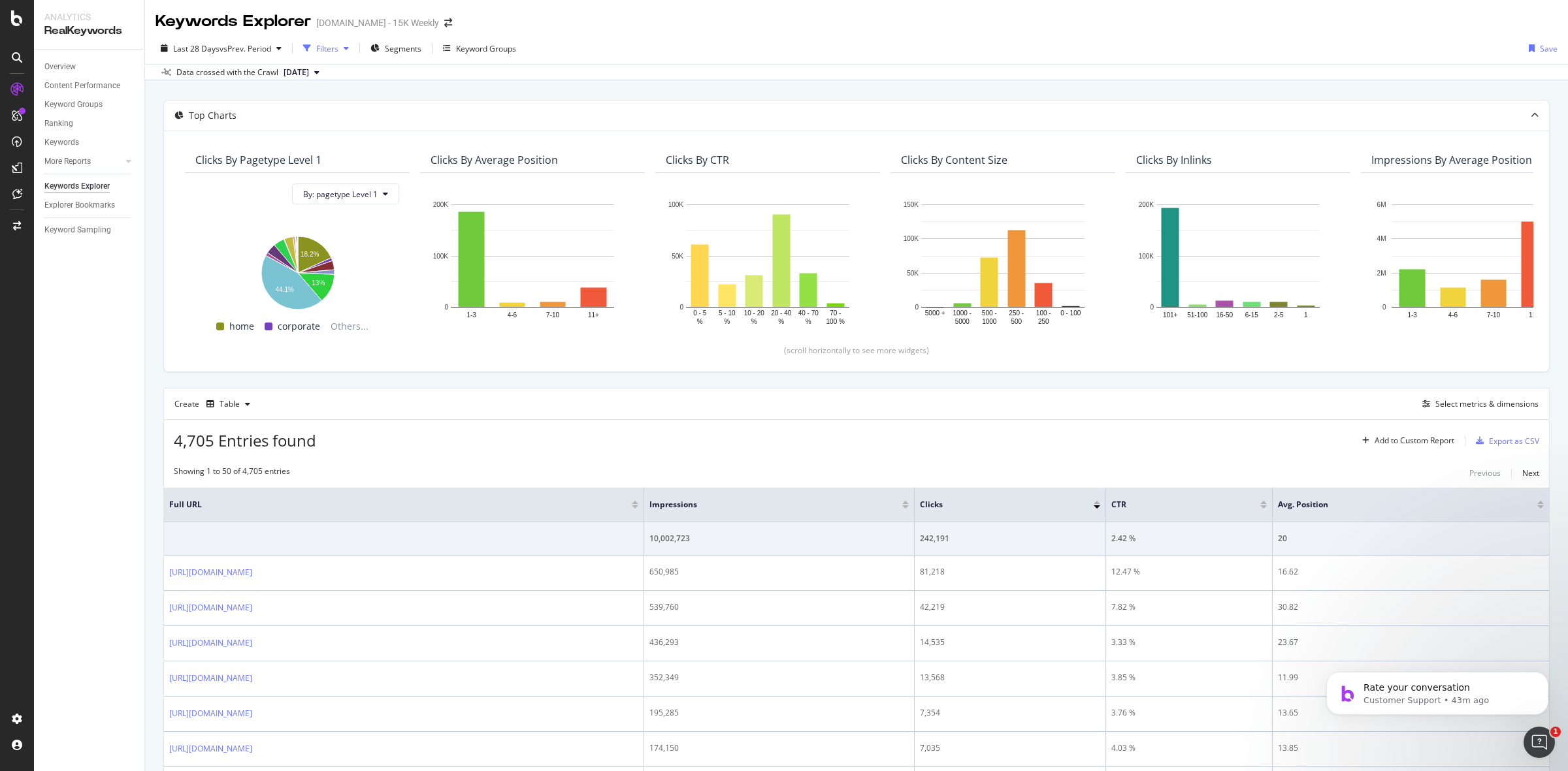
click at [337, 43] on div "Filters" at bounding box center [328, 48] width 22 height 11
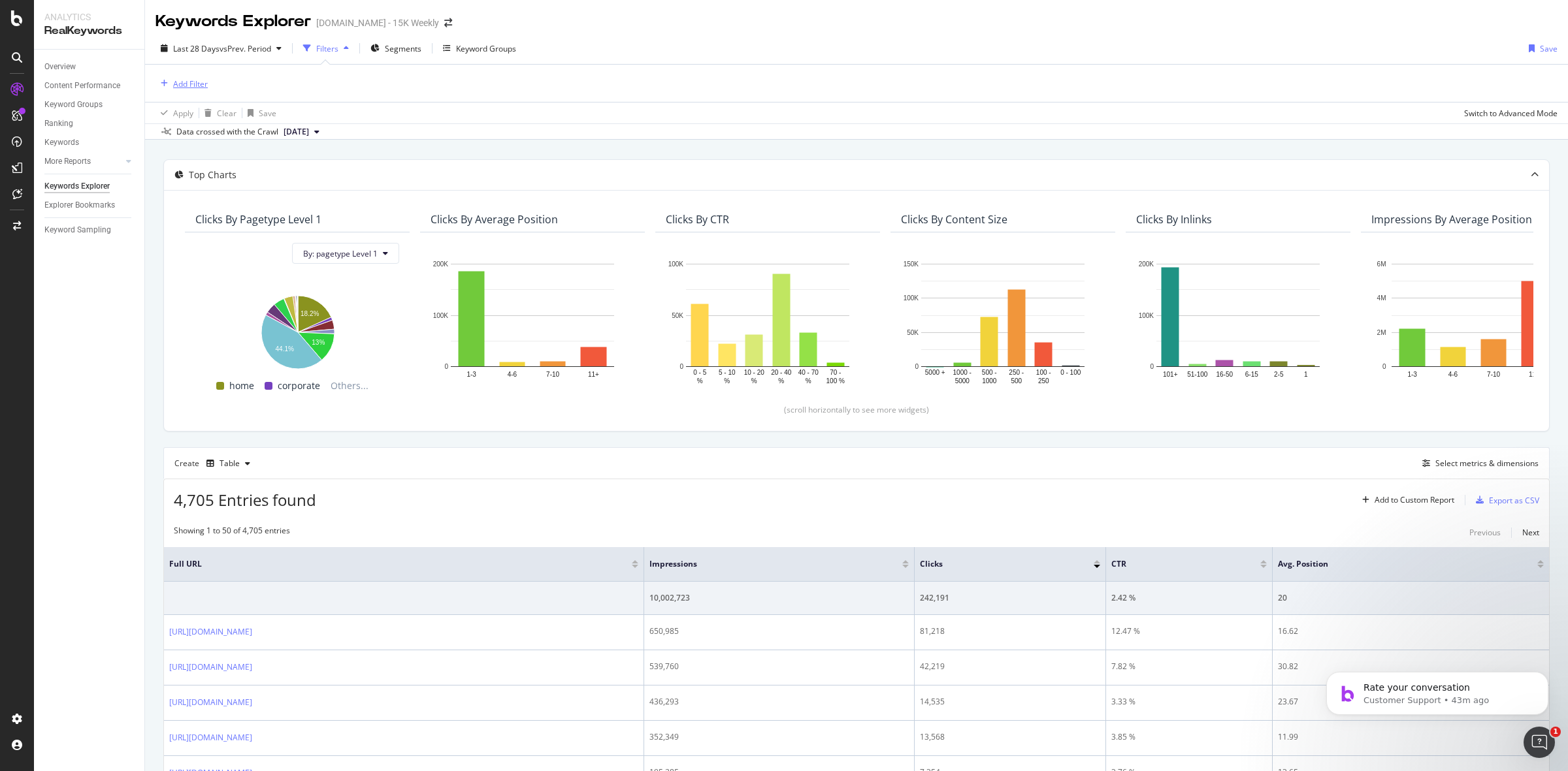
click at [189, 88] on div "Add Filter" at bounding box center [191, 84] width 35 height 11
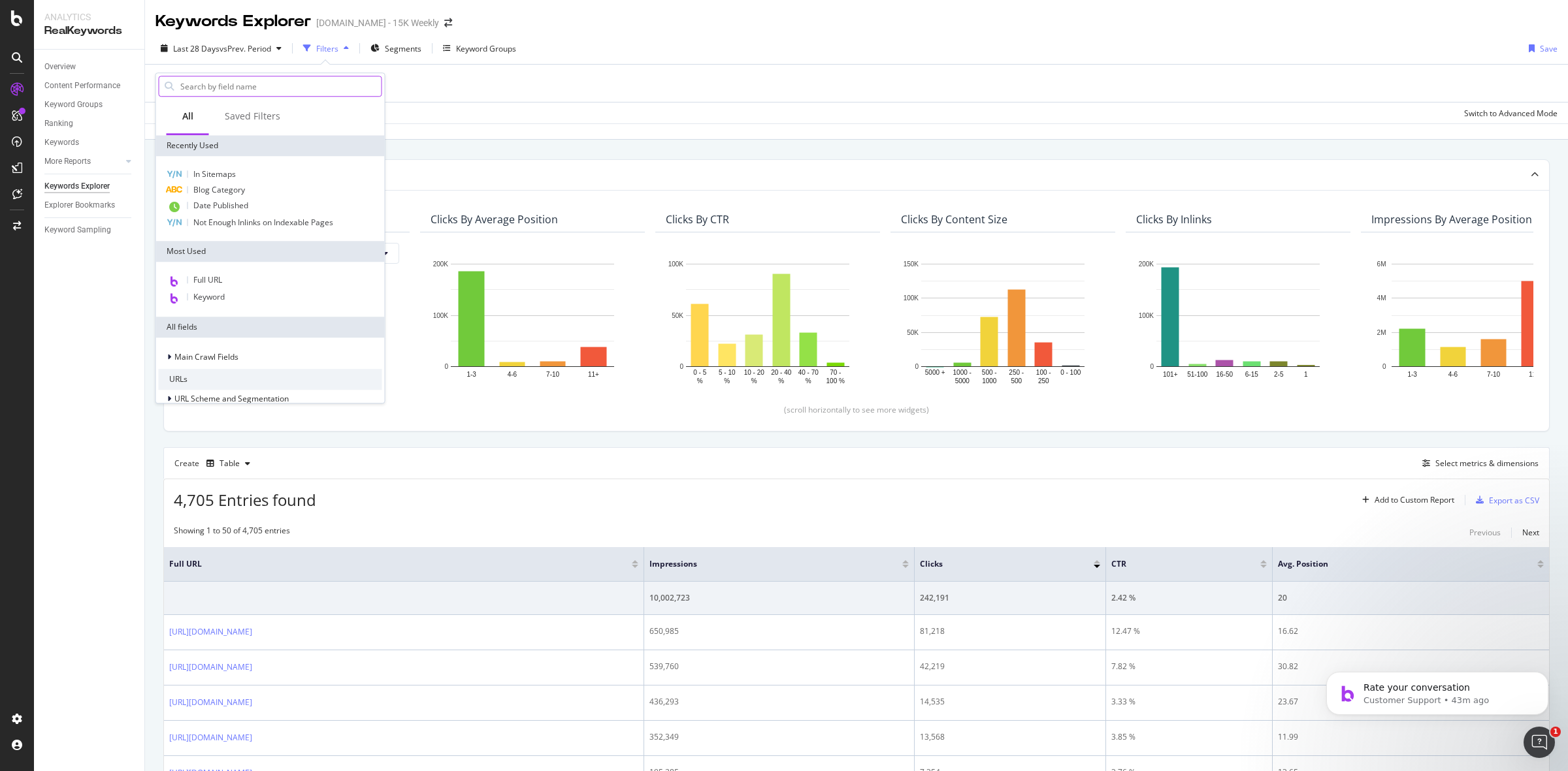
click at [278, 89] on input "text" at bounding box center [280, 86] width 203 height 20
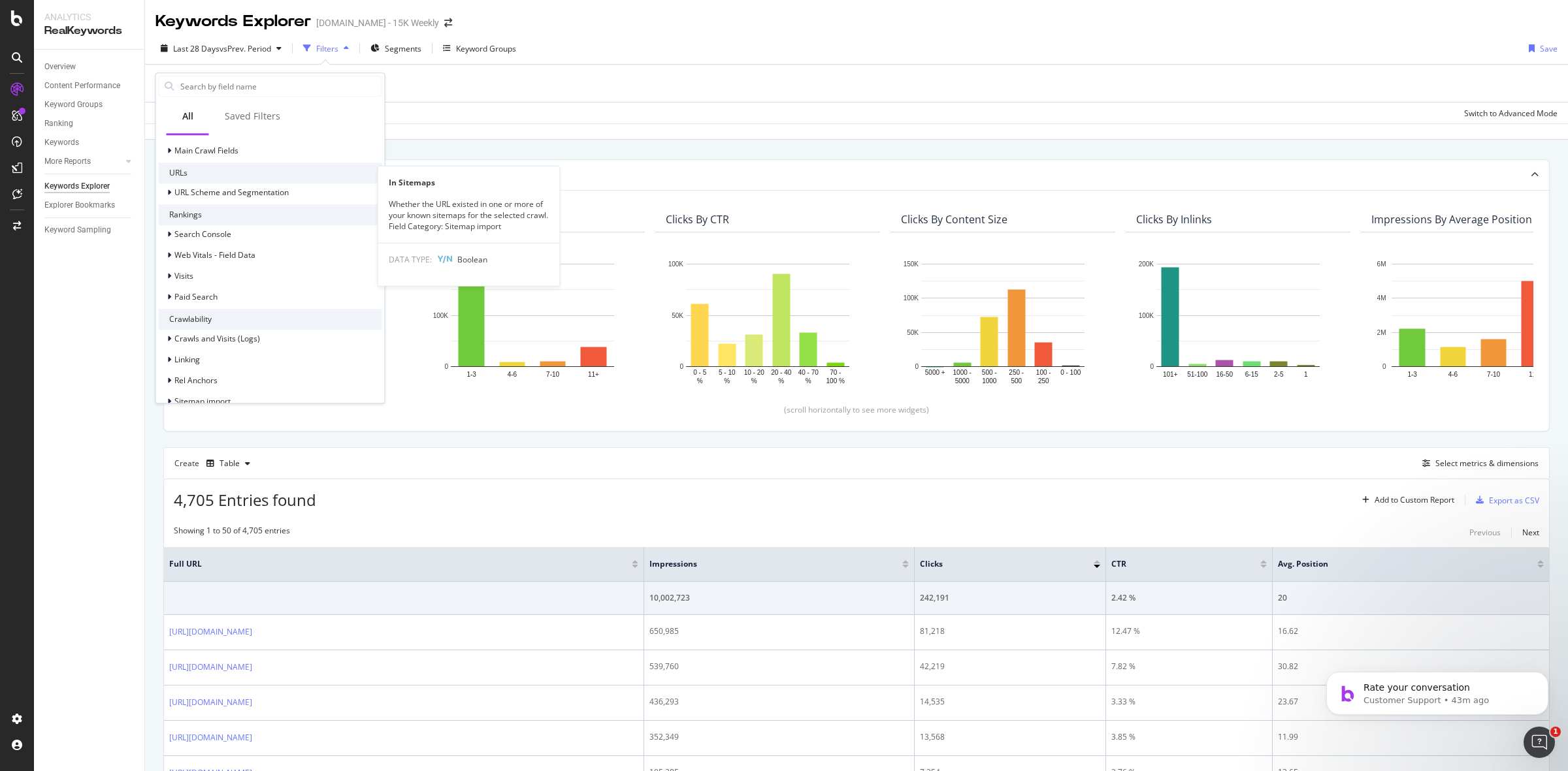
scroll to position [432, 0]
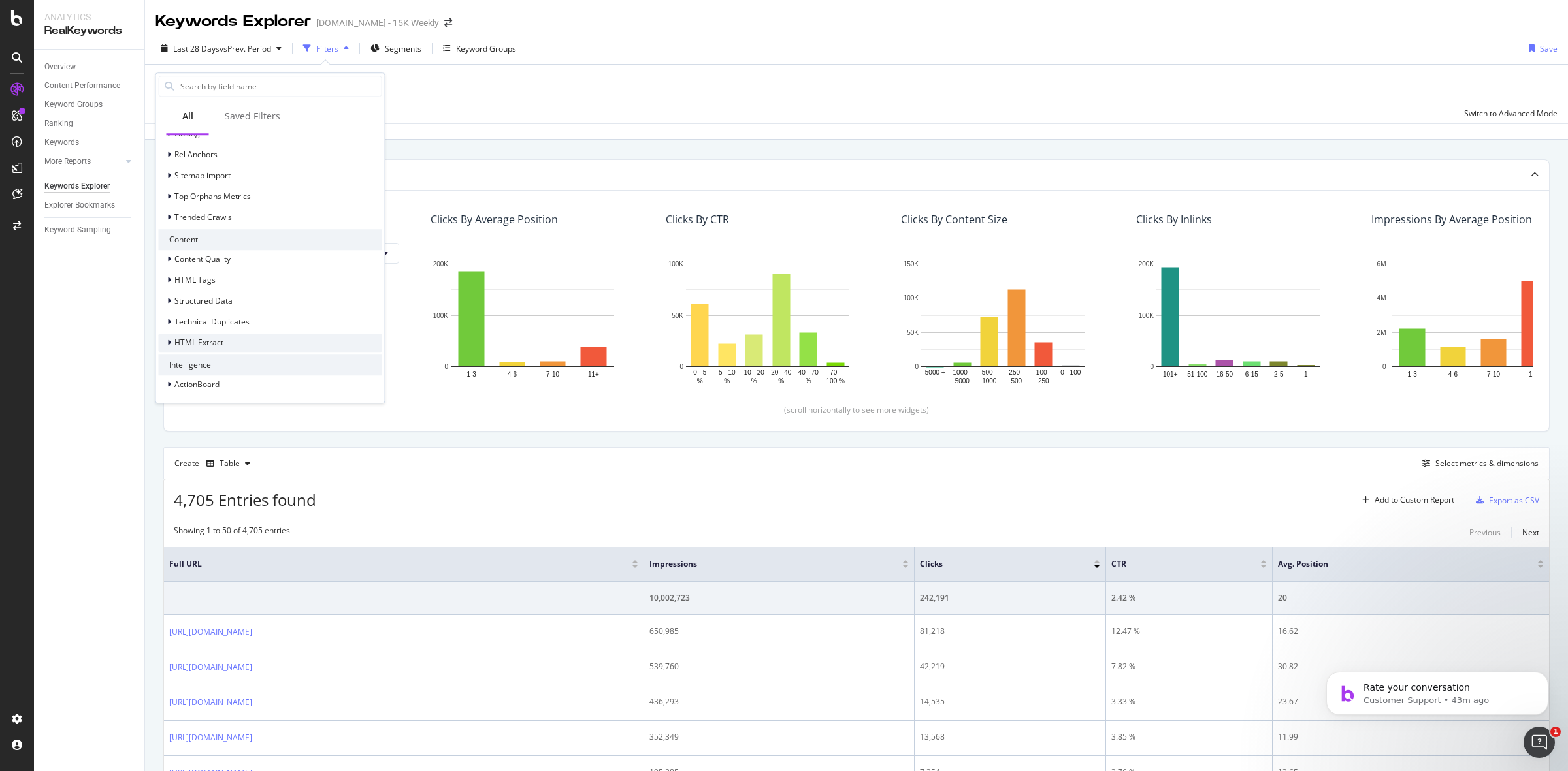
click at [234, 337] on div "HTML Extract" at bounding box center [270, 343] width 223 height 18
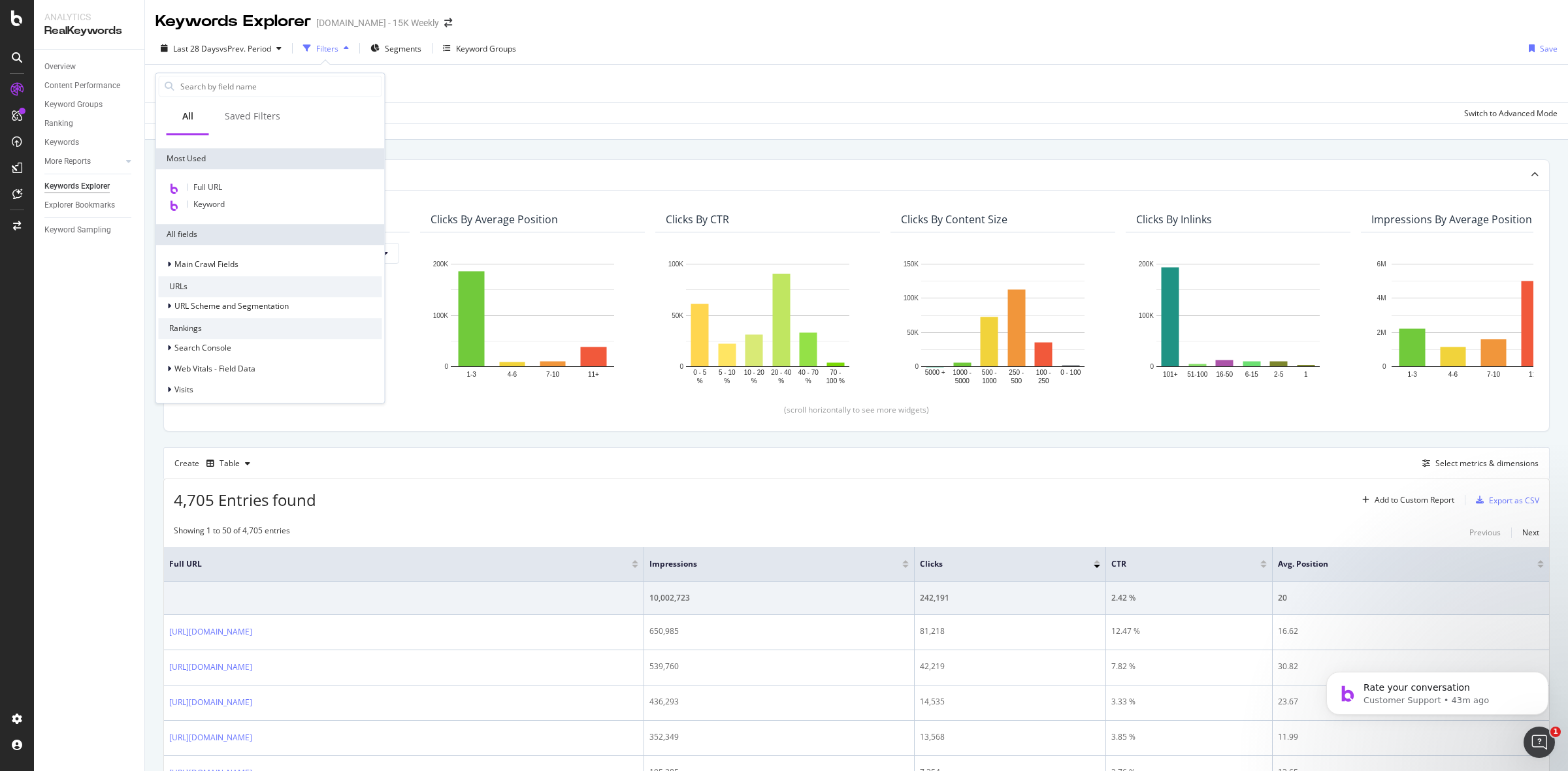
scroll to position [0, 0]
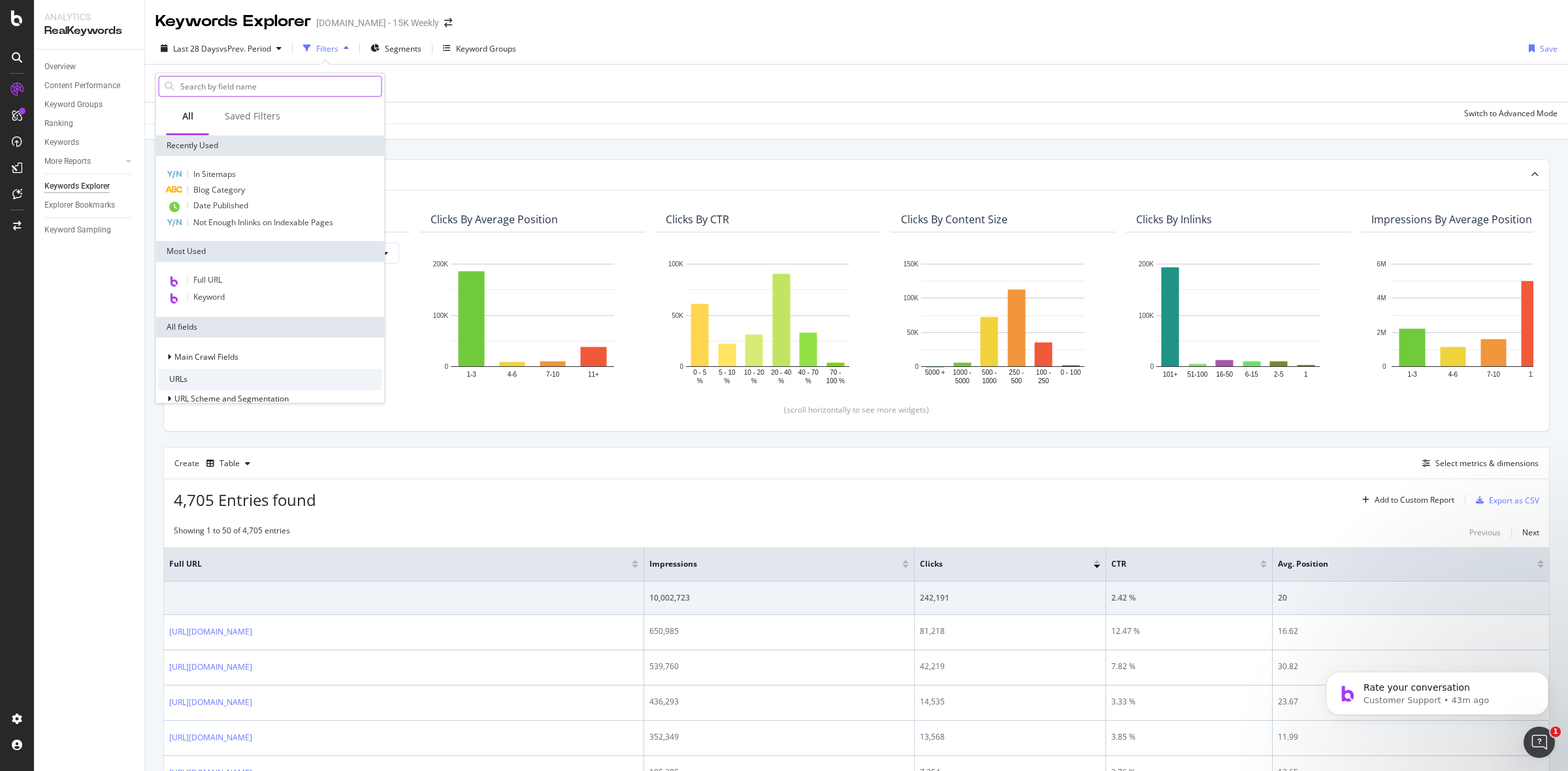
click at [262, 79] on input "text" at bounding box center [280, 86] width 203 height 20
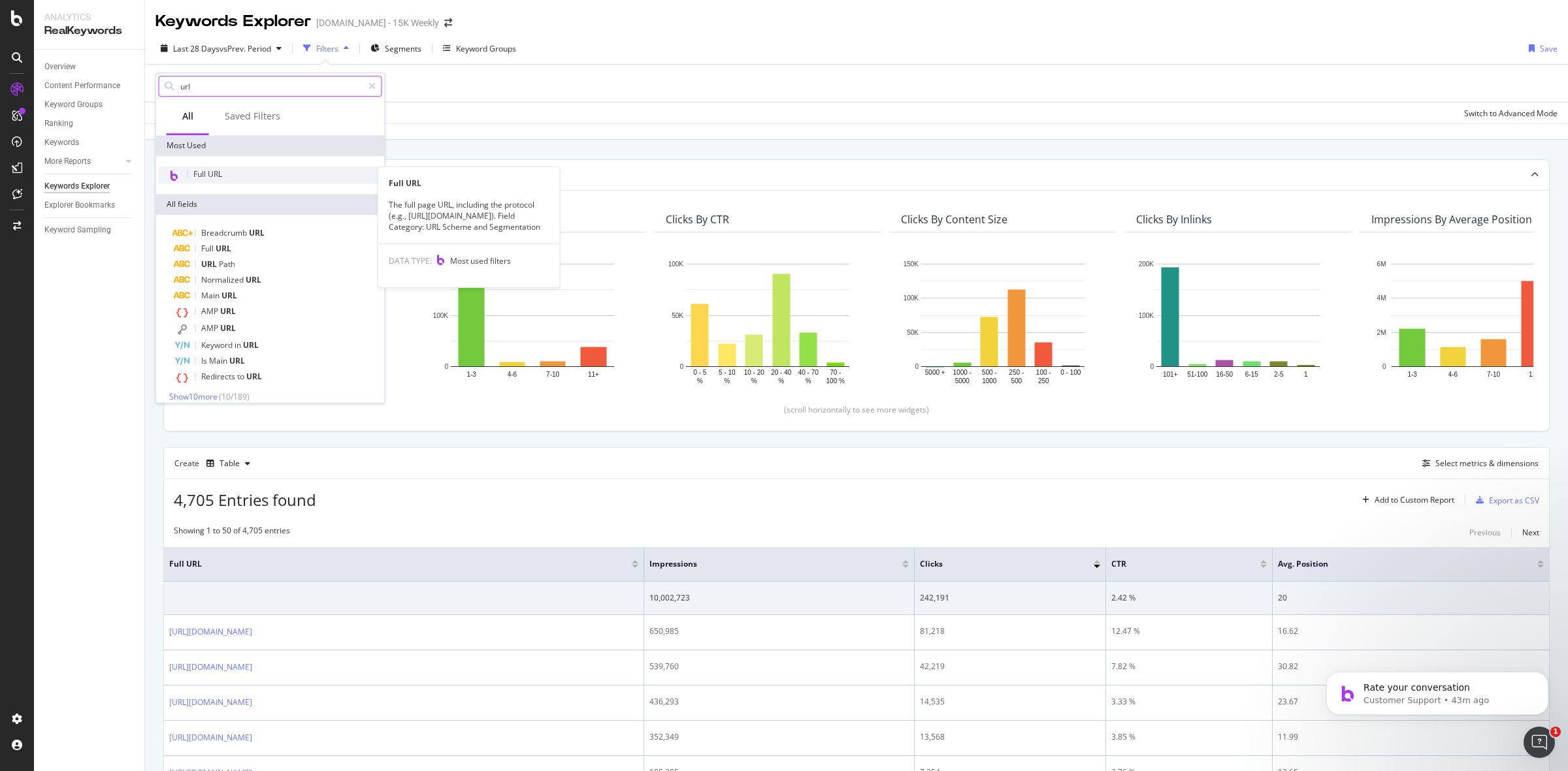
type input "url"
click at [254, 172] on div "Full URL" at bounding box center [270, 174] width 223 height 17
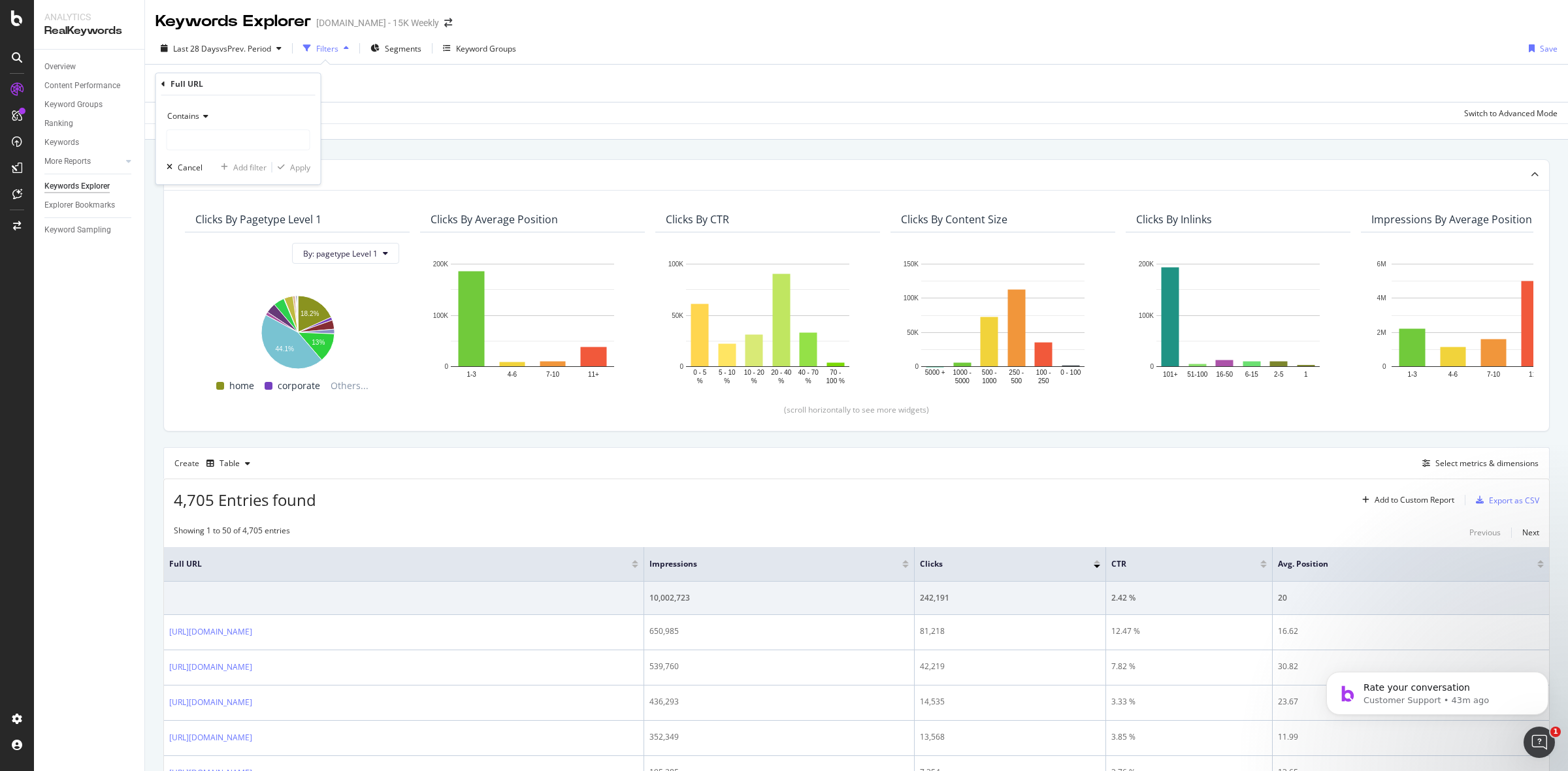
click at [203, 115] on icon at bounding box center [204, 116] width 10 height 8
click at [256, 79] on div "Full URL" at bounding box center [239, 84] width 154 height 22
click at [224, 139] on input "text" at bounding box center [238, 140] width 142 height 21
type input "/blog/"
click at [311, 155] on div "Contains /blog/ Cancel Add filter Apply" at bounding box center [238, 140] width 165 height 89
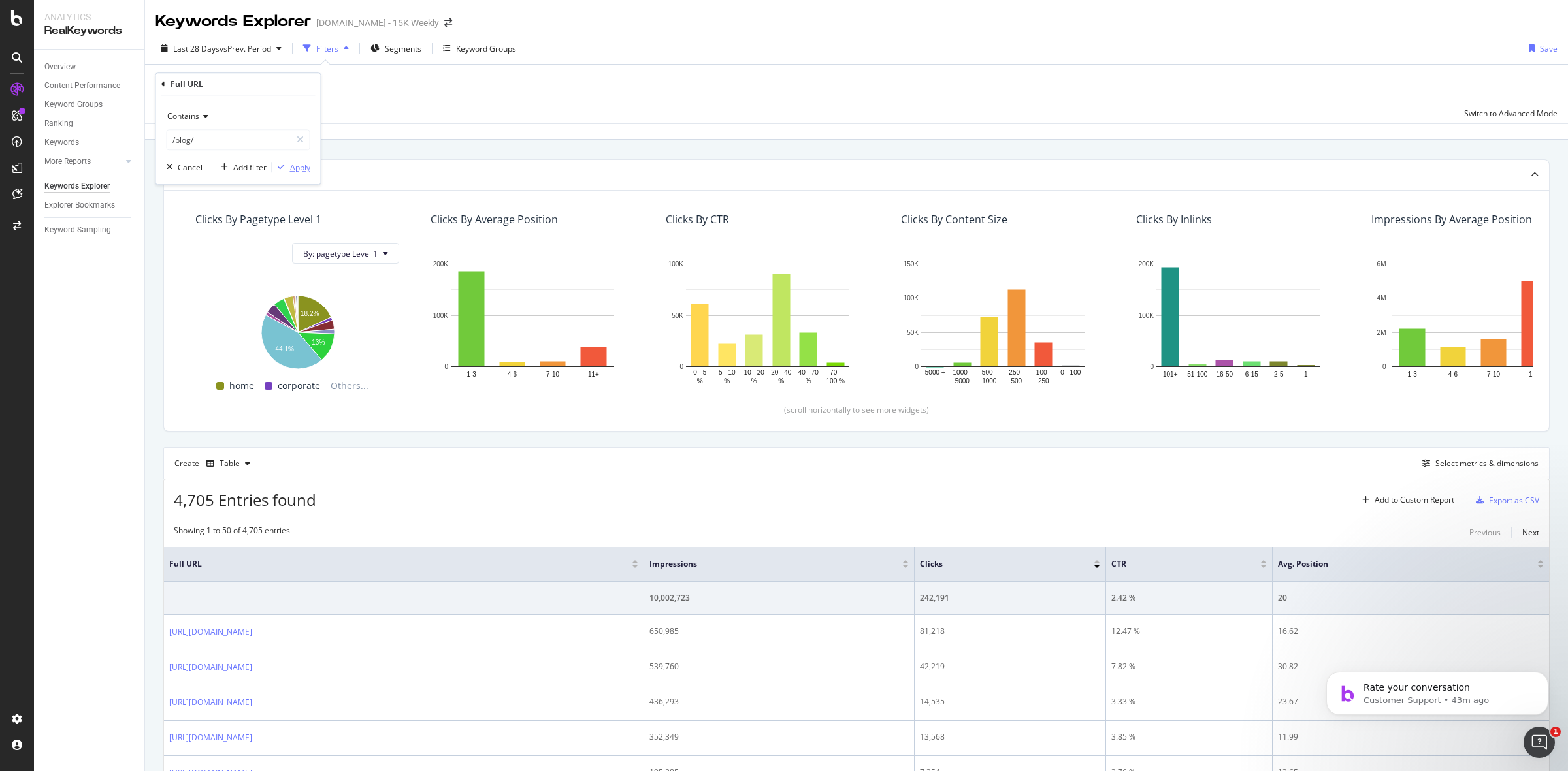
click at [298, 162] on div "Apply" at bounding box center [300, 168] width 20 height 11
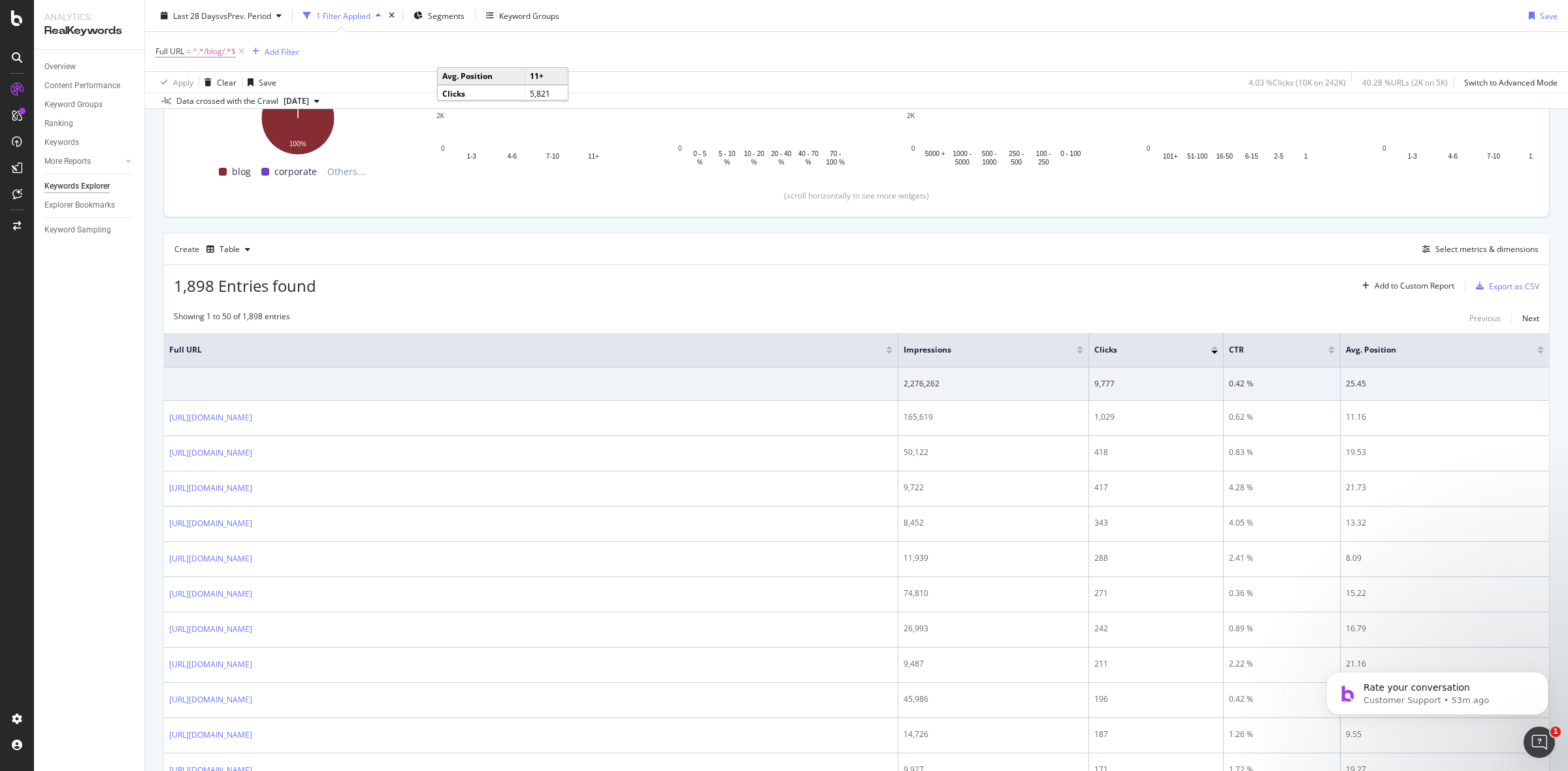
scroll to position [245, 0]
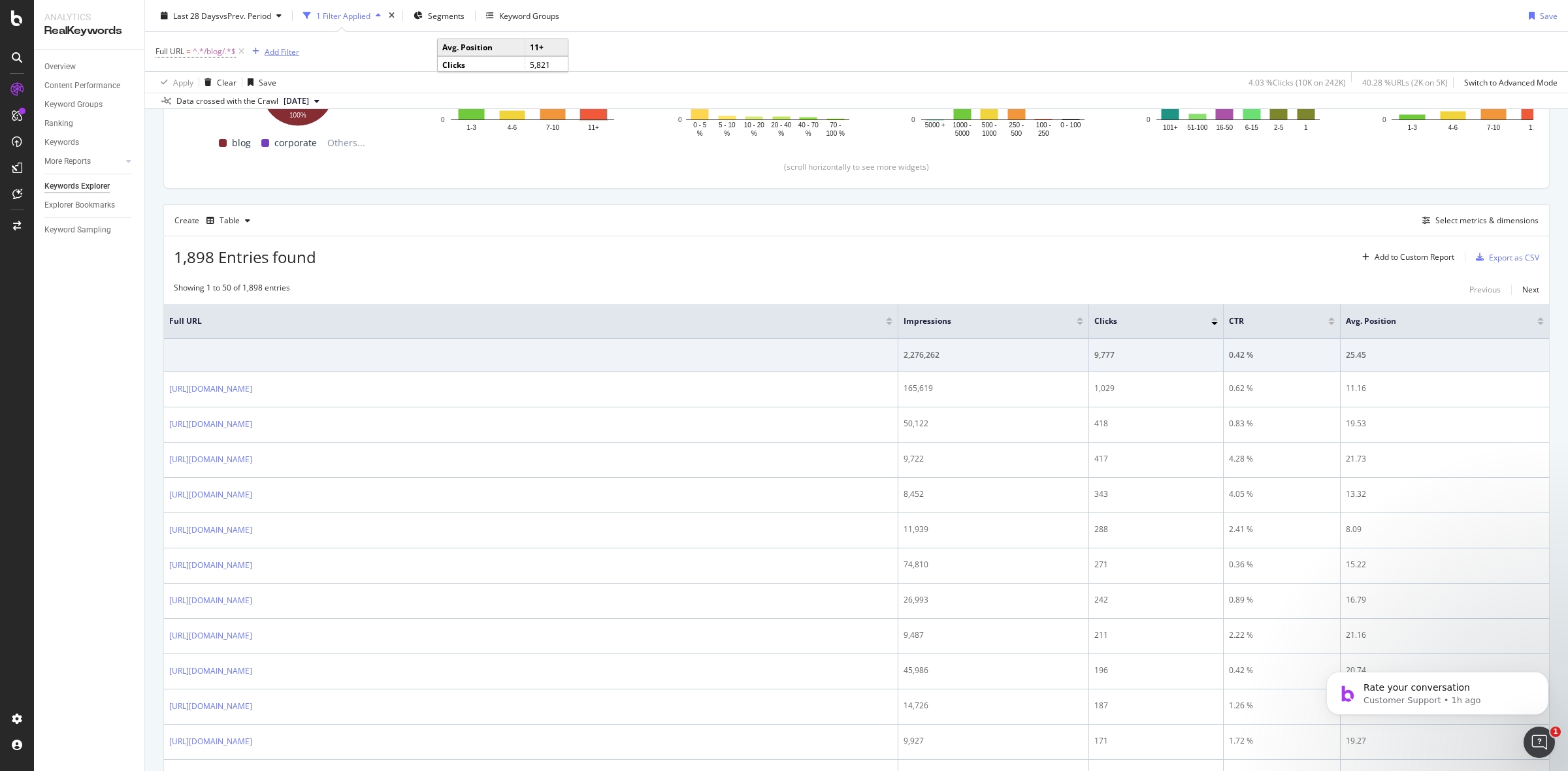
click at [286, 49] on div "Add Filter" at bounding box center [282, 52] width 35 height 11
drag, startPoint x: 321, startPoint y: 49, endPoint x: 243, endPoint y: 41, distance: 78.4
click at [236, 43] on body "Analytics RealKeywords Overview Content Performance Keyword Groups Ranking Keyw…" at bounding box center [784, 386] width 1568 height 771
type input "a"
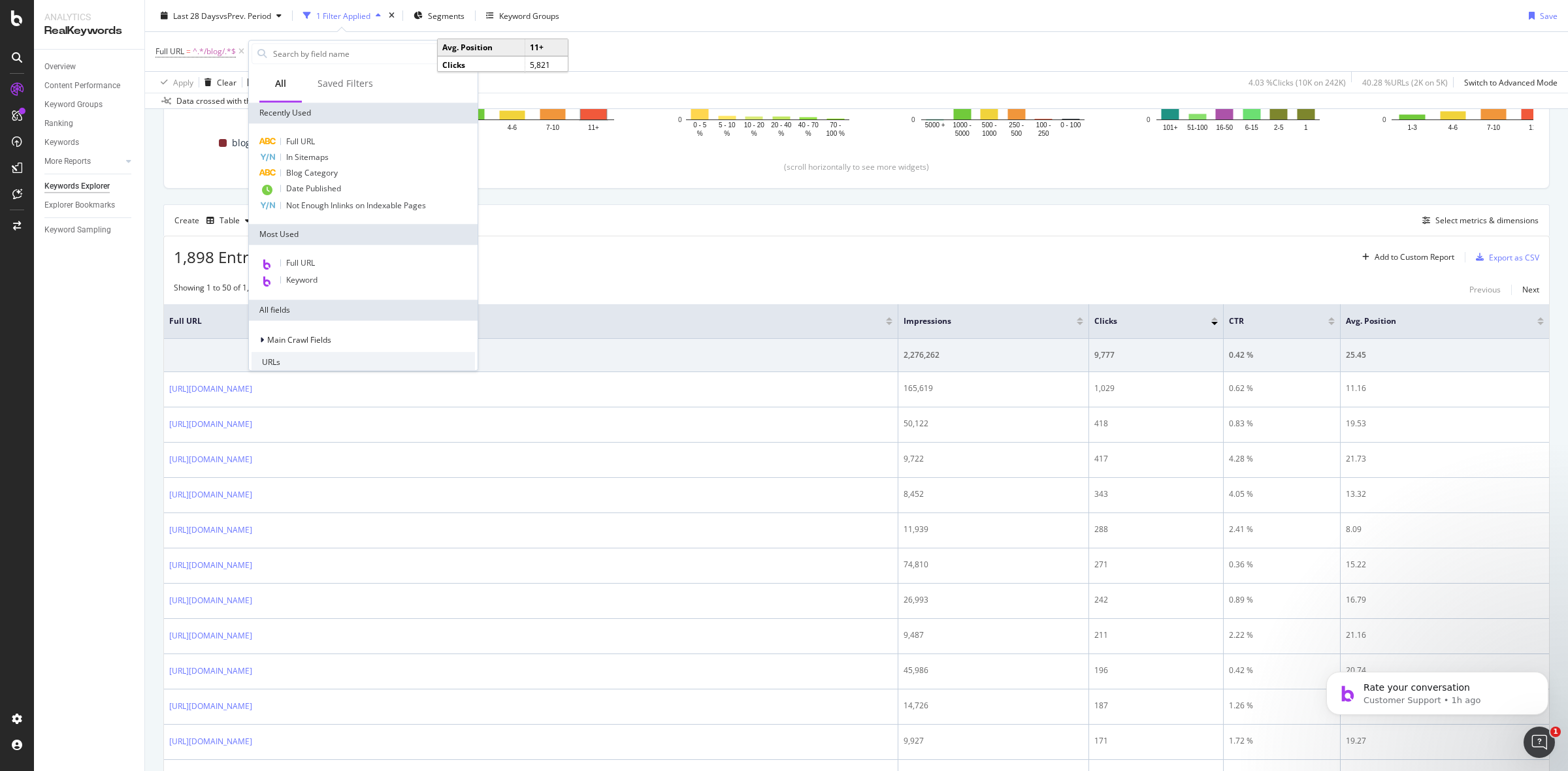
click at [609, 285] on div "Showing 1 to 50 of 1,898 entries Previous Next" at bounding box center [856, 290] width 1385 height 16
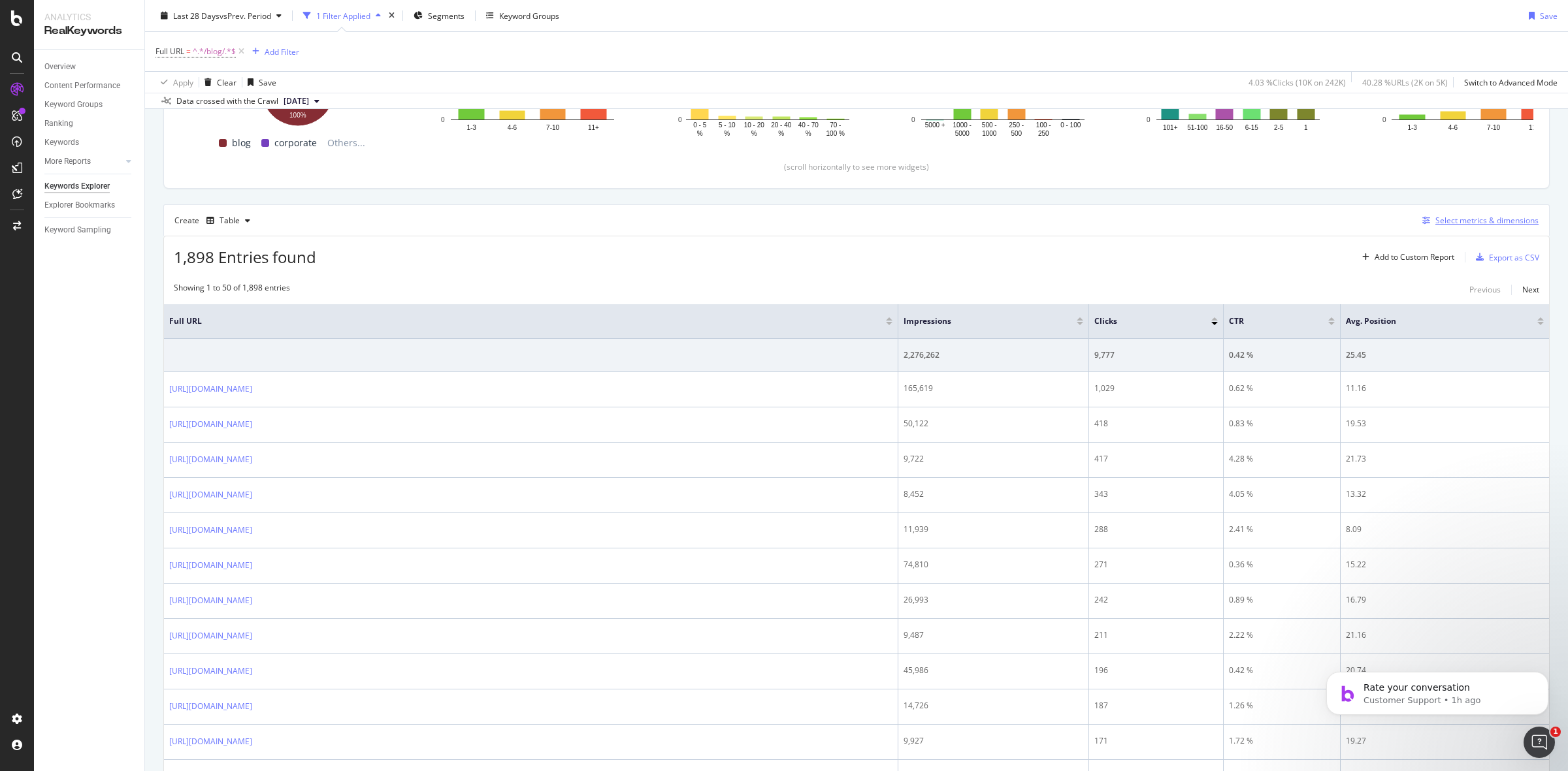
click at [1451, 227] on div "Select metrics & dimensions" at bounding box center [1477, 221] width 122 height 14
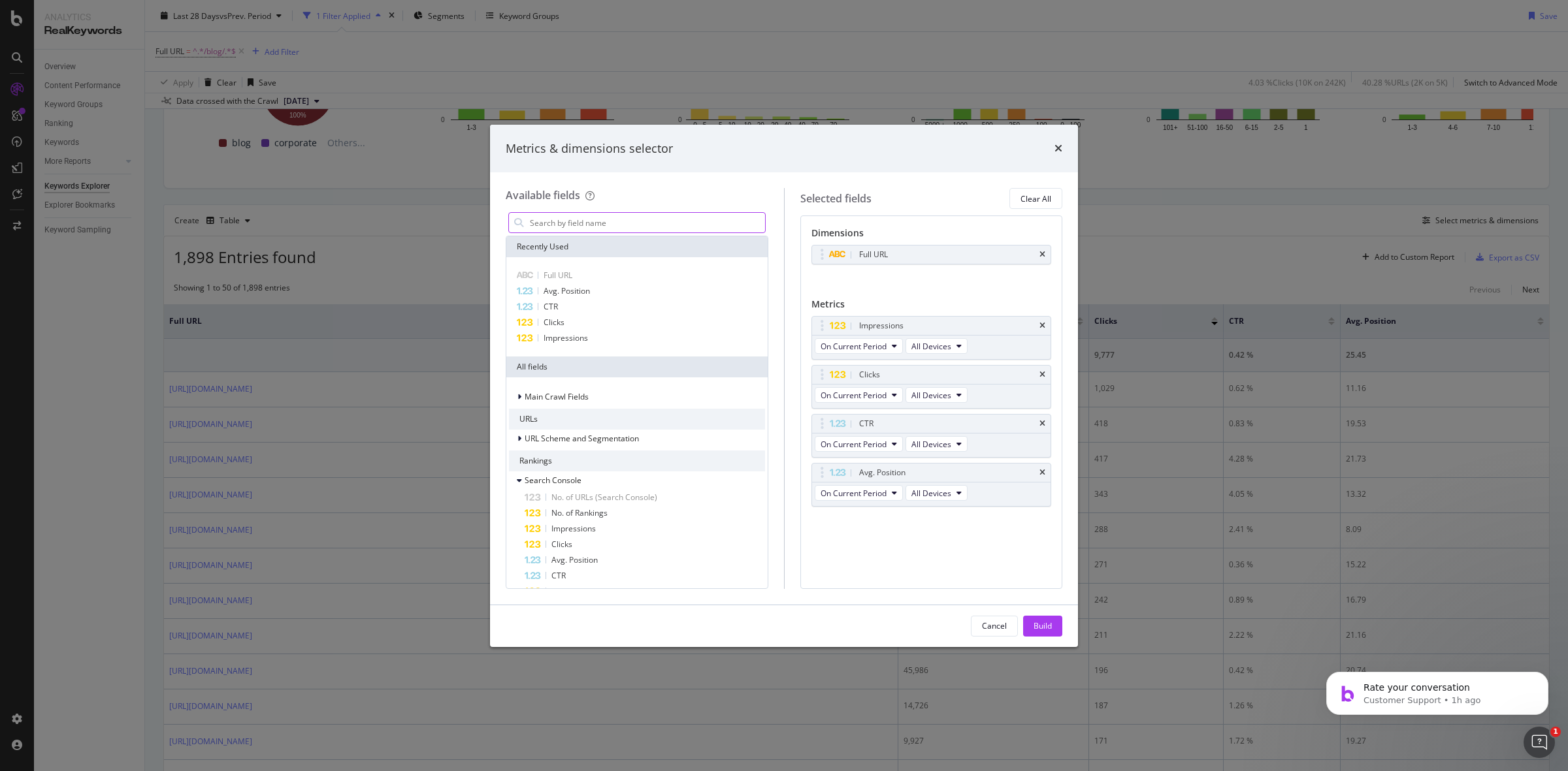
click at [658, 223] on input "modal" at bounding box center [646, 223] width 236 height 20
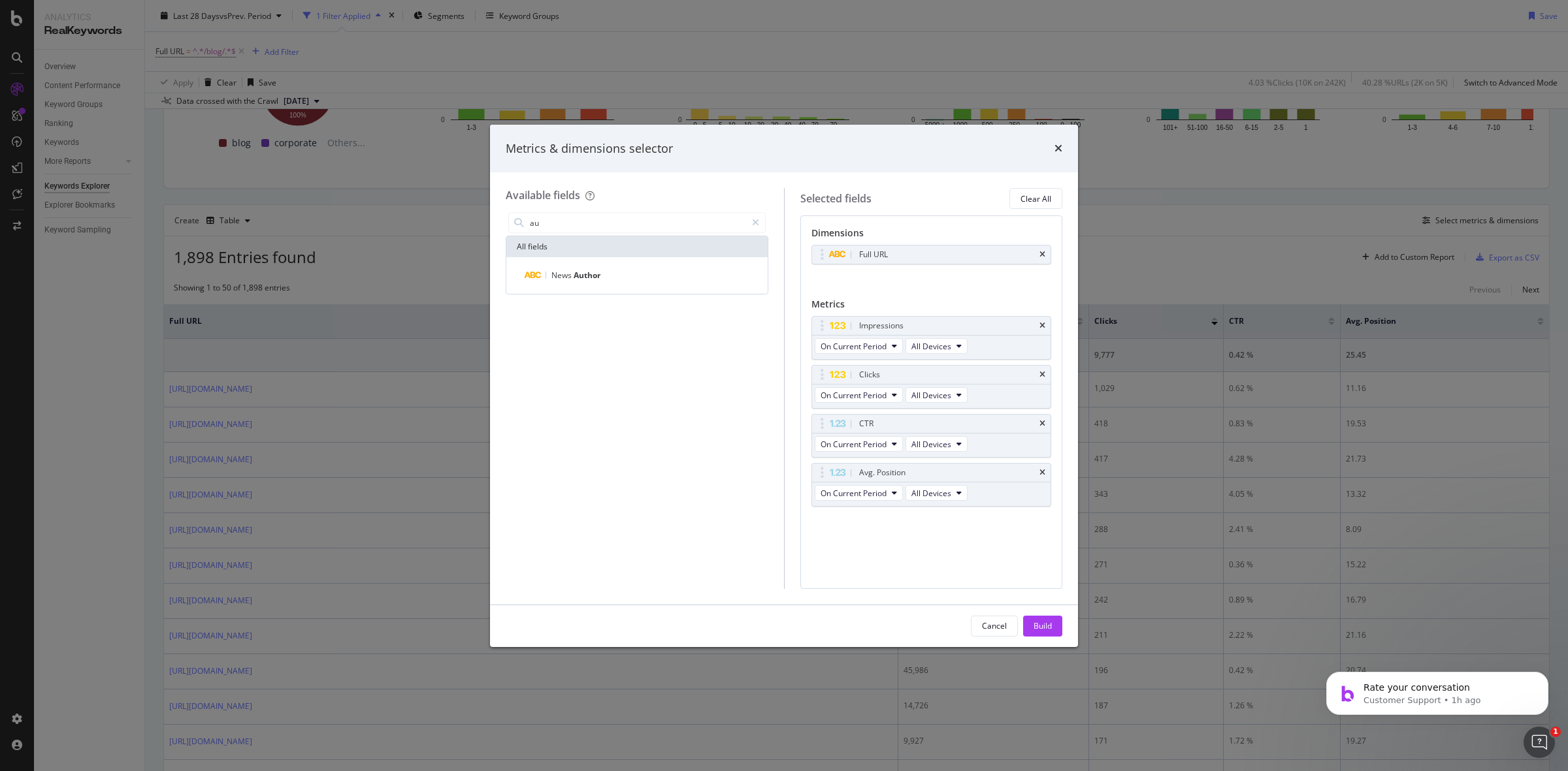
type input "a"
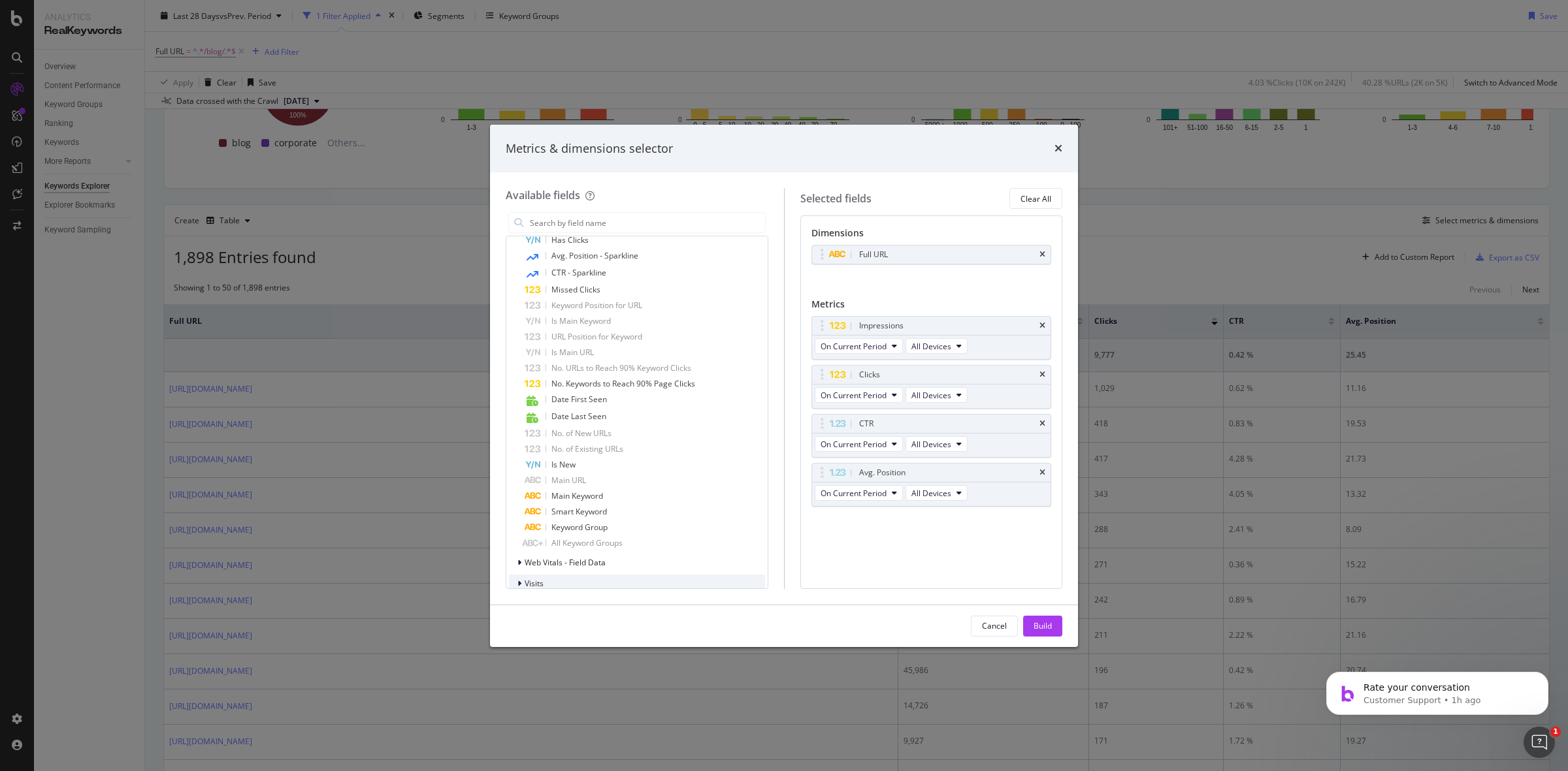
scroll to position [1143, 0]
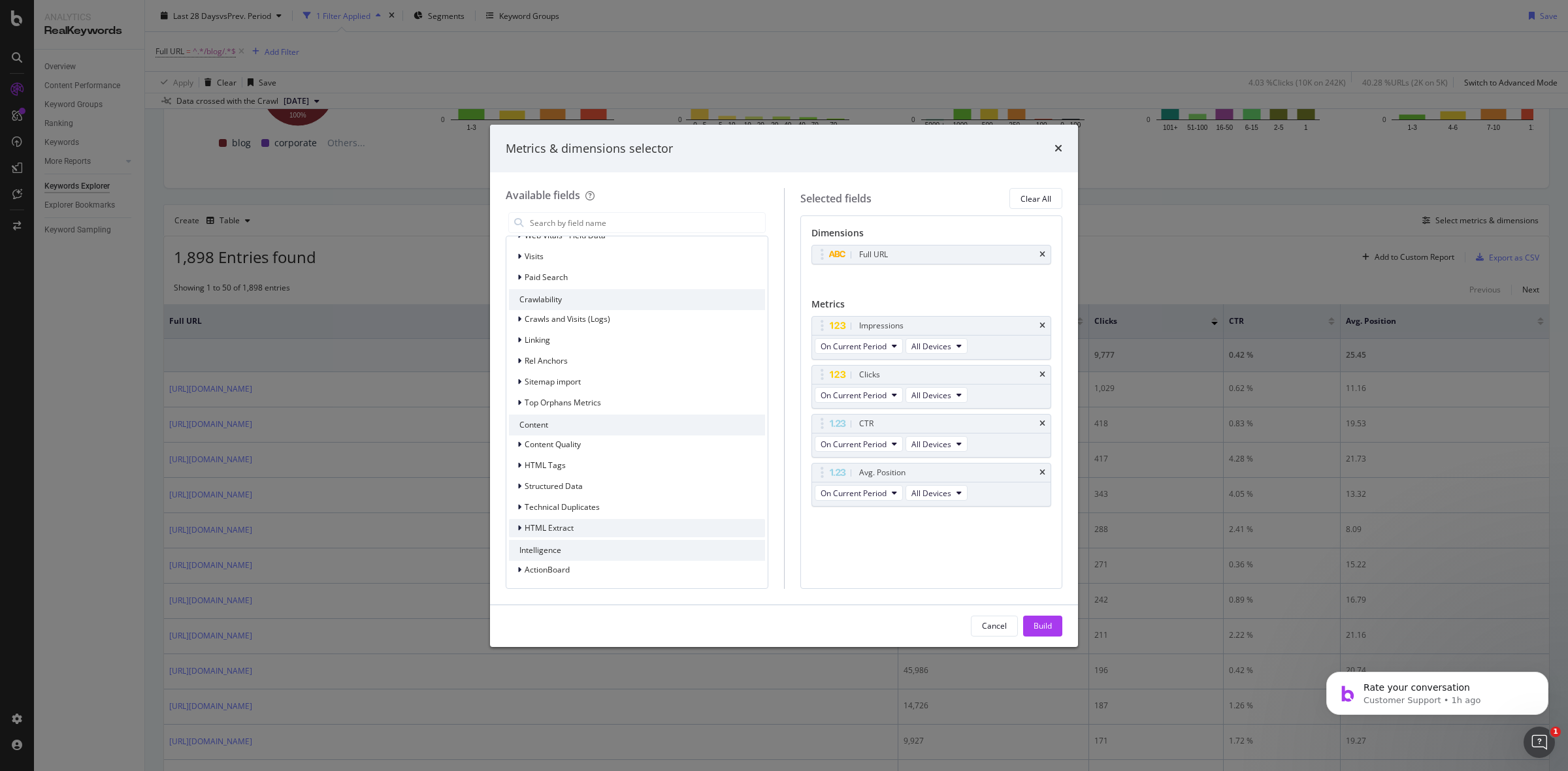
click at [572, 525] on span "HTML Extract" at bounding box center [549, 528] width 49 height 11
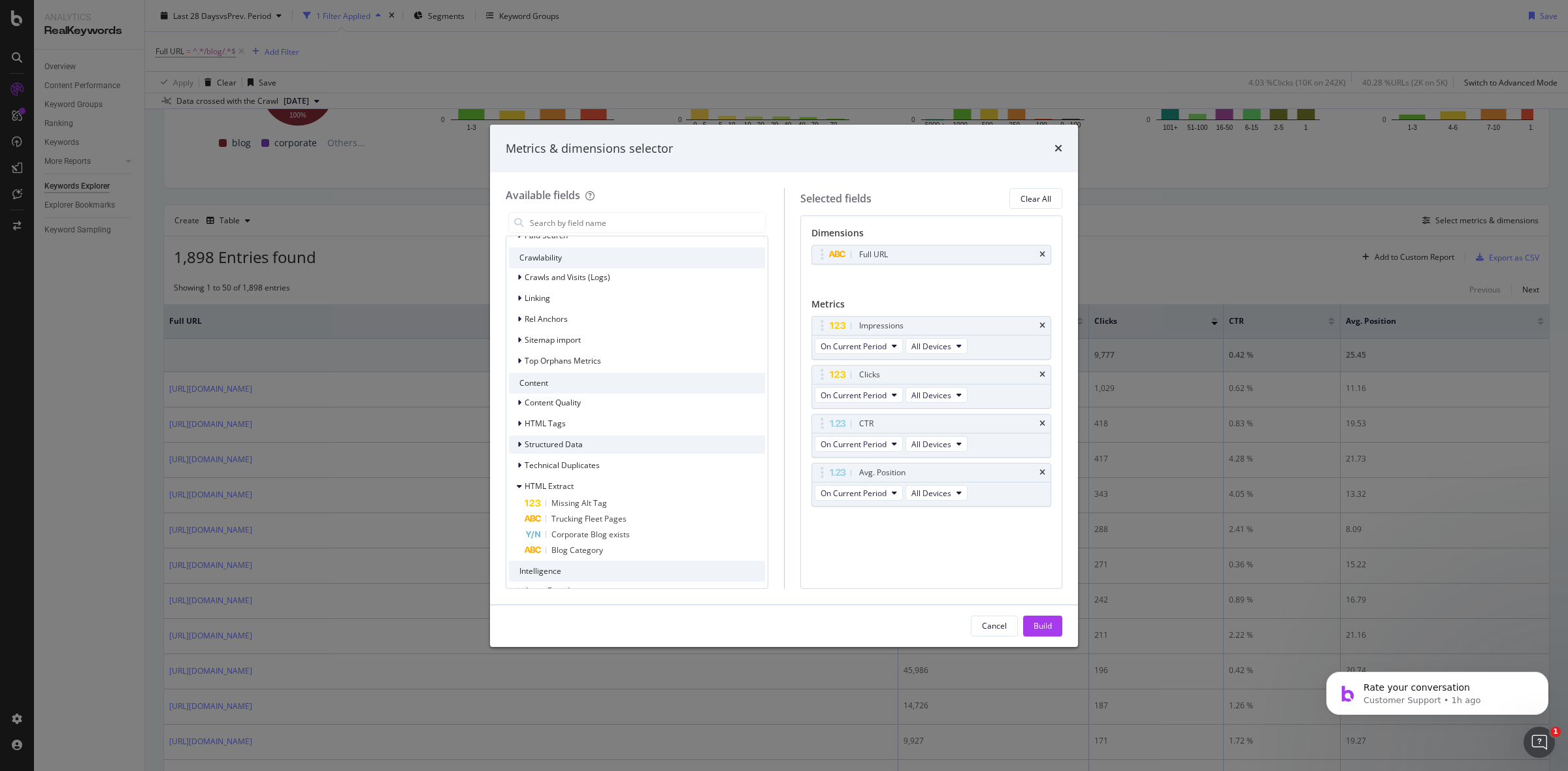
scroll to position [1206, 0]
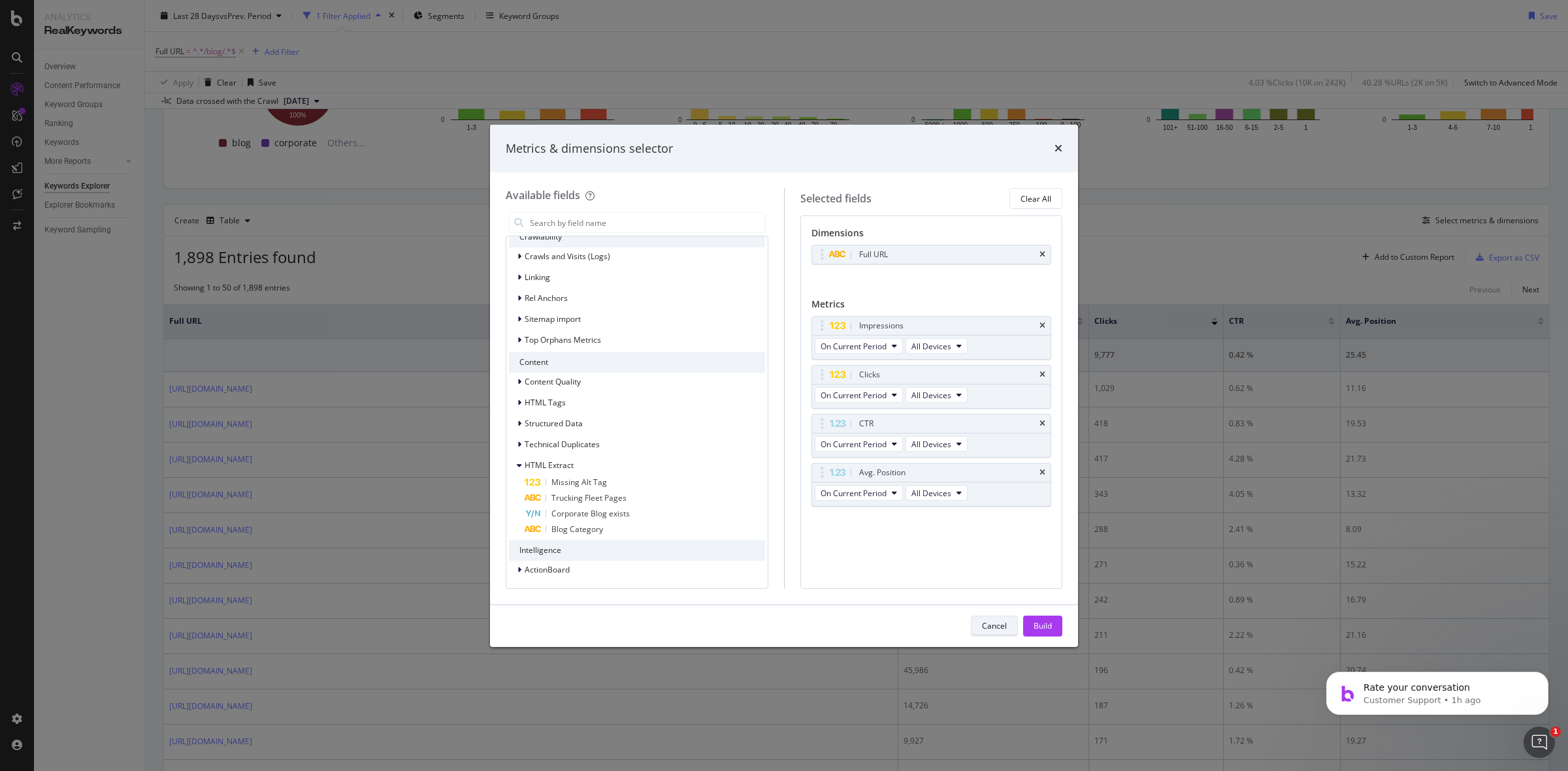
click at [1004, 627] on div "Cancel" at bounding box center [994, 626] width 25 height 11
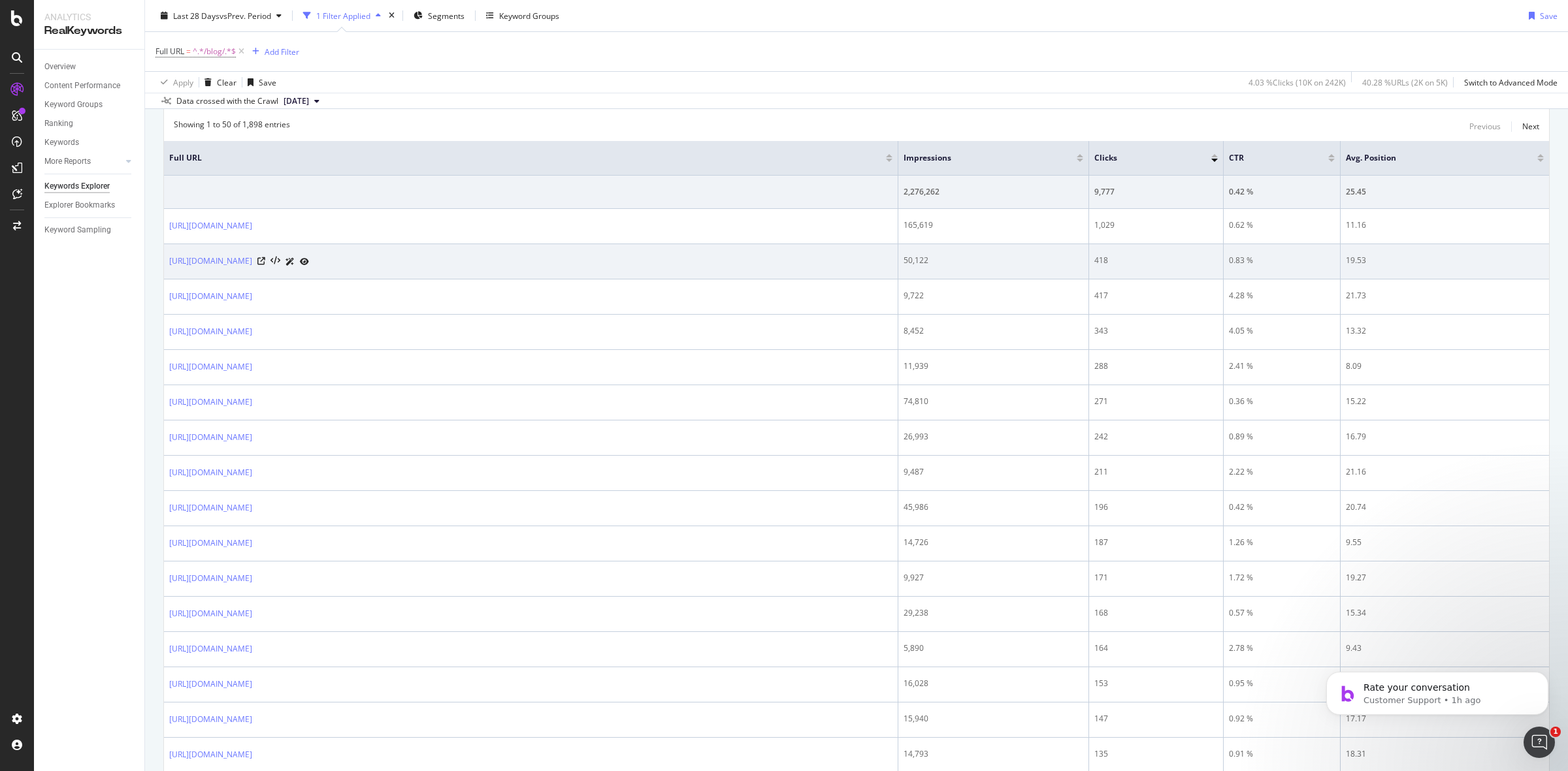
scroll to position [0, 0]
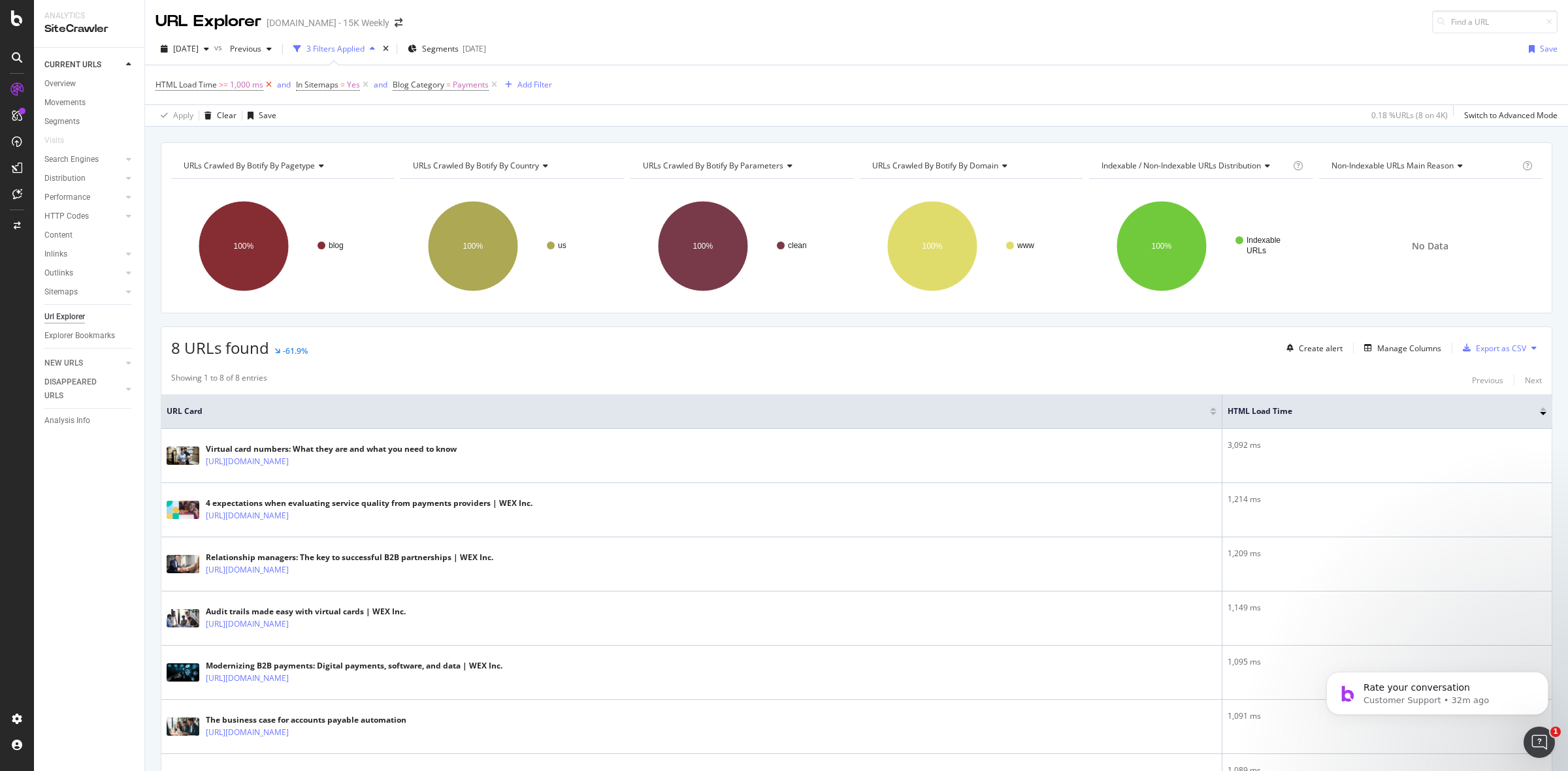
click at [265, 83] on icon at bounding box center [269, 85] width 11 height 13
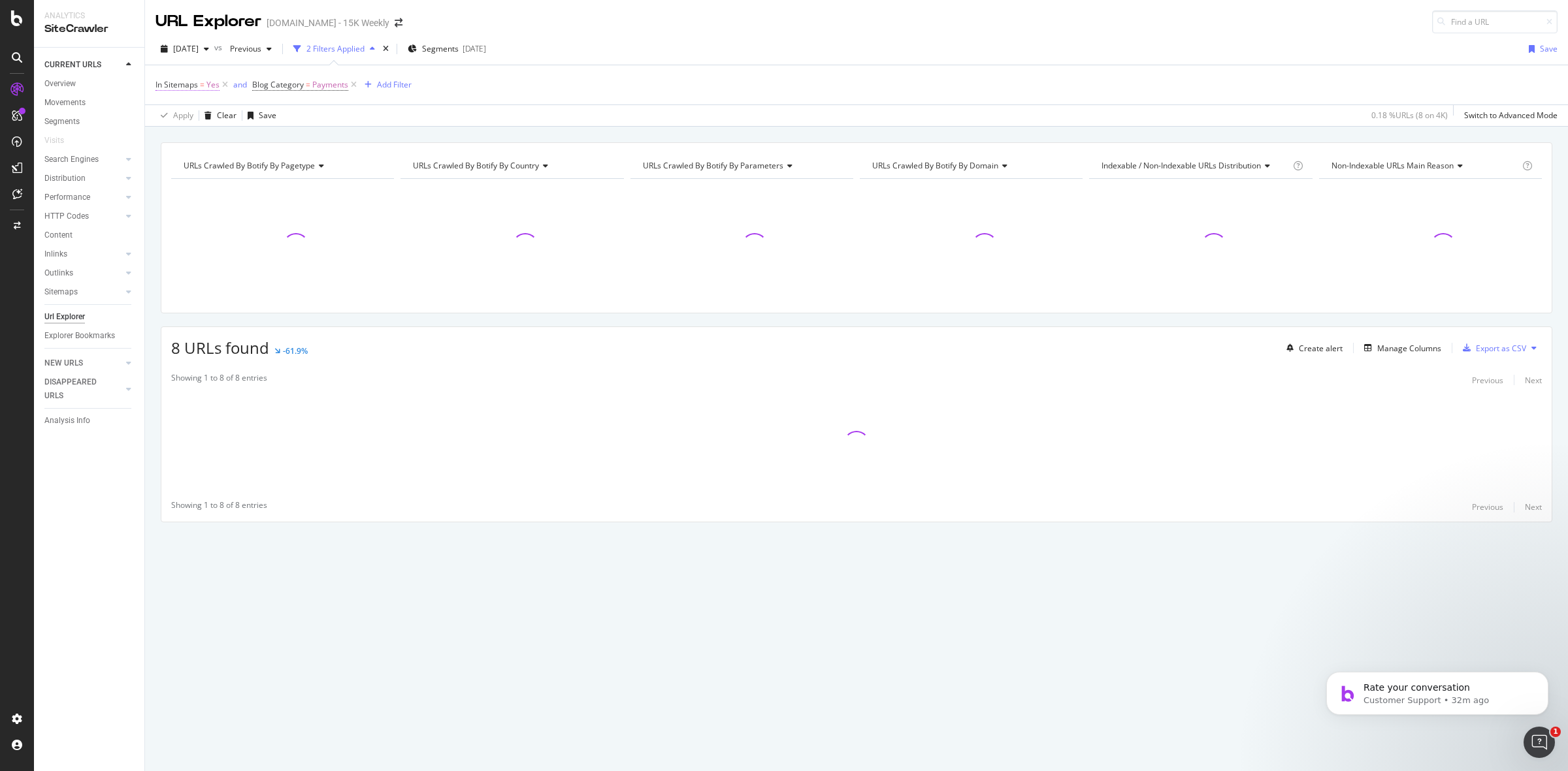
click at [200, 83] on span "In Sitemaps = Yes" at bounding box center [188, 84] width 64 height 12
click at [187, 138] on icon at bounding box center [185, 137] width 10 height 8
click at [192, 180] on div "No" at bounding box center [240, 180] width 140 height 17
click at [295, 164] on div "Apply" at bounding box center [300, 165] width 20 height 11
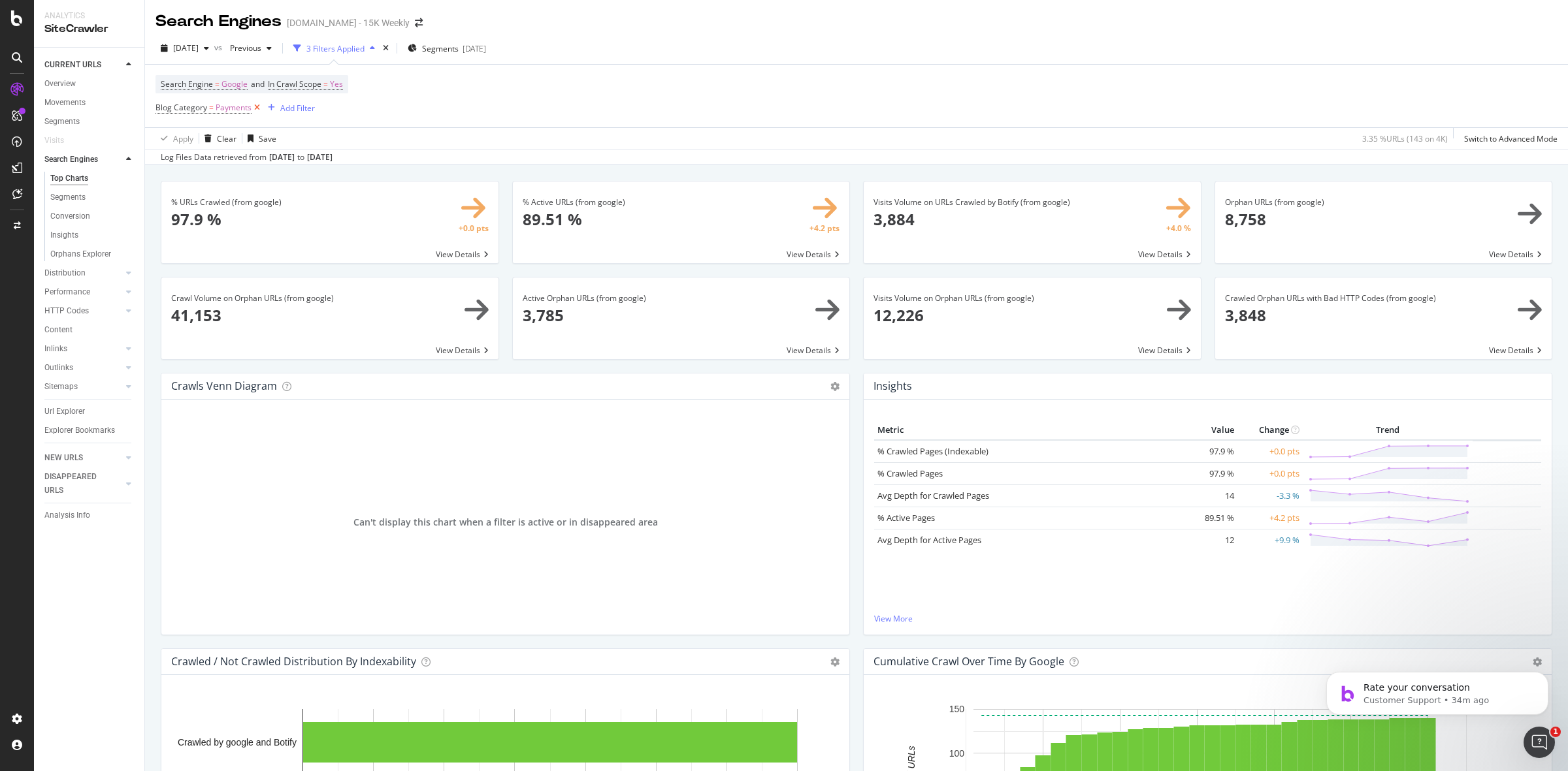
click at [251, 105] on icon at bounding box center [257, 107] width 11 height 13
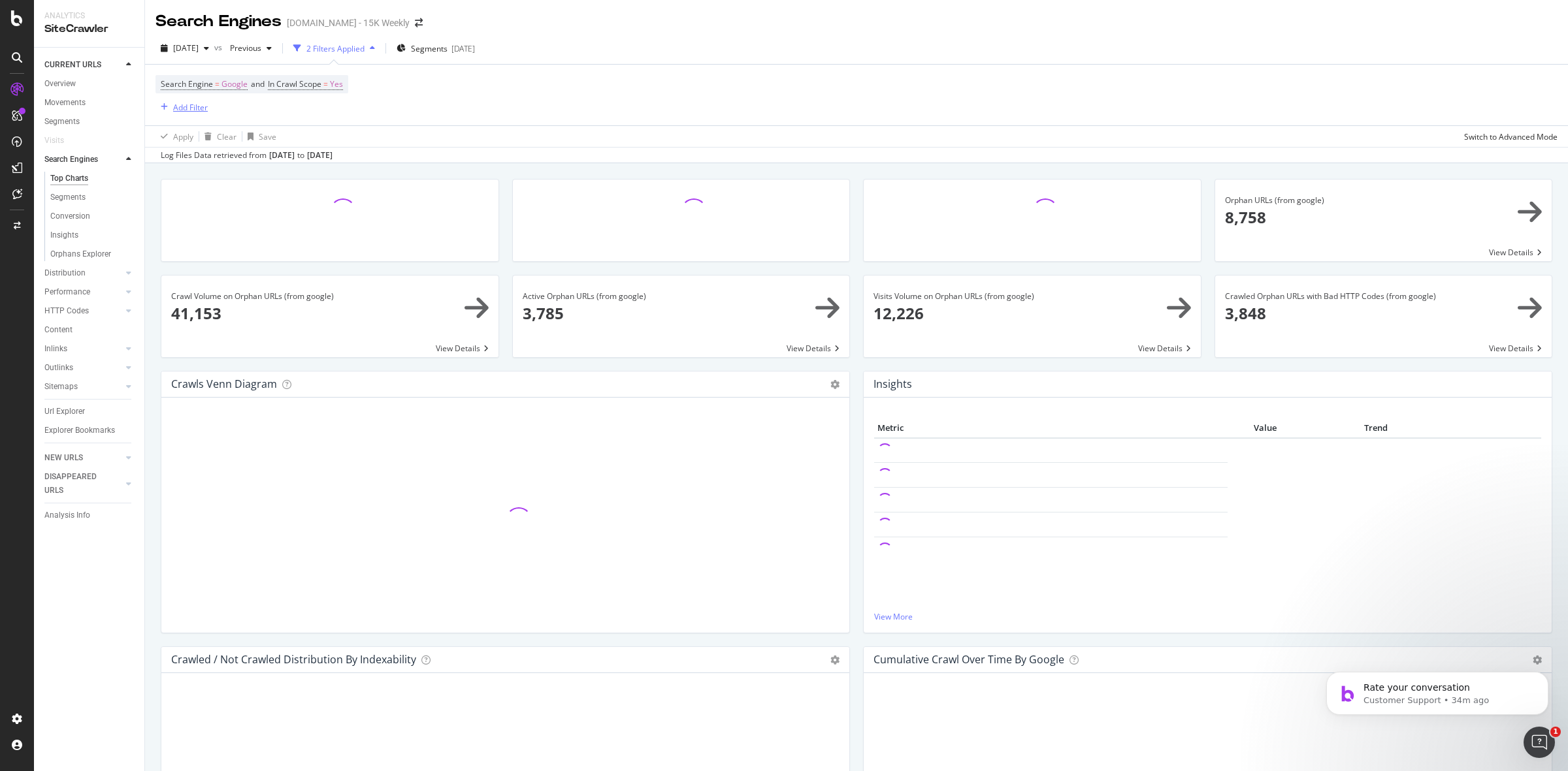
click at [201, 108] on div "Add Filter" at bounding box center [191, 107] width 35 height 11
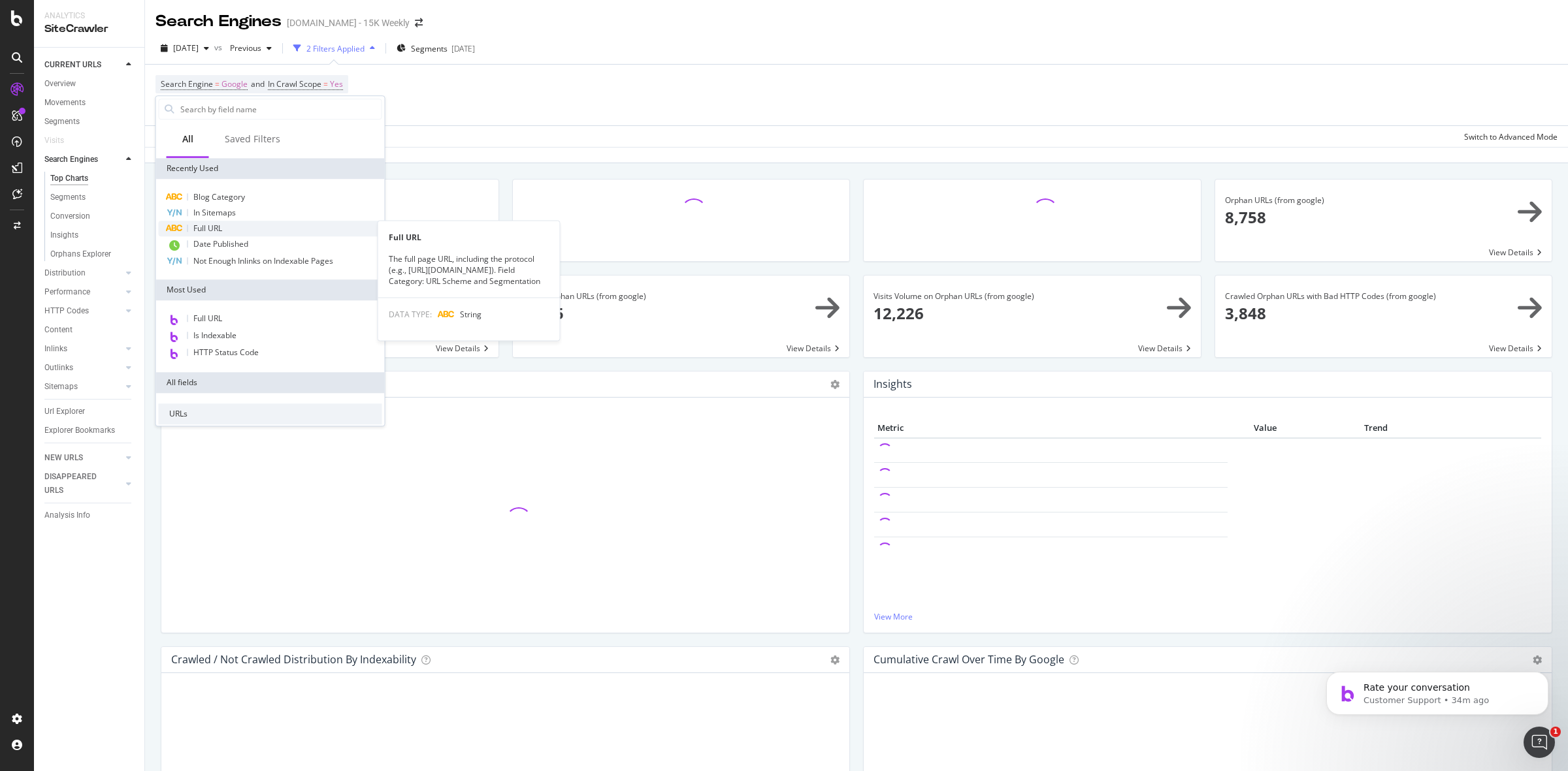
click at [242, 224] on div "Full URL" at bounding box center [270, 229] width 223 height 16
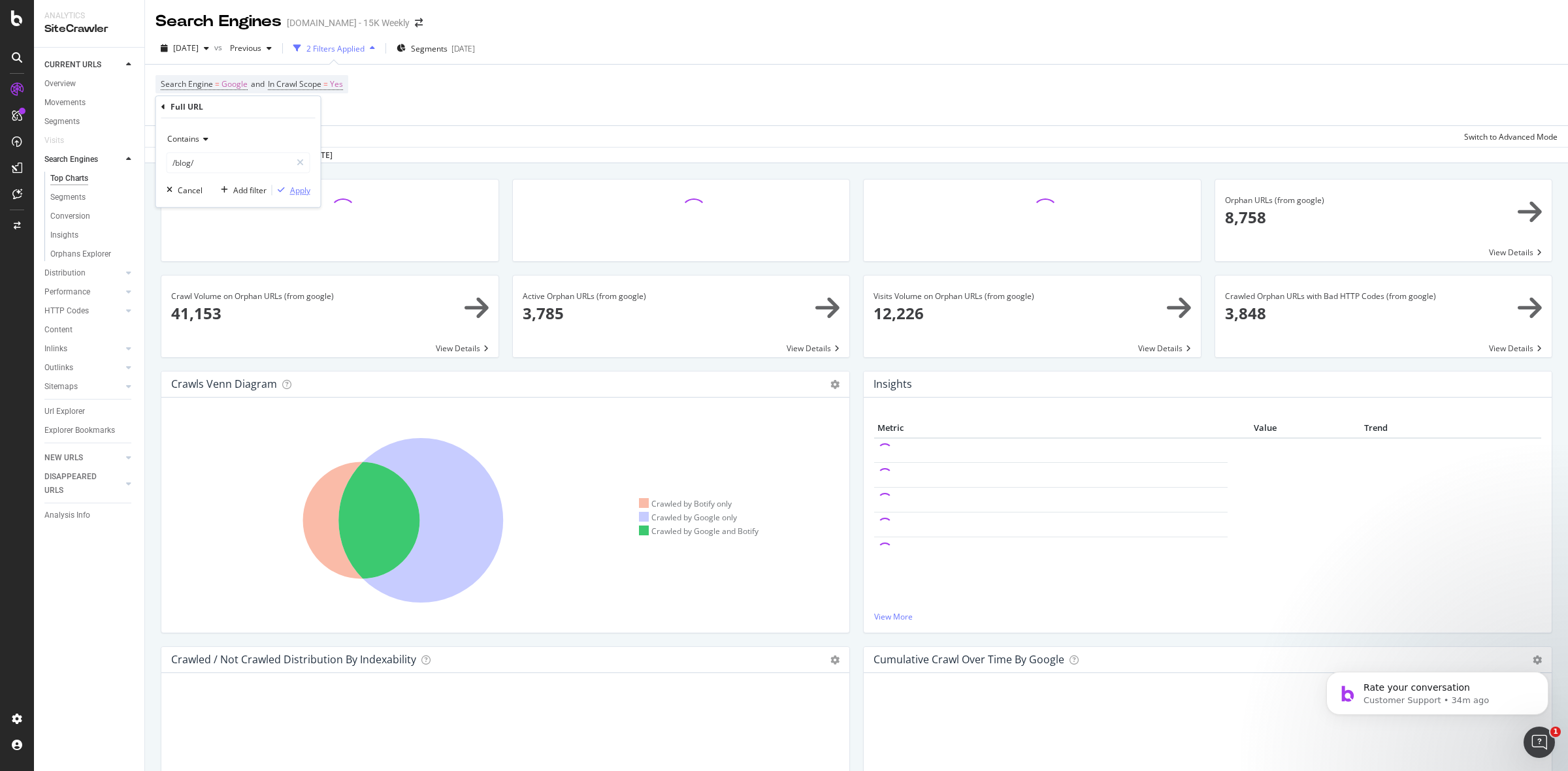
click at [298, 188] on div "Apply" at bounding box center [300, 190] width 20 height 11
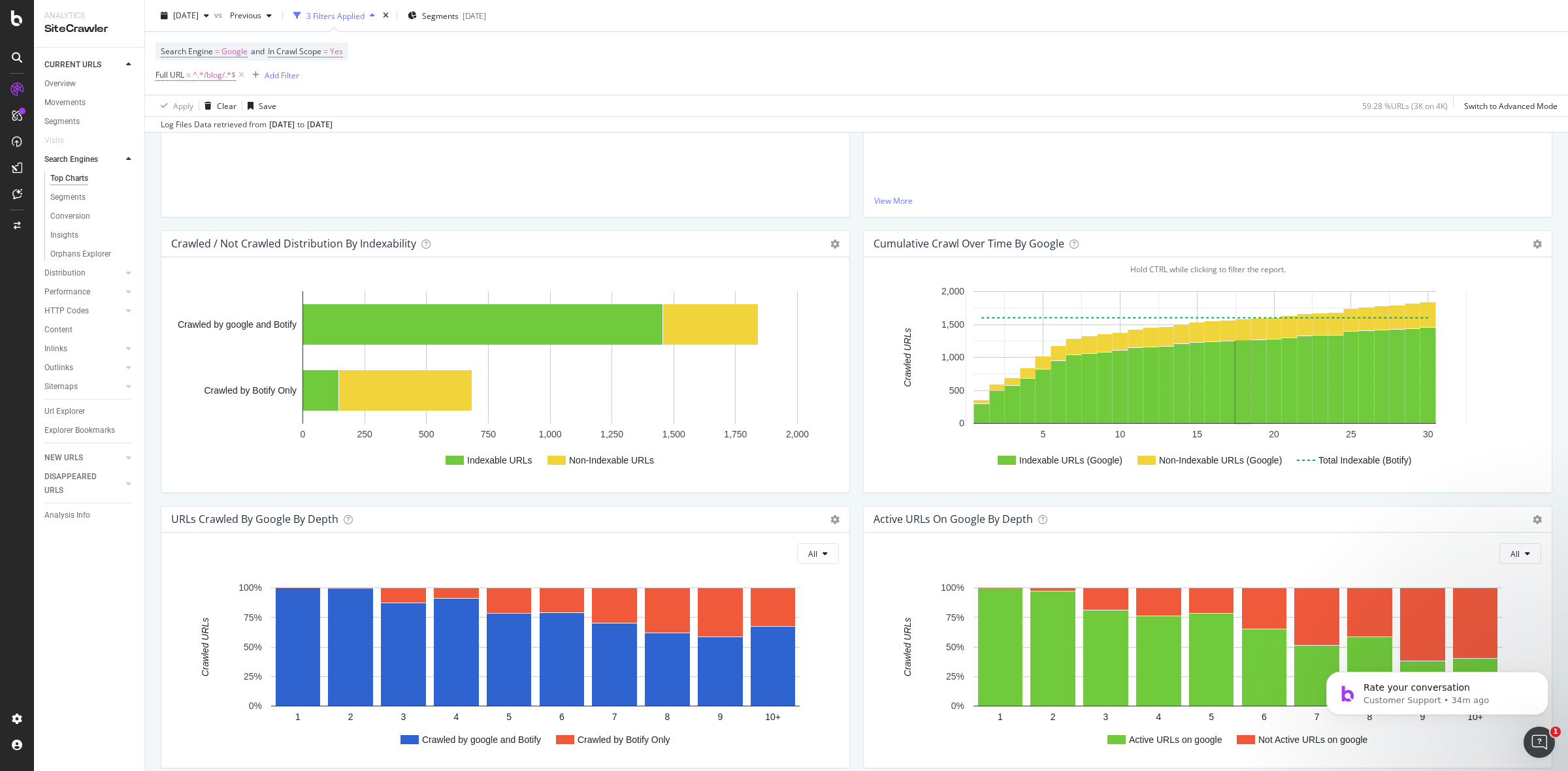
scroll to position [490, 0]
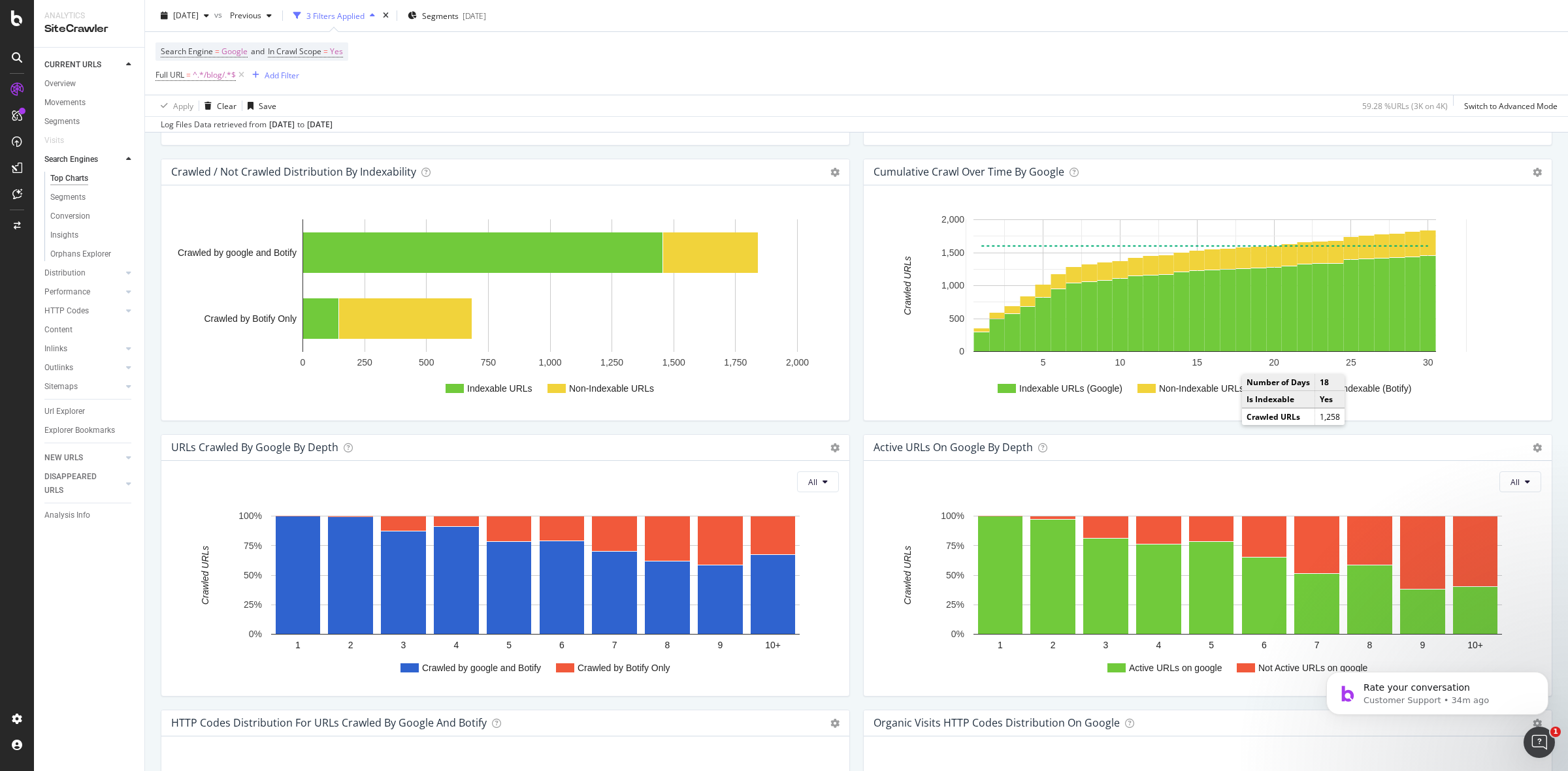
click at [1429, 430] on div "Cumulative Crawl Over Time by google Chart (by Value) Table Expand Export as CS…" at bounding box center [1207, 296] width 702 height 276
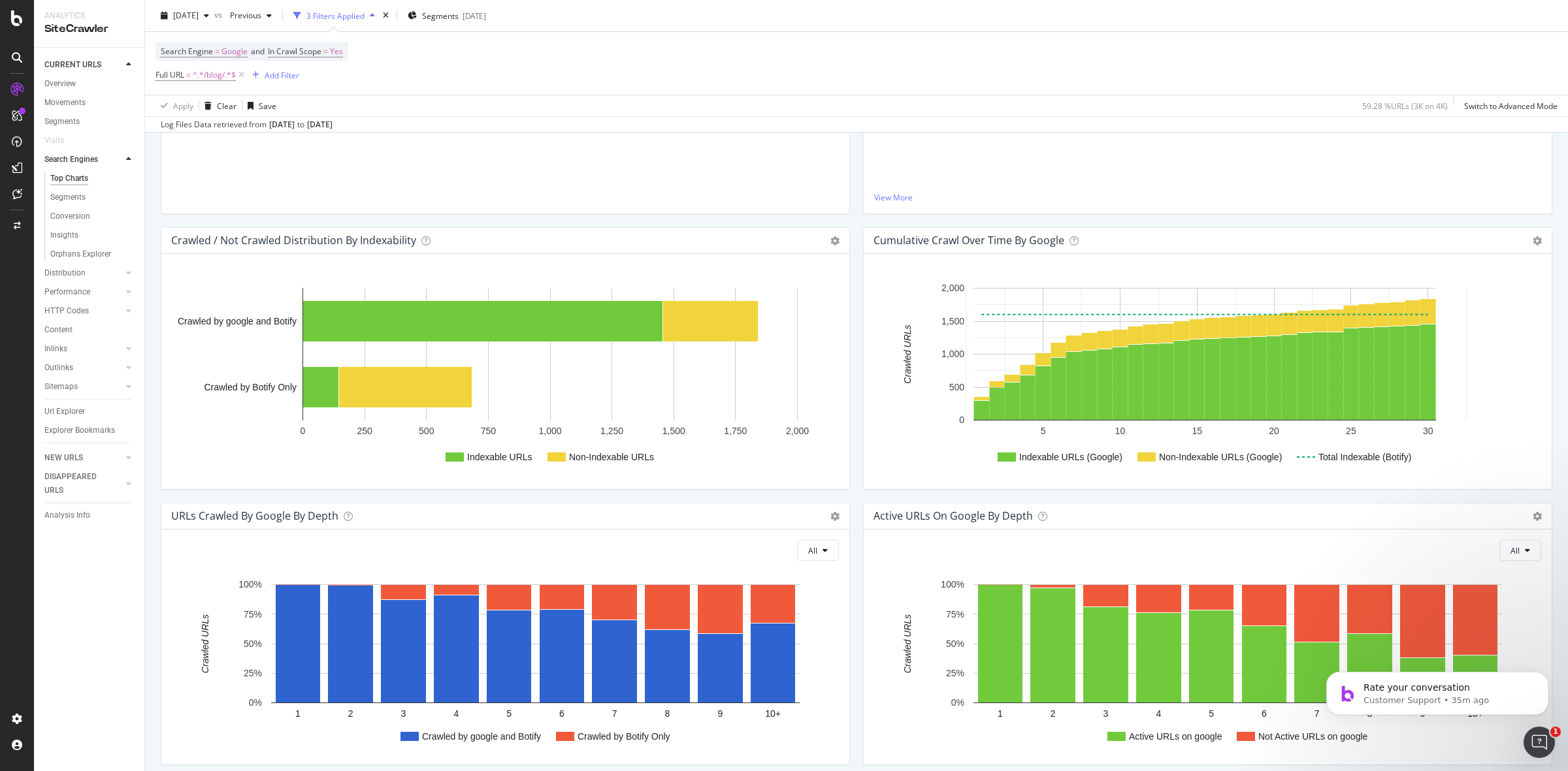
scroll to position [245, 0]
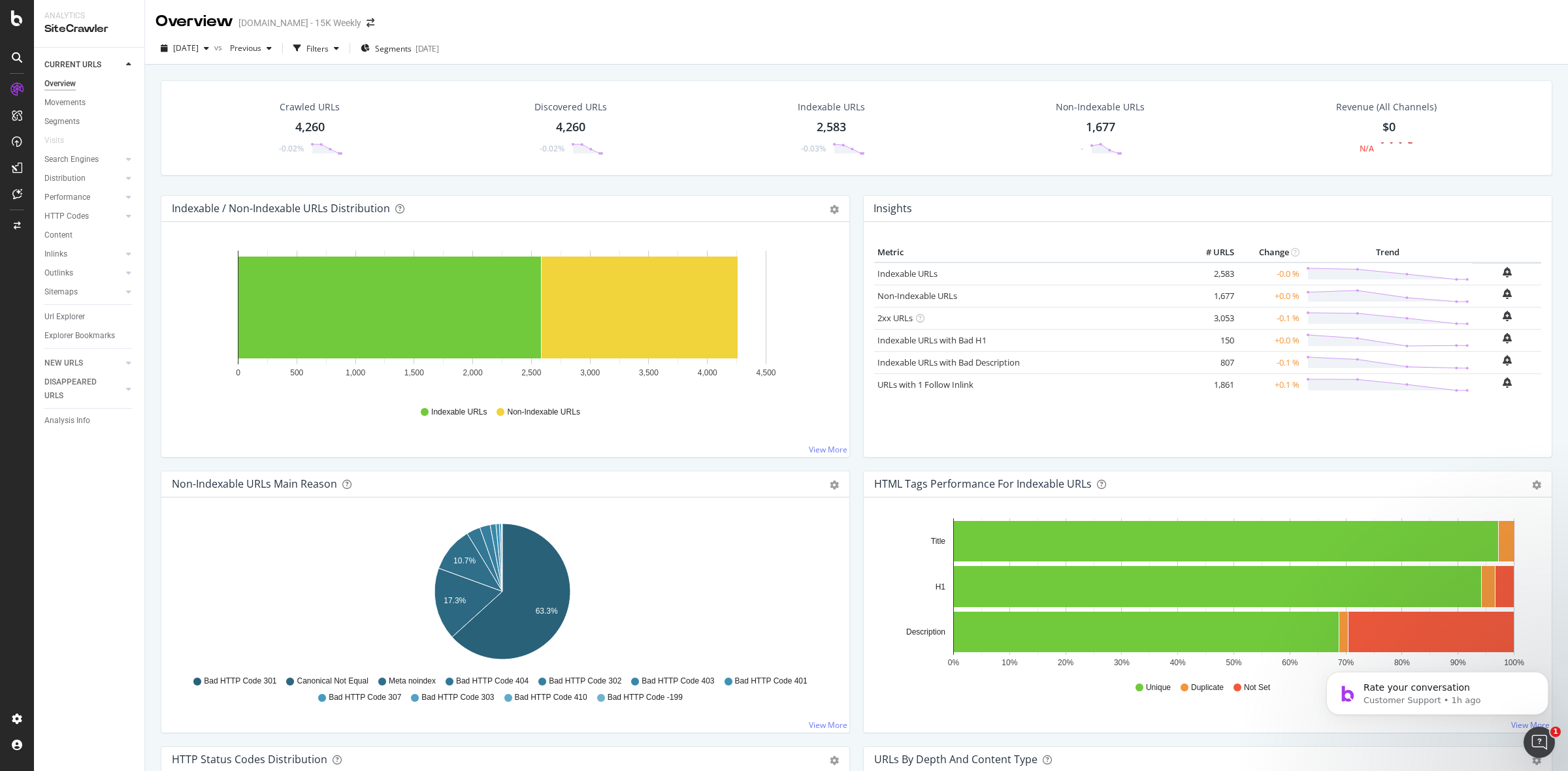
click at [18, 47] on div at bounding box center [17, 57] width 21 height 21
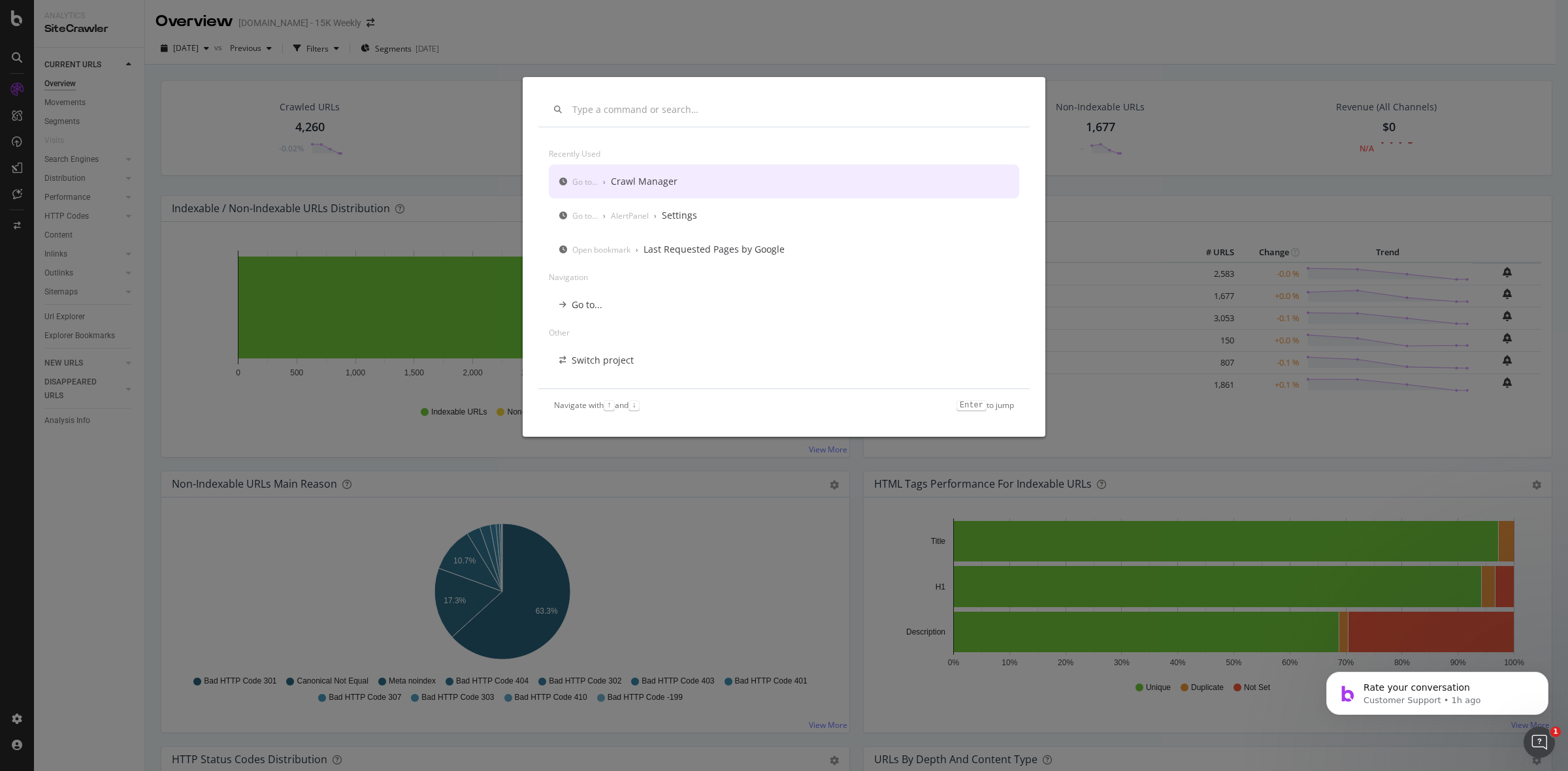
click at [690, 184] on div "Go to... › Crawl Manager" at bounding box center [783, 181] width 470 height 34
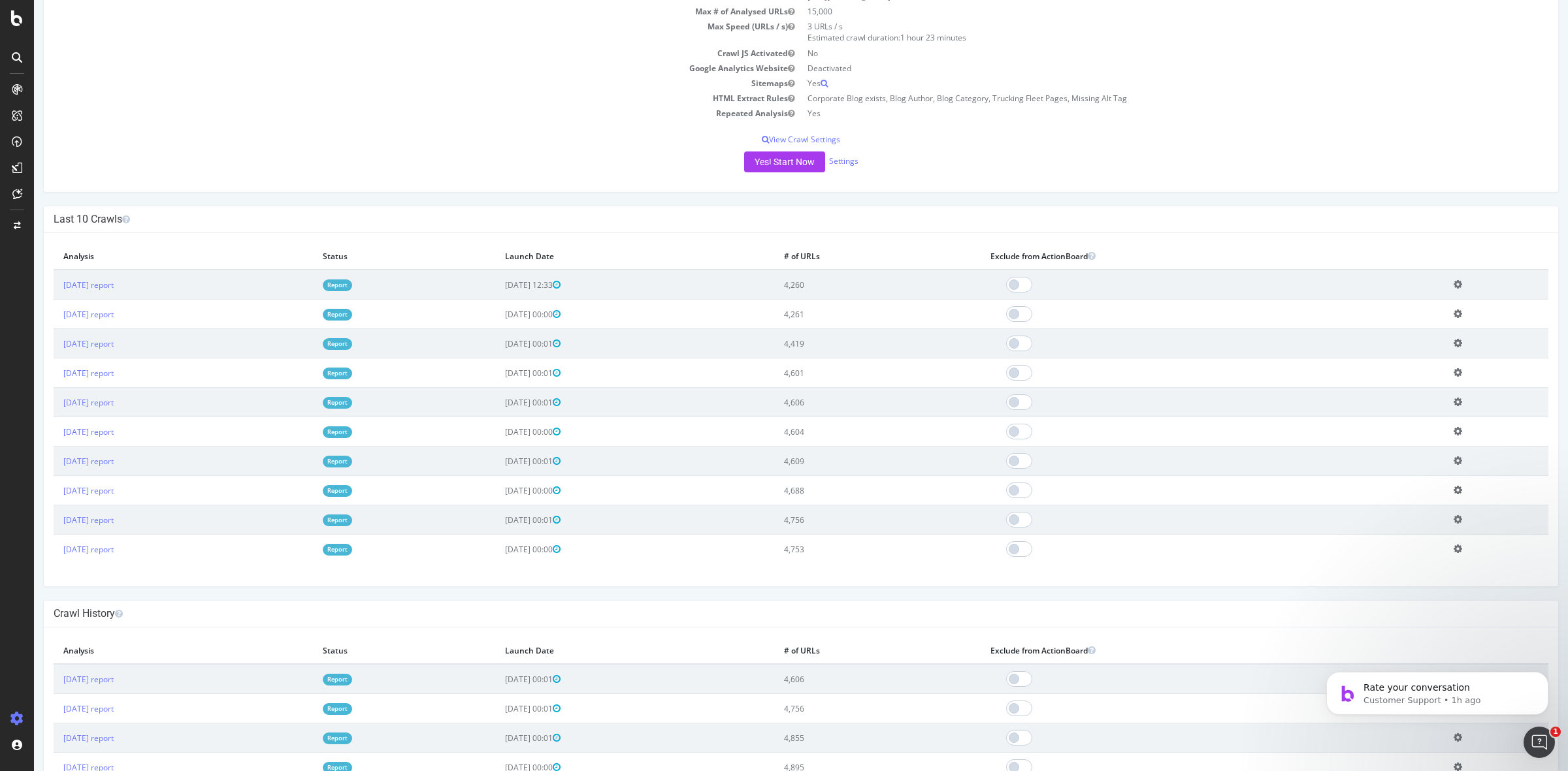
scroll to position [82, 0]
